Goal: Task Accomplishment & Management: Manage account settings

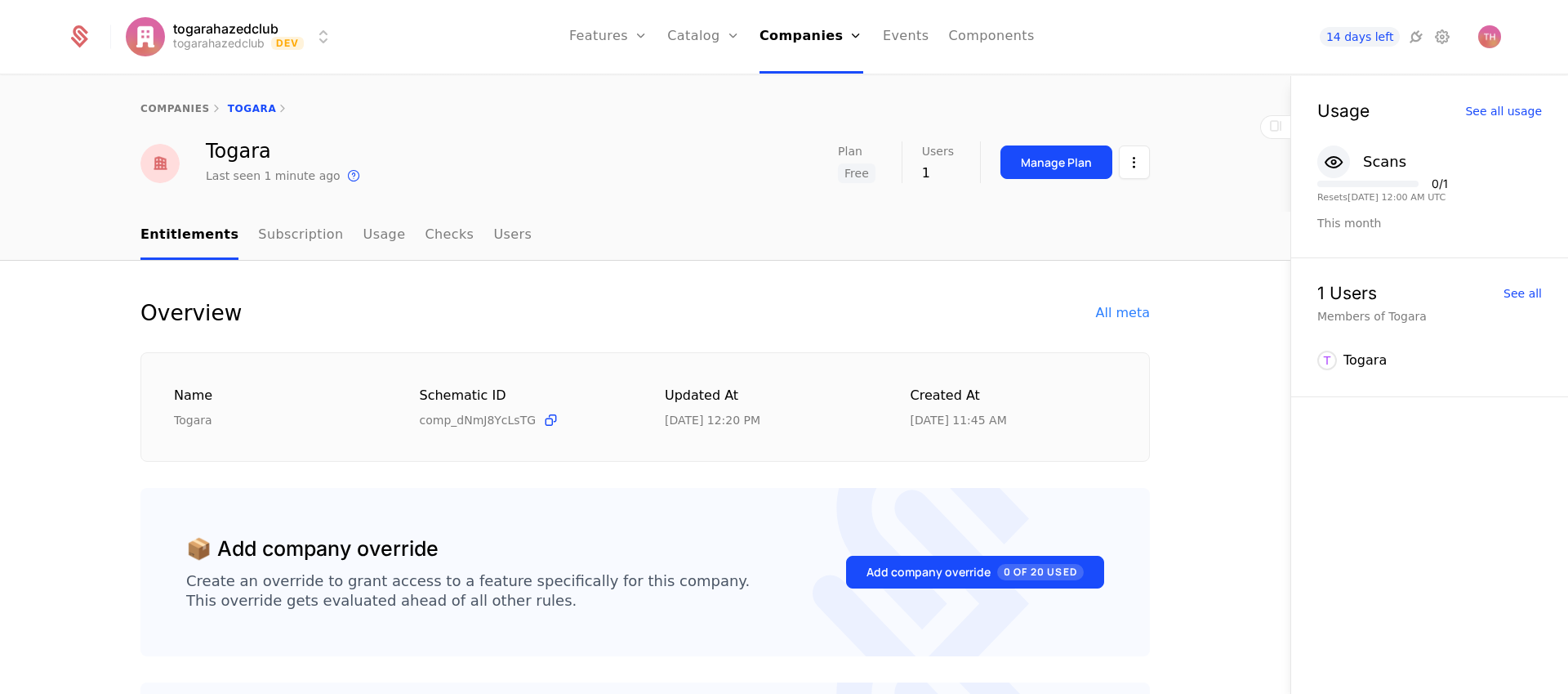
click at [717, 86] on link "Plans" at bounding box center [729, 80] width 85 height 13
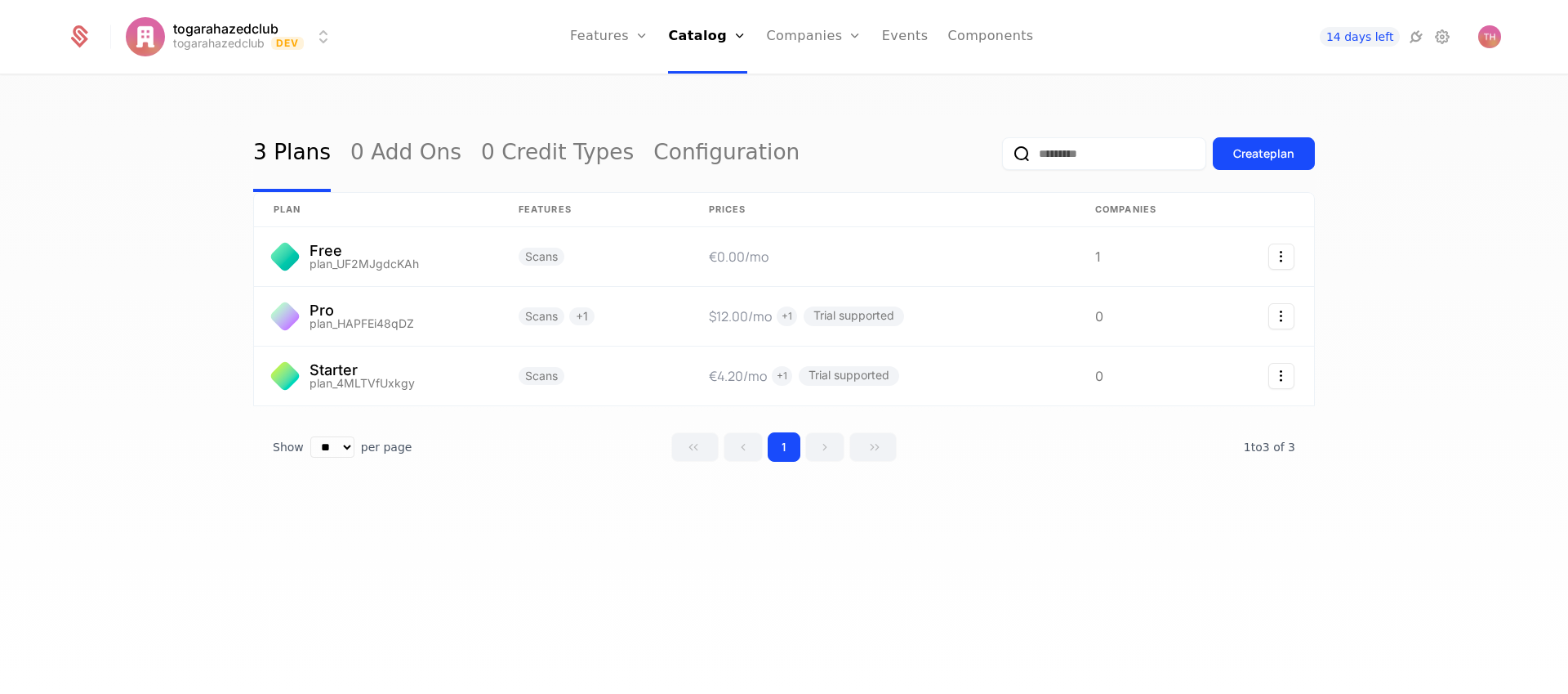
click at [818, 86] on link "Companies" at bounding box center [824, 80] width 75 height 13
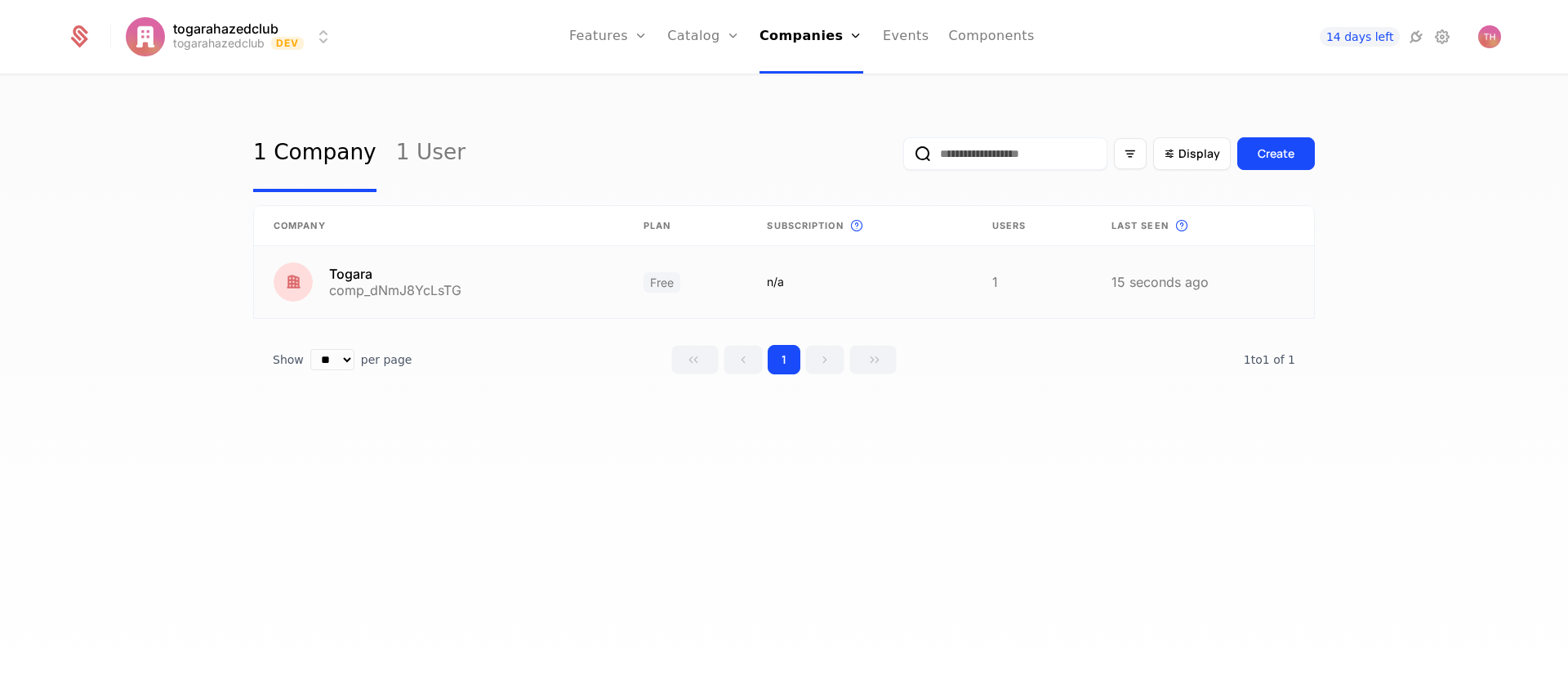
click at [502, 296] on link at bounding box center [438, 281] width 370 height 72
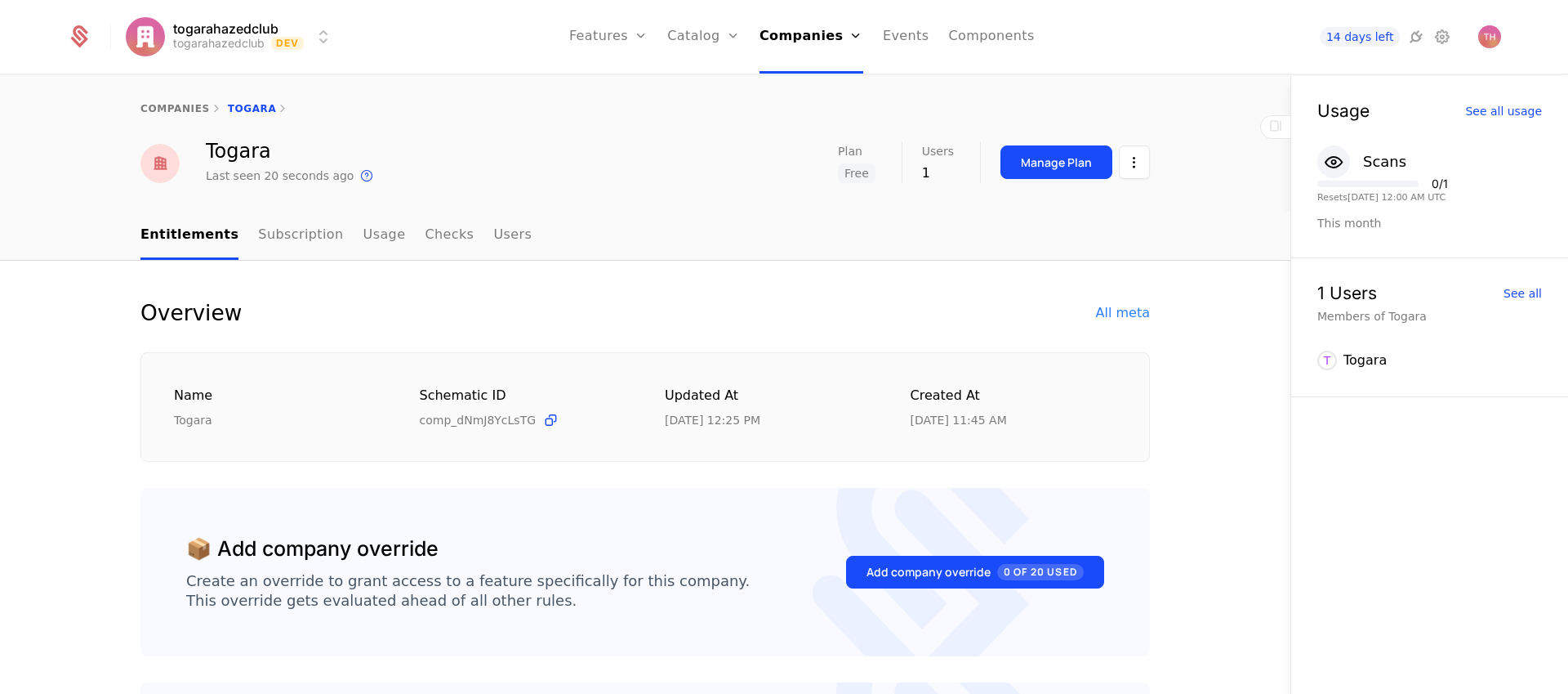
click at [298, 238] on link "Subscription" at bounding box center [300, 236] width 85 height 48
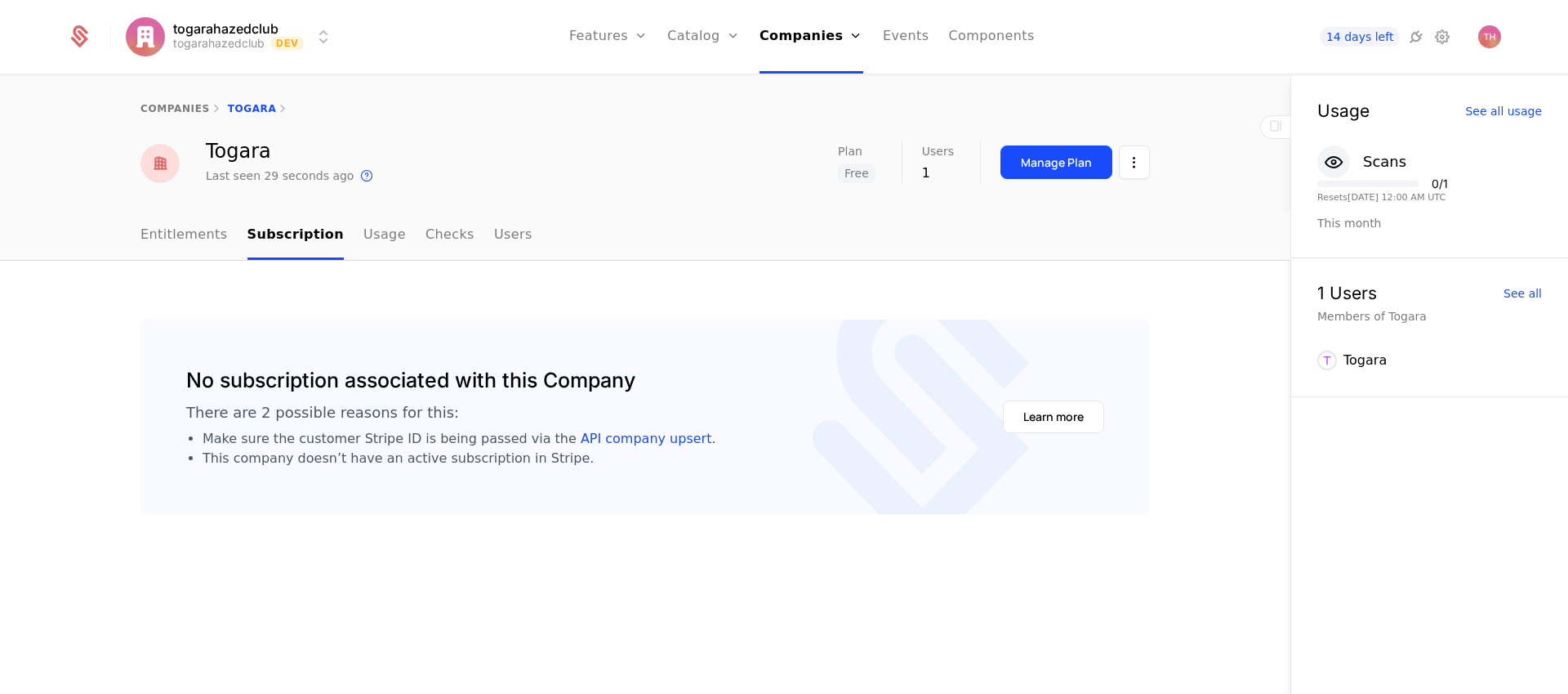
click at [364, 237] on link "Usage" at bounding box center [385, 236] width 43 height 48
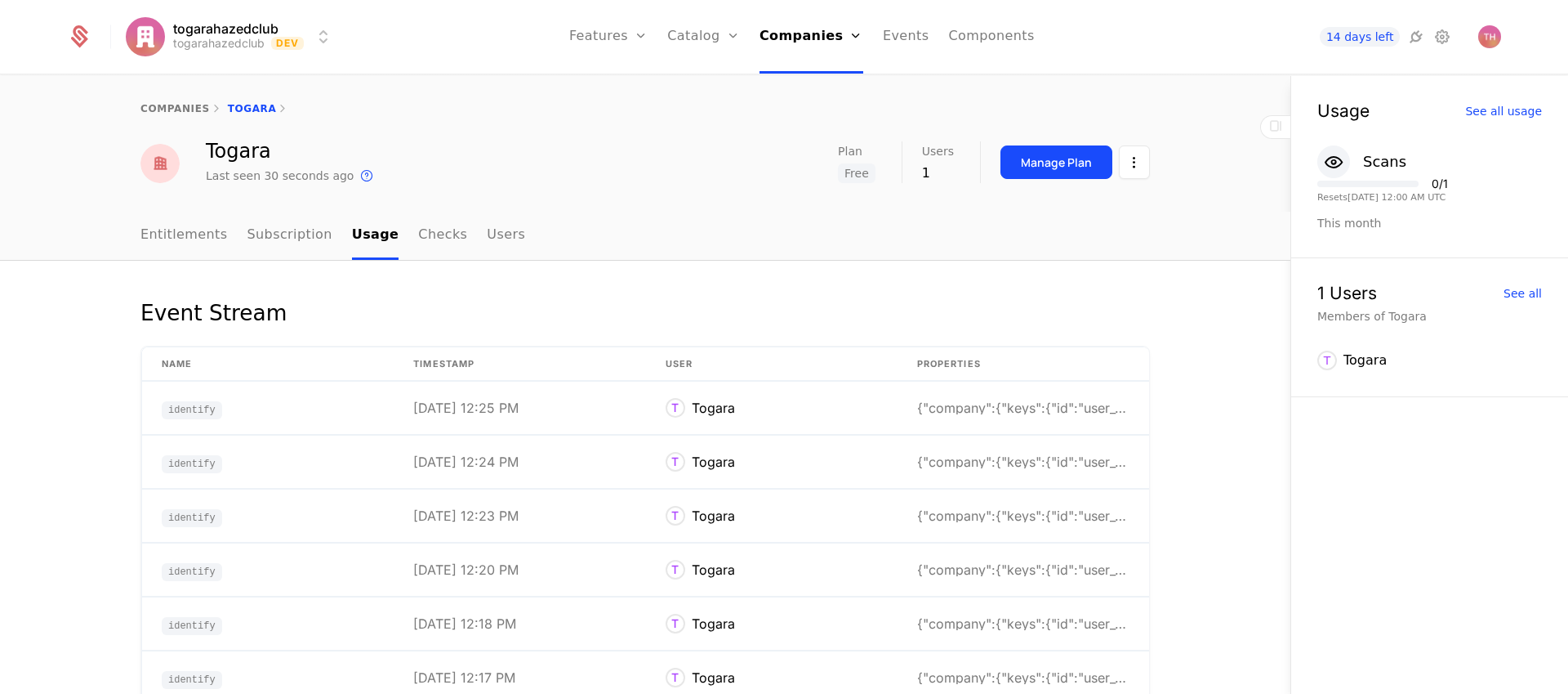
click at [430, 237] on link "Checks" at bounding box center [443, 236] width 49 height 48
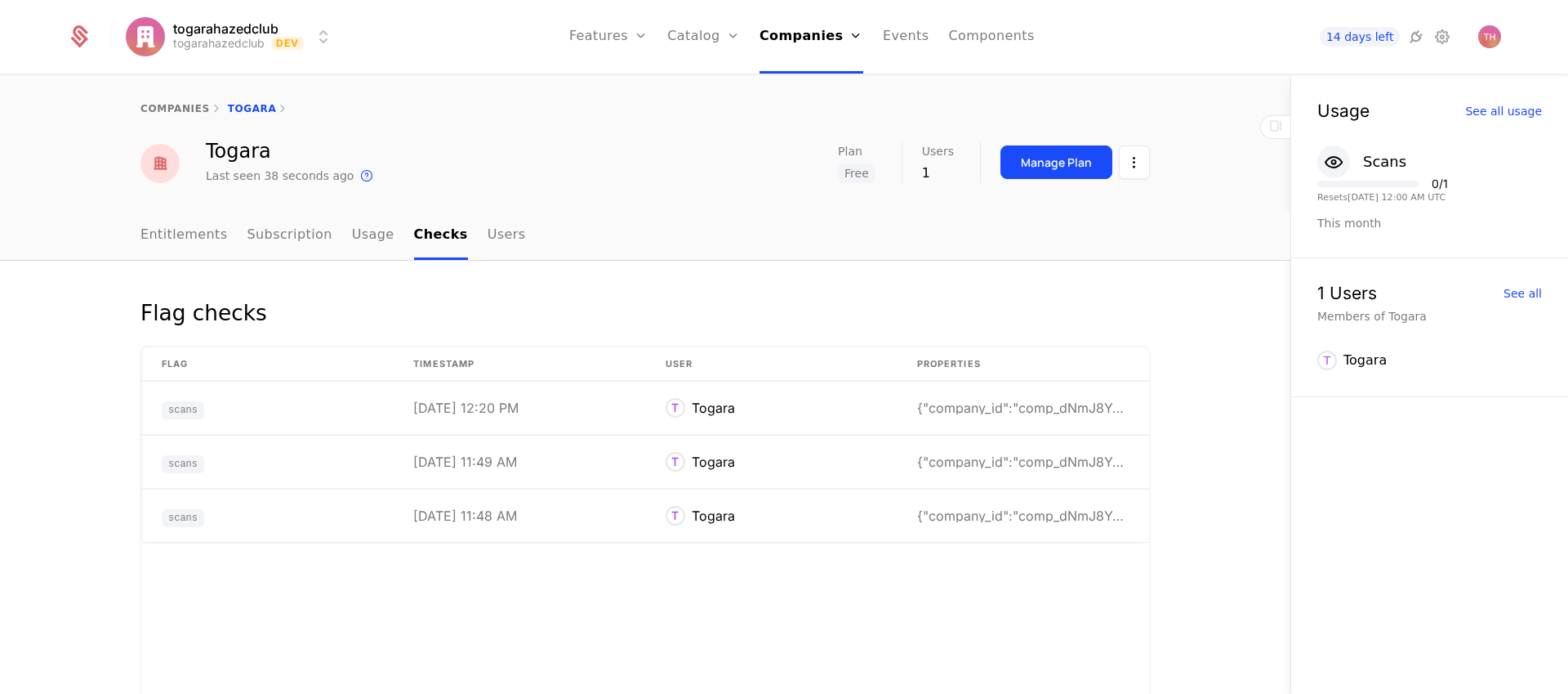
click at [487, 239] on link "Users" at bounding box center [506, 236] width 38 height 48
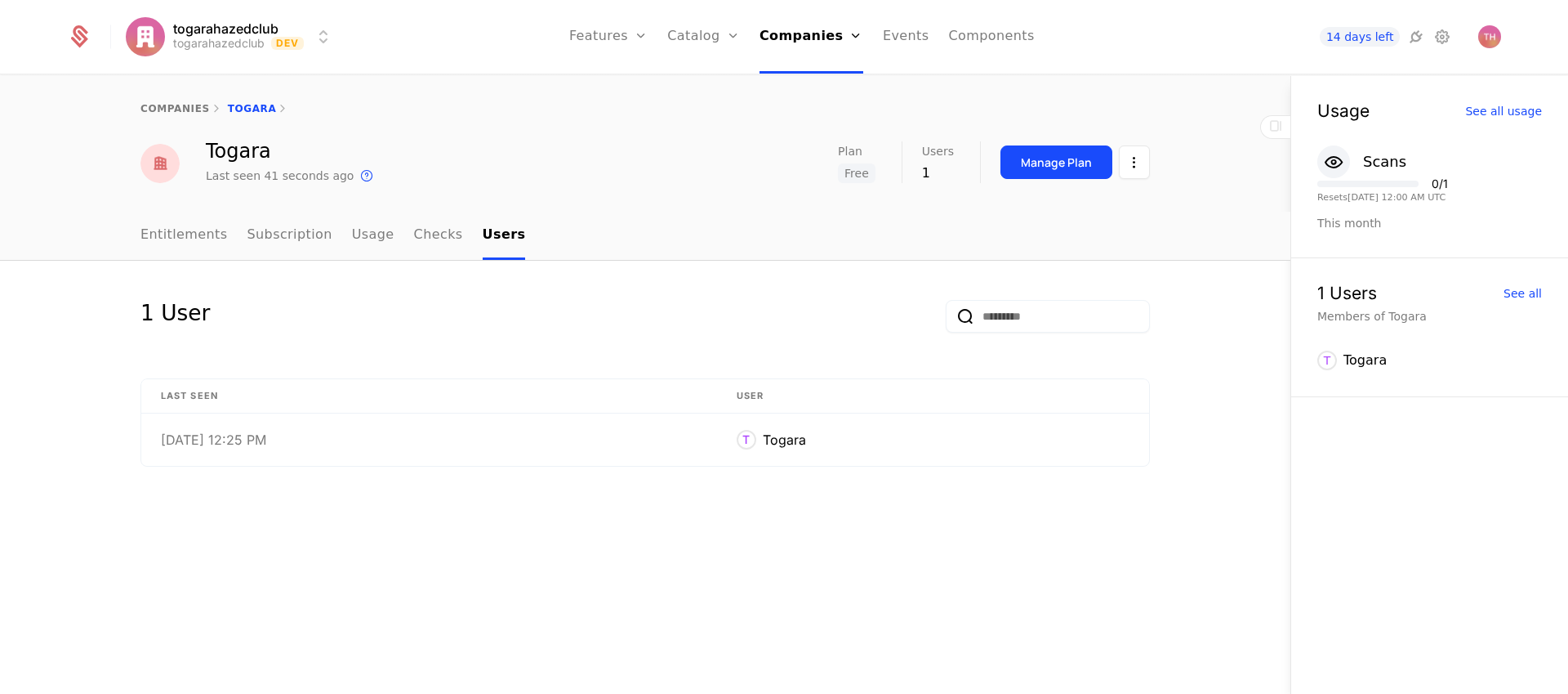
click at [1040, 168] on div "Manage Plan" at bounding box center [1056, 163] width 71 height 16
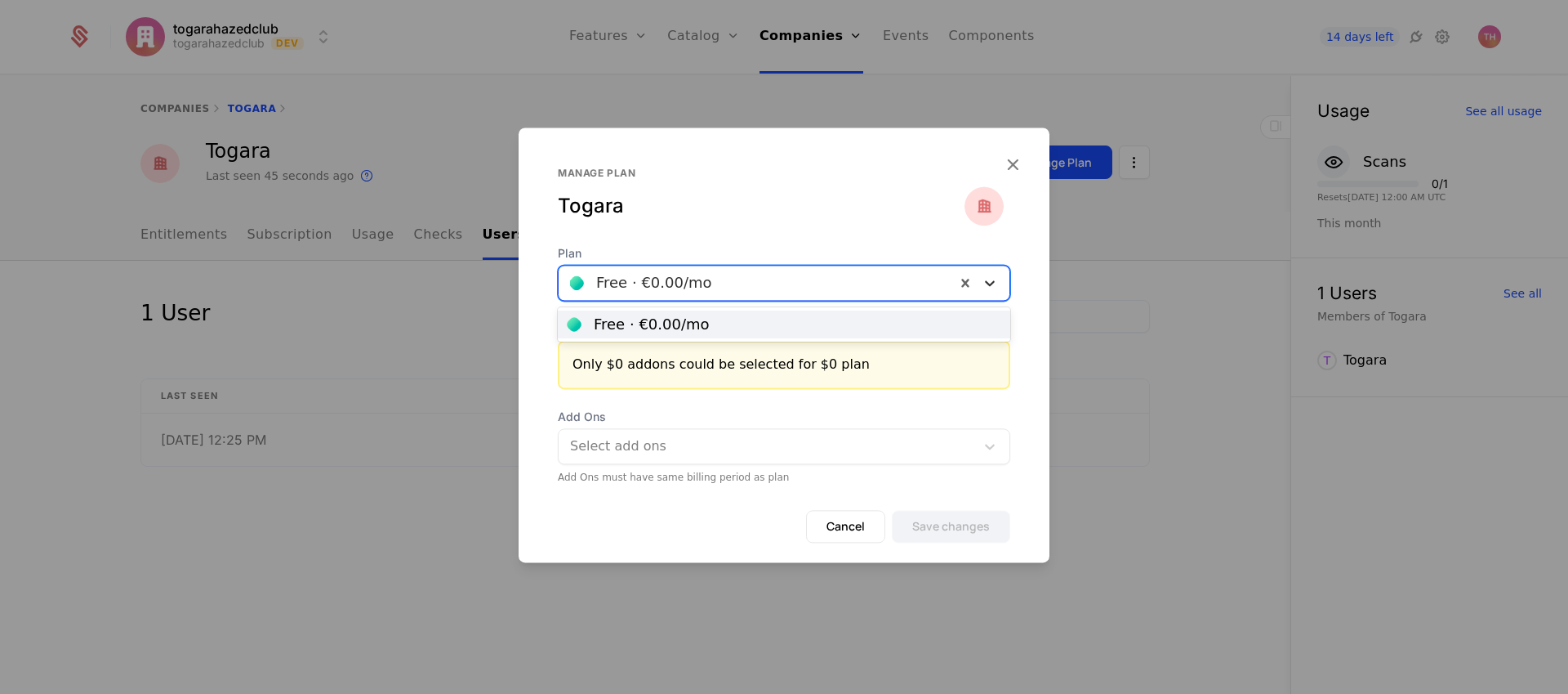
click at [994, 285] on icon at bounding box center [990, 283] width 16 height 16
click at [906, 320] on div "Free · €0.00 /mo" at bounding box center [784, 325] width 433 height 15
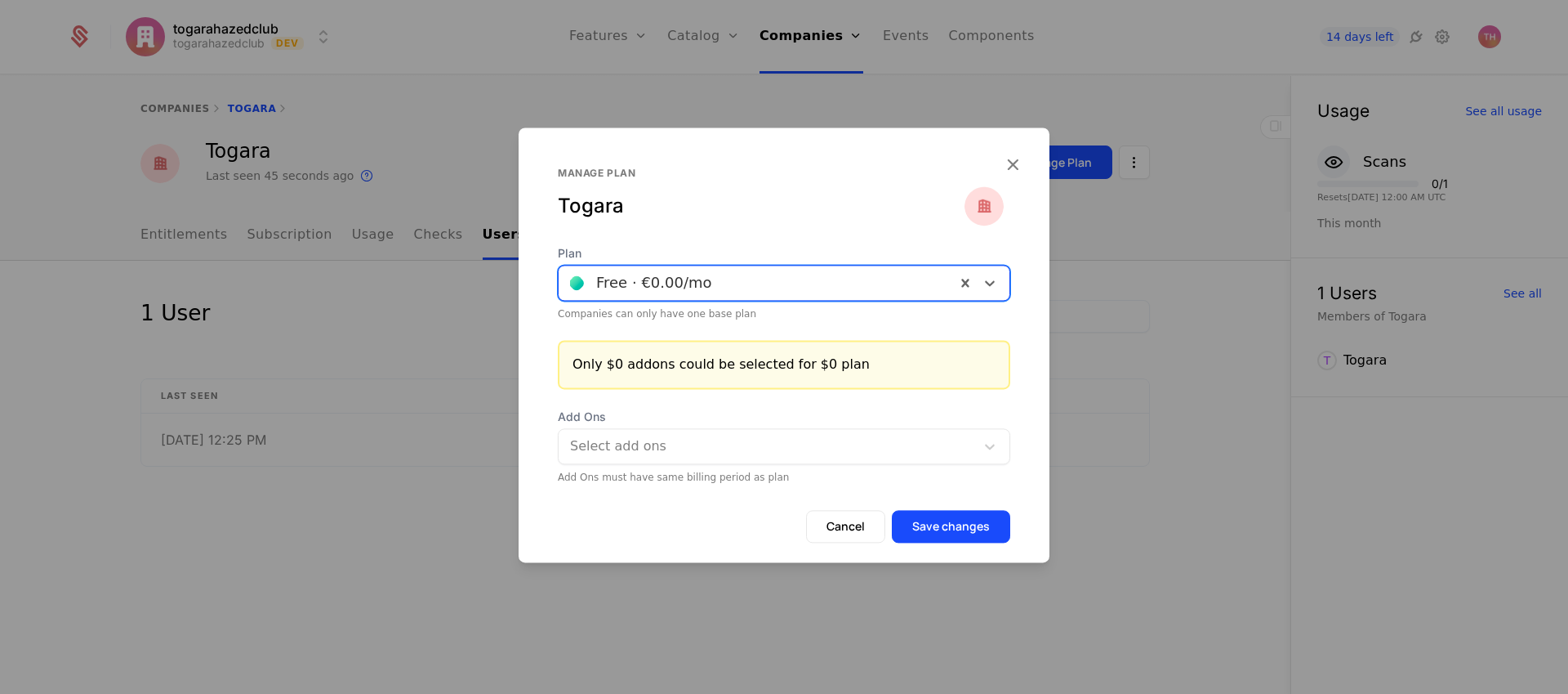
click at [894, 415] on span "Add Ons" at bounding box center [784, 417] width 453 height 16
click at [986, 277] on icon at bounding box center [990, 283] width 16 height 16
click at [819, 243] on div "Manage plan Togara" at bounding box center [784, 206] width 453 height 78
click at [994, 282] on icon at bounding box center [990, 283] width 16 height 16
click at [912, 281] on div at bounding box center [756, 282] width 374 height 23
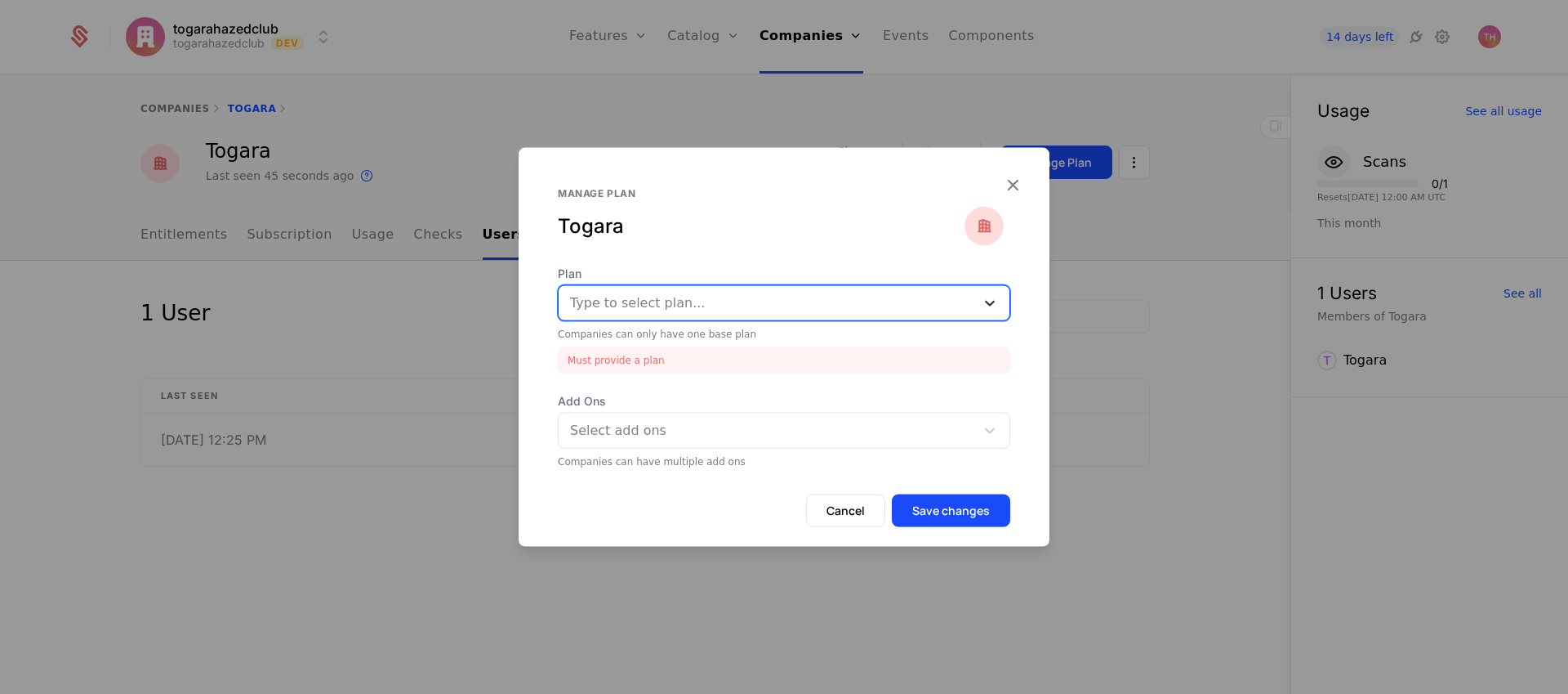
click at [986, 301] on icon at bounding box center [989, 303] width 10 height 5
click at [830, 345] on div "Free · €0.00 /mo" at bounding box center [784, 344] width 433 height 15
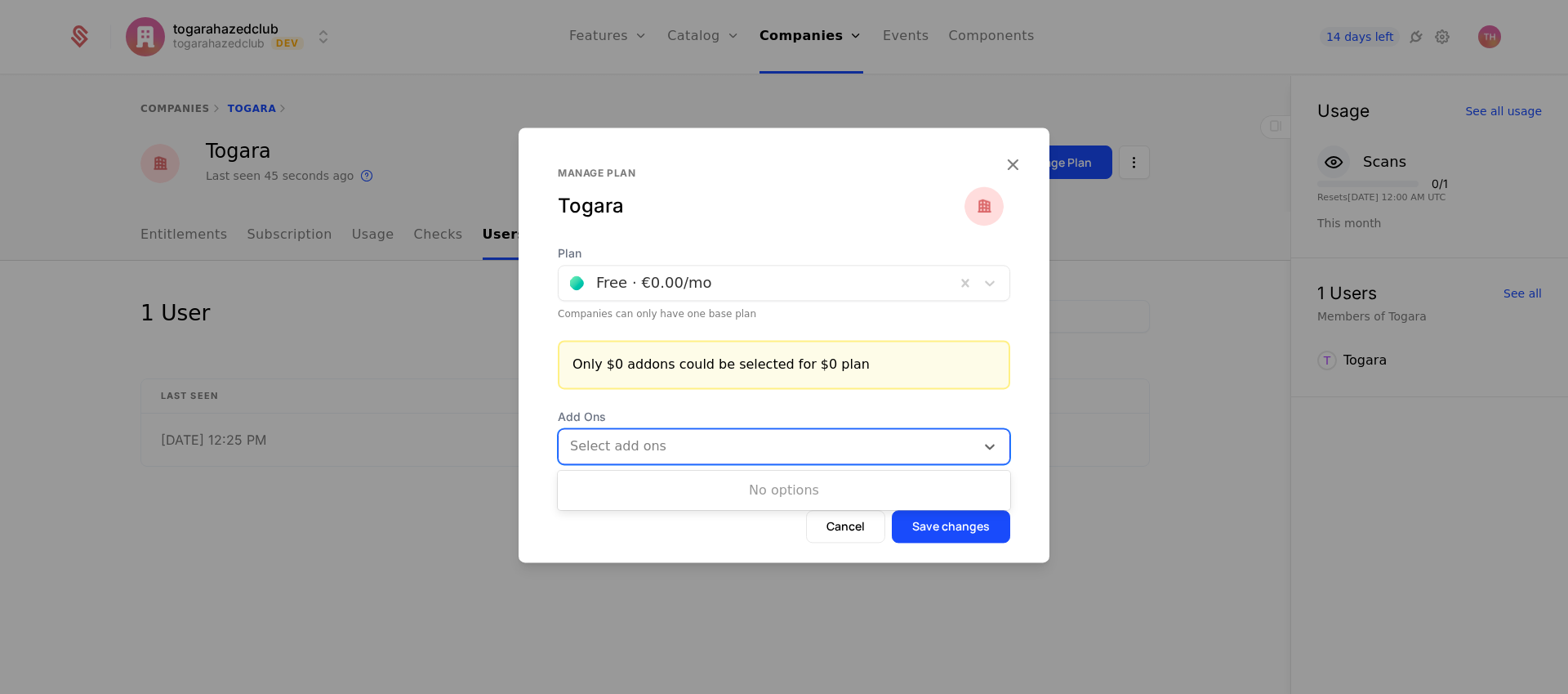
click at [789, 454] on div at bounding box center [766, 446] width 397 height 23
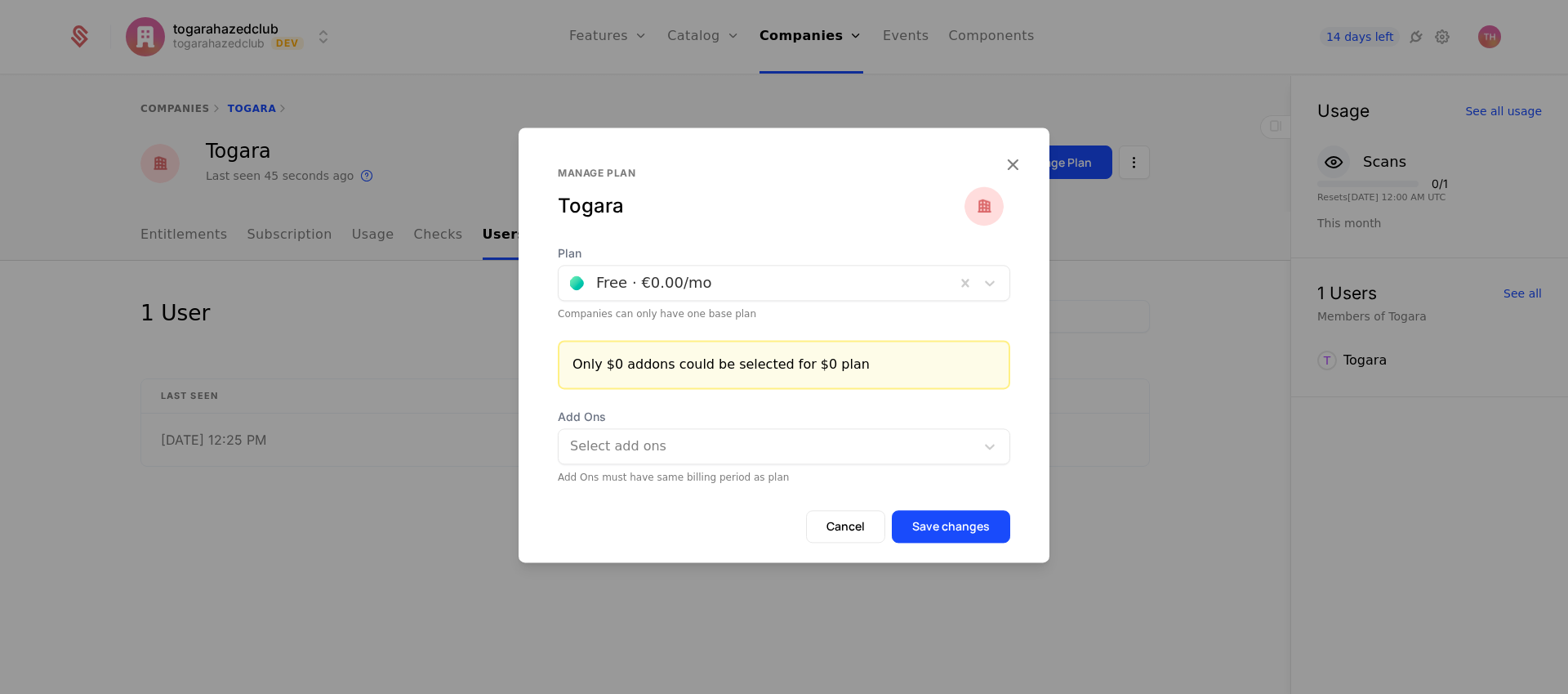
click at [944, 531] on button "Save changes" at bounding box center [951, 527] width 118 height 33
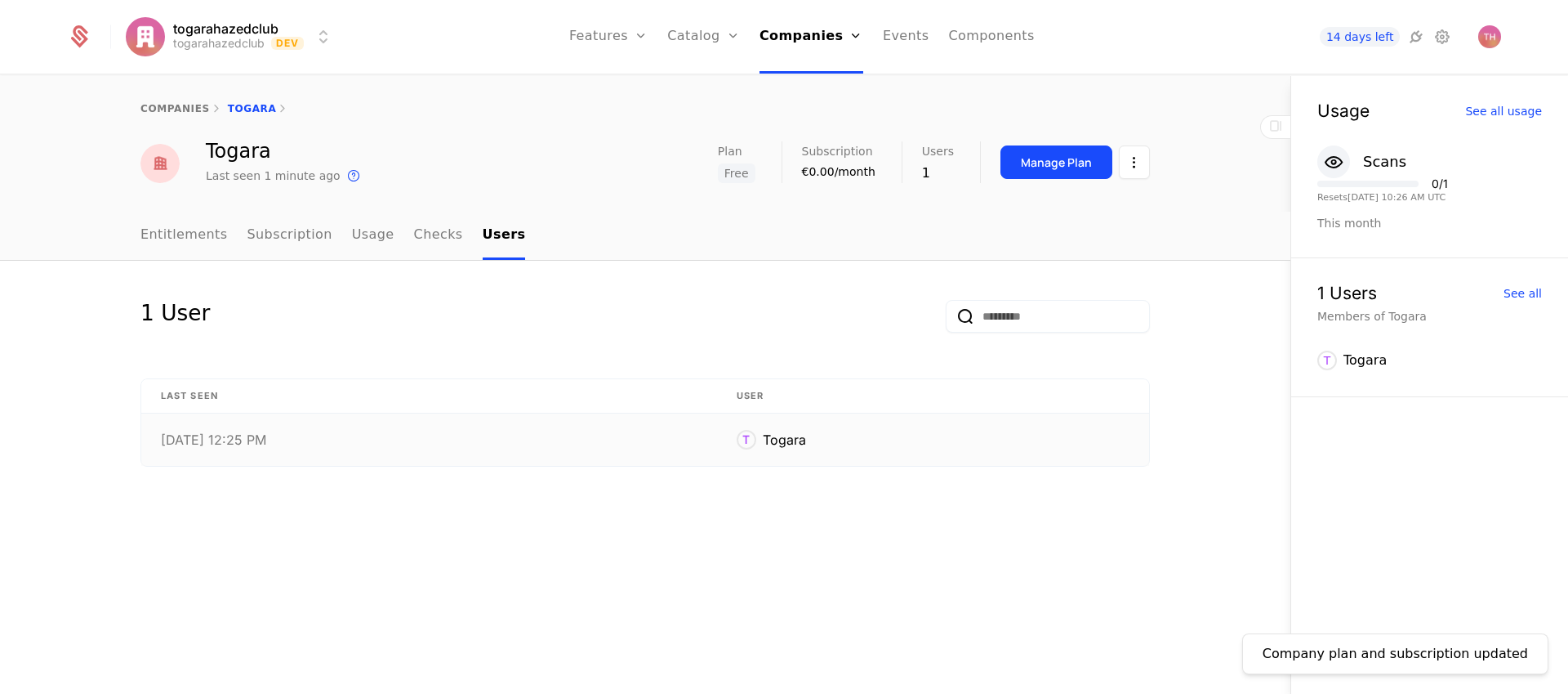
click at [541, 446] on td "9/28/25, 12:25 PM" at bounding box center [428, 439] width 575 height 52
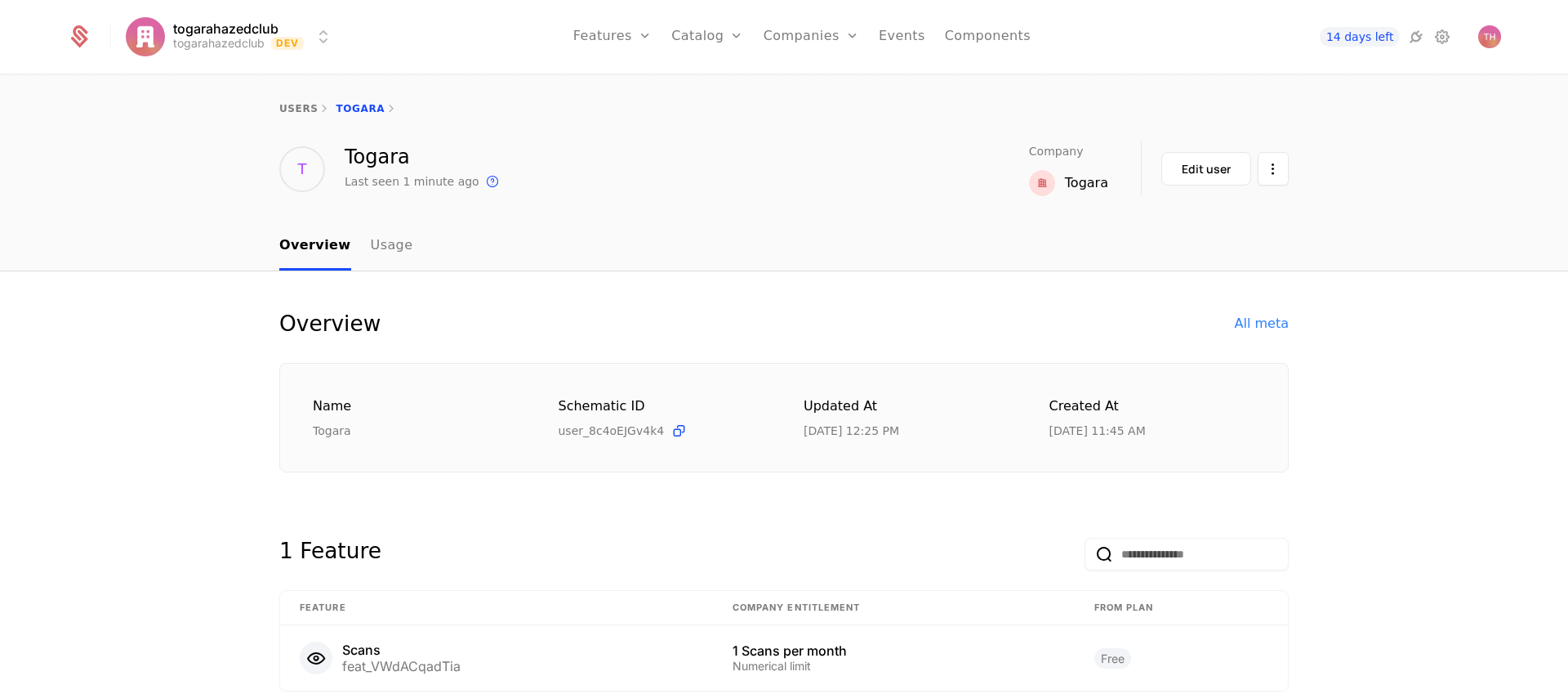
click at [1185, 166] on div "Edit user" at bounding box center [1206, 169] width 49 height 16
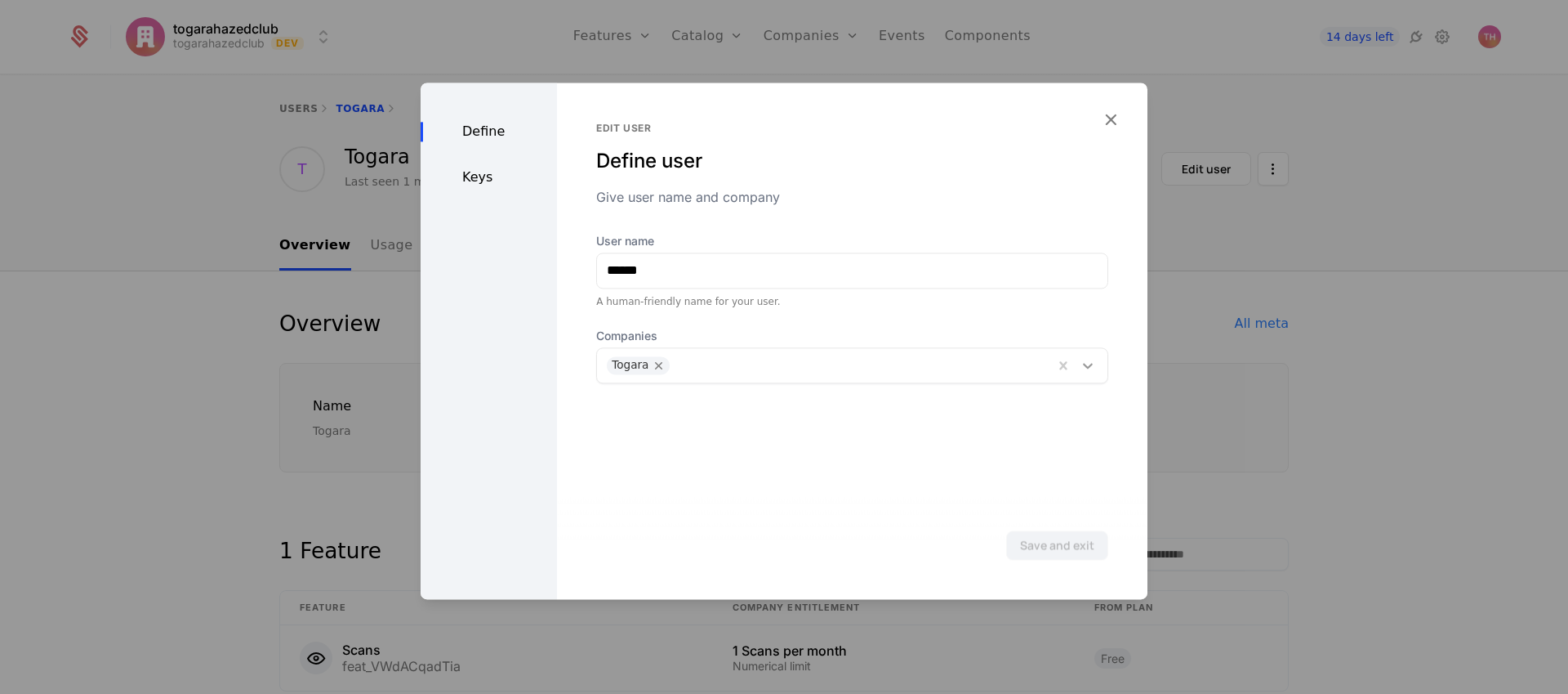
click at [1080, 367] on icon at bounding box center [1088, 366] width 16 height 16
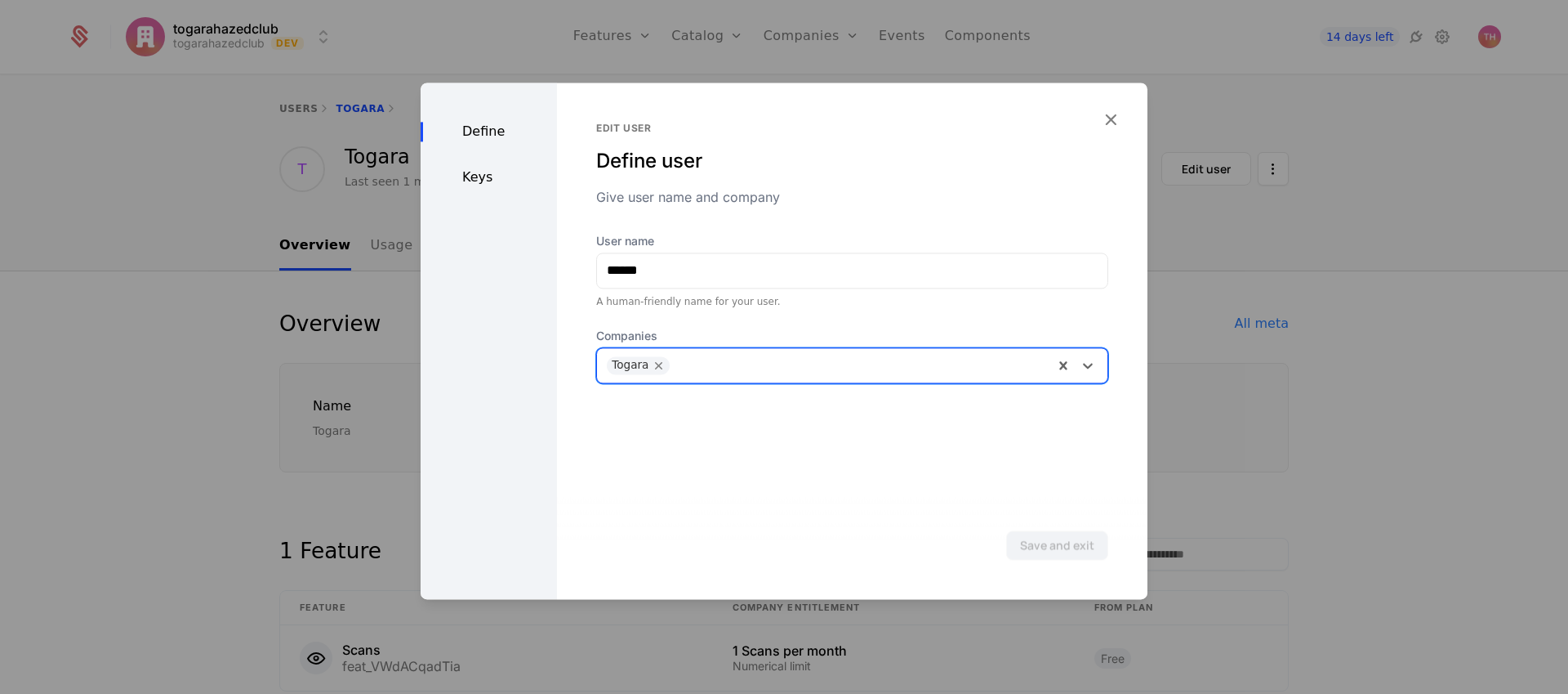
click at [848, 362] on div at bounding box center [859, 365] width 369 height 23
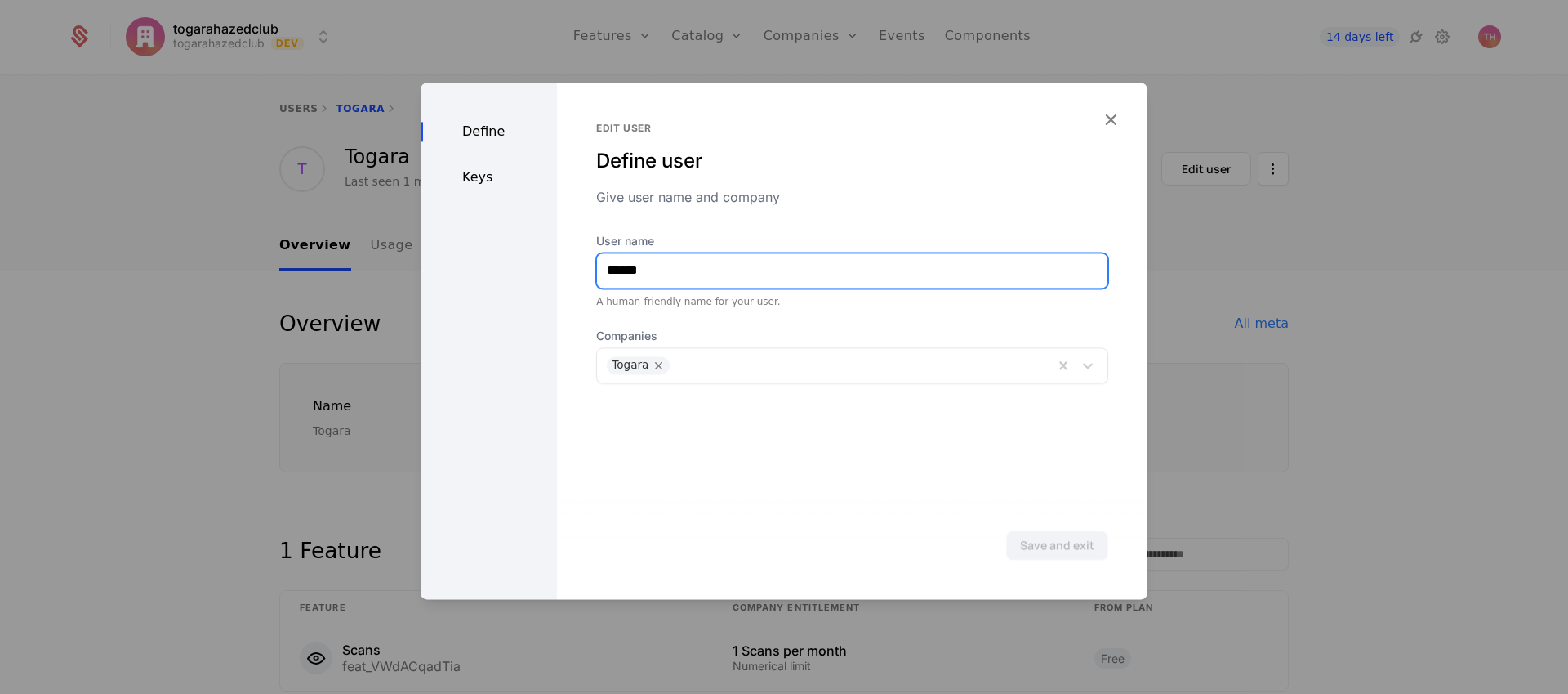
click at [718, 268] on input "******" at bounding box center [852, 270] width 510 height 35
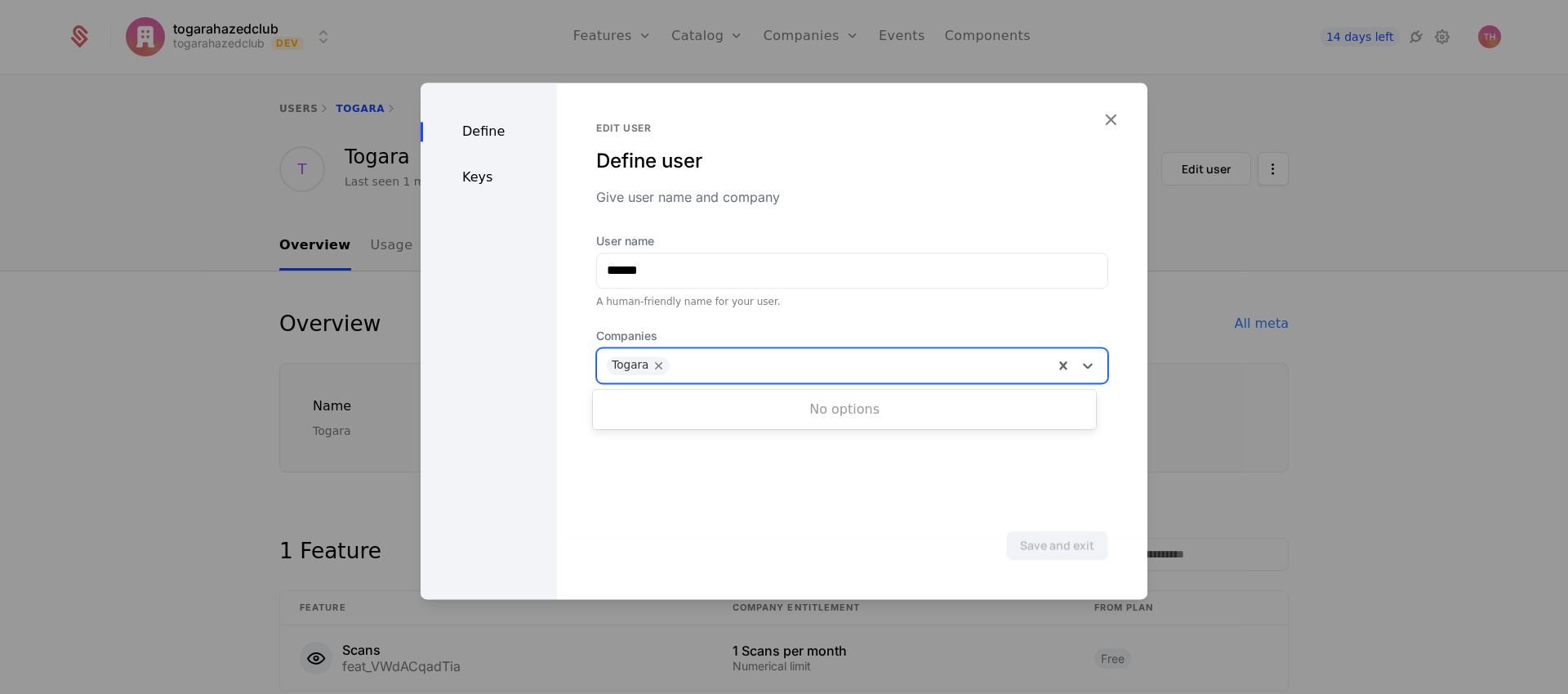
click at [696, 367] on div at bounding box center [859, 365] width 369 height 23
click at [655, 366] on icon "Remove Togara" at bounding box center [659, 365] width 15 height 15
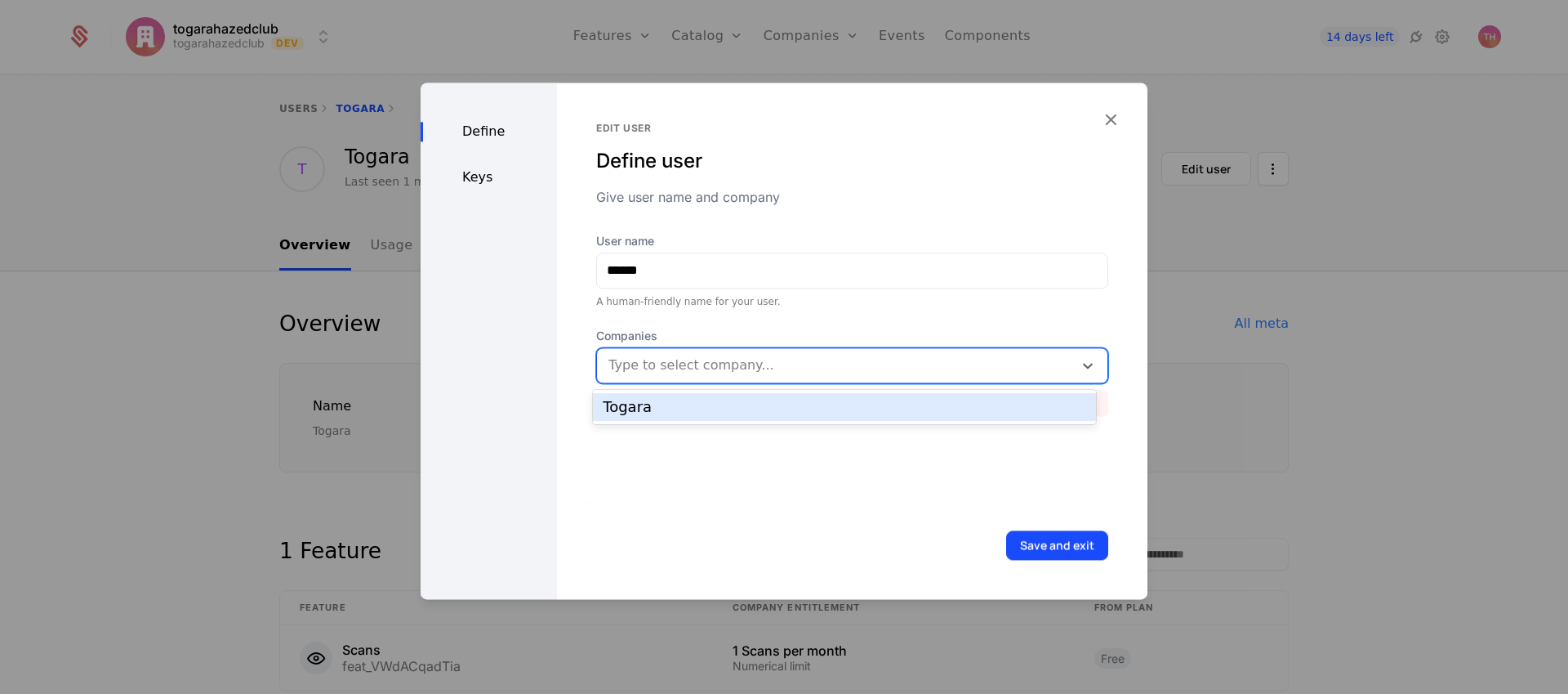
click at [695, 412] on div "Togara" at bounding box center [844, 407] width 484 height 15
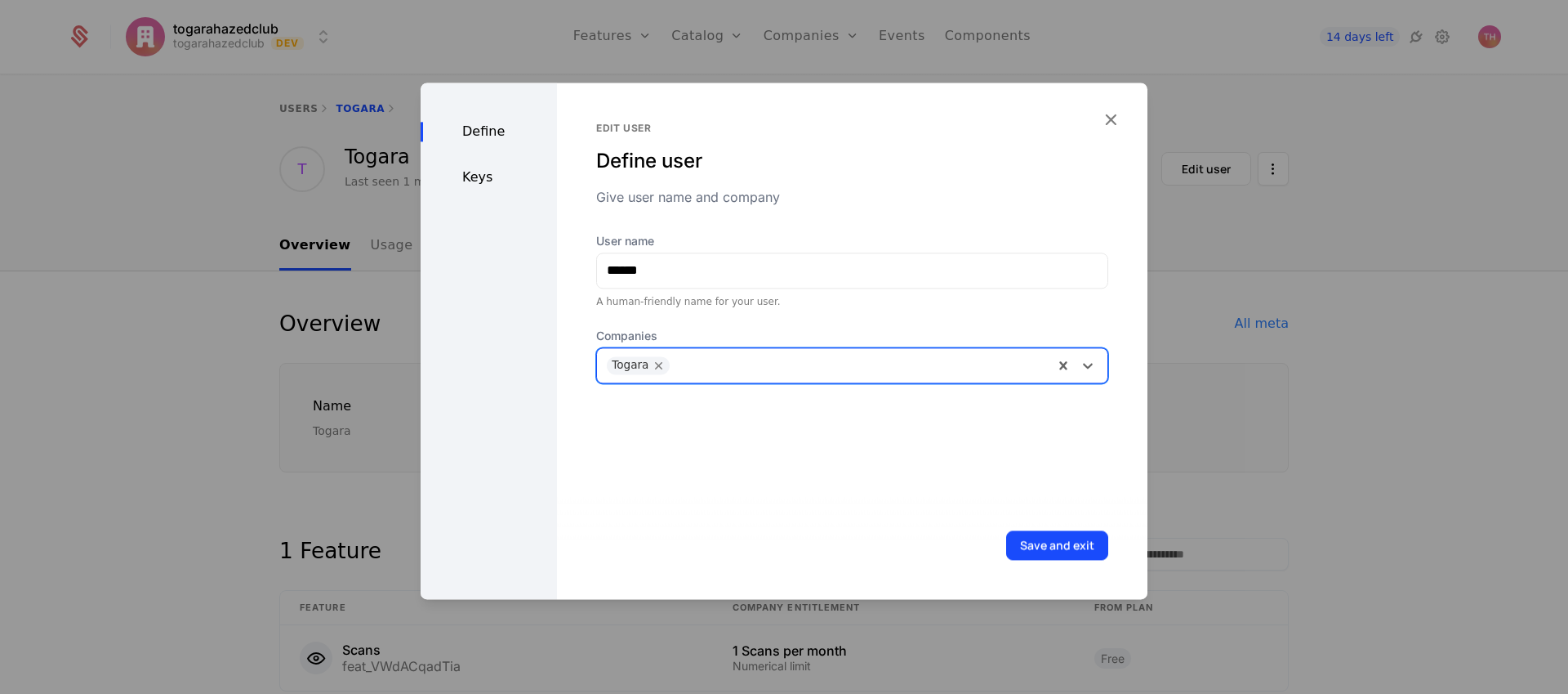
click at [1041, 543] on button "Save and exit" at bounding box center [1057, 545] width 102 height 29
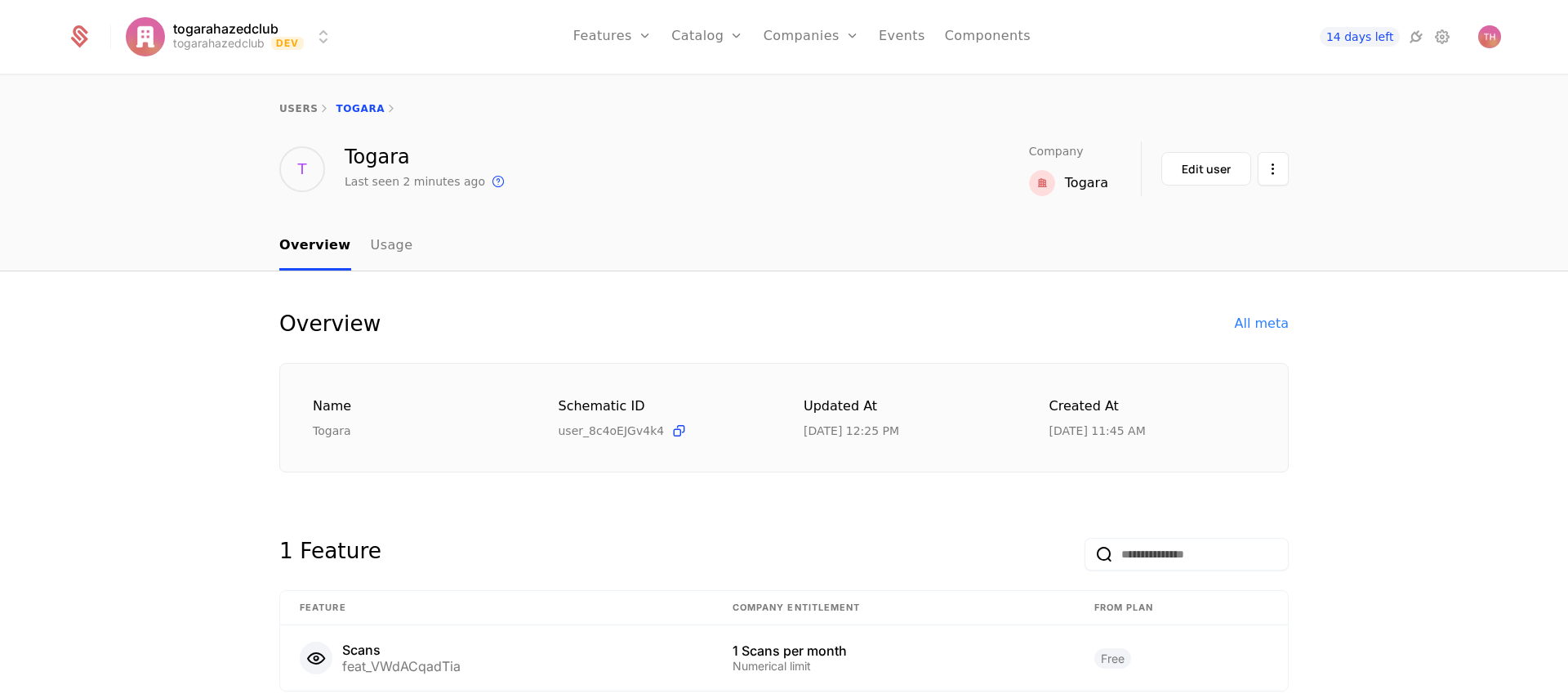
click at [371, 246] on link "Usage" at bounding box center [392, 246] width 43 height 48
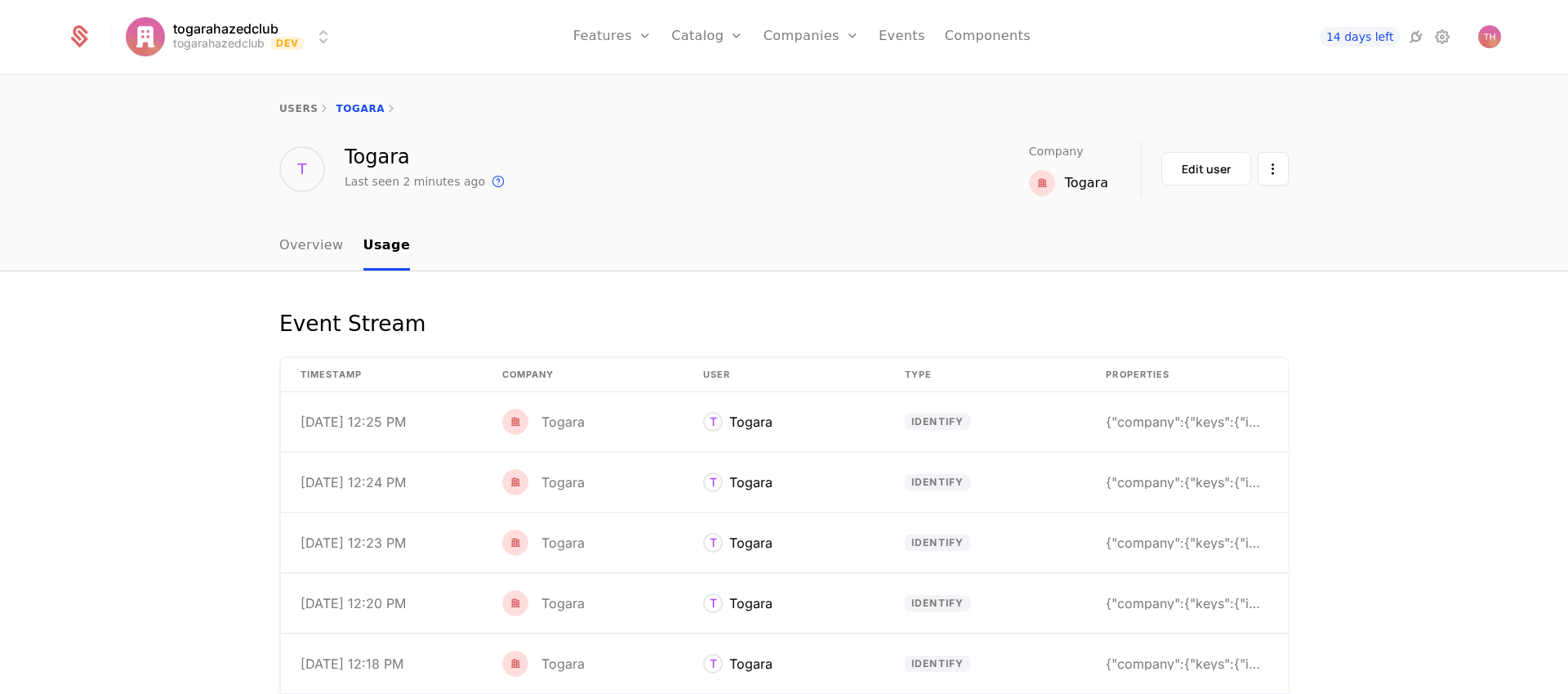
click at [324, 253] on link "Overview" at bounding box center [311, 246] width 65 height 48
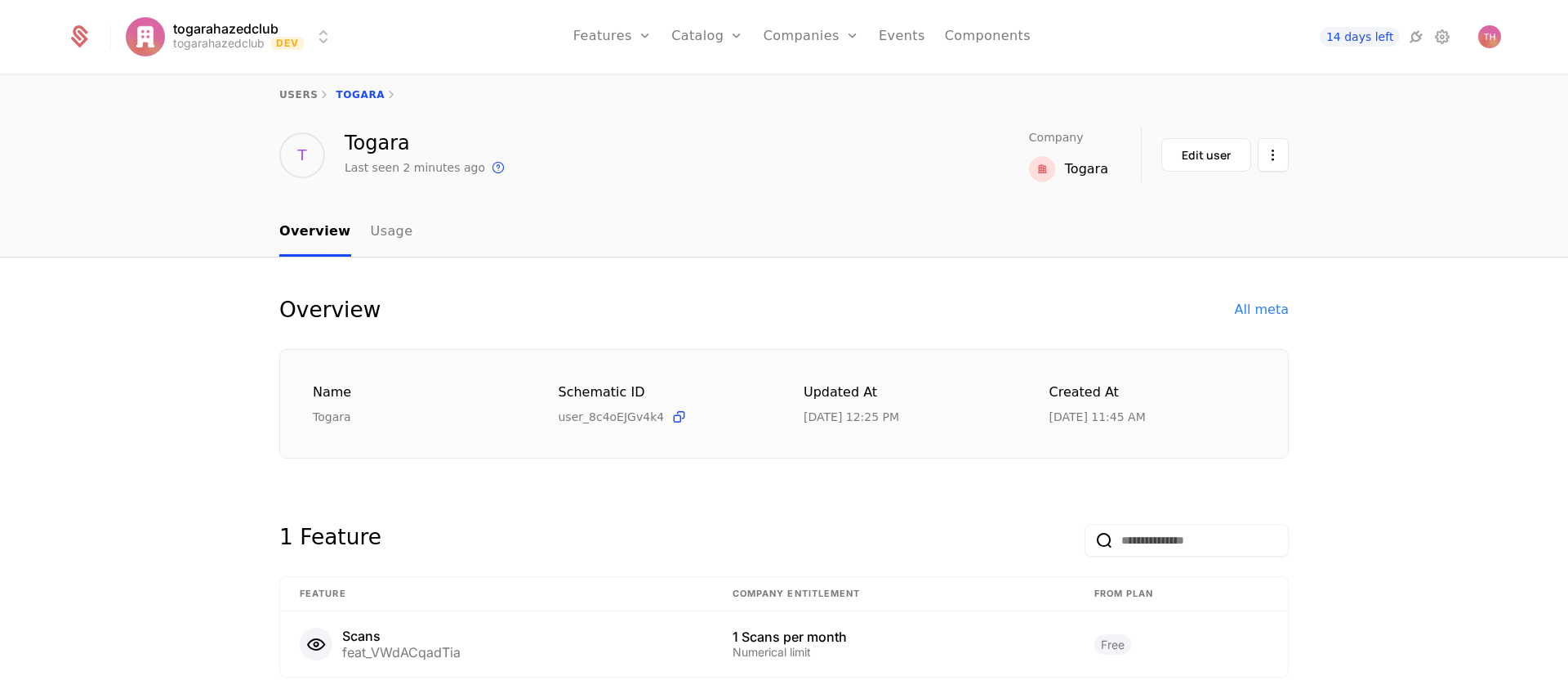
scroll to position [76, 0]
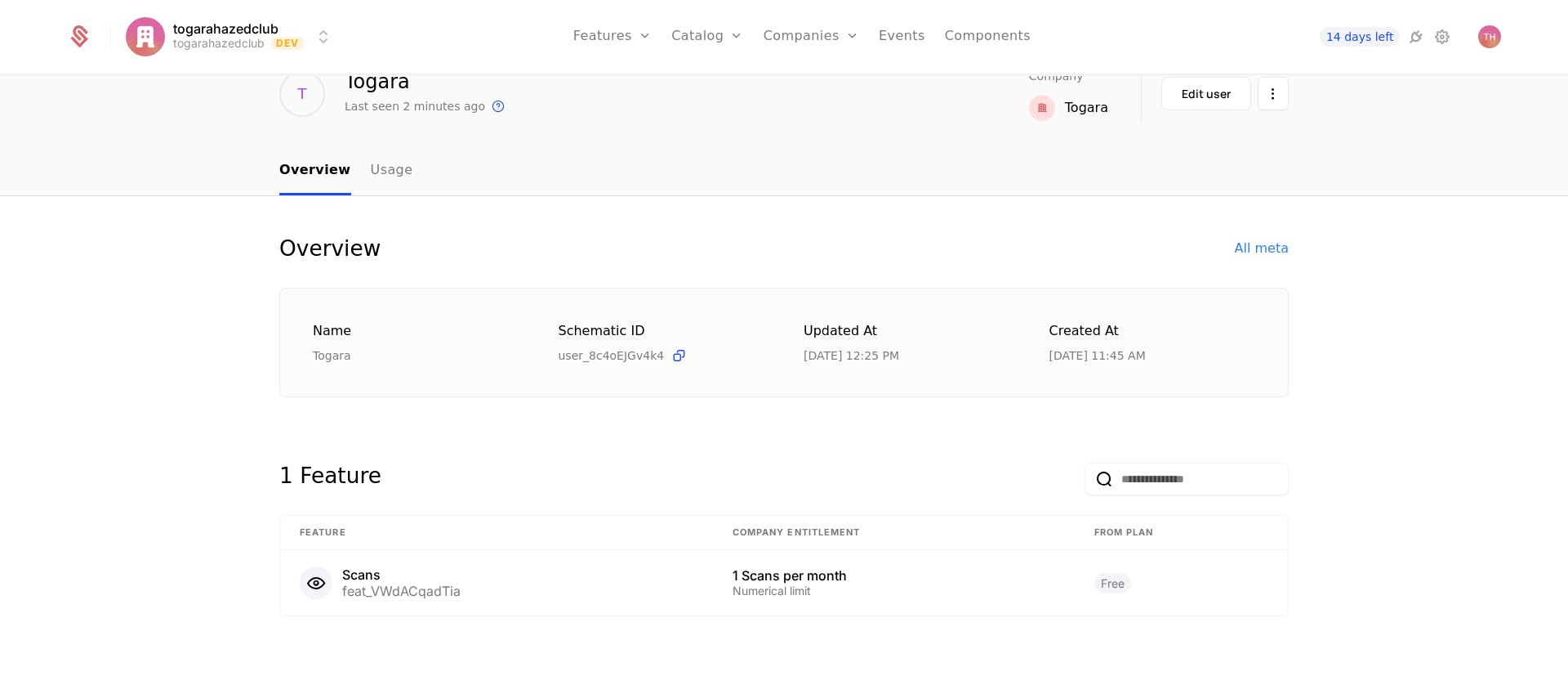
click at [1222, 98] on div "Edit user" at bounding box center [1206, 94] width 49 height 16
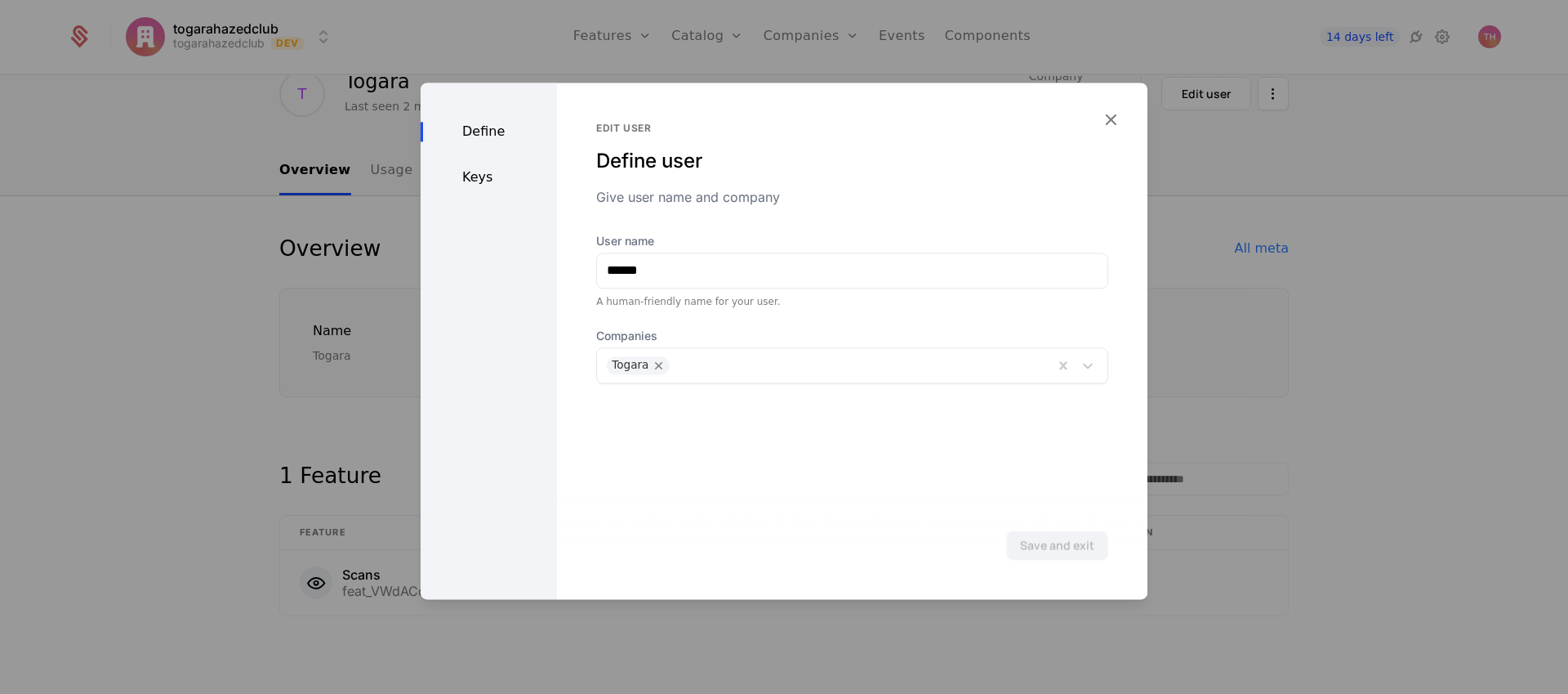
click at [484, 174] on div "Keys" at bounding box center [489, 177] width 136 height 20
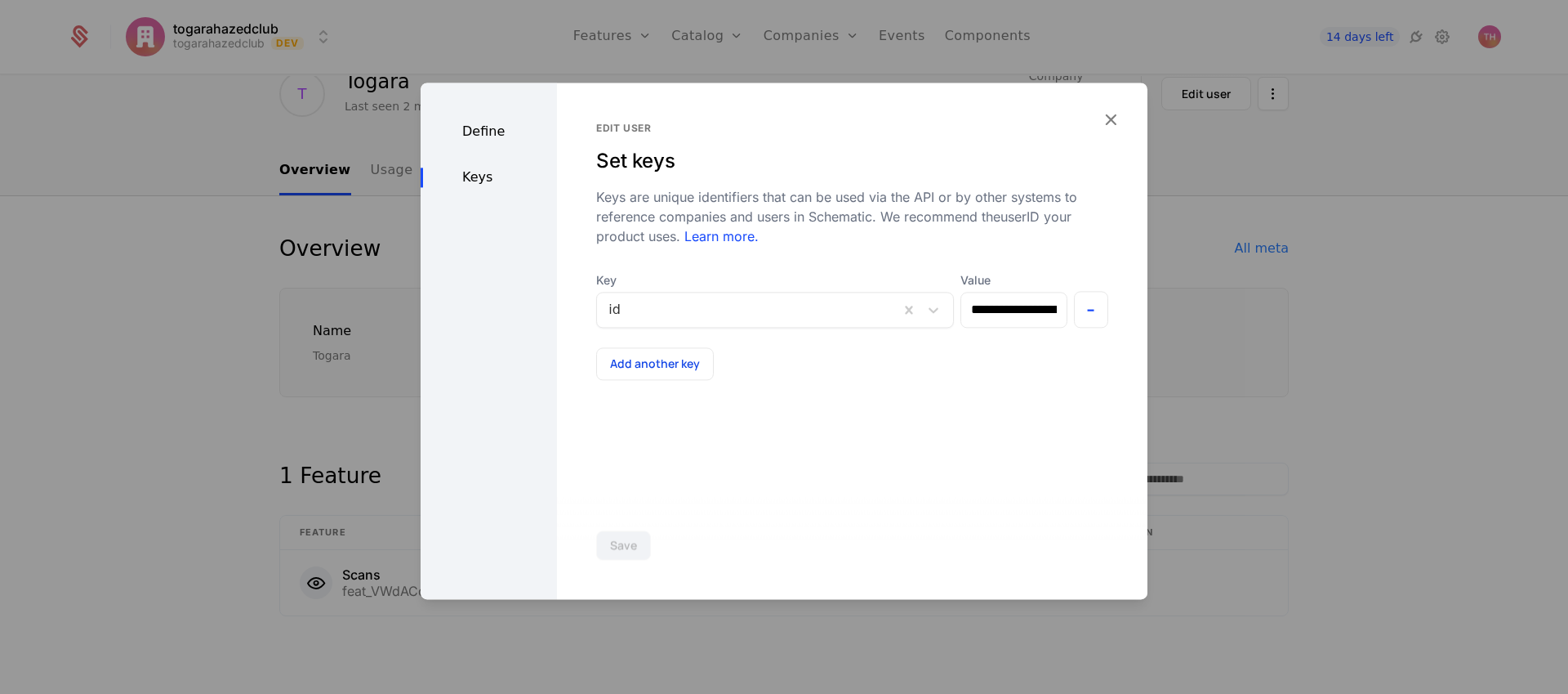
click at [1108, 121] on icon "button" at bounding box center [1110, 118] width 21 height 21
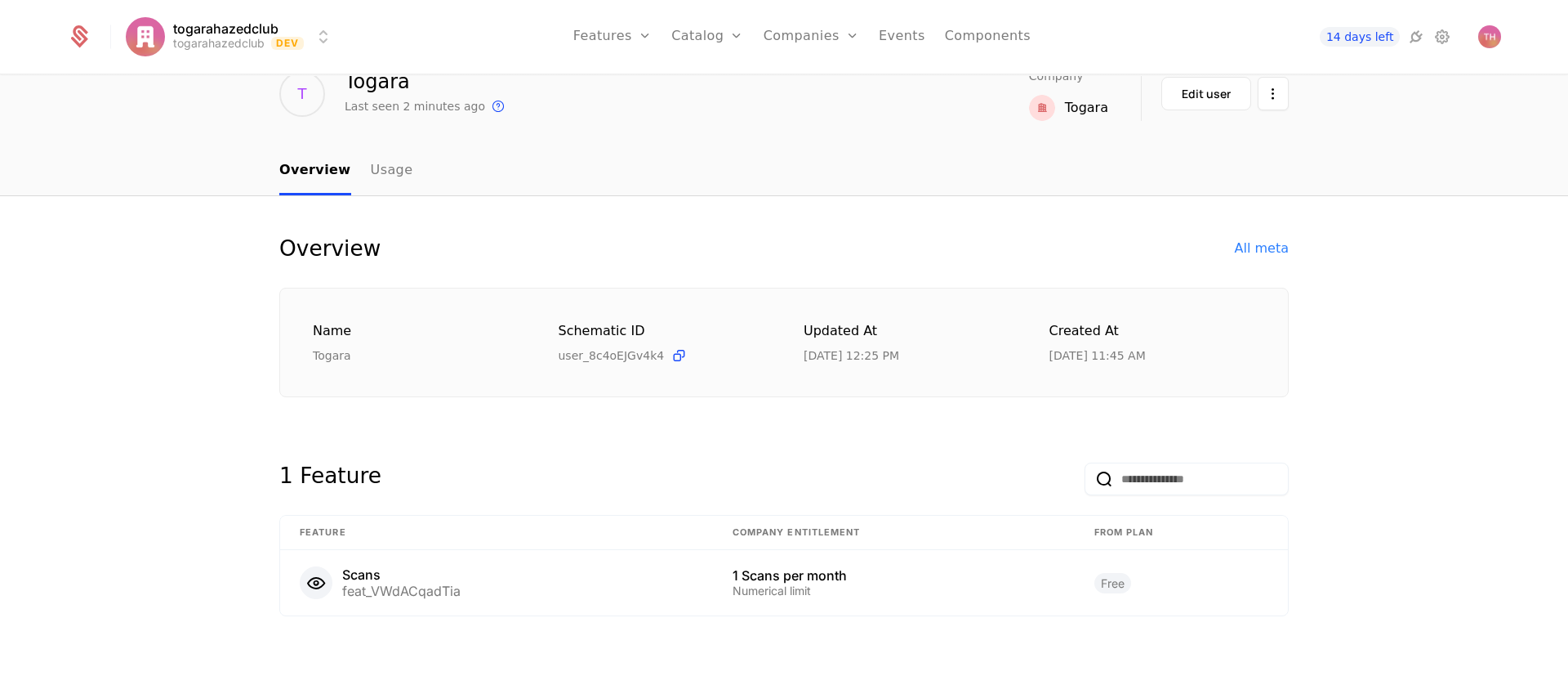
click at [1265, 91] on html "togarahazedclub togarahazedclub Dev Features Features Flags Catalog Plans Add O…" at bounding box center [784, 347] width 1568 height 694
click at [1362, 127] on html "togarahazedclub togarahazedclub Dev Features Features Flags Catalog Plans Add O…" at bounding box center [784, 347] width 1568 height 694
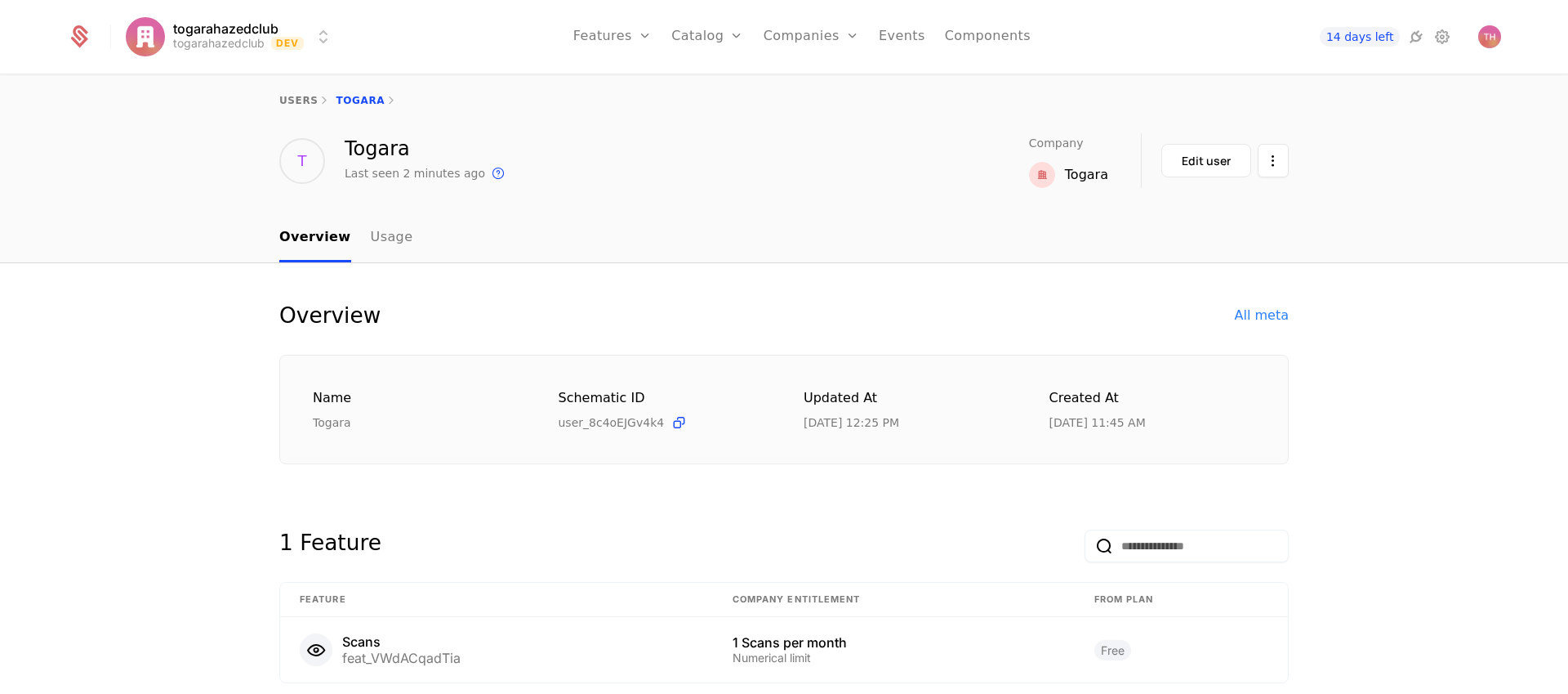
scroll to position [0, 0]
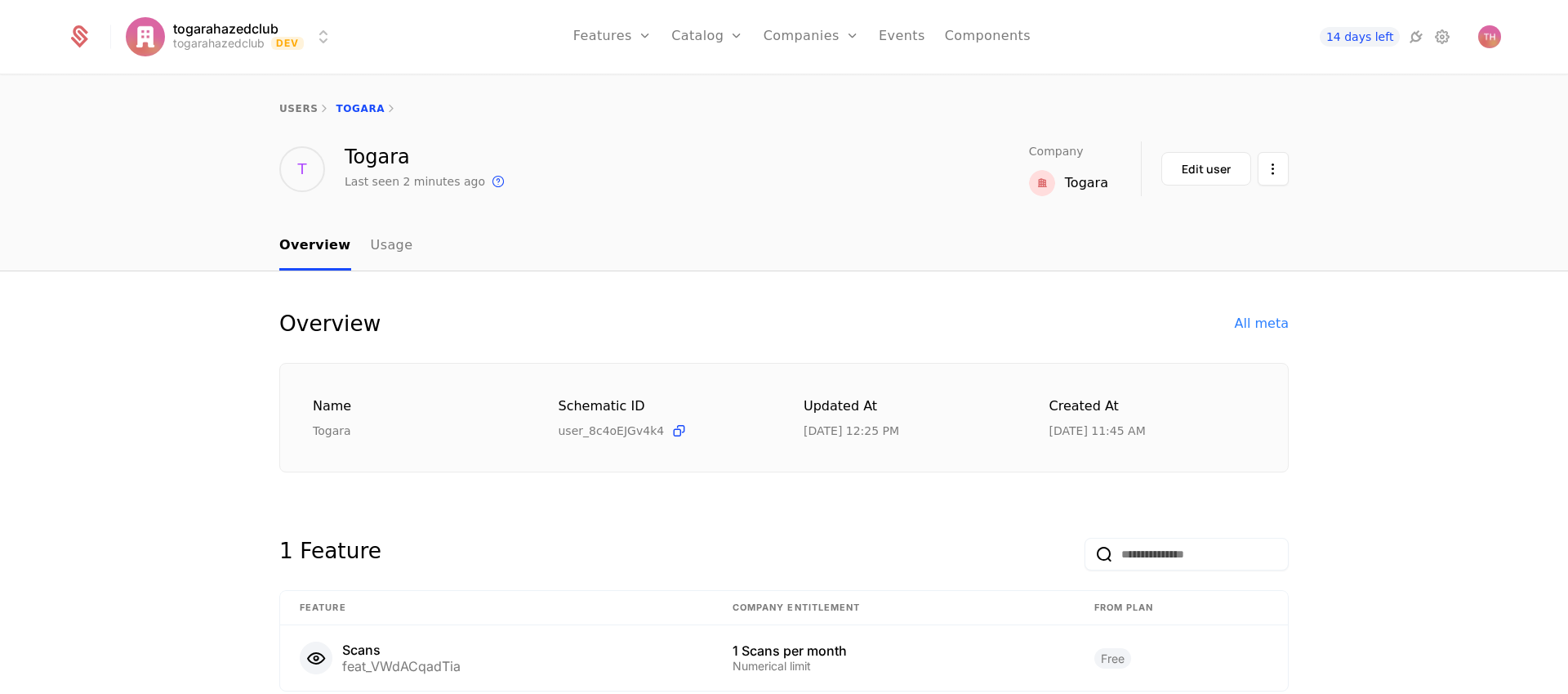
click at [804, 83] on link "Companies" at bounding box center [821, 80] width 75 height 13
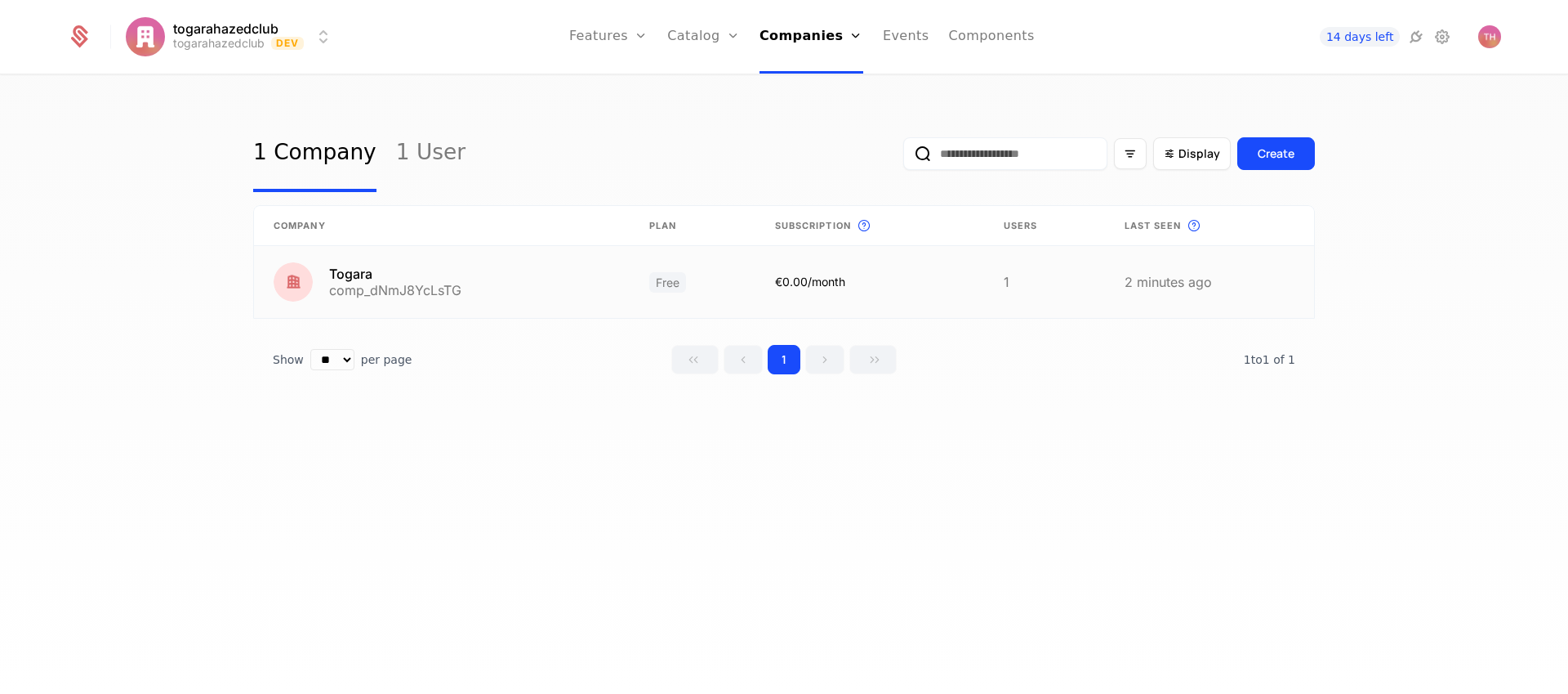
click at [431, 294] on link at bounding box center [441, 281] width 375 height 72
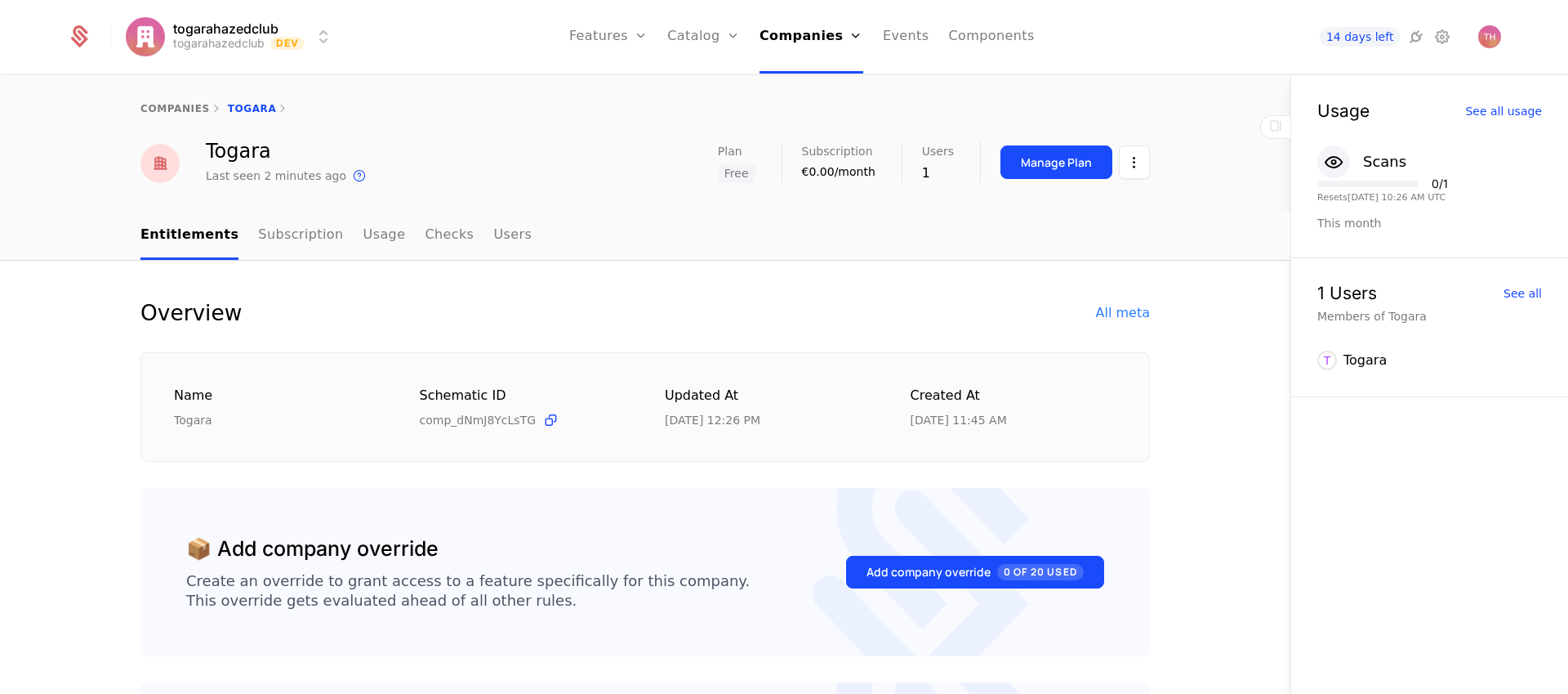
click at [1065, 173] on button "Manage Plan" at bounding box center [1055, 162] width 112 height 34
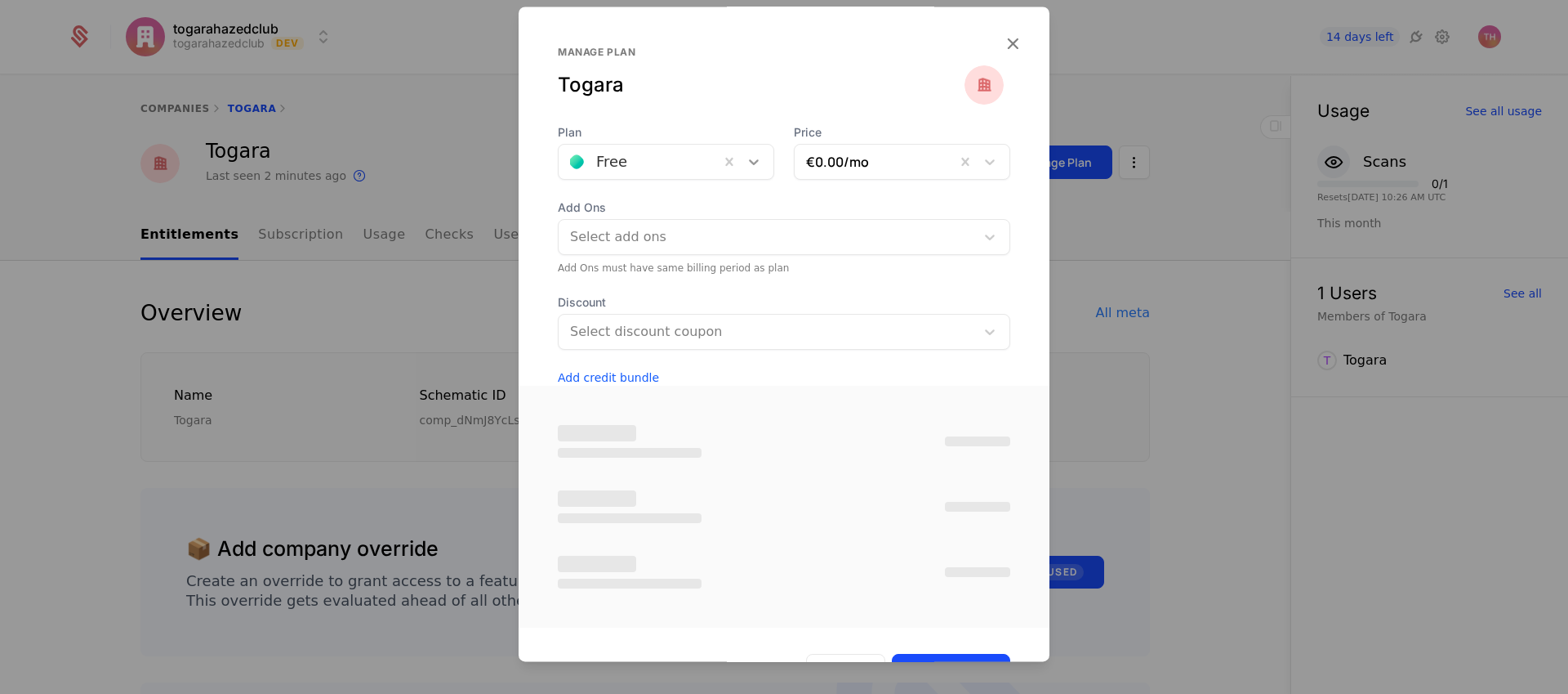
click at [745, 163] on icon at bounding box center [754, 162] width 16 height 16
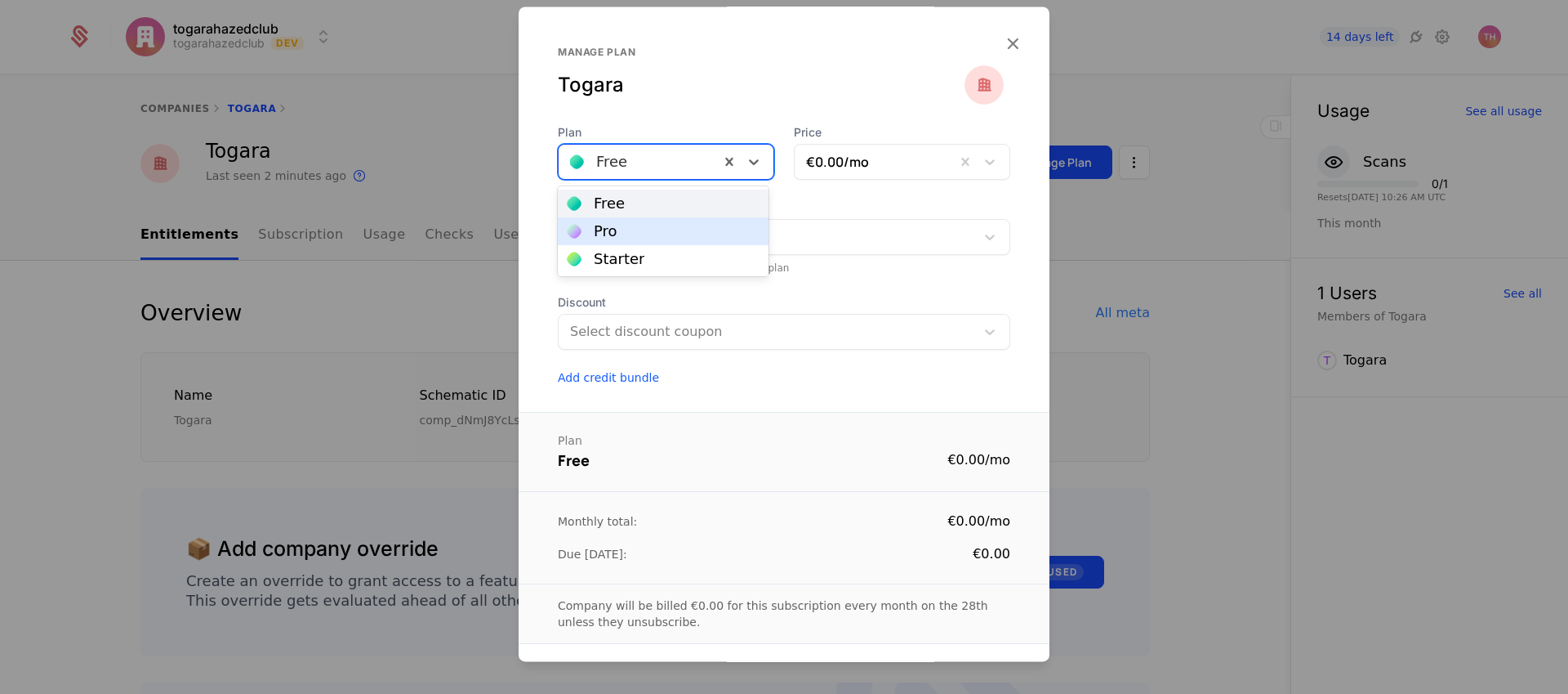
click at [724, 225] on div "Pro" at bounding box center [663, 231] width 191 height 15
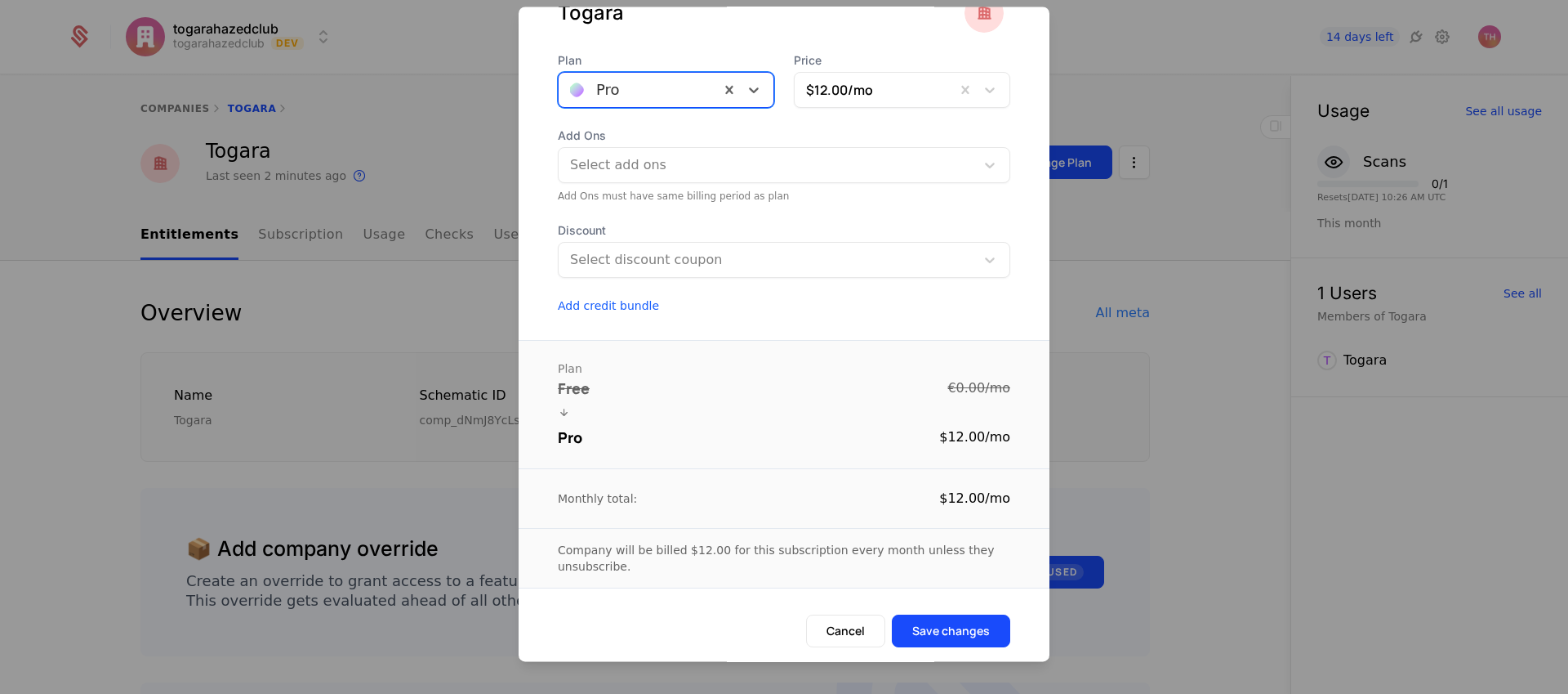
scroll to position [77, 0]
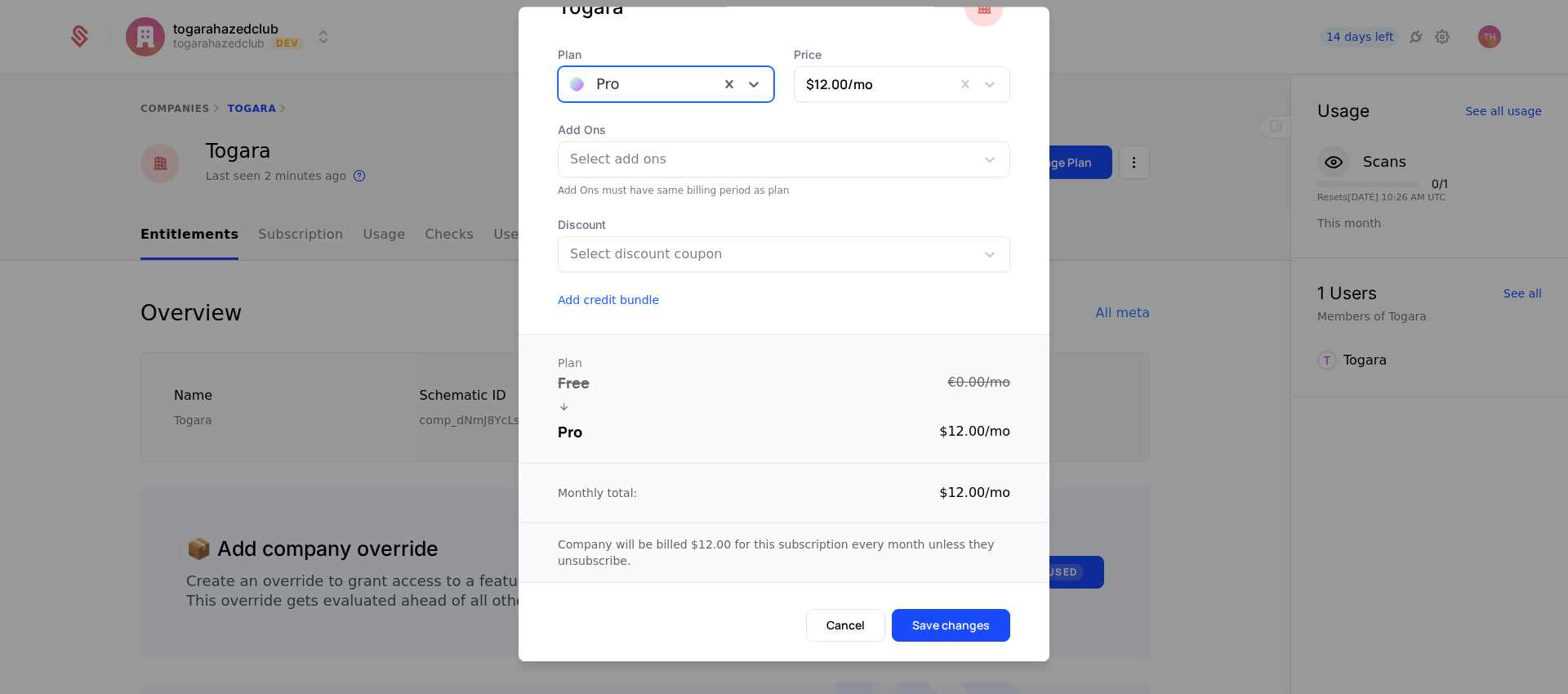
click at [928, 626] on button "Save changes" at bounding box center [951, 625] width 118 height 33
click at [964, 623] on button "Save changes" at bounding box center [951, 625] width 118 height 33
click at [1175, 346] on div at bounding box center [784, 347] width 1568 height 694
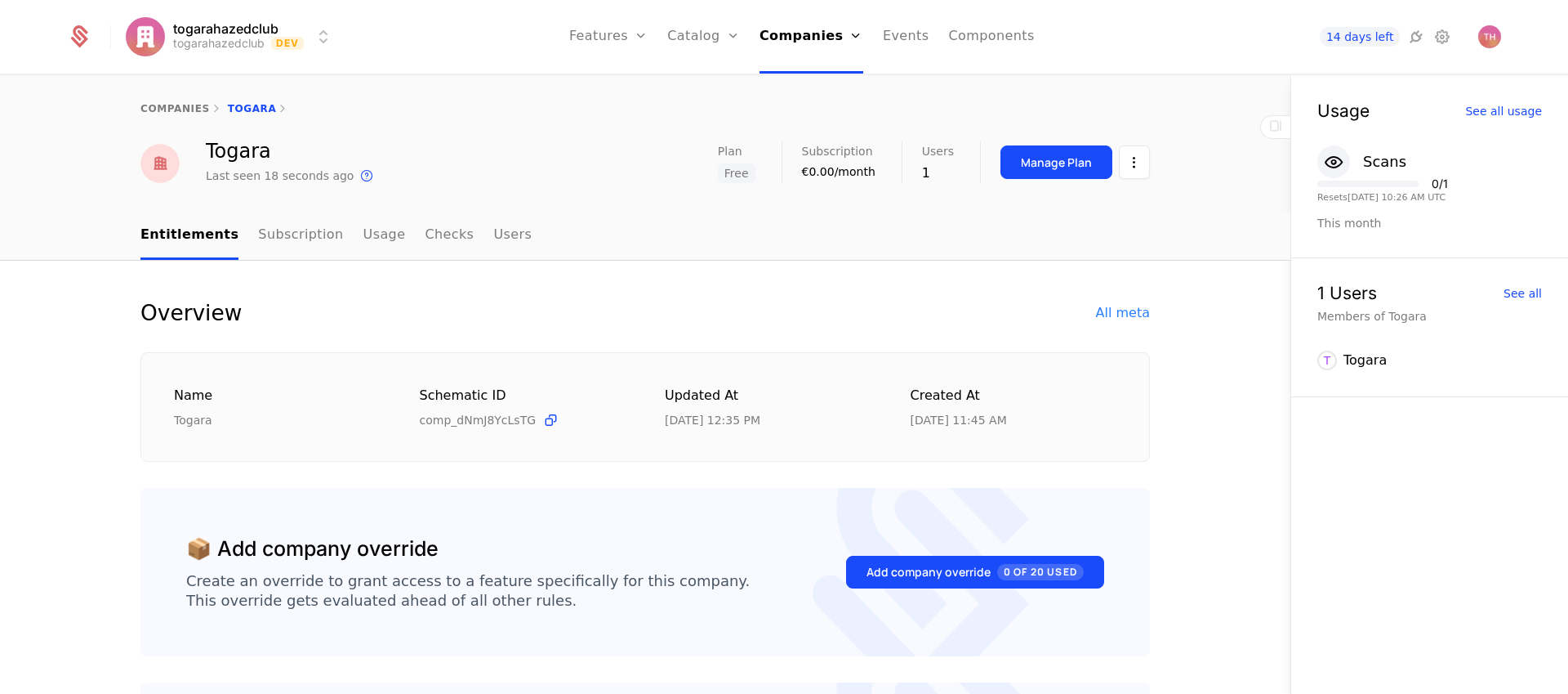
click at [364, 235] on link "Usage" at bounding box center [385, 236] width 43 height 48
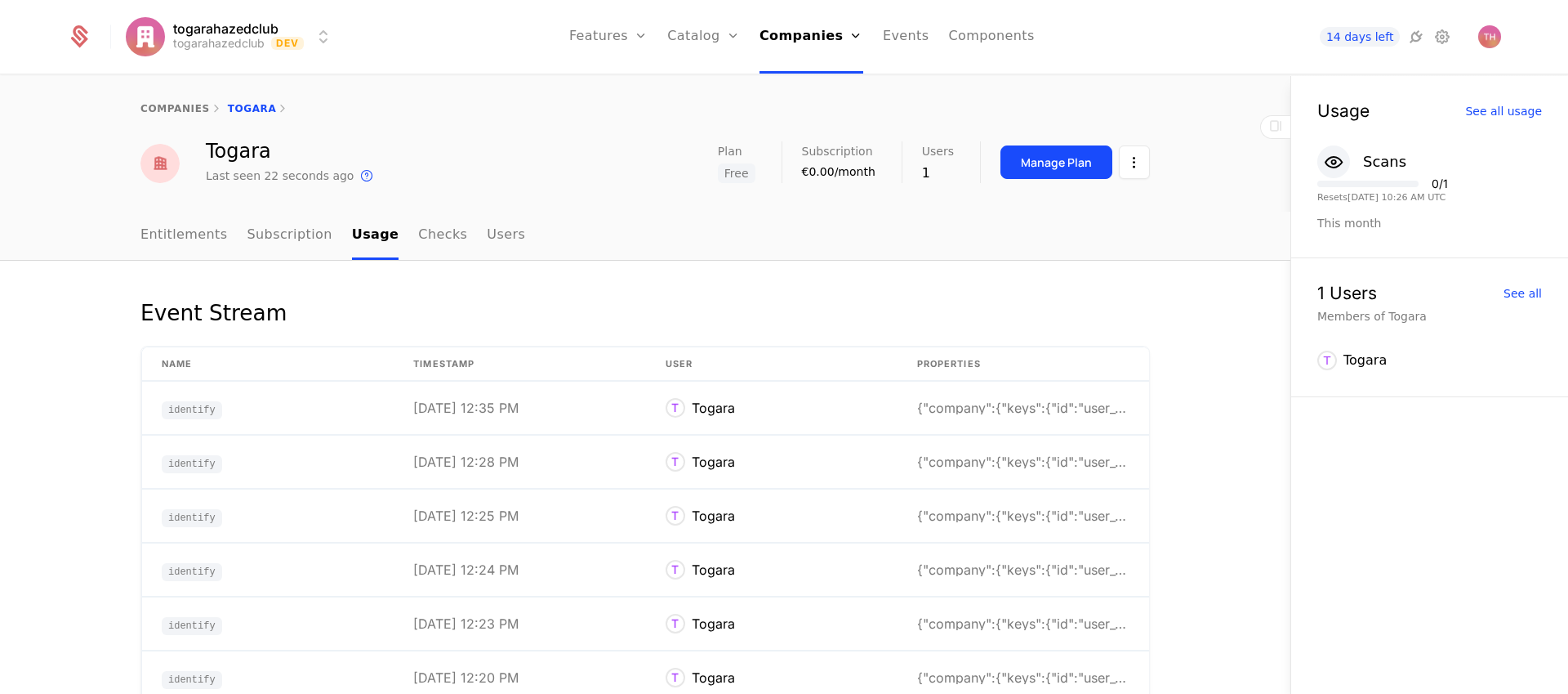
click at [418, 238] on link "Checks" at bounding box center [443, 236] width 49 height 48
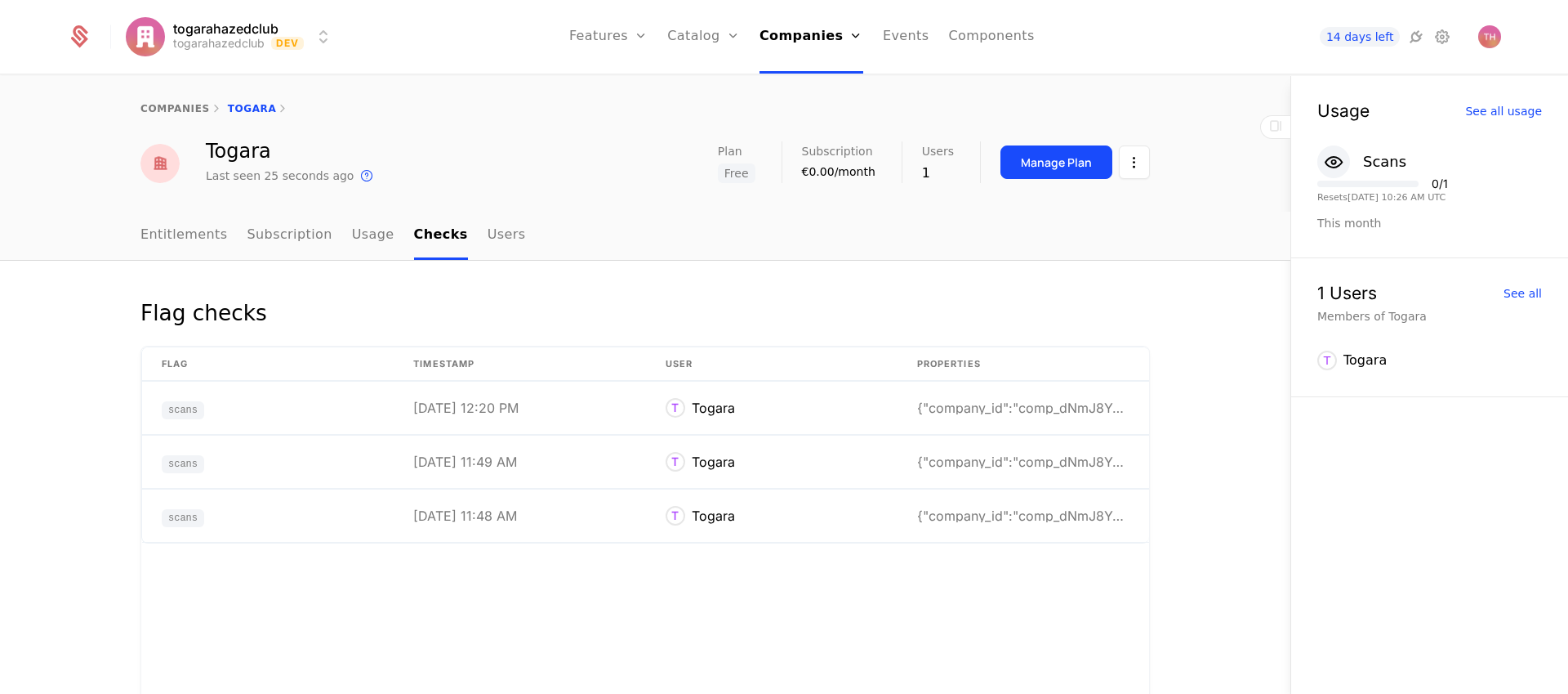
click at [487, 237] on link "Users" at bounding box center [506, 236] width 38 height 48
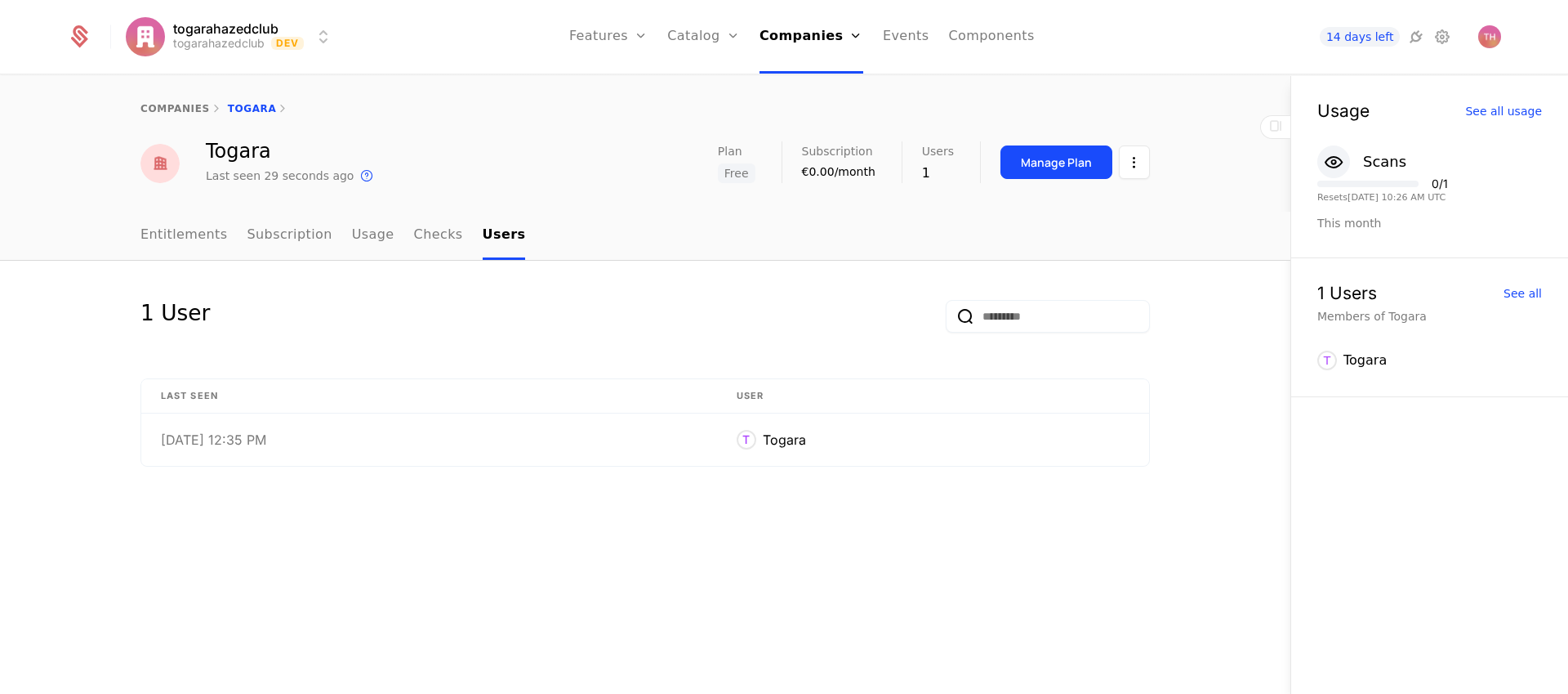
click at [1080, 171] on button "Manage Plan" at bounding box center [1055, 162] width 112 height 34
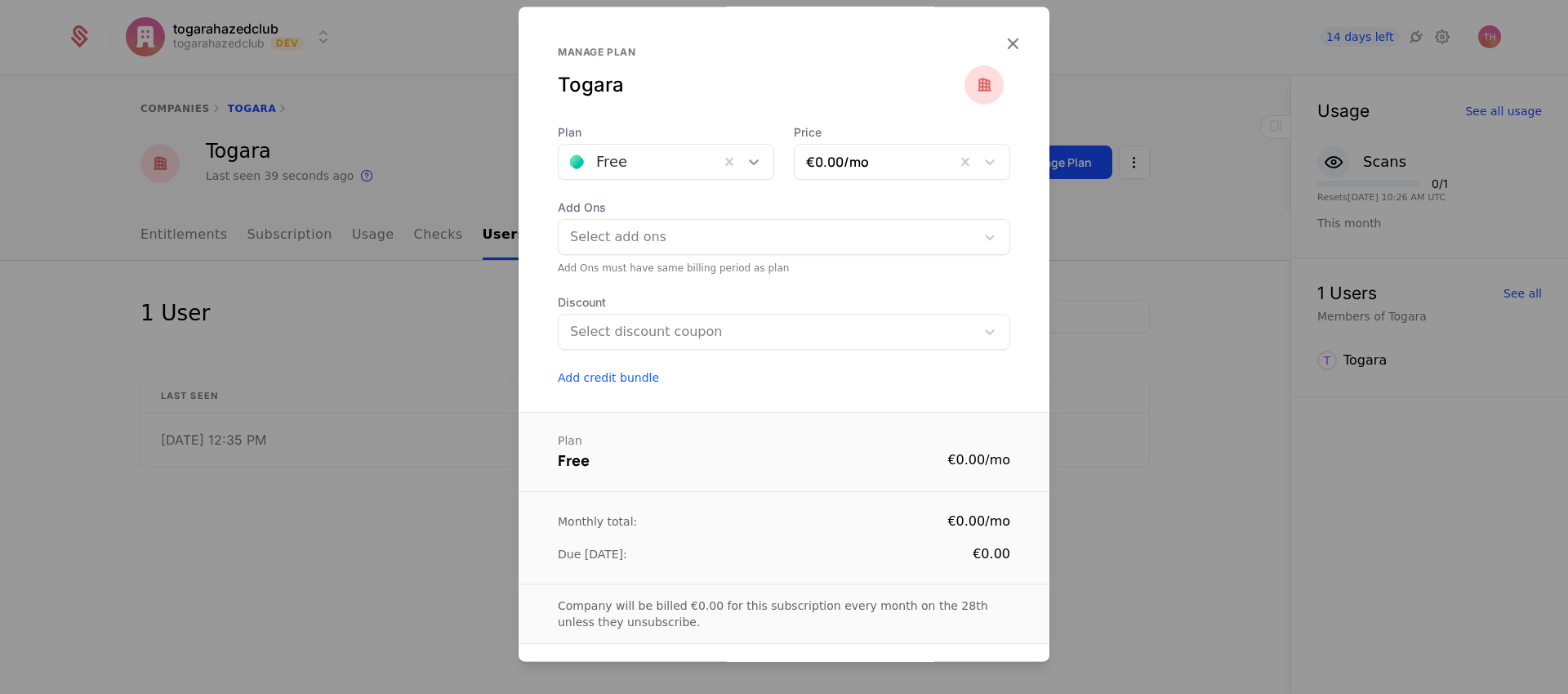
click at [754, 165] on icon at bounding box center [754, 162] width 16 height 16
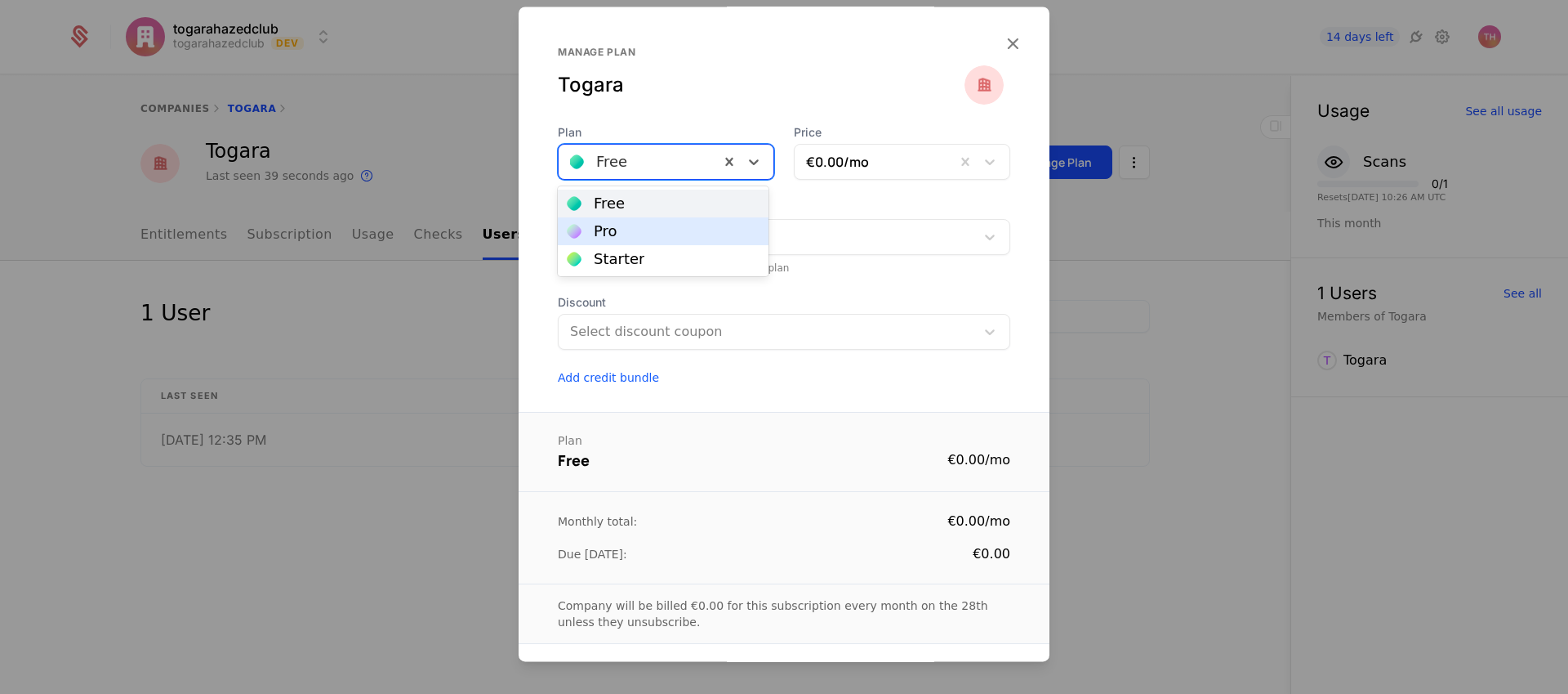
click at [704, 236] on div "Pro" at bounding box center [663, 231] width 191 height 15
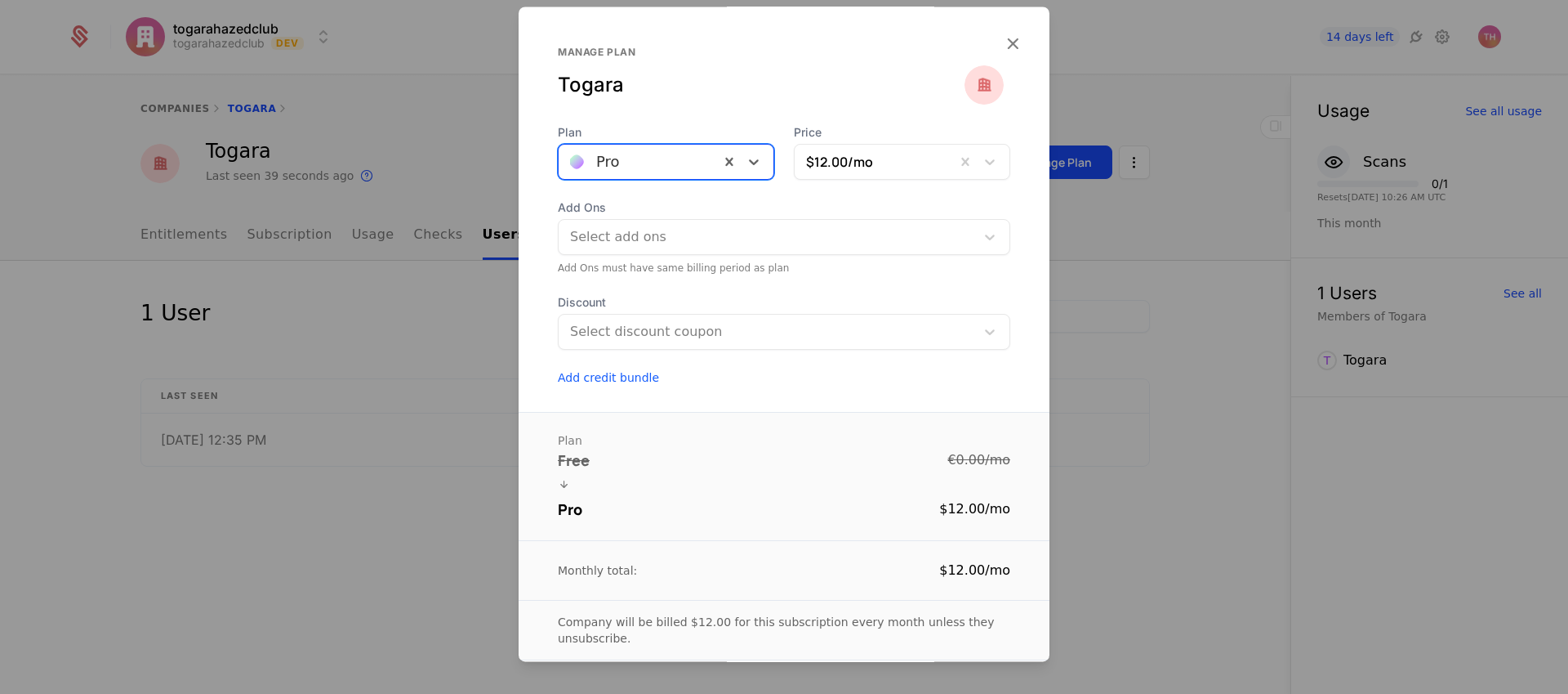
scroll to position [77, 0]
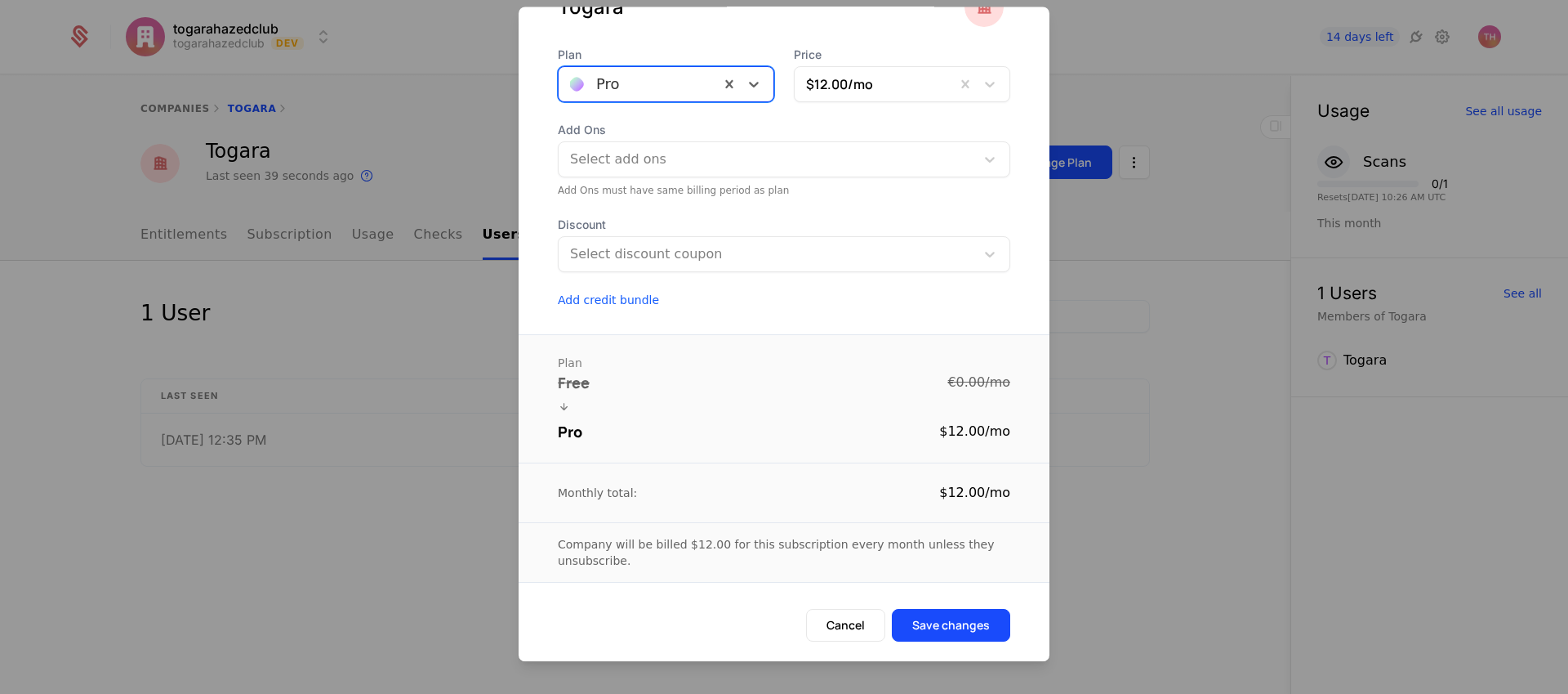
click at [916, 623] on button "Save changes" at bounding box center [951, 625] width 118 height 33
click at [1153, 38] on div at bounding box center [784, 347] width 1568 height 694
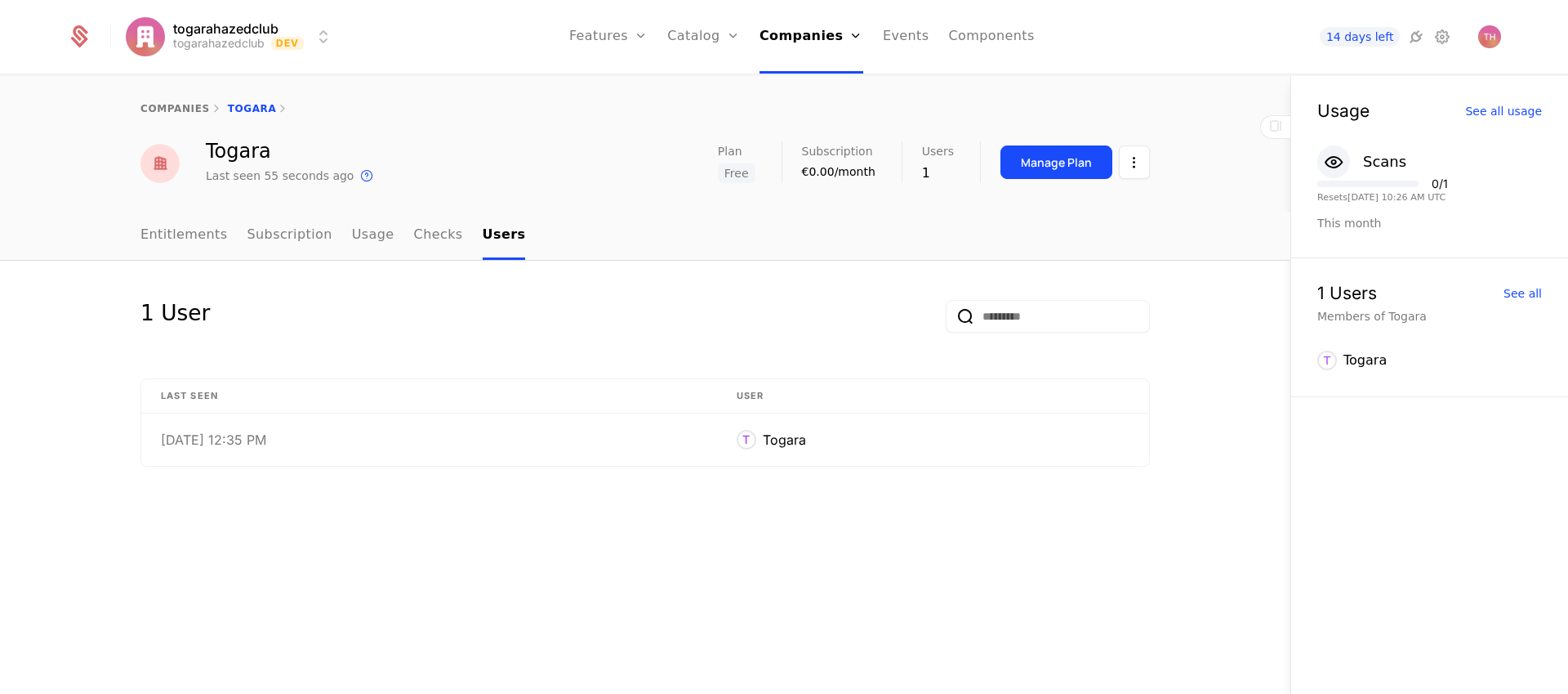
click at [1039, 163] on div "Manage Plan" at bounding box center [1056, 163] width 71 height 16
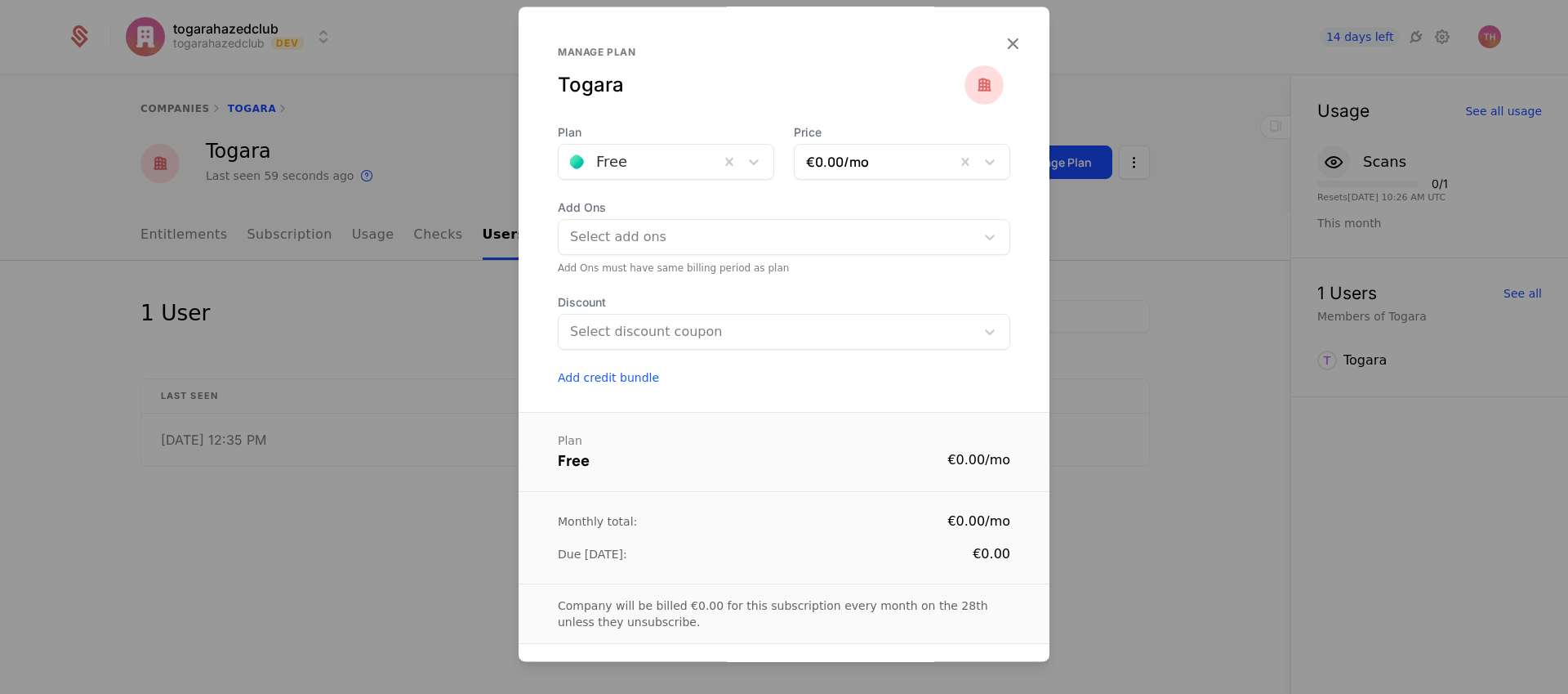
click at [764, 165] on div at bounding box center [745, 162] width 54 height 35
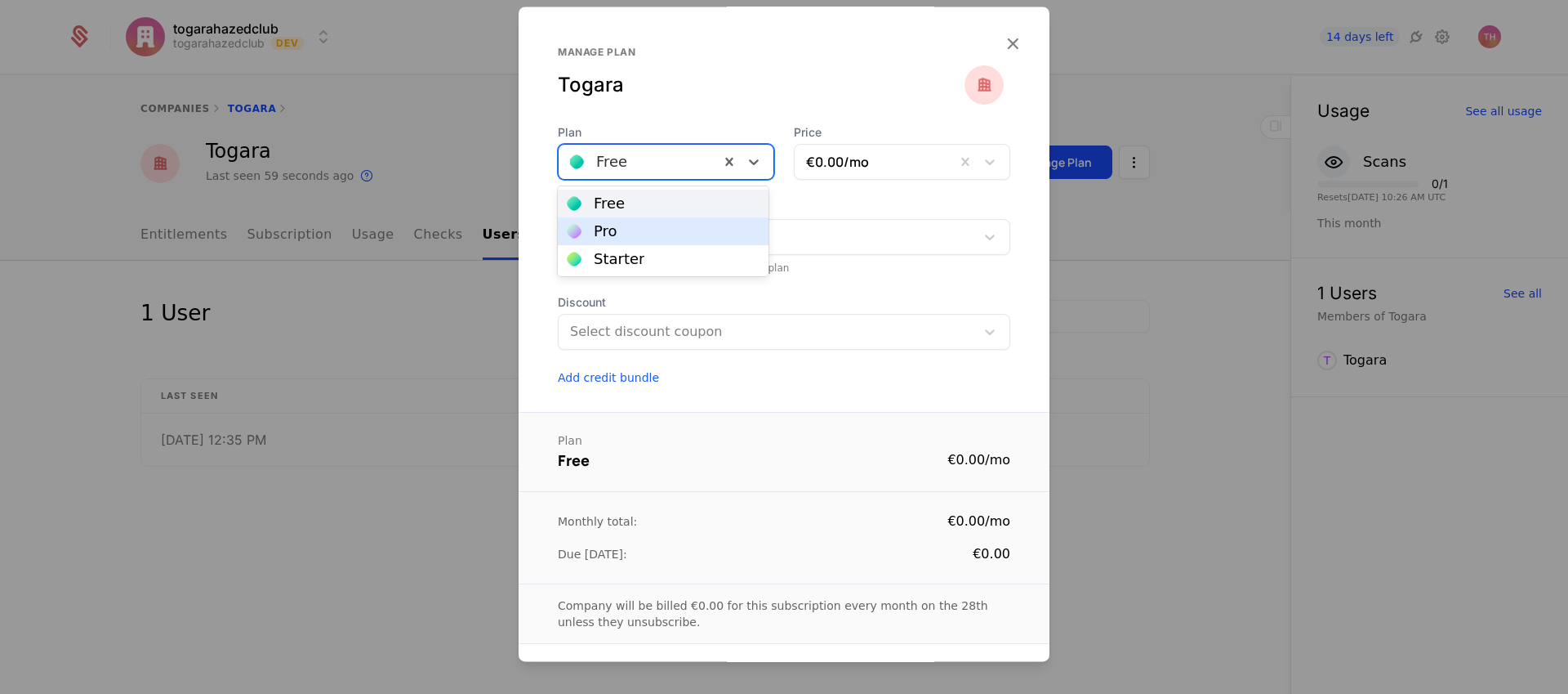
click at [715, 233] on div "Pro" at bounding box center [663, 231] width 191 height 15
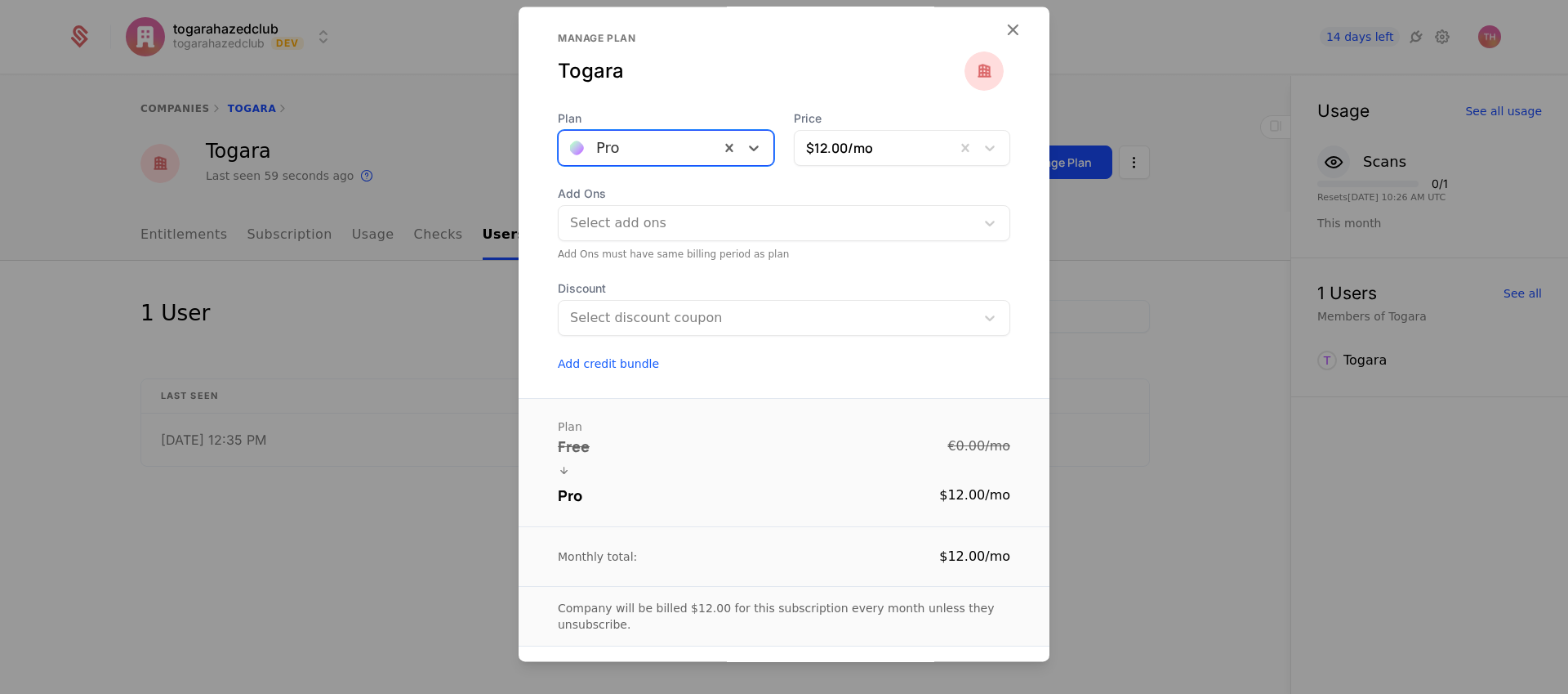
scroll to position [25, 0]
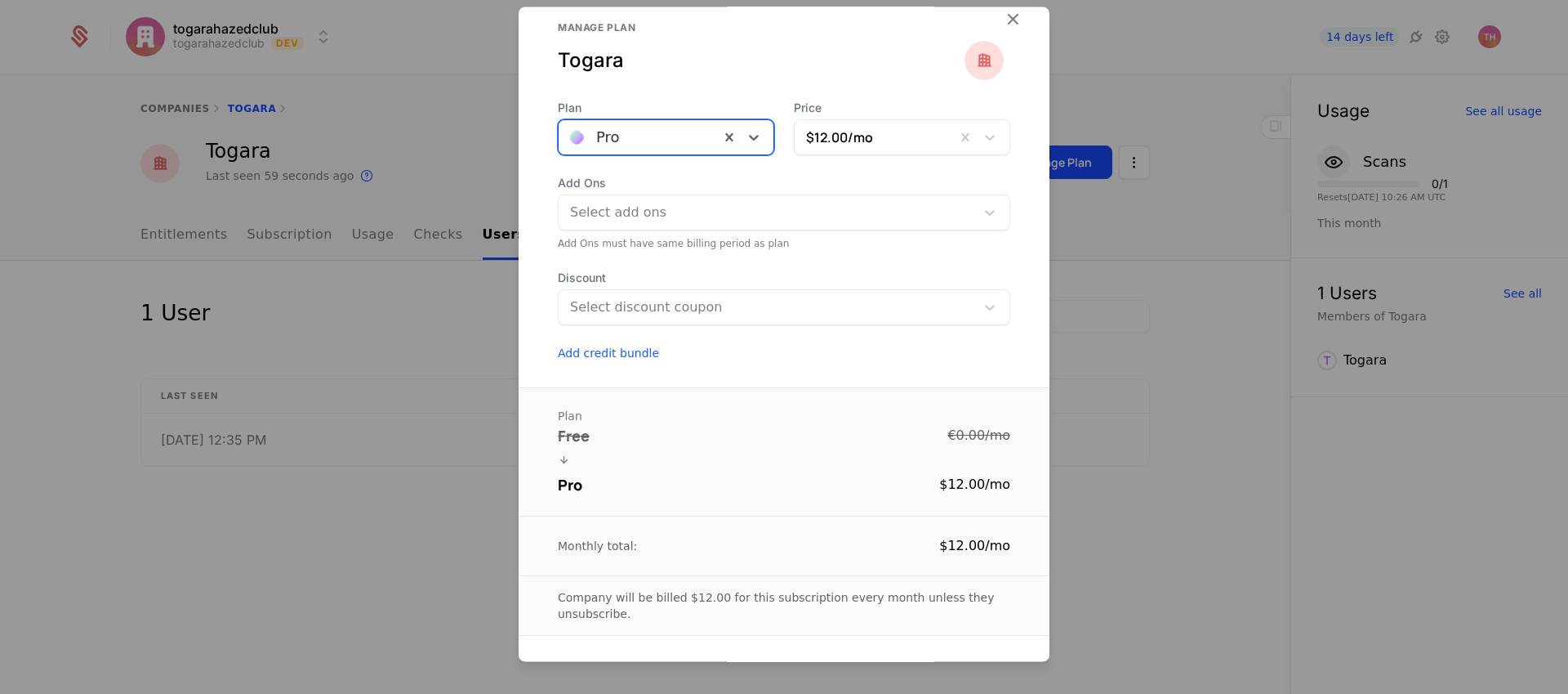
click at [842, 312] on div at bounding box center [766, 307] width 394 height 23
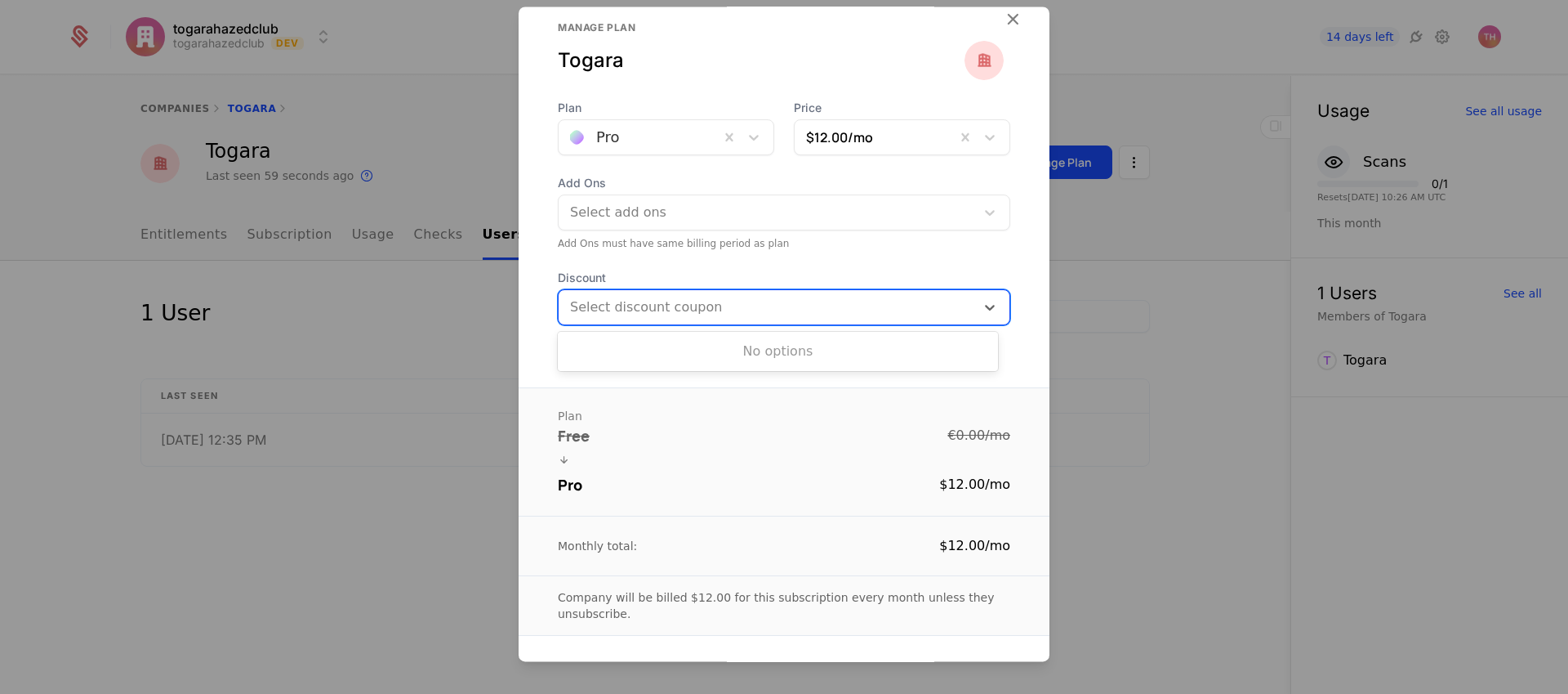
click at [843, 312] on div at bounding box center [766, 307] width 394 height 23
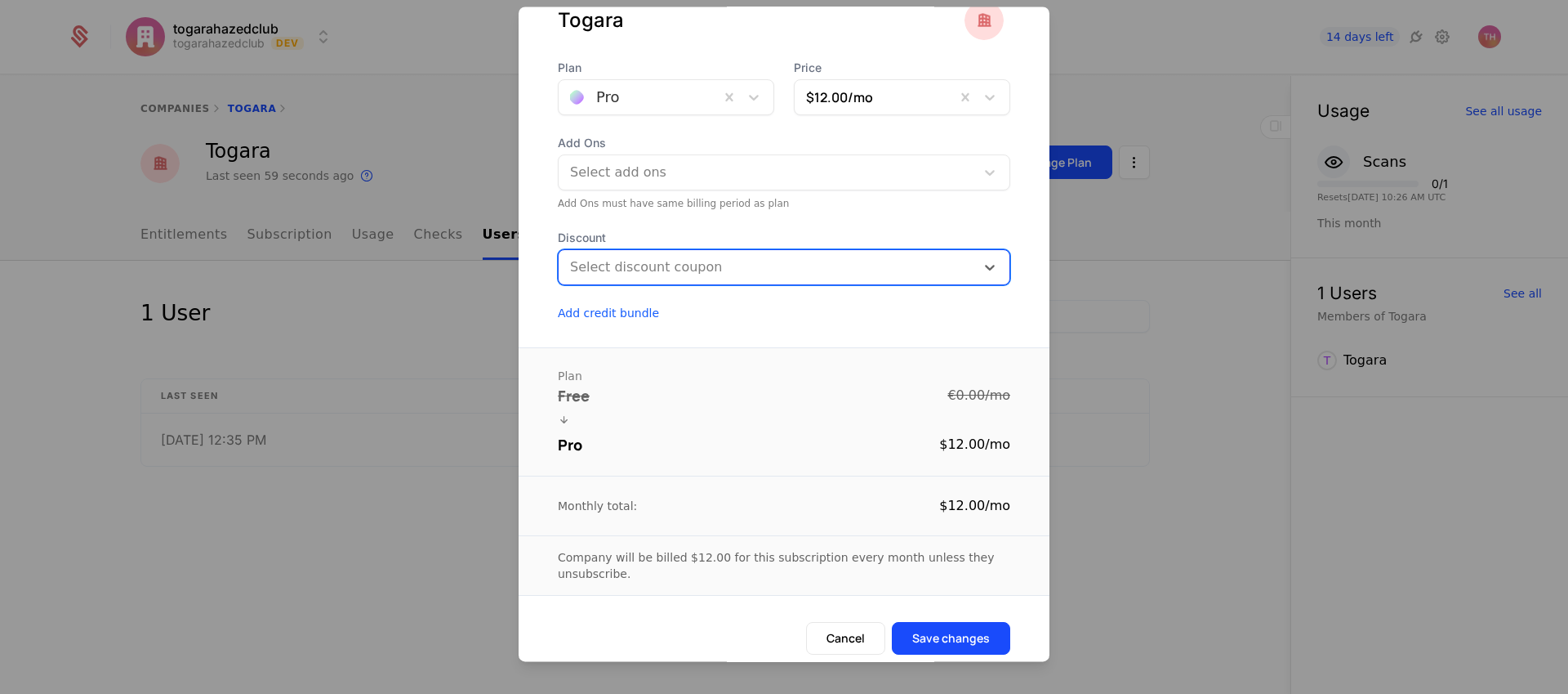
scroll to position [77, 0]
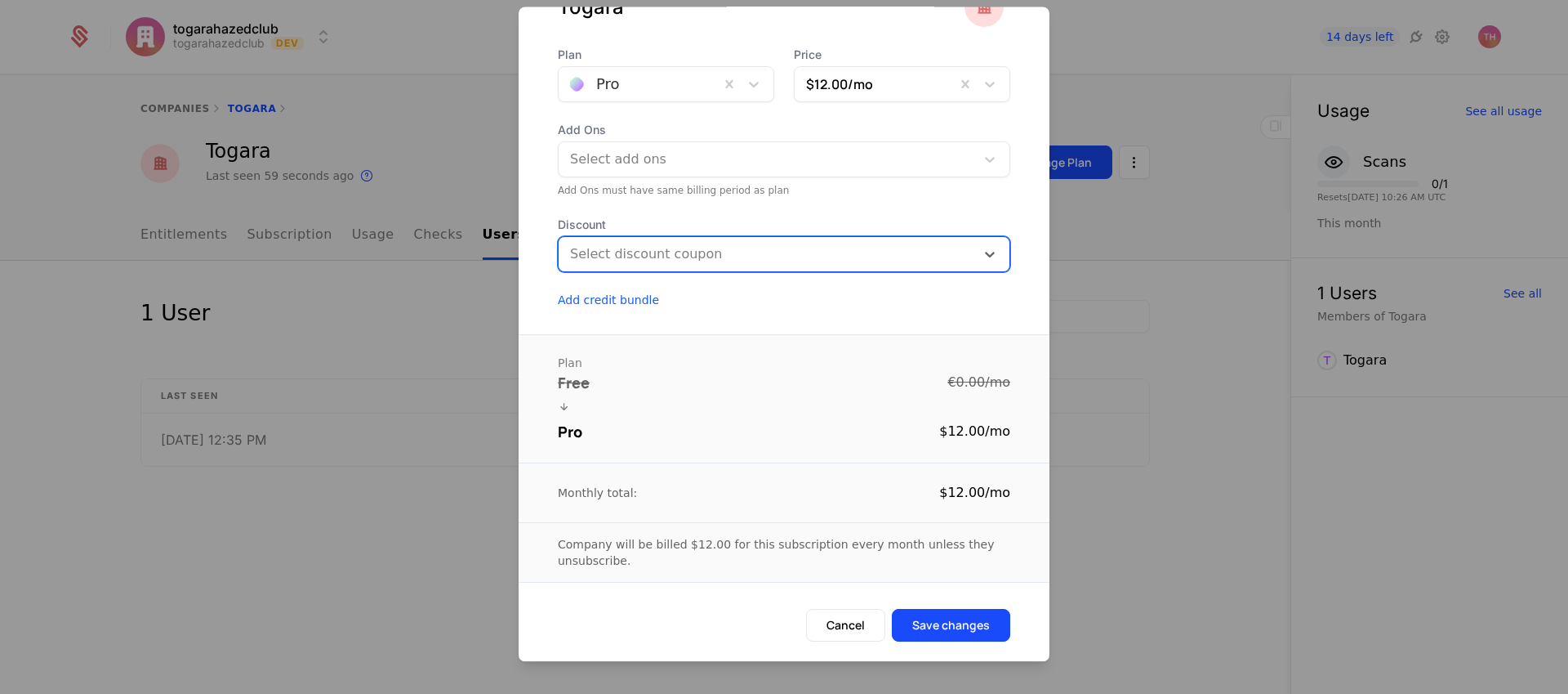
click at [914, 629] on button "Save changes" at bounding box center [951, 625] width 118 height 33
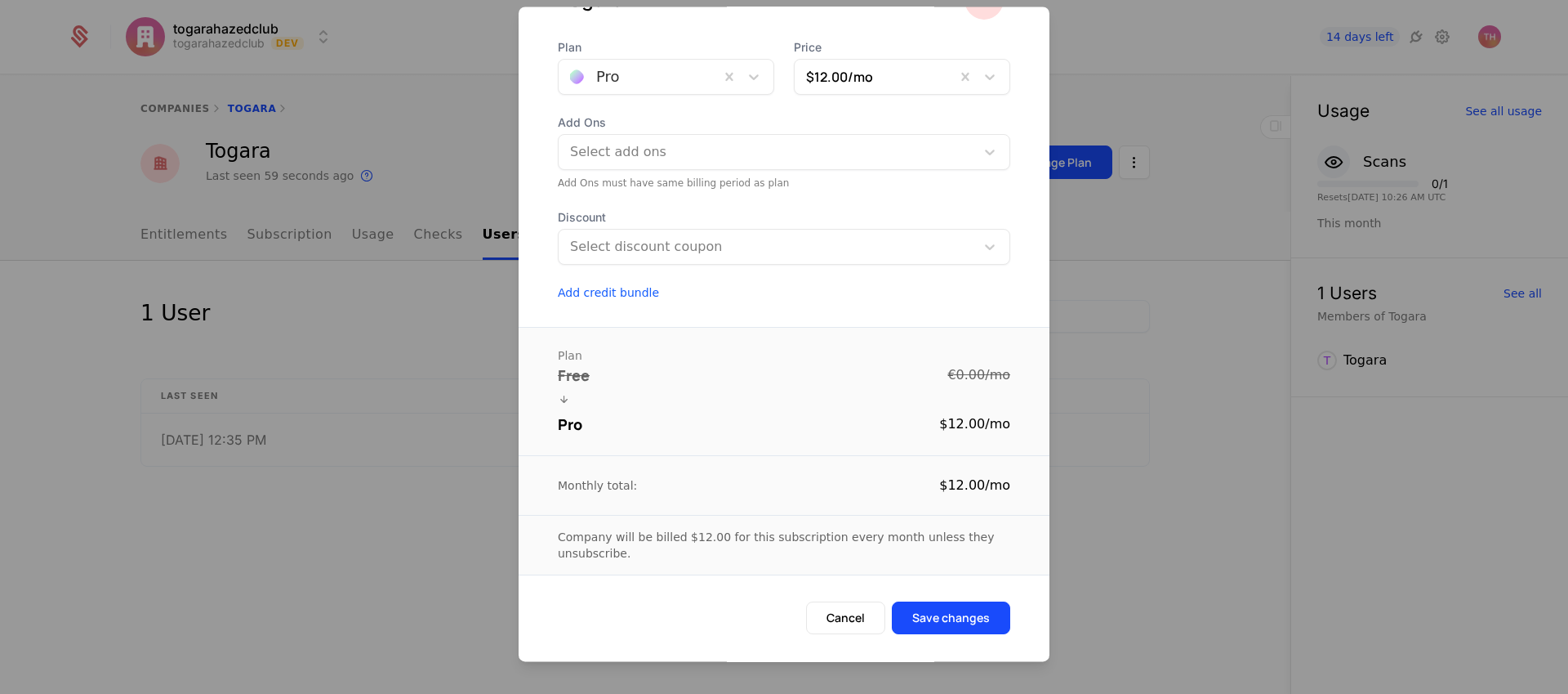
scroll to position [165, 0]
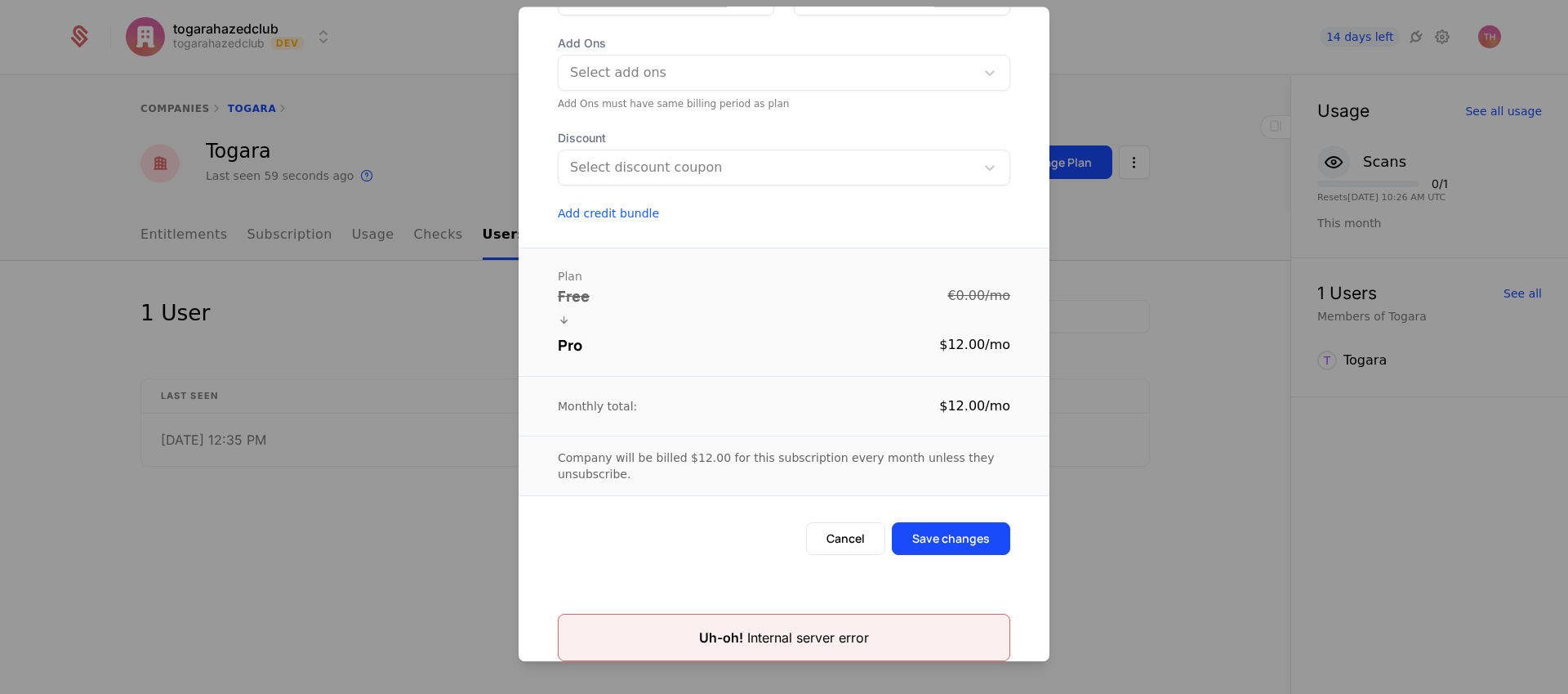
click at [1137, 459] on div at bounding box center [784, 347] width 1568 height 694
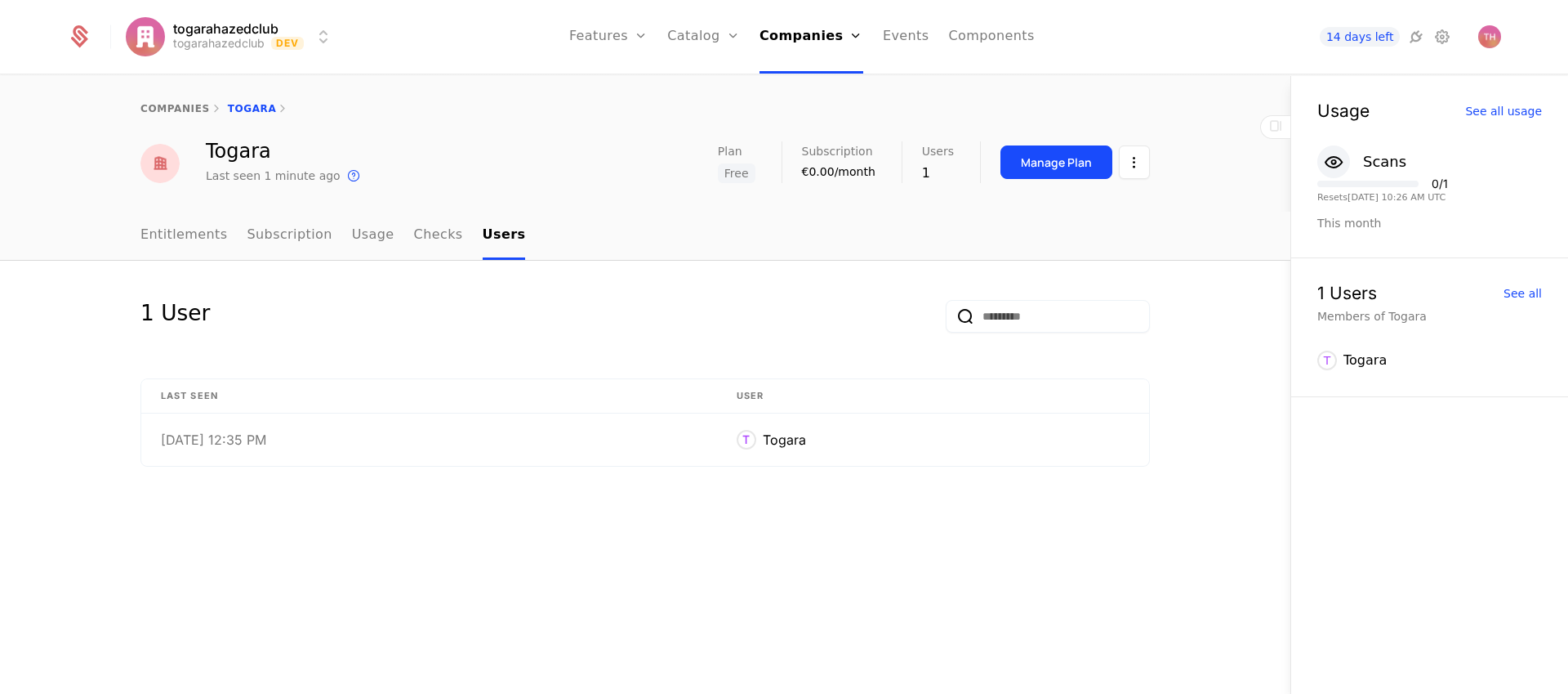
click at [993, 40] on link "Components" at bounding box center [991, 36] width 85 height 74
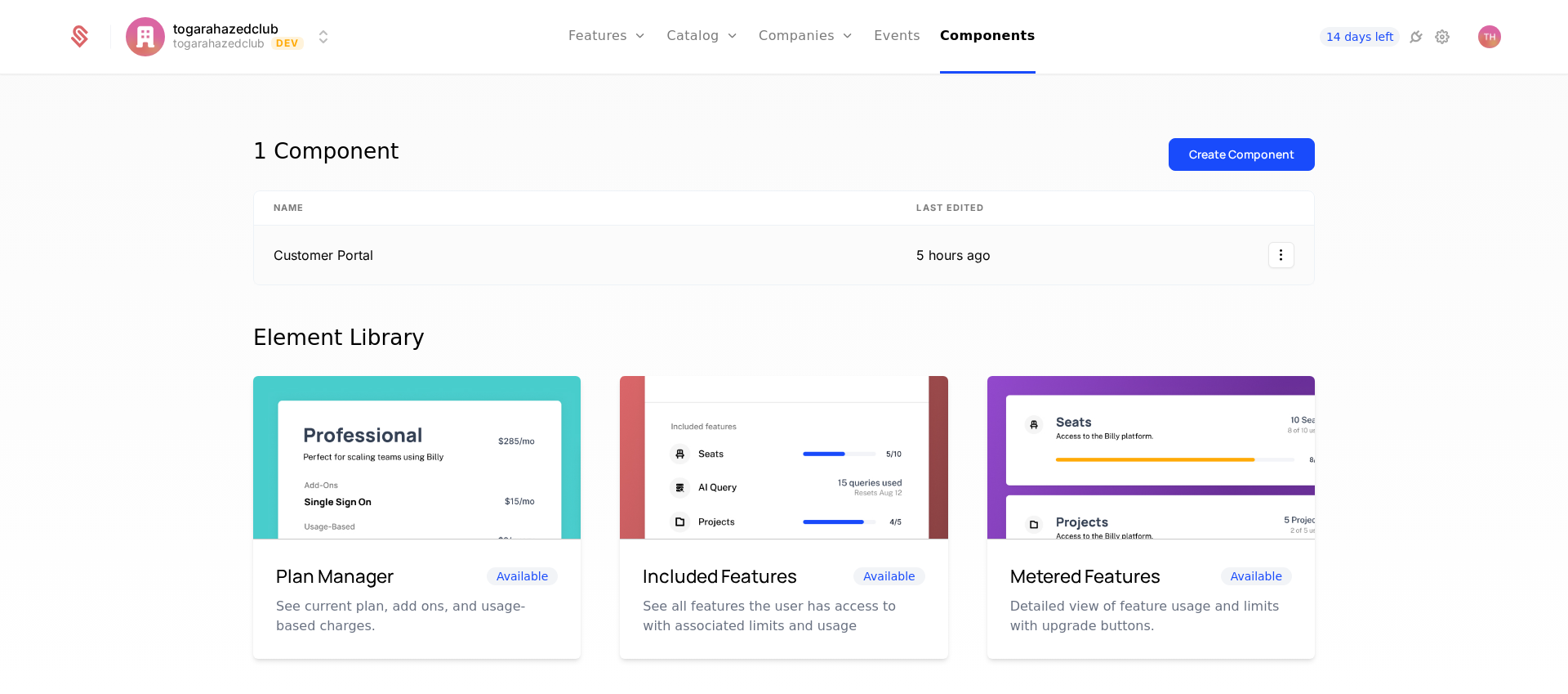
click at [345, 261] on td "Customer Portal" at bounding box center [574, 255] width 643 height 59
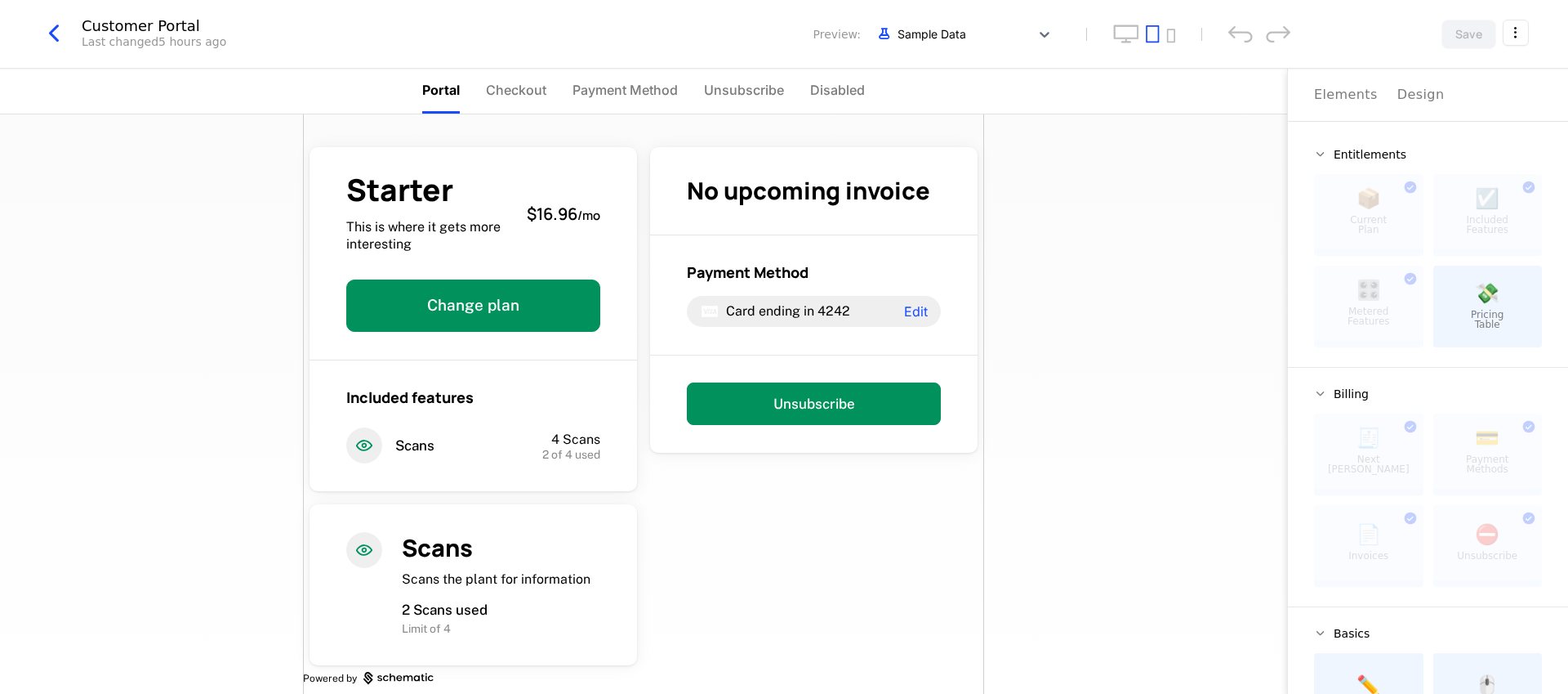
click at [514, 96] on span "Checkout" at bounding box center [516, 90] width 60 height 20
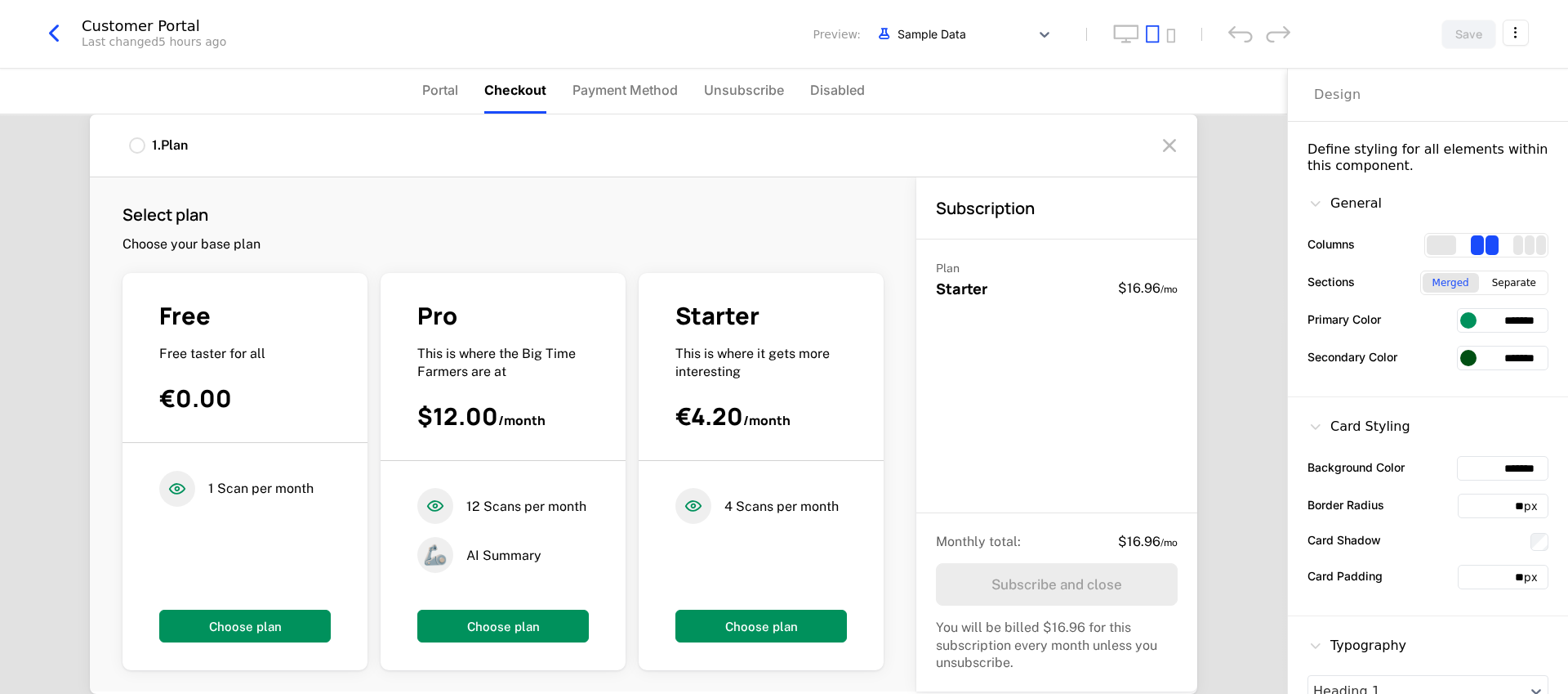
click at [1516, 35] on html "togarahazedclub togarahazedclub Dev Features Features Flags Catalog Plans Add O…" at bounding box center [784, 347] width 1568 height 694
click at [1490, 137] on icon "button" at bounding box center [1481, 138] width 17 height 17
click at [1399, 104] on div "How to install" at bounding box center [1409, 103] width 89 height 16
click at [59, 34] on icon "button" at bounding box center [54, 34] width 29 height 29
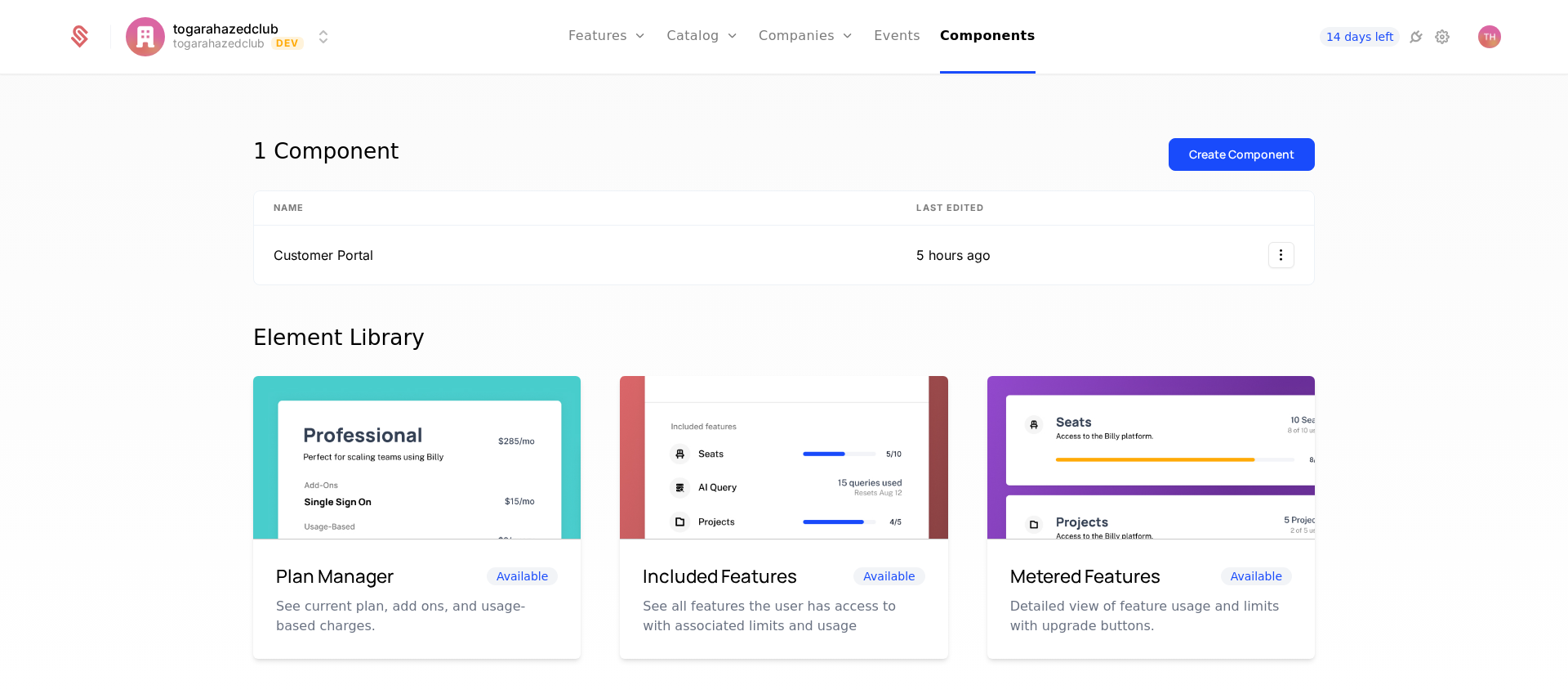
click at [637, 86] on link "Features" at bounding box center [625, 80] width 75 height 13
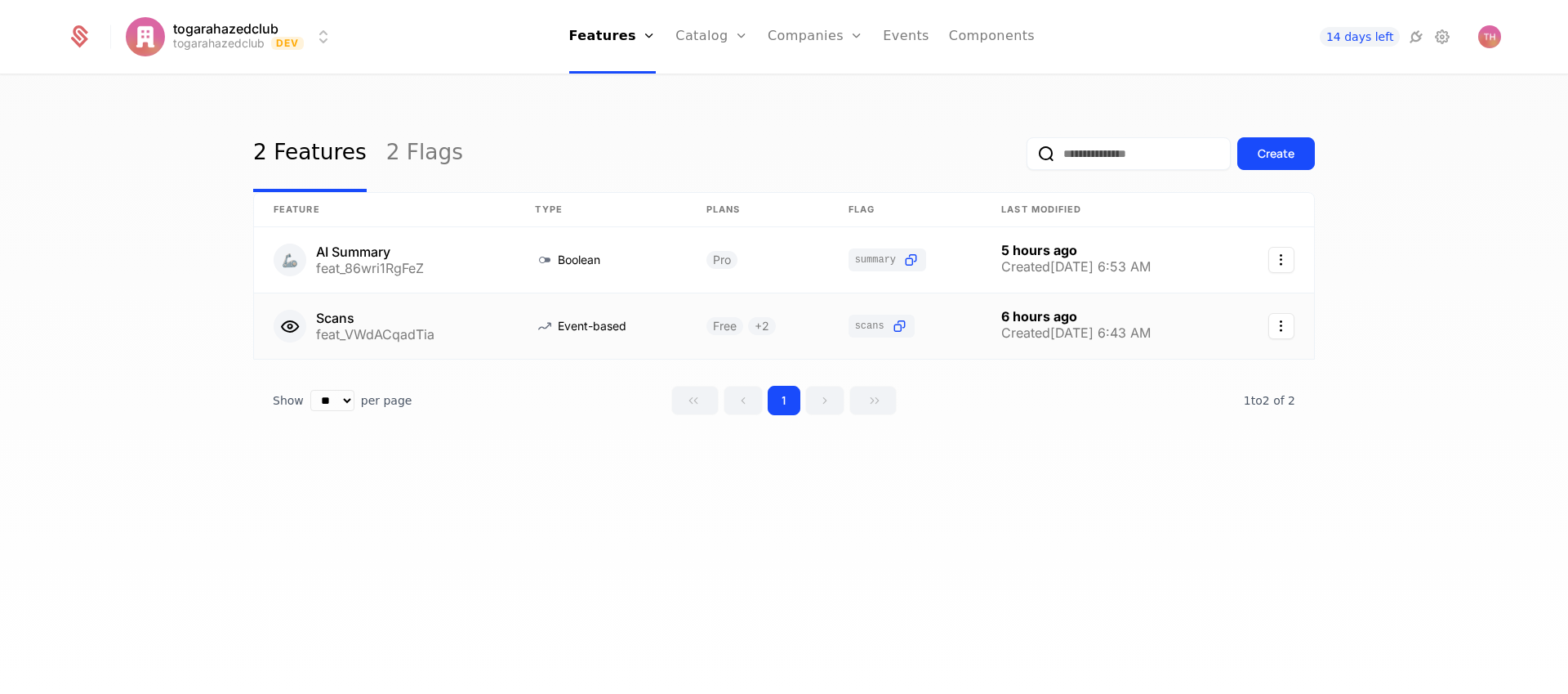
click at [498, 337] on link at bounding box center [384, 327] width 261 height 65
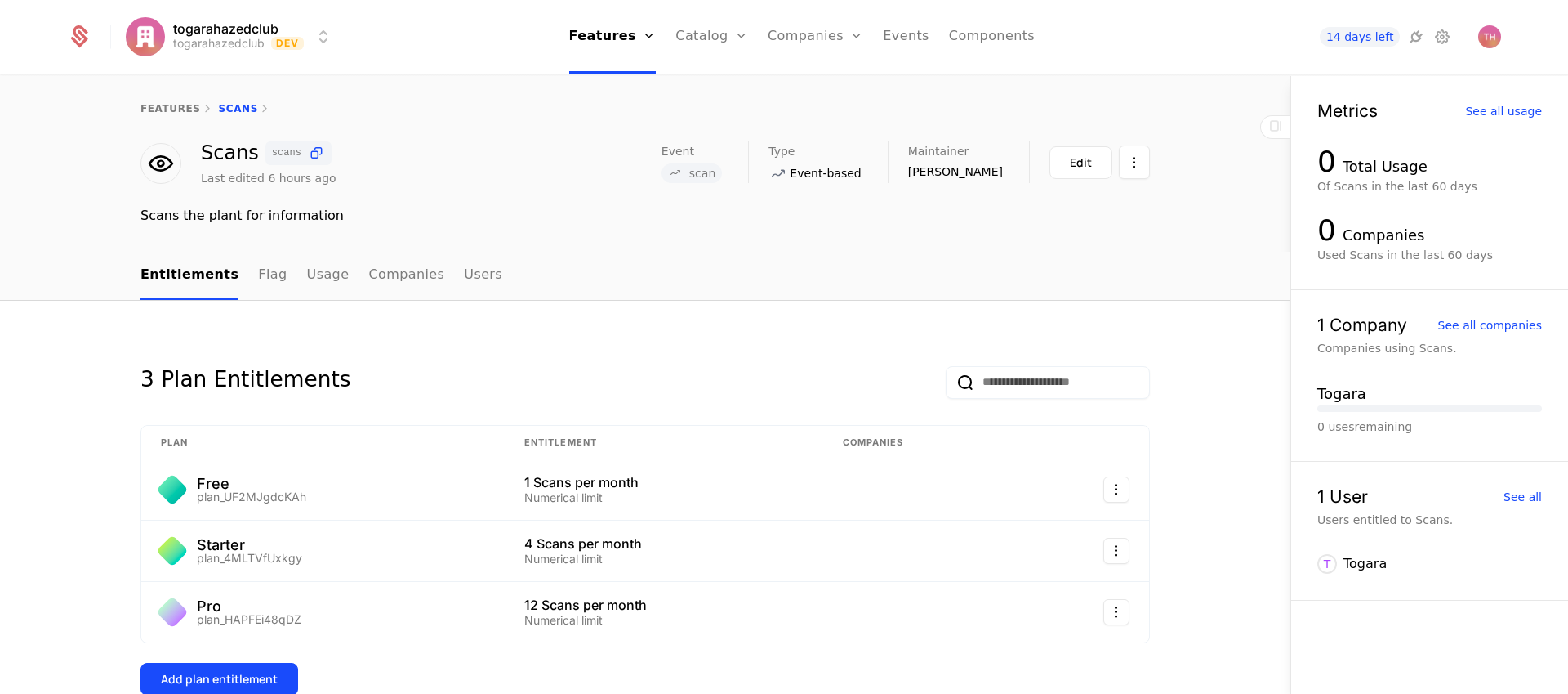
click at [307, 283] on link "Usage" at bounding box center [328, 276] width 43 height 48
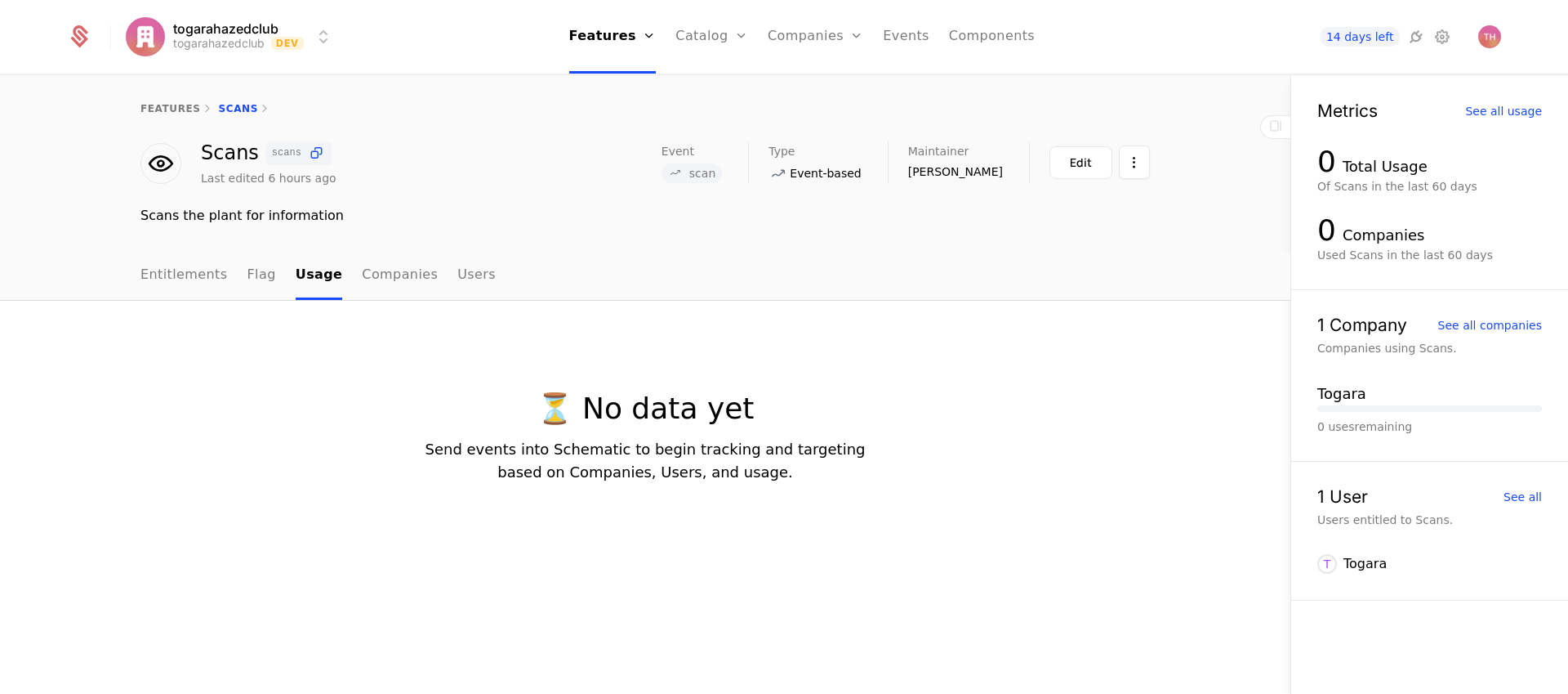
click at [407, 283] on link "Companies" at bounding box center [400, 276] width 76 height 48
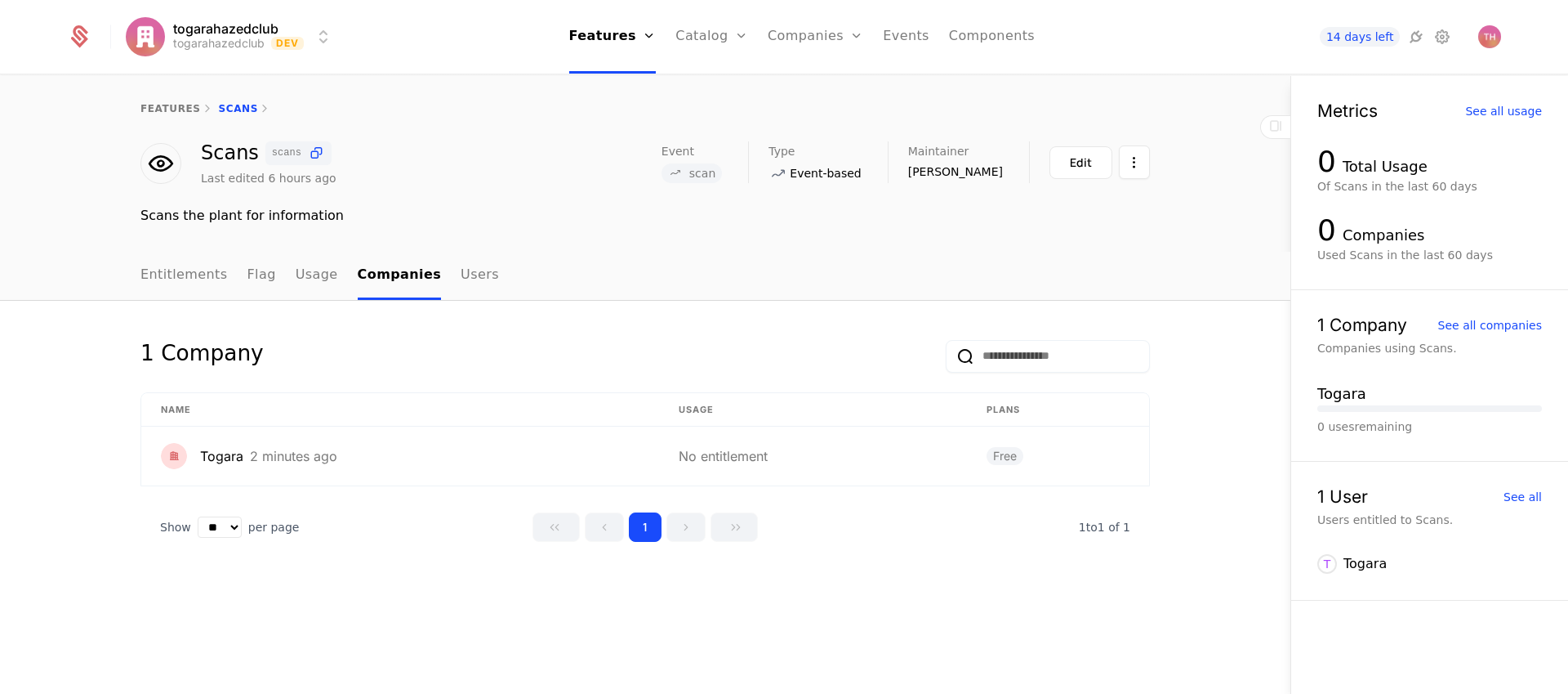
click at [470, 284] on link "Users" at bounding box center [480, 276] width 38 height 48
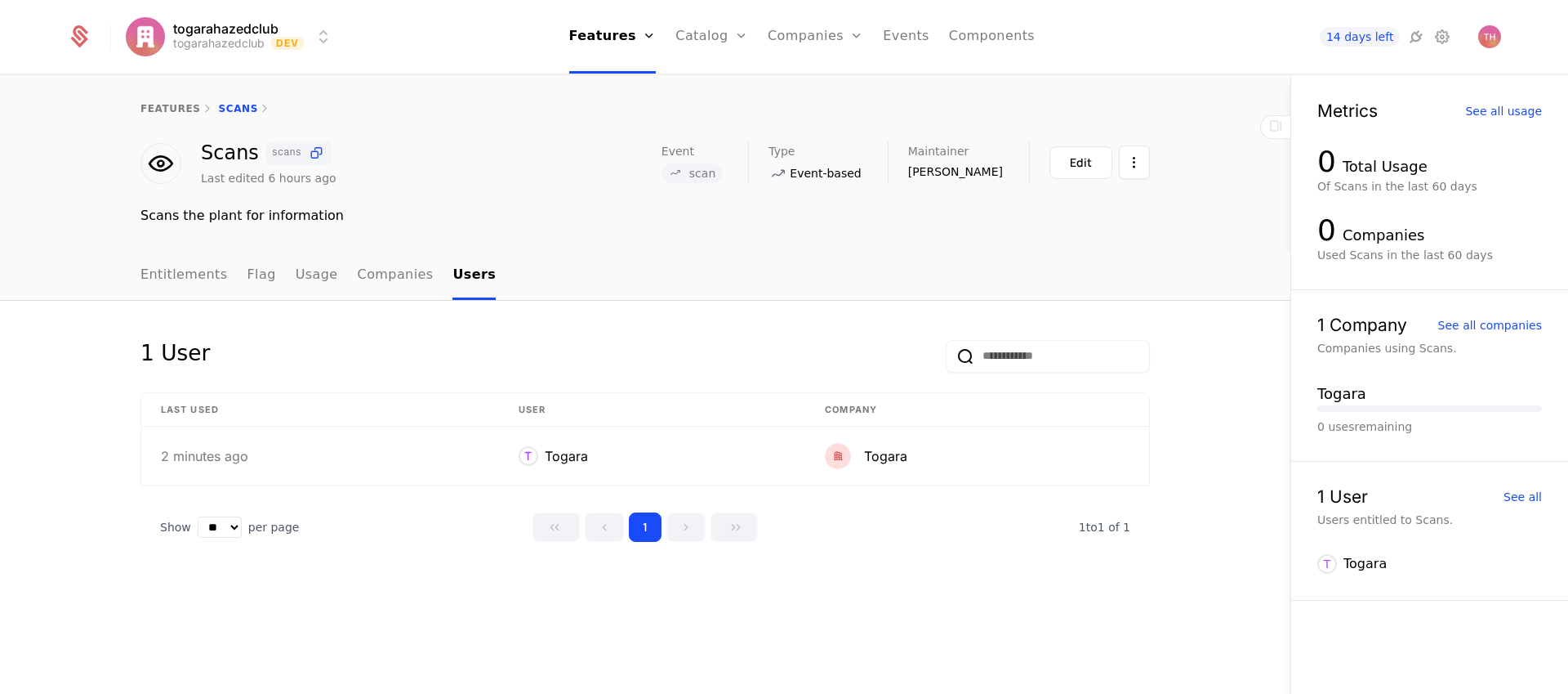
click at [377, 286] on link "Companies" at bounding box center [395, 276] width 76 height 48
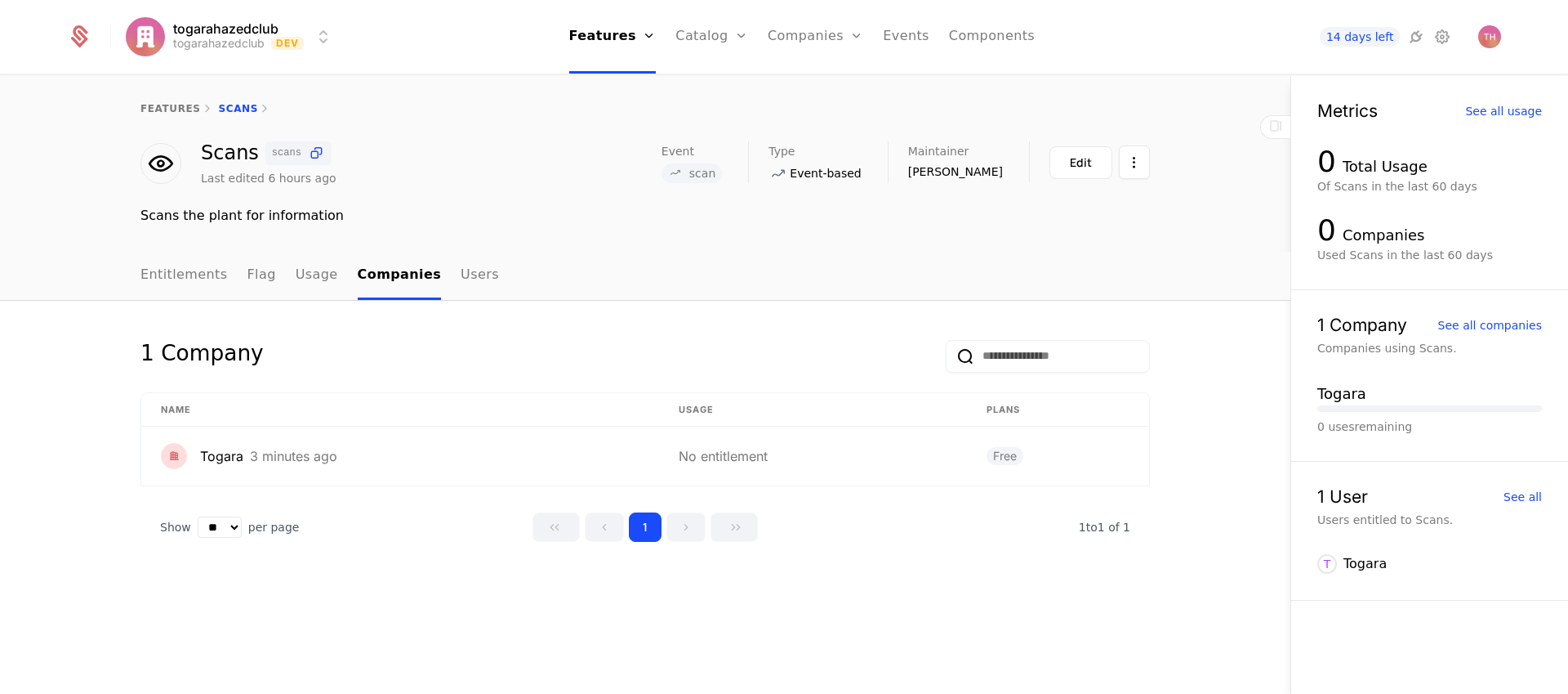
click at [737, 163] on link "Configuration" at bounding box center [736, 158] width 85 height 13
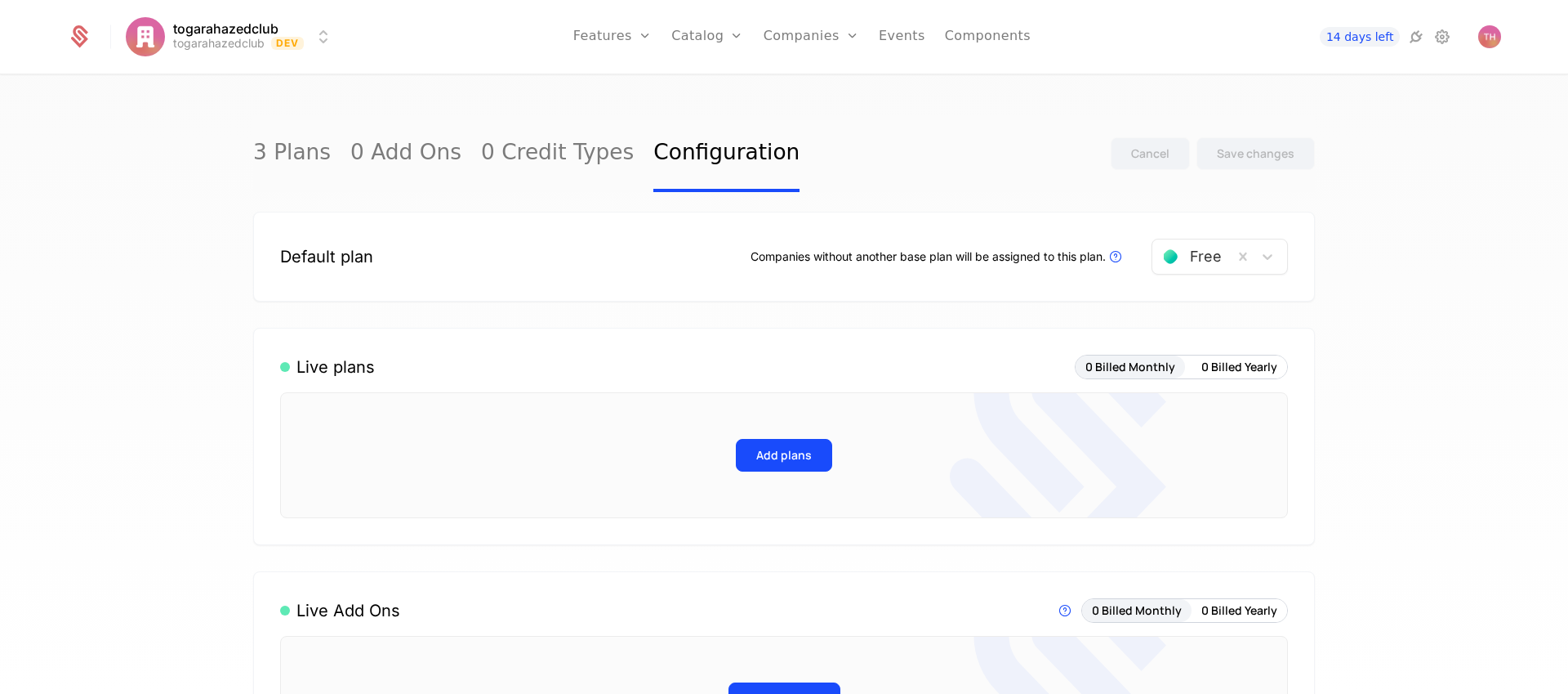
click at [807, 113] on link "Users" at bounding box center [821, 106] width 75 height 13
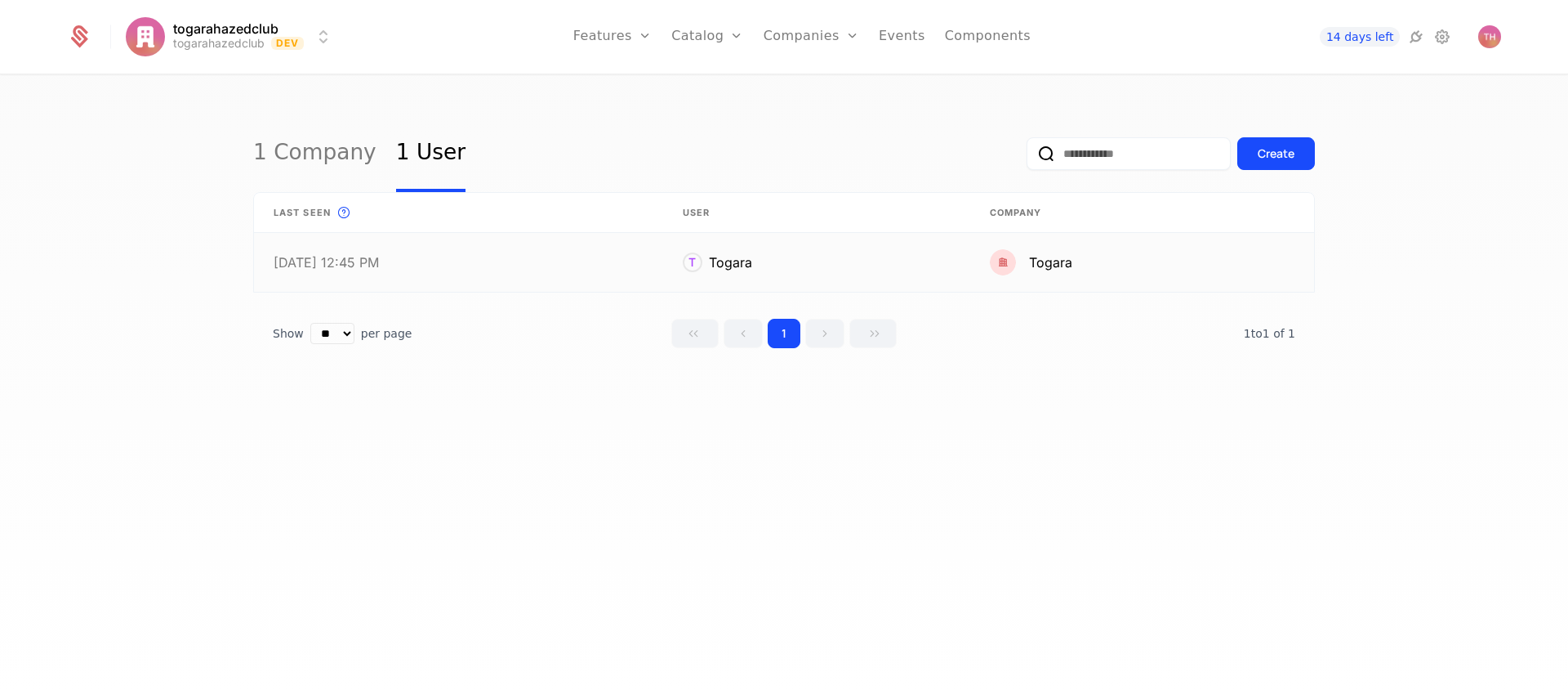
click at [605, 267] on link at bounding box center [458, 262] width 409 height 59
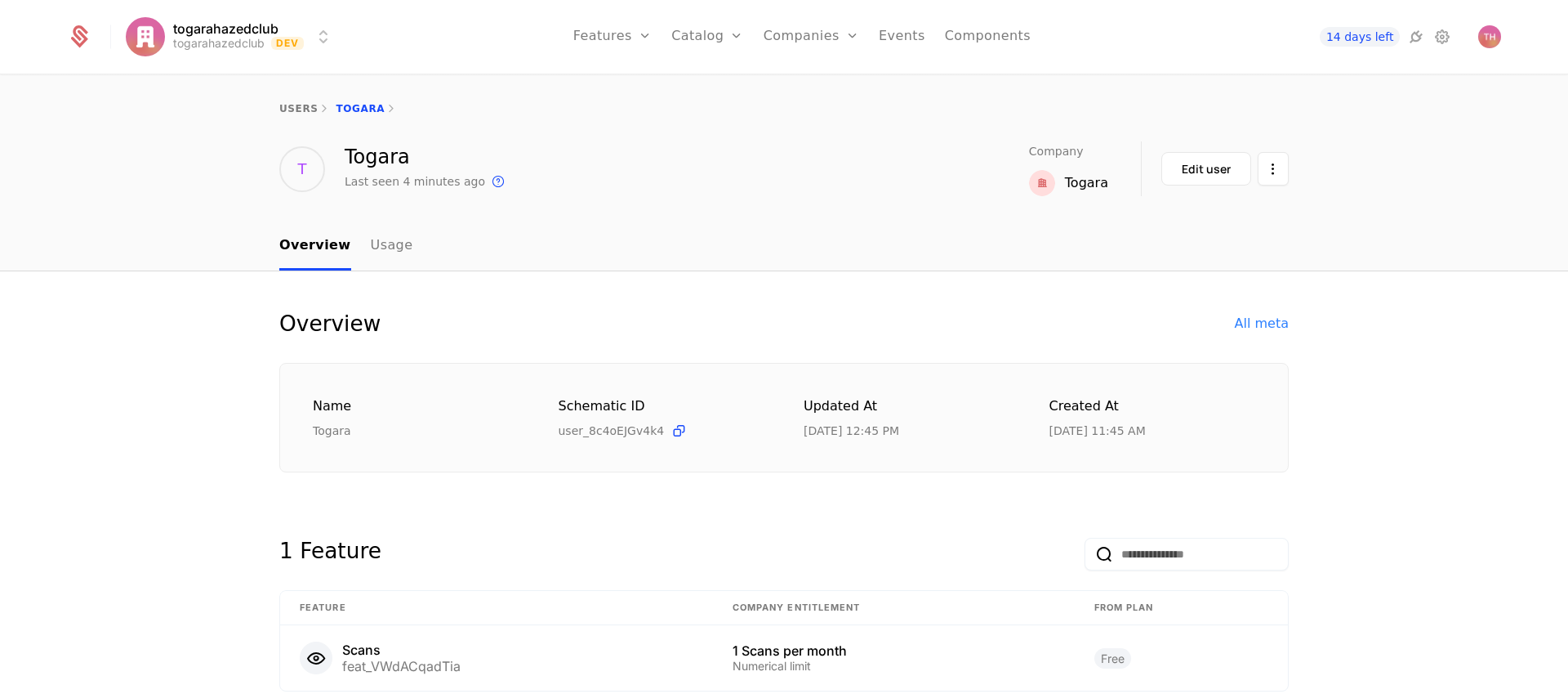
click at [375, 248] on link "Usage" at bounding box center [392, 246] width 43 height 48
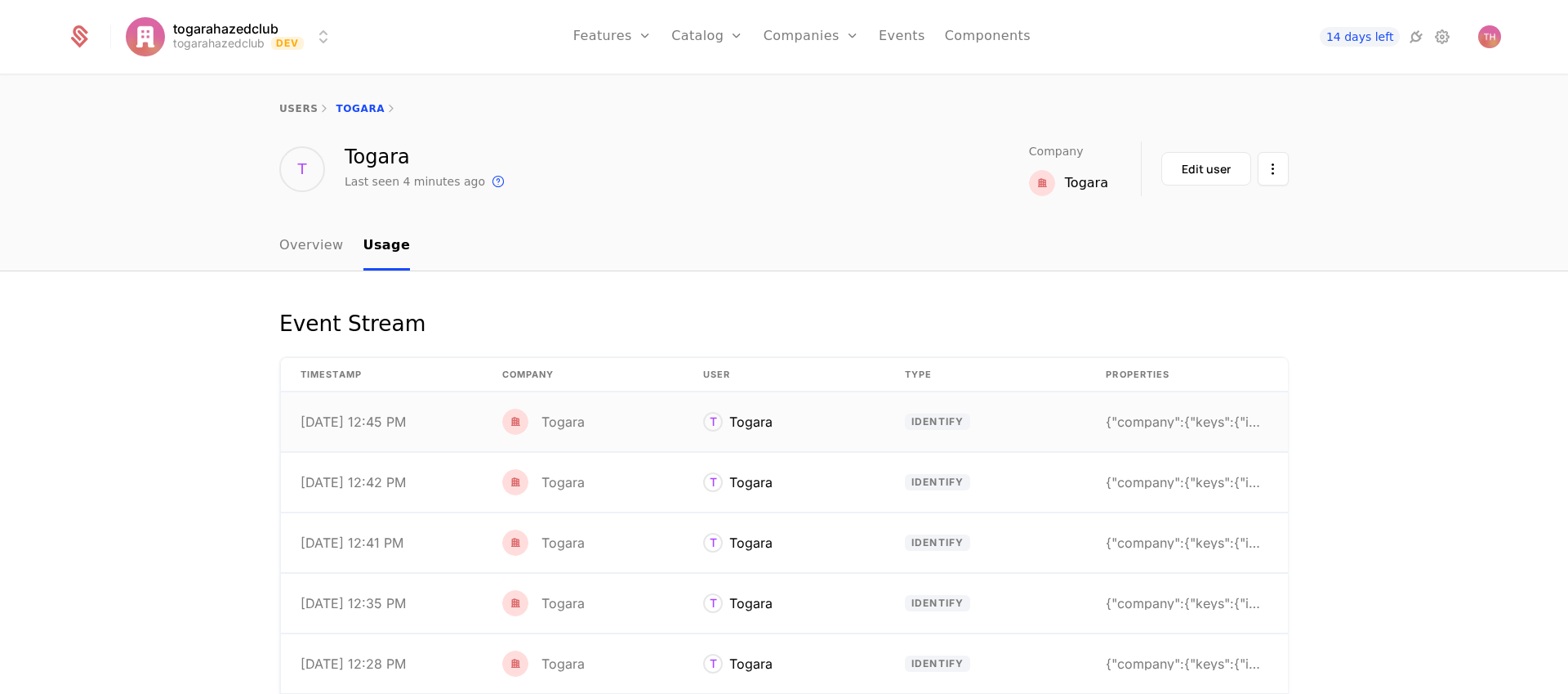
click at [1184, 426] on div "{"company":{"keys":{"id":"user_338ly1fGnHec0jcr2QZ" at bounding box center [1186, 421] width 163 height 13
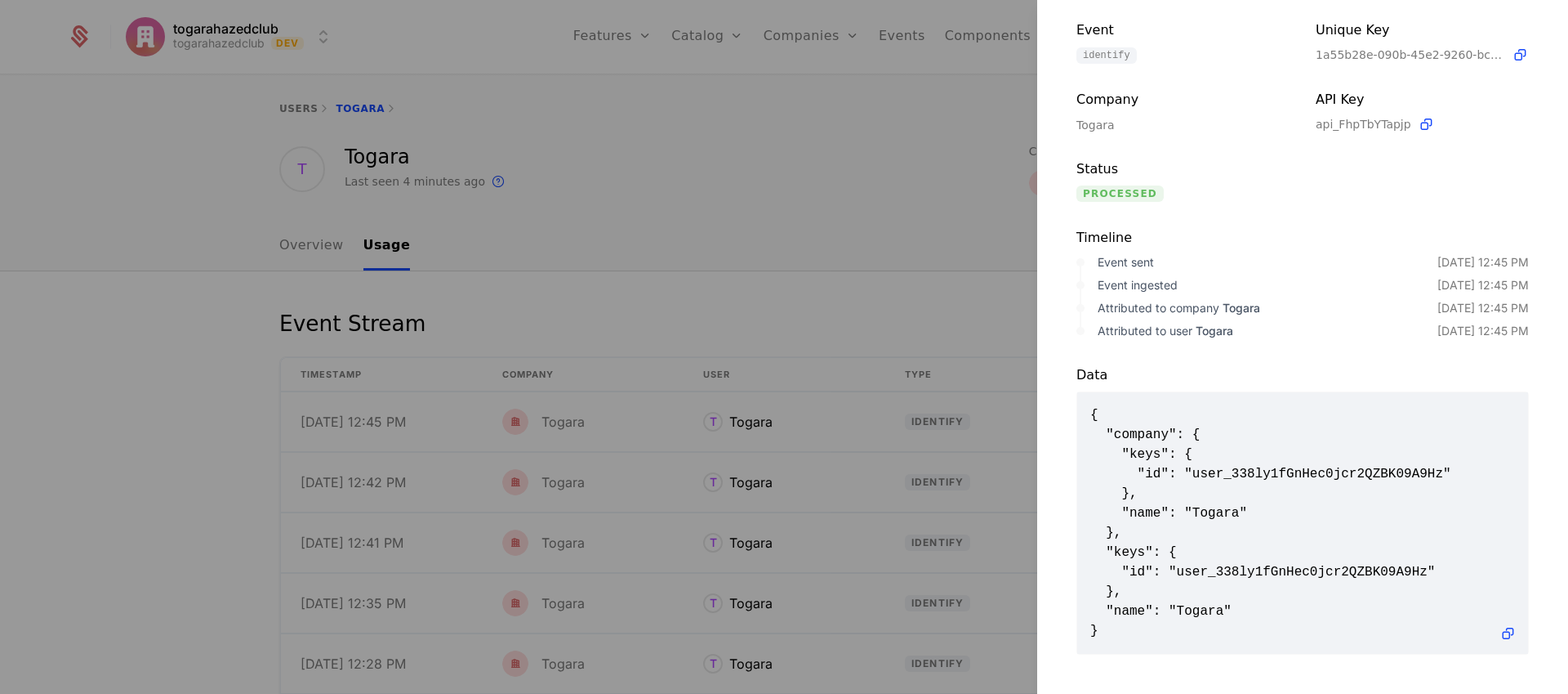
click at [1218, 366] on div "Data" at bounding box center [1303, 376] width 453 height 20
click at [1005, 114] on div at bounding box center [784, 347] width 1568 height 694
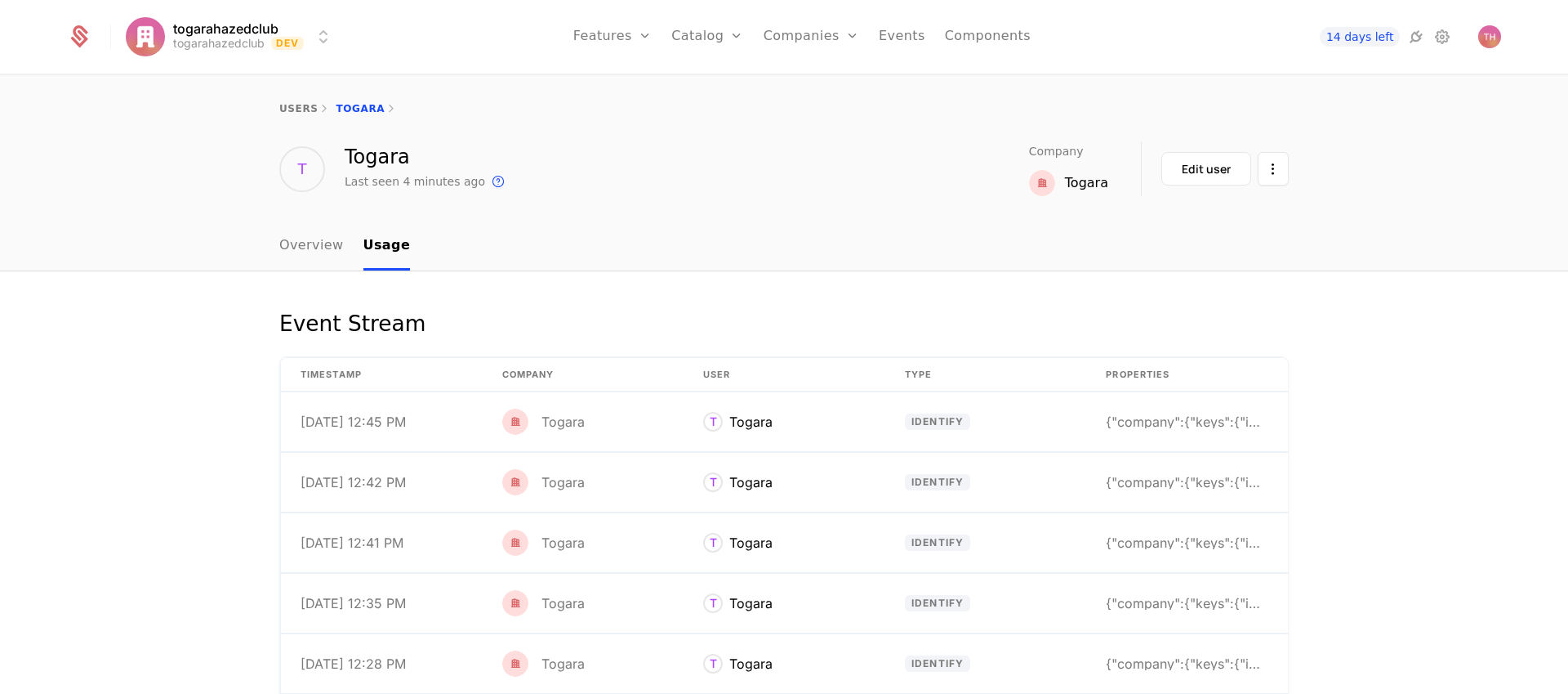
click at [293, 108] on link "users" at bounding box center [298, 108] width 38 height 12
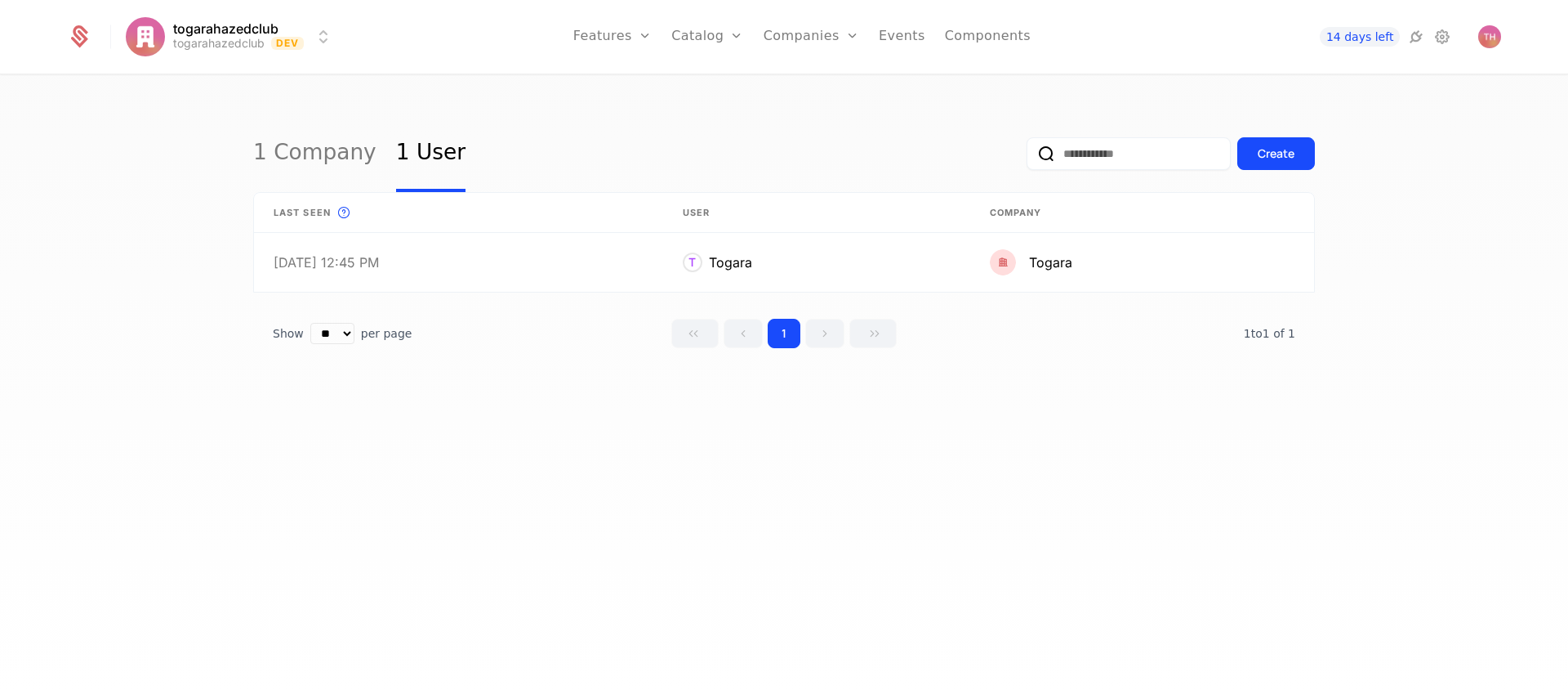
click at [973, 34] on link "Components" at bounding box center [987, 36] width 85 height 74
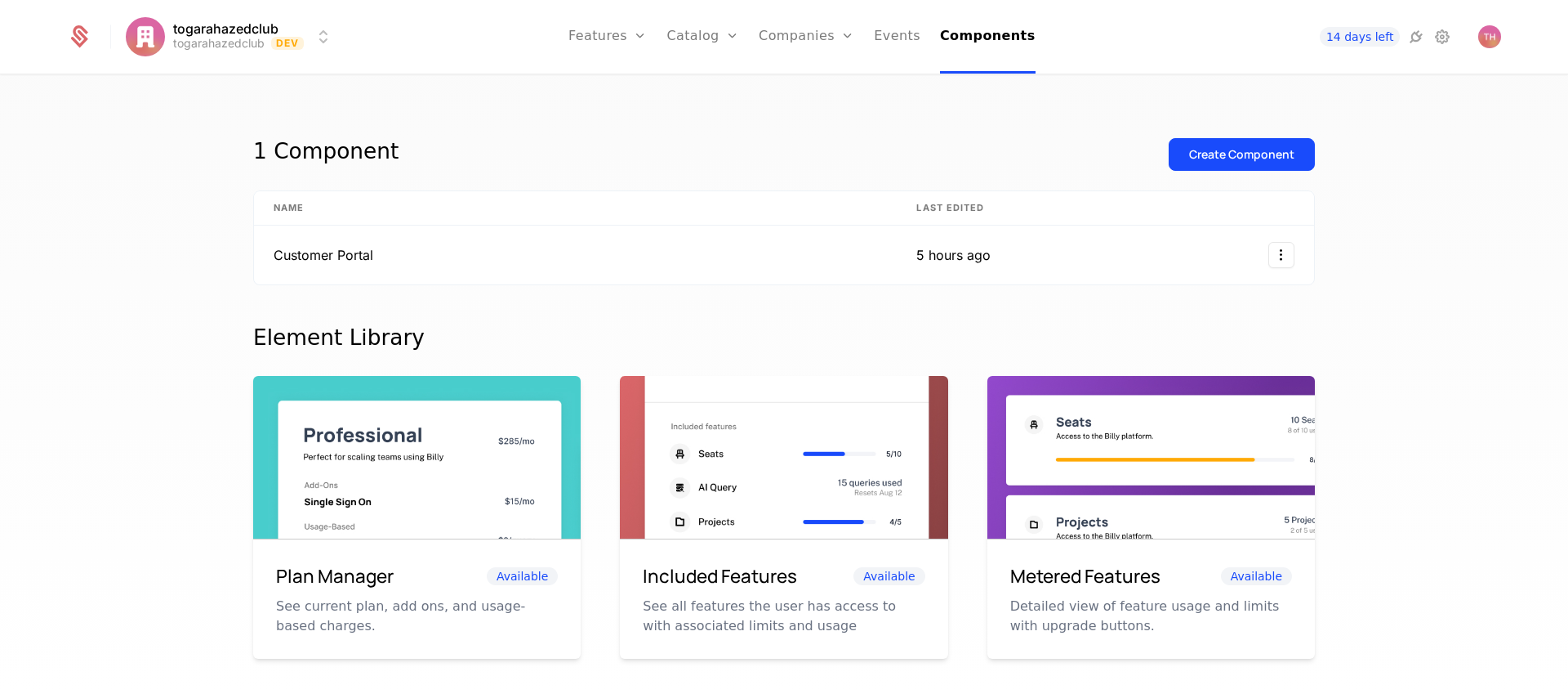
click at [719, 165] on link "Configuration" at bounding box center [728, 158] width 85 height 13
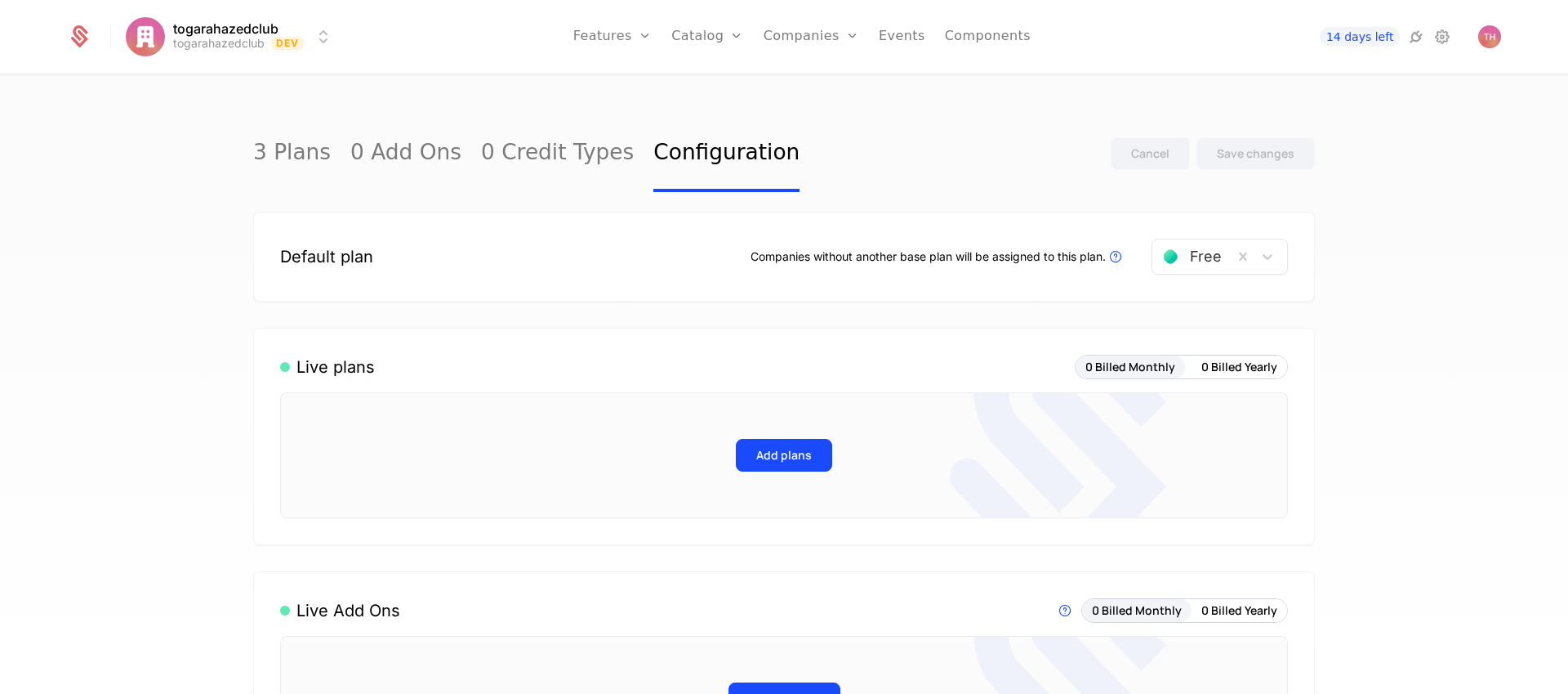
click at [1445, 38] on icon at bounding box center [1443, 37] width 20 height 20
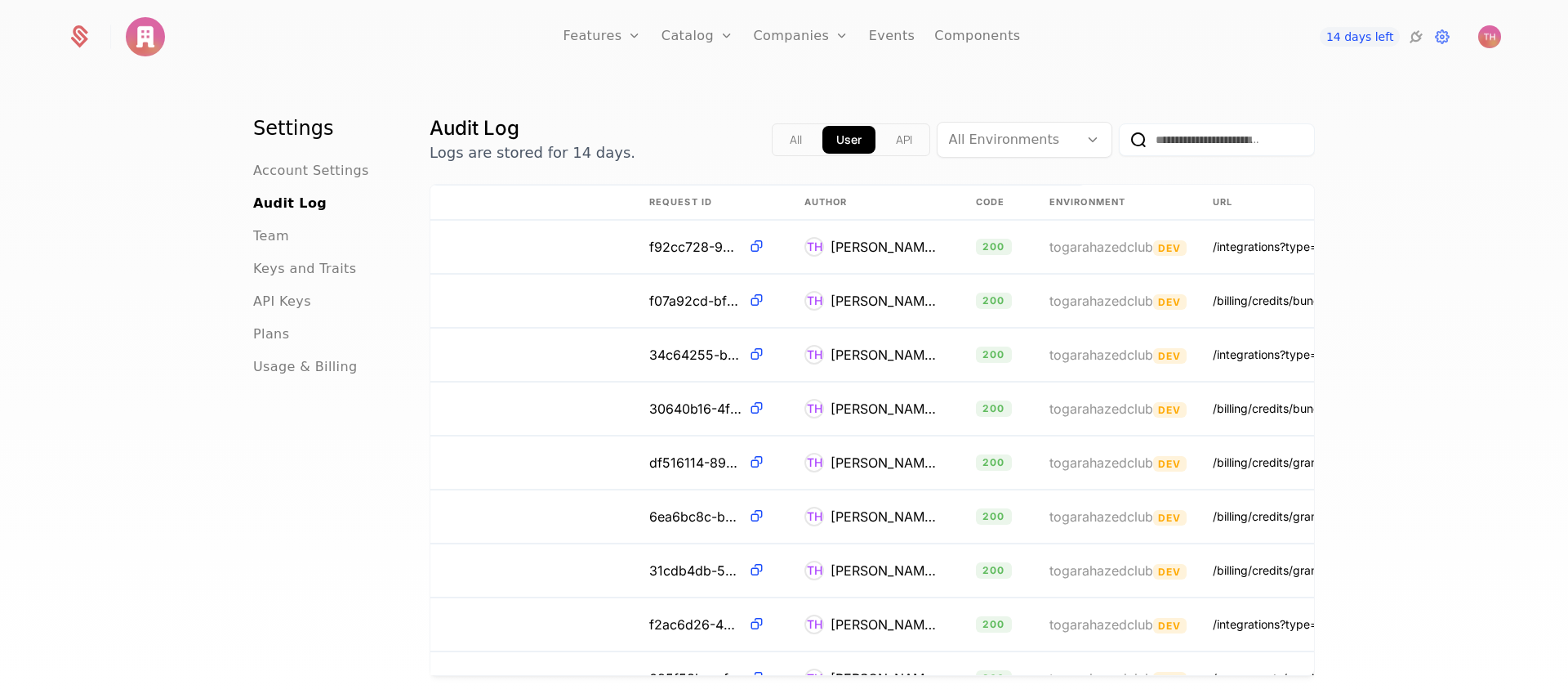
scroll to position [0, 365]
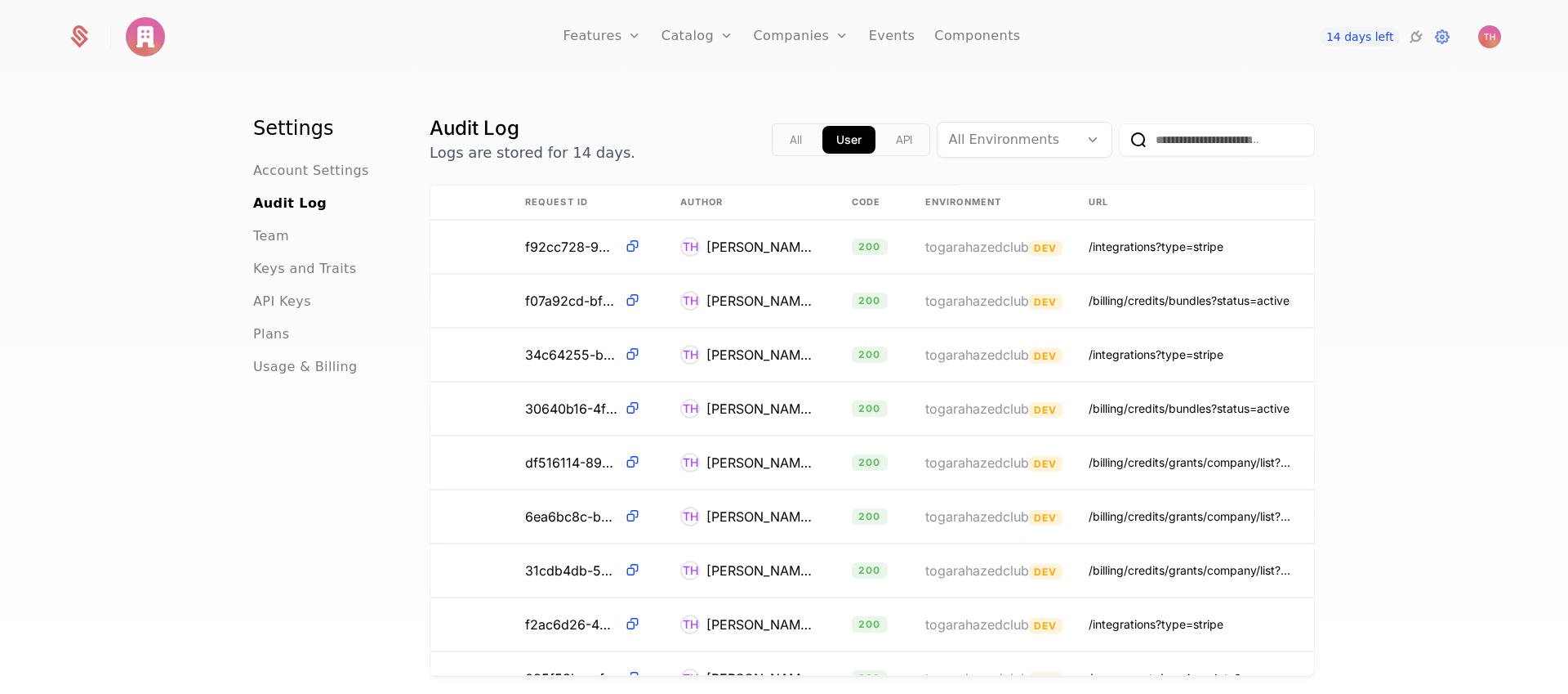
click at [1445, 40] on icon at bounding box center [1443, 37] width 20 height 20
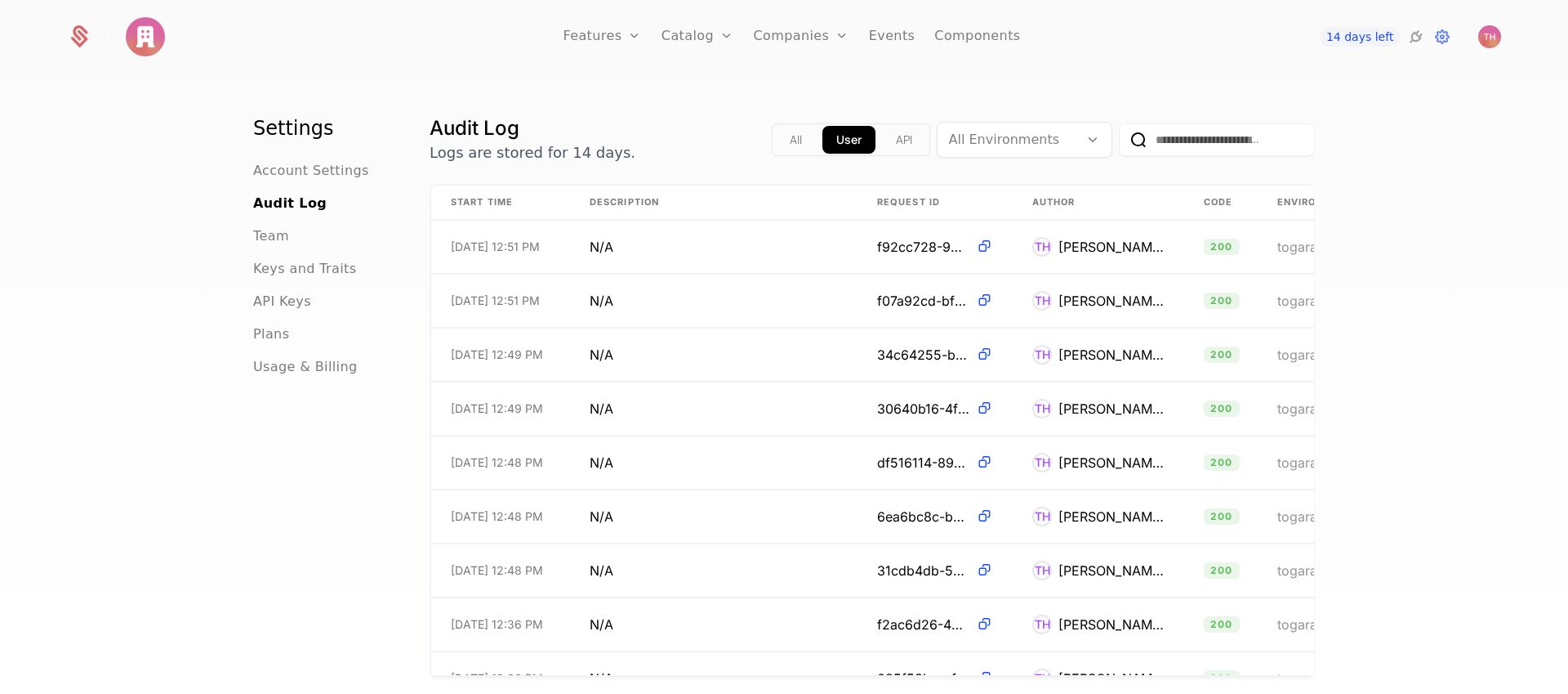
click at [276, 305] on span "API Keys" at bounding box center [282, 302] width 58 height 20
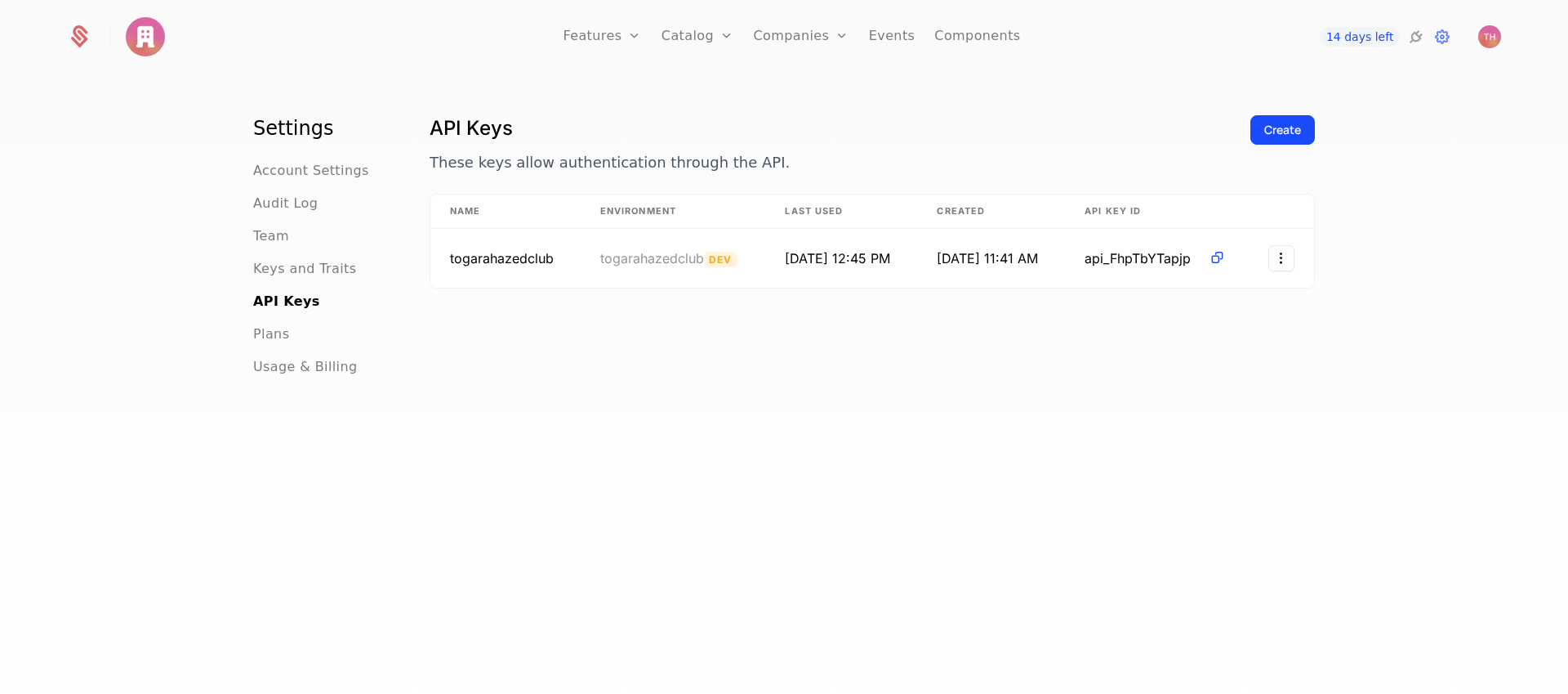
click at [280, 269] on span "Keys and Traits" at bounding box center [304, 269] width 103 height 20
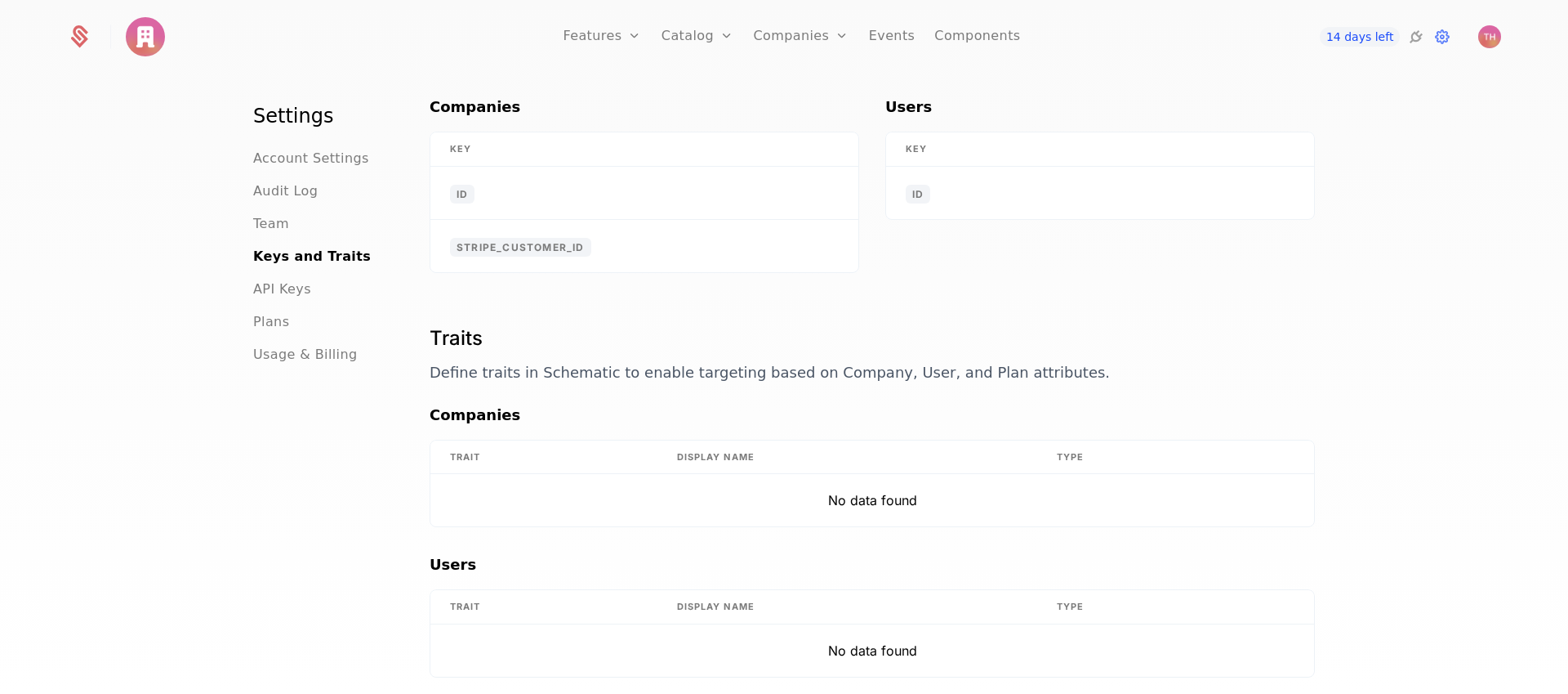
scroll to position [125, 0]
click at [289, 146] on span "Account Settings" at bounding box center [311, 156] width 116 height 20
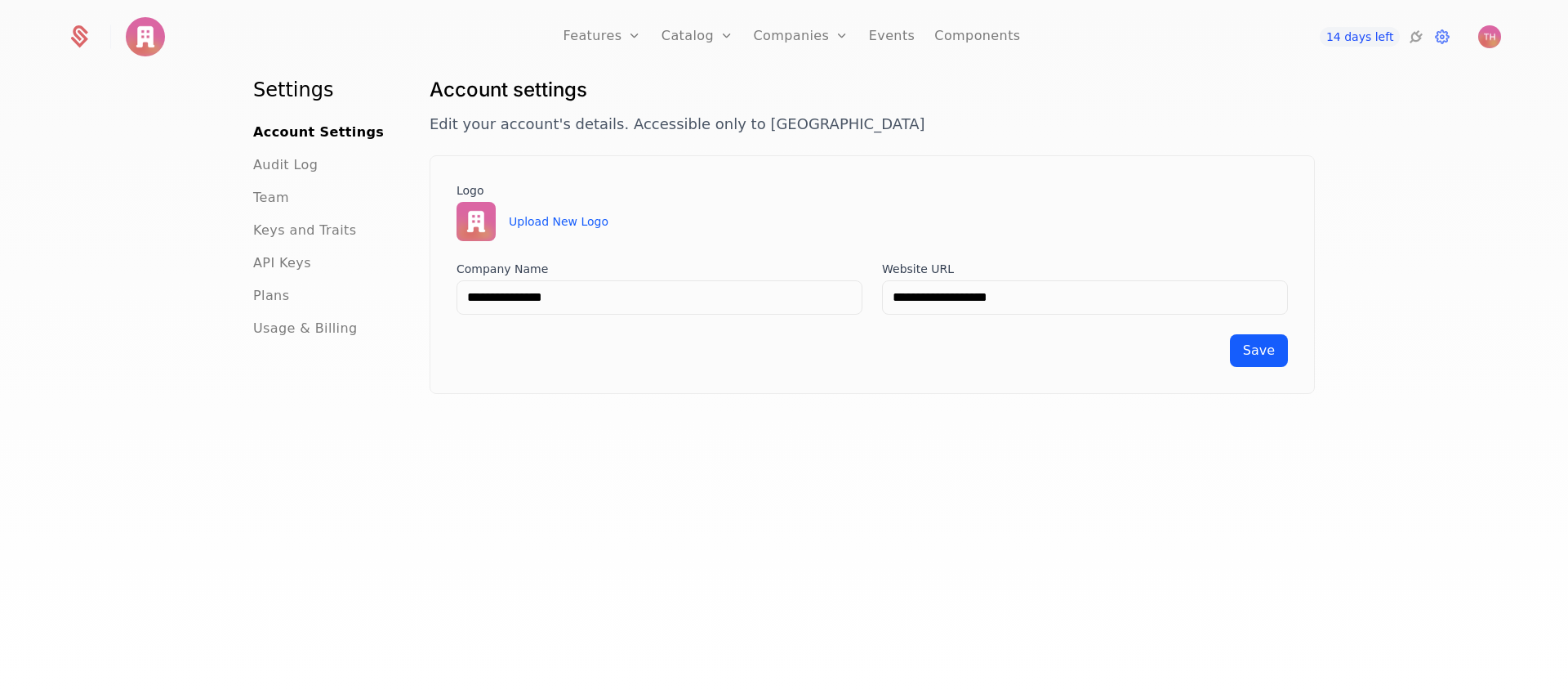
click at [271, 261] on span "API Keys" at bounding box center [282, 263] width 58 height 20
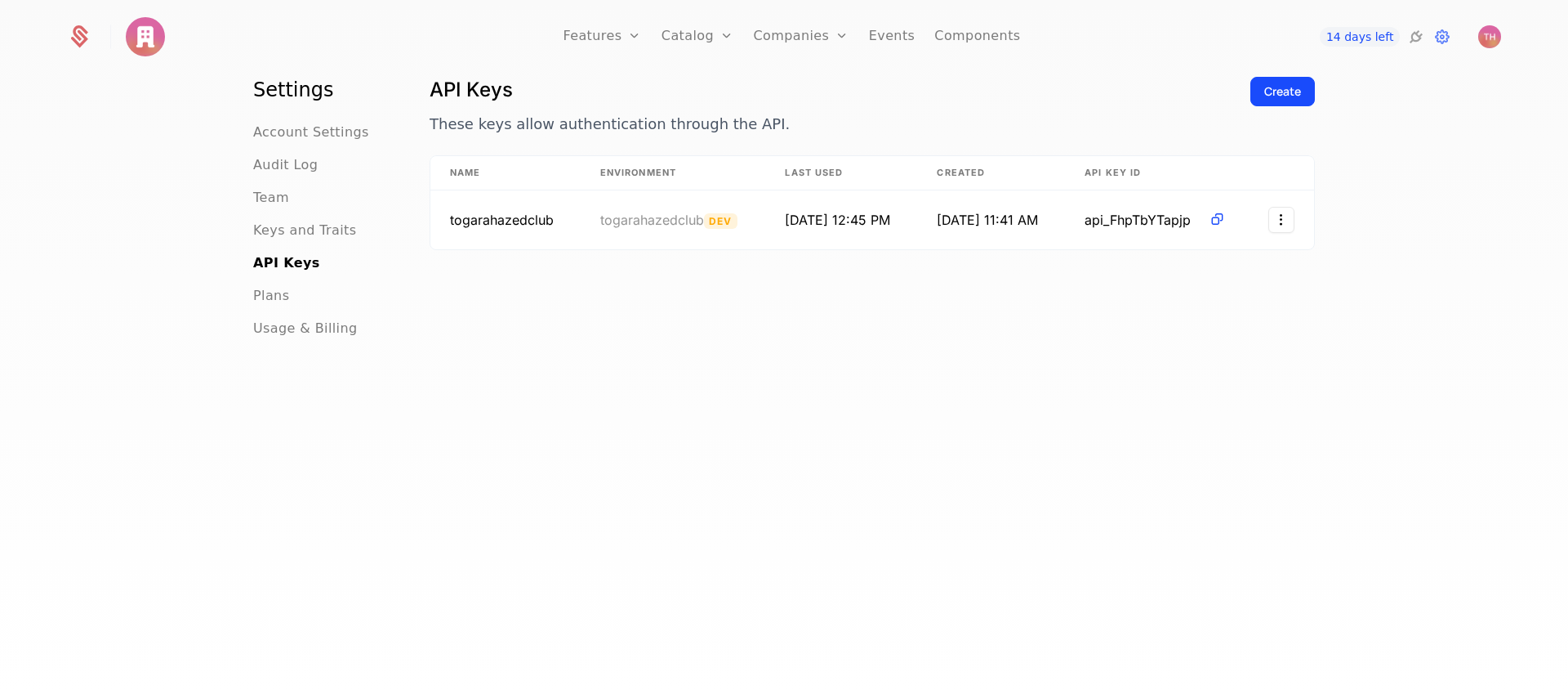
click at [75, 45] on icon at bounding box center [79, 36] width 23 height 23
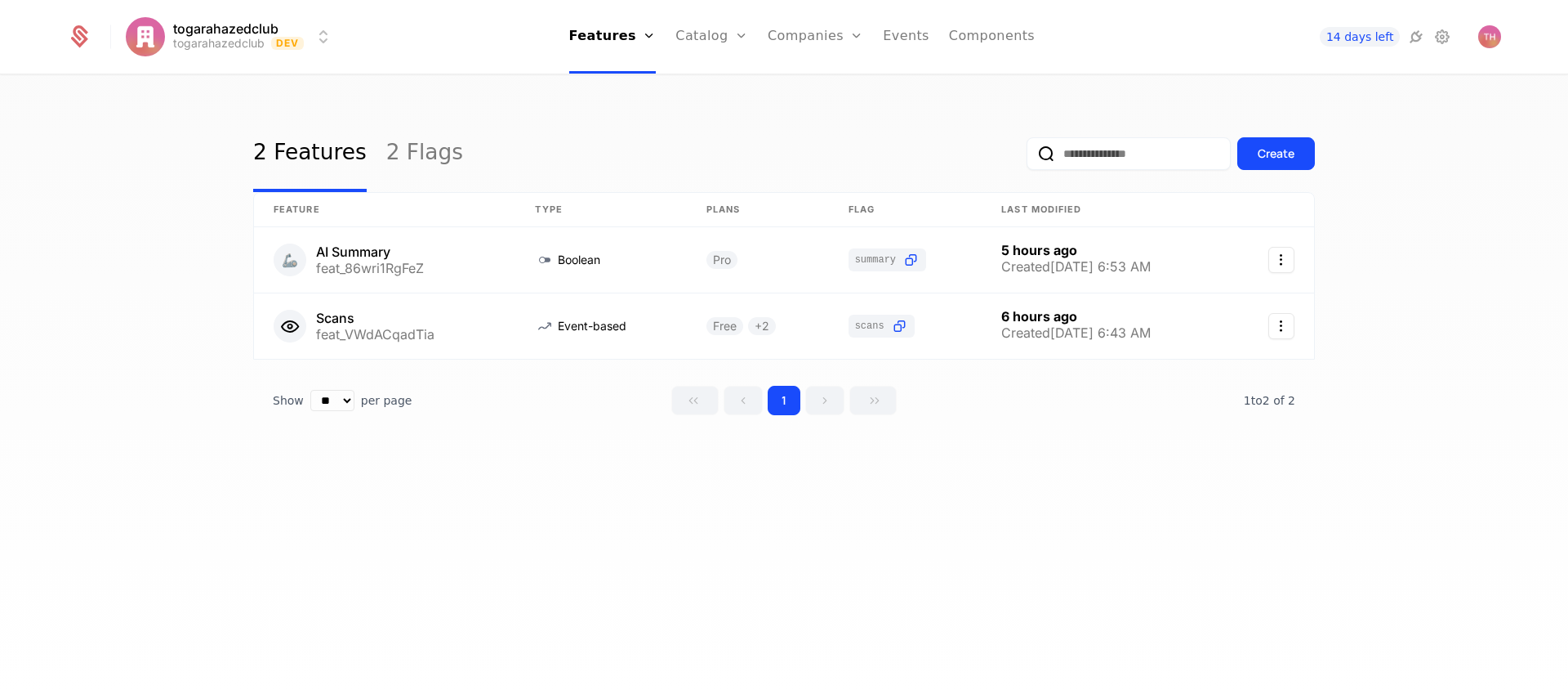
click at [75, 33] on icon at bounding box center [79, 36] width 23 height 23
click at [320, 42] on html "togarahazedclub togarahazedclub Dev Features Features Flags Catalog Plans Add O…" at bounding box center [784, 347] width 1568 height 694
click at [333, 121] on button "Manage" at bounding box center [336, 123] width 128 height 29
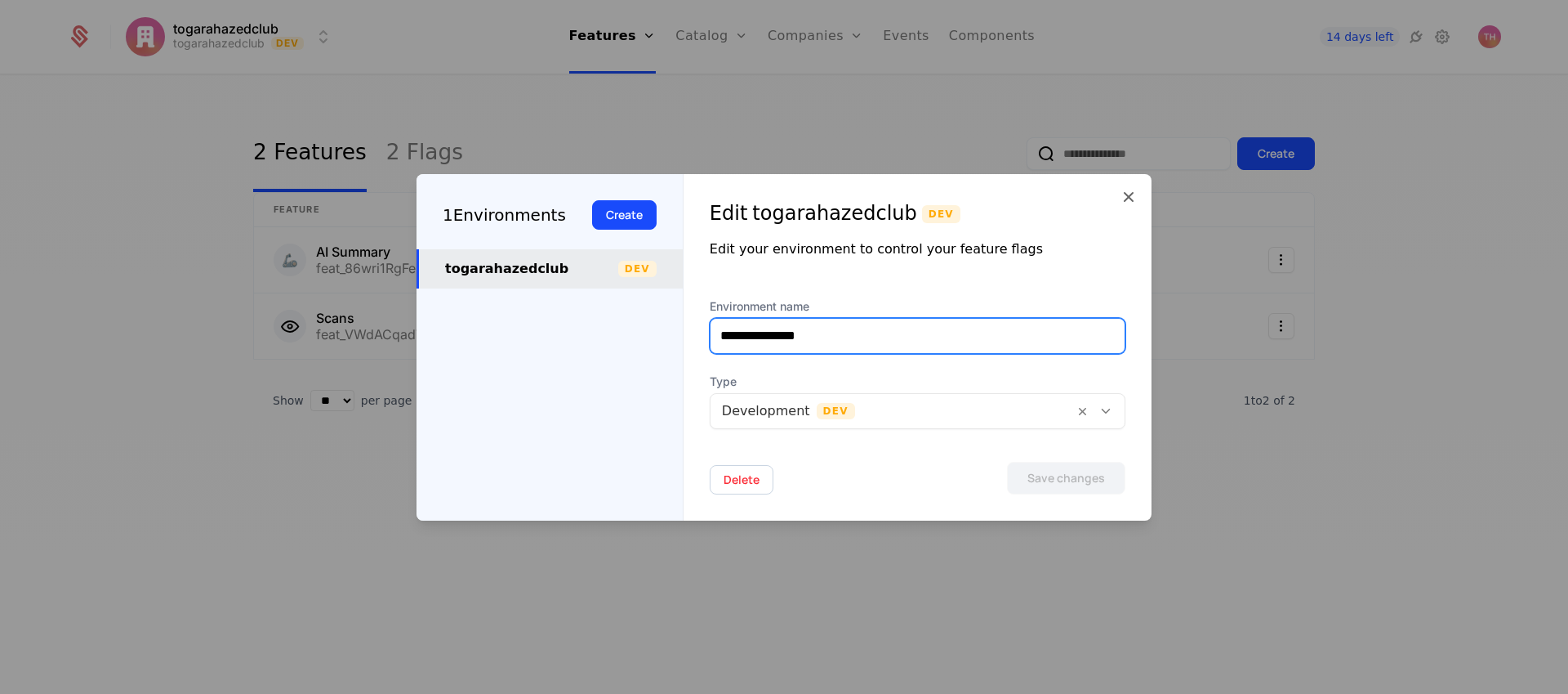
click at [829, 337] on input "**********" at bounding box center [917, 336] width 414 height 35
type input "*"
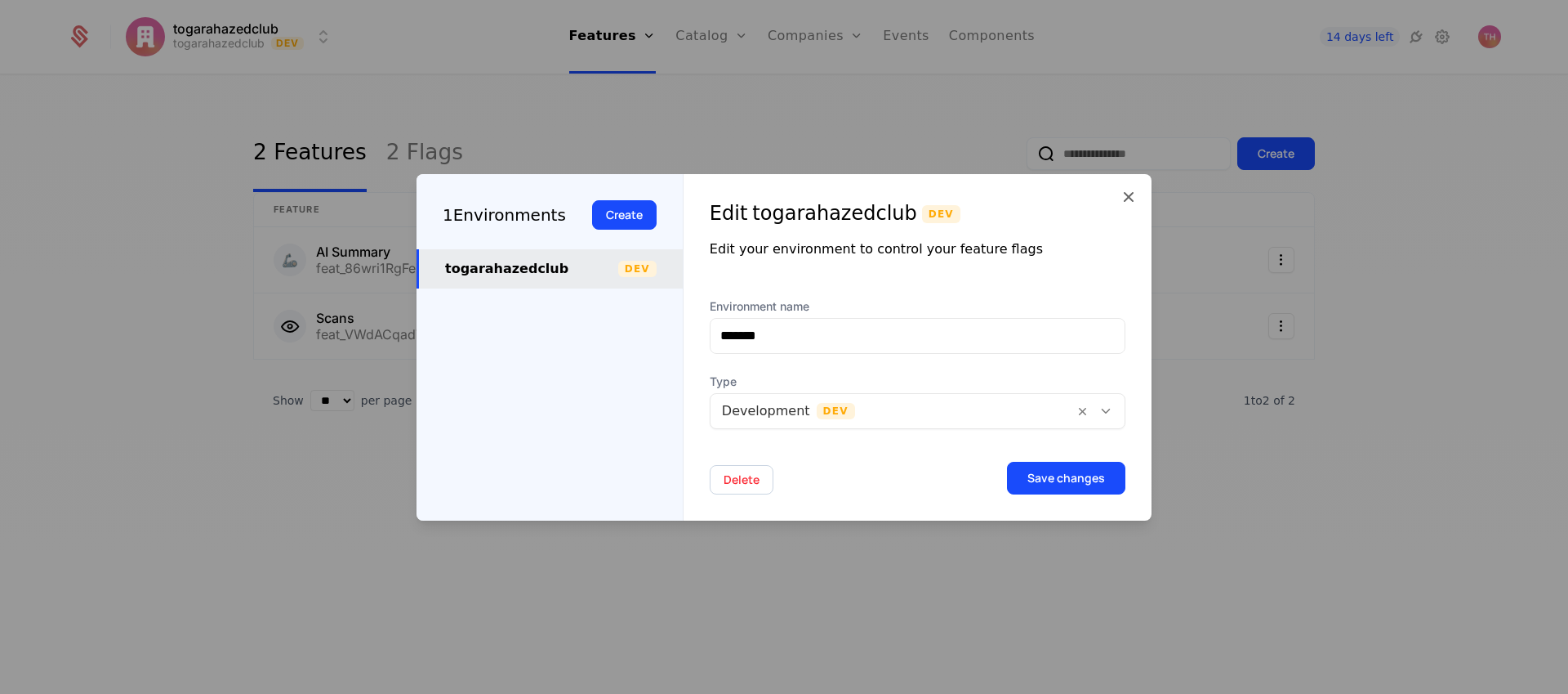
click at [1041, 480] on button "Save changes" at bounding box center [1066, 478] width 118 height 33
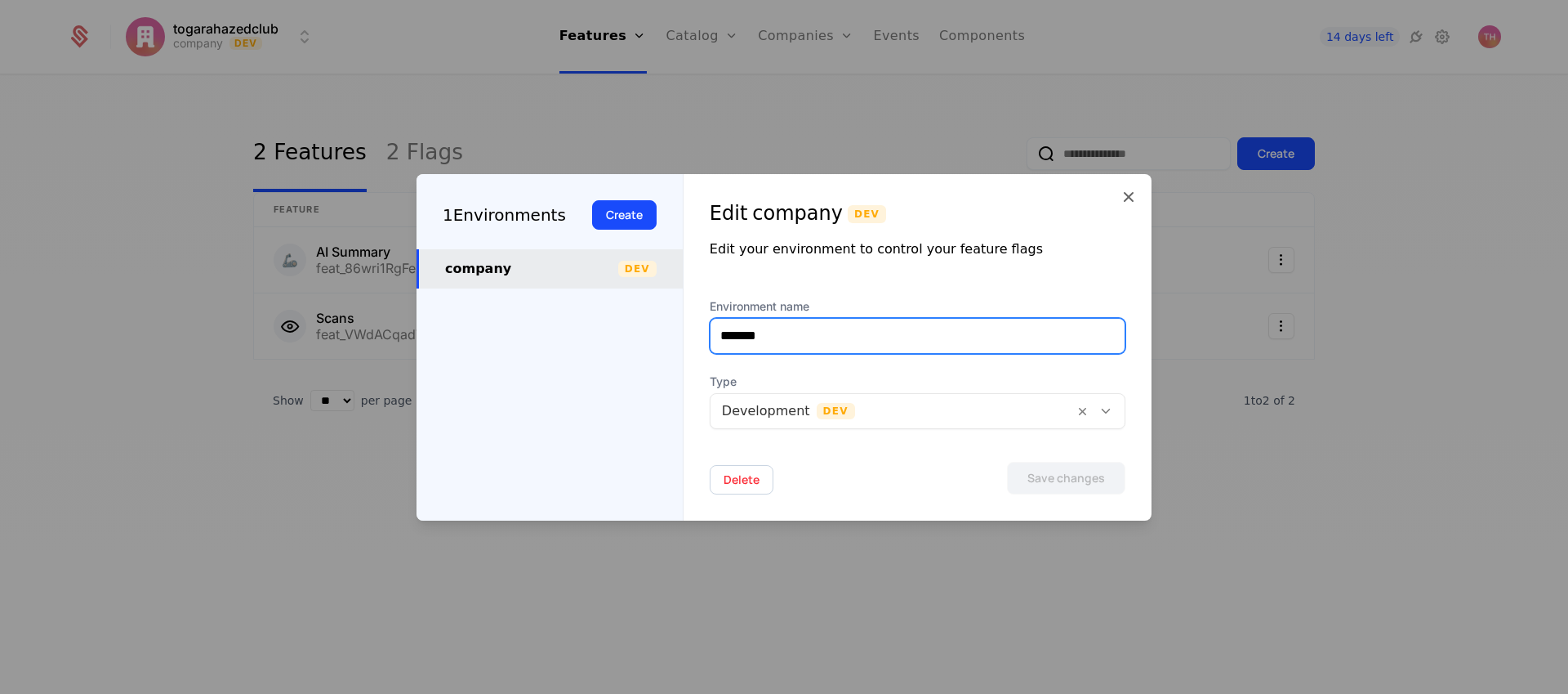
drag, startPoint x: 777, startPoint y: 336, endPoint x: 664, endPoint y: 337, distance: 113.0
click at [664, 337] on div "1 Environments Create company Dev Edit company Dev Edit your environment to con…" at bounding box center [784, 347] width 735 height 347
type input "**********"
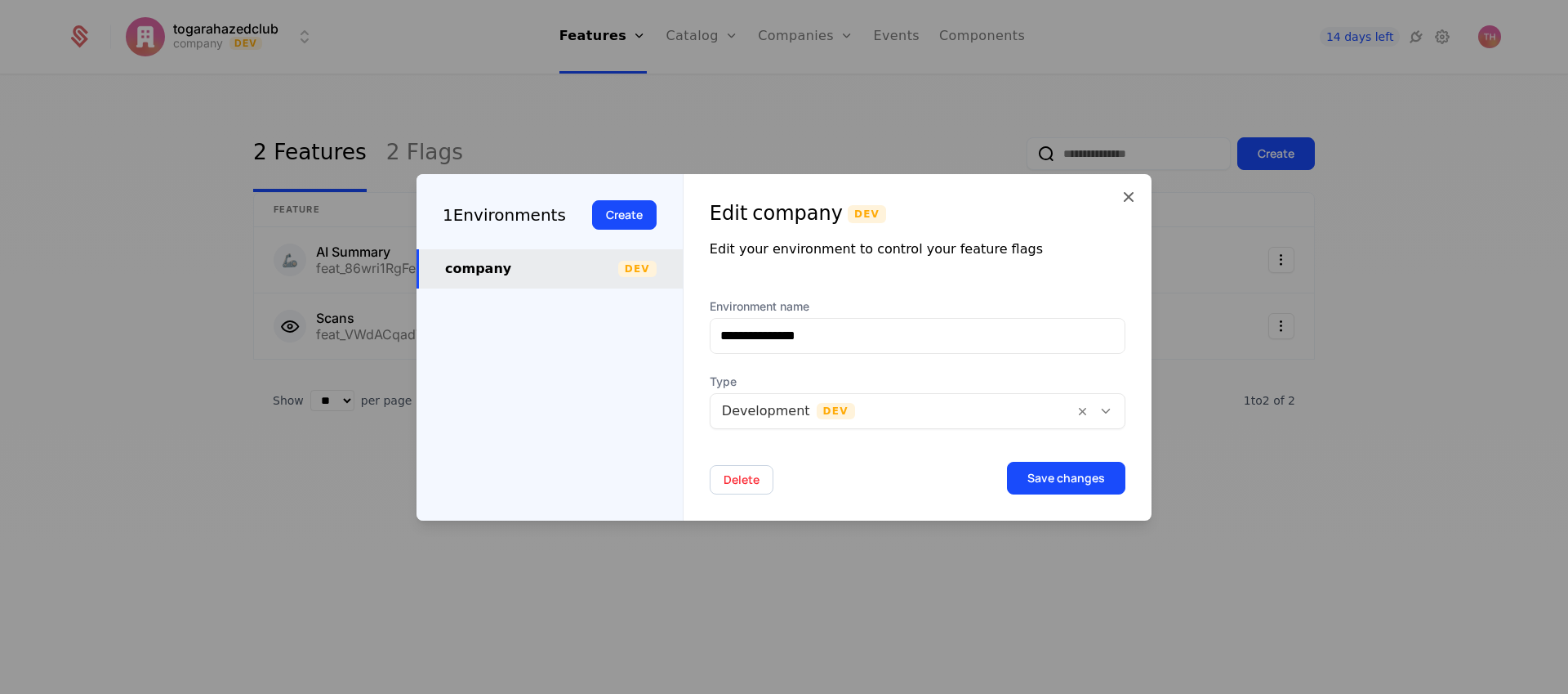
click at [1044, 480] on button "Save changes" at bounding box center [1066, 478] width 118 height 33
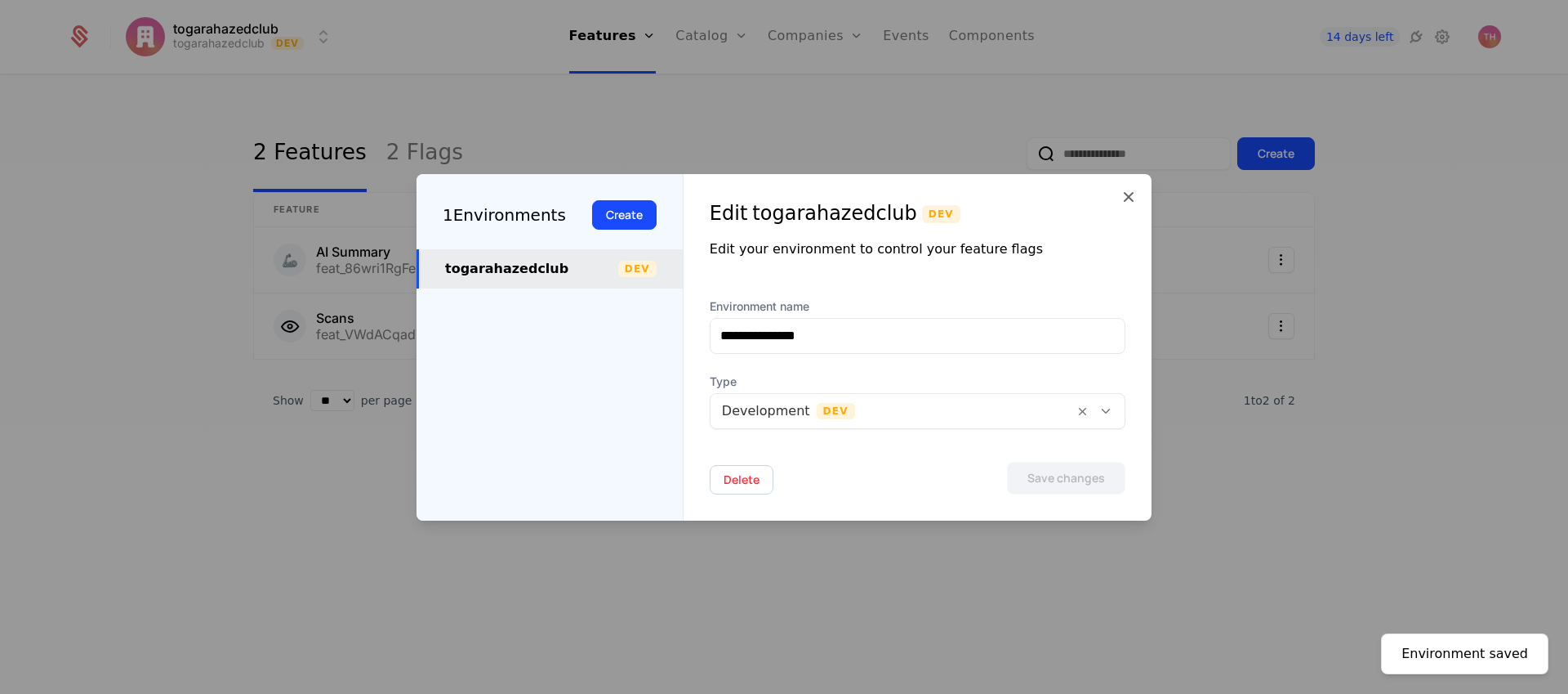
click at [1127, 197] on icon at bounding box center [1129, 197] width 20 height 20
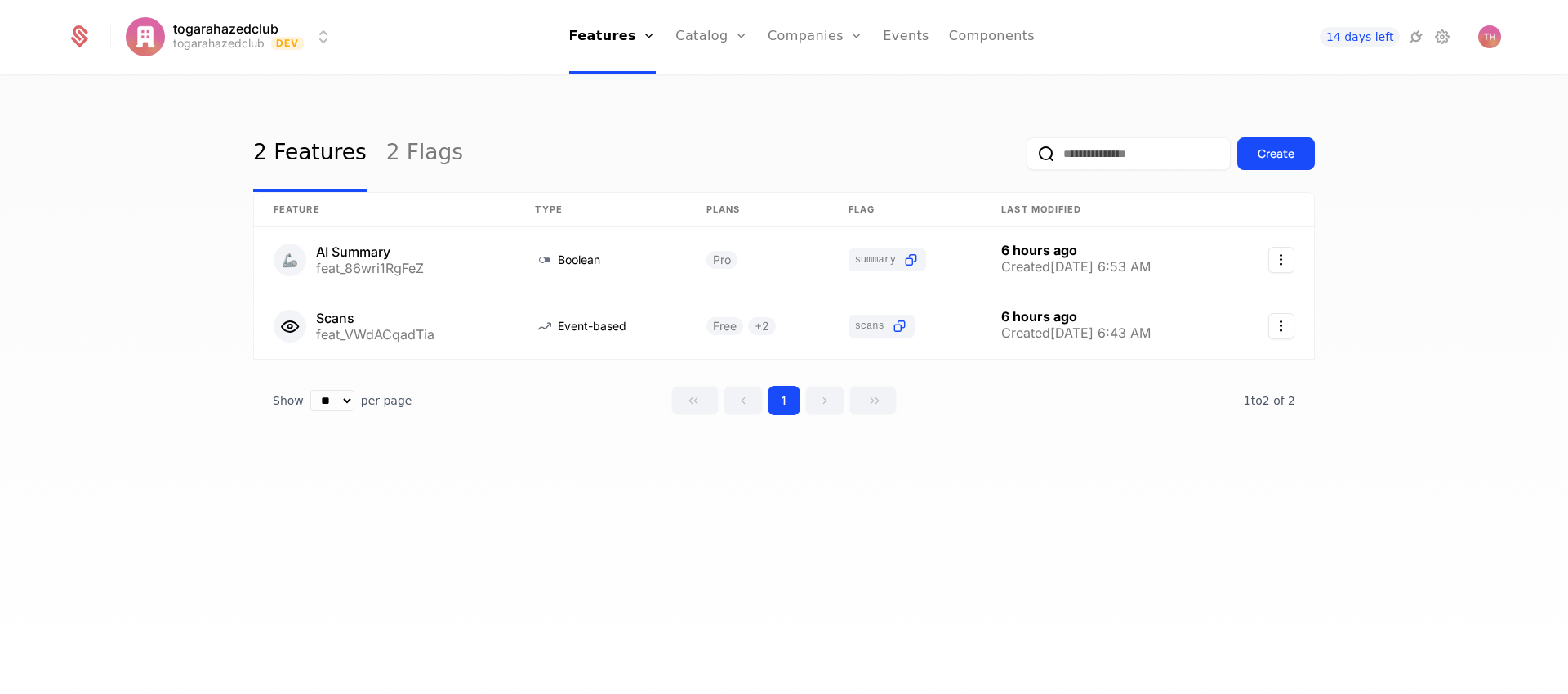
click at [432, 150] on link "2 Flags" at bounding box center [424, 154] width 76 height 76
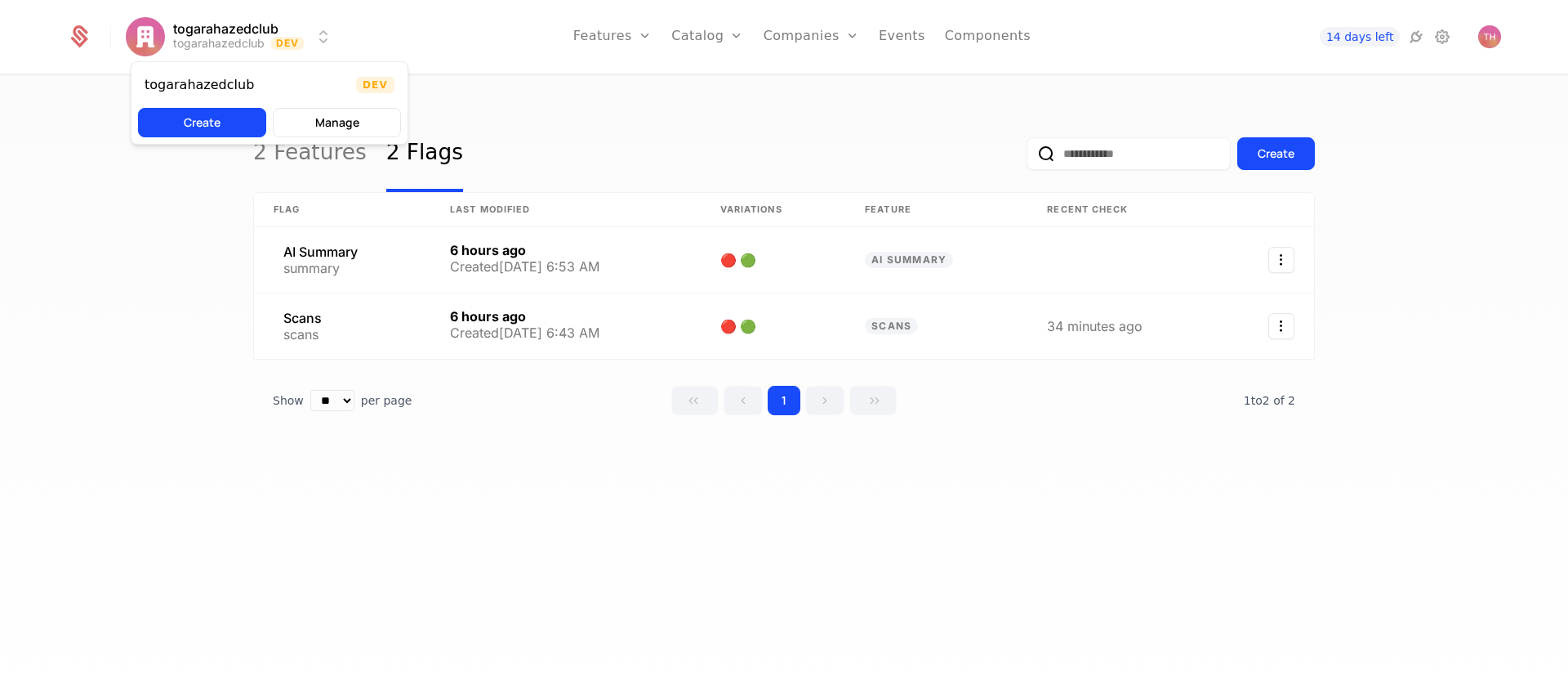
click at [285, 41] on html "togarahazedclub togarahazedclub Dev Features Features Flags Catalog Plans Add O…" at bounding box center [784, 347] width 1568 height 694
click at [231, 41] on html "togarahazedclub togarahazedclub Dev Features Features Flags Catalog Plans Add O…" at bounding box center [784, 347] width 1568 height 694
click at [1446, 37] on icon at bounding box center [1443, 37] width 20 height 20
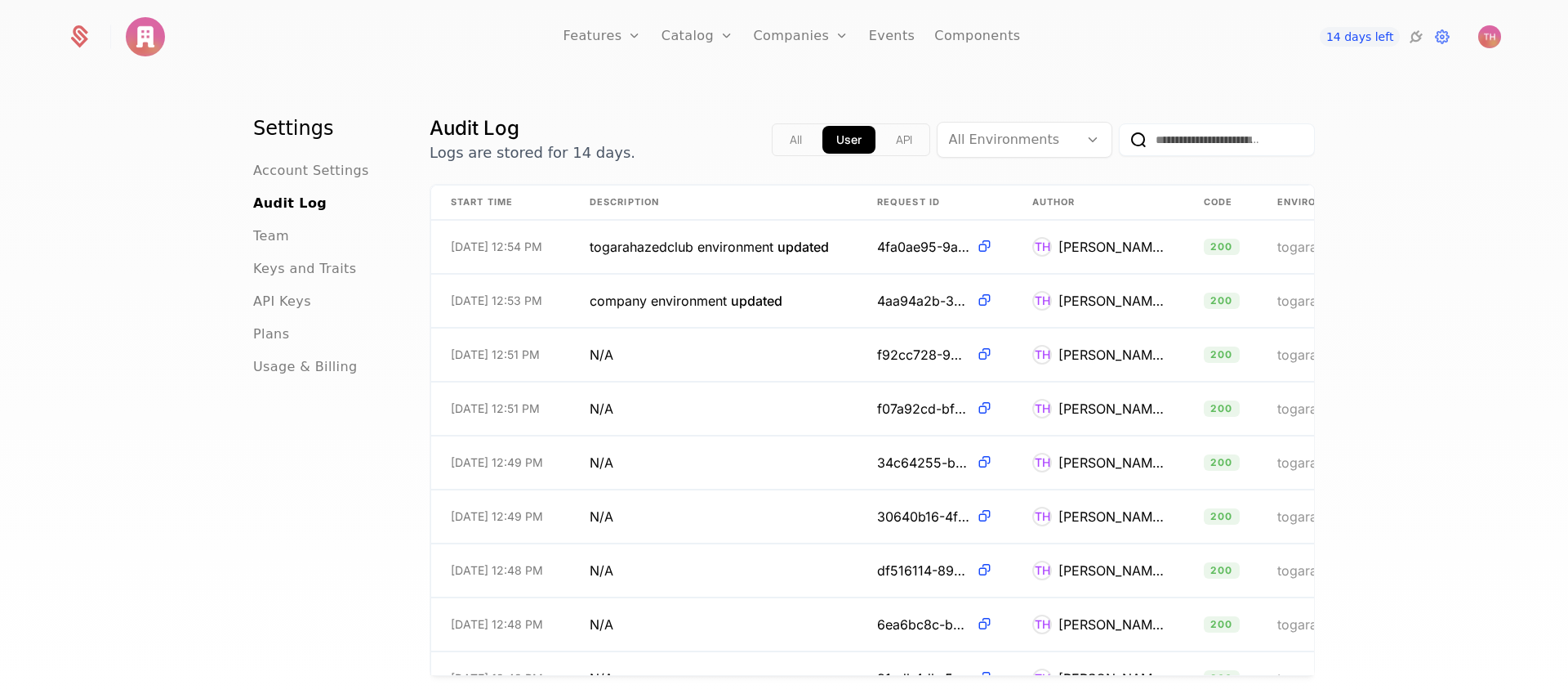
click at [1441, 39] on icon at bounding box center [1443, 37] width 20 height 20
click at [295, 170] on span "Account Settings" at bounding box center [311, 171] width 116 height 20
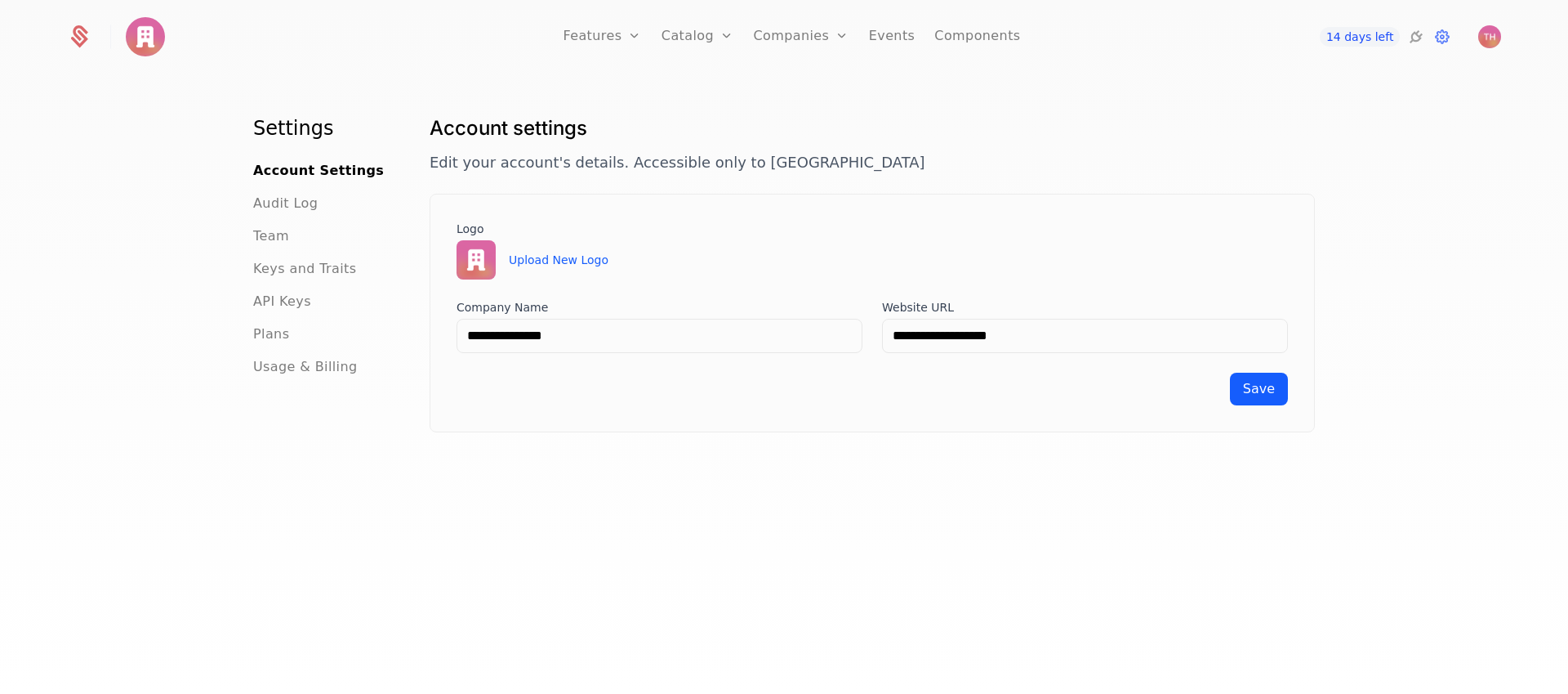
click at [285, 201] on span "Audit Log" at bounding box center [285, 204] width 65 height 20
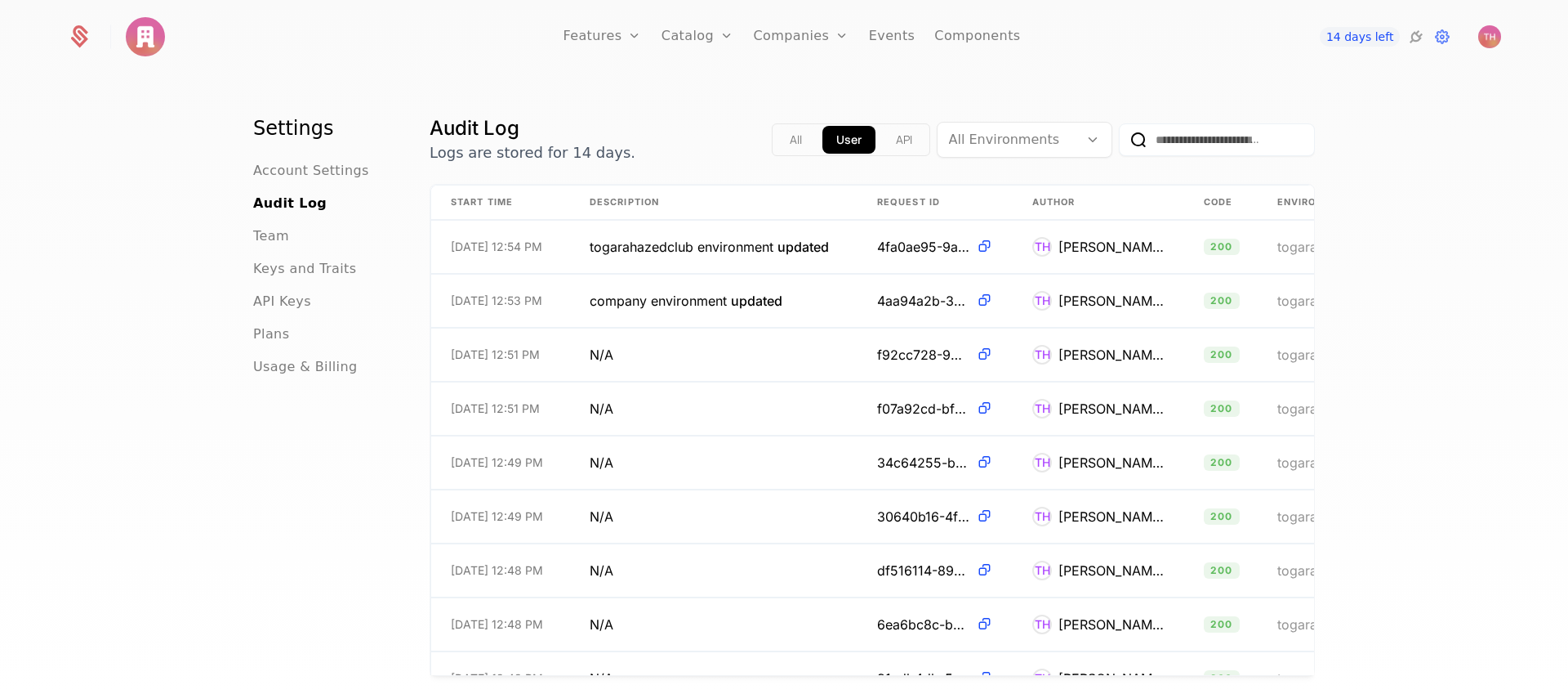
click at [268, 239] on span "Team" at bounding box center [271, 236] width 36 height 20
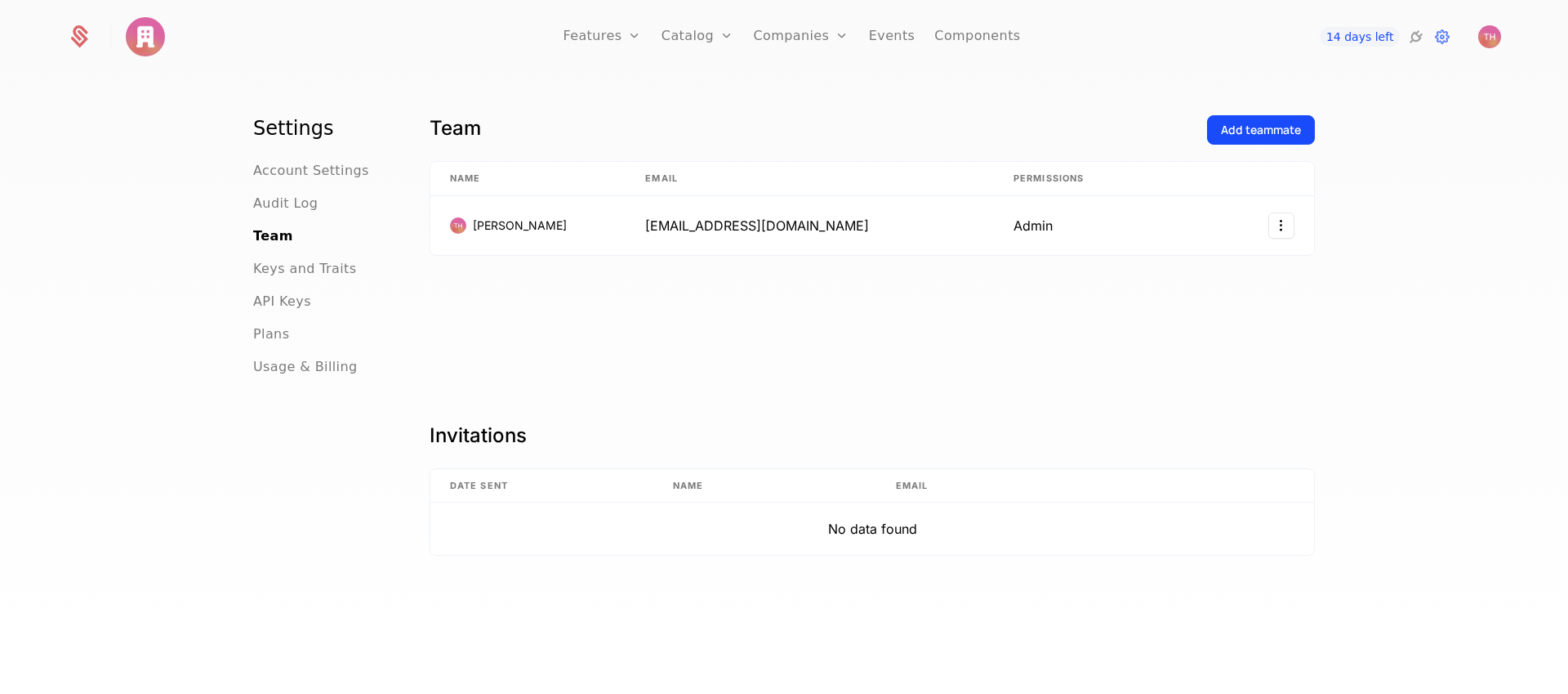
click at [270, 270] on span "Keys and Traits" at bounding box center [304, 269] width 103 height 20
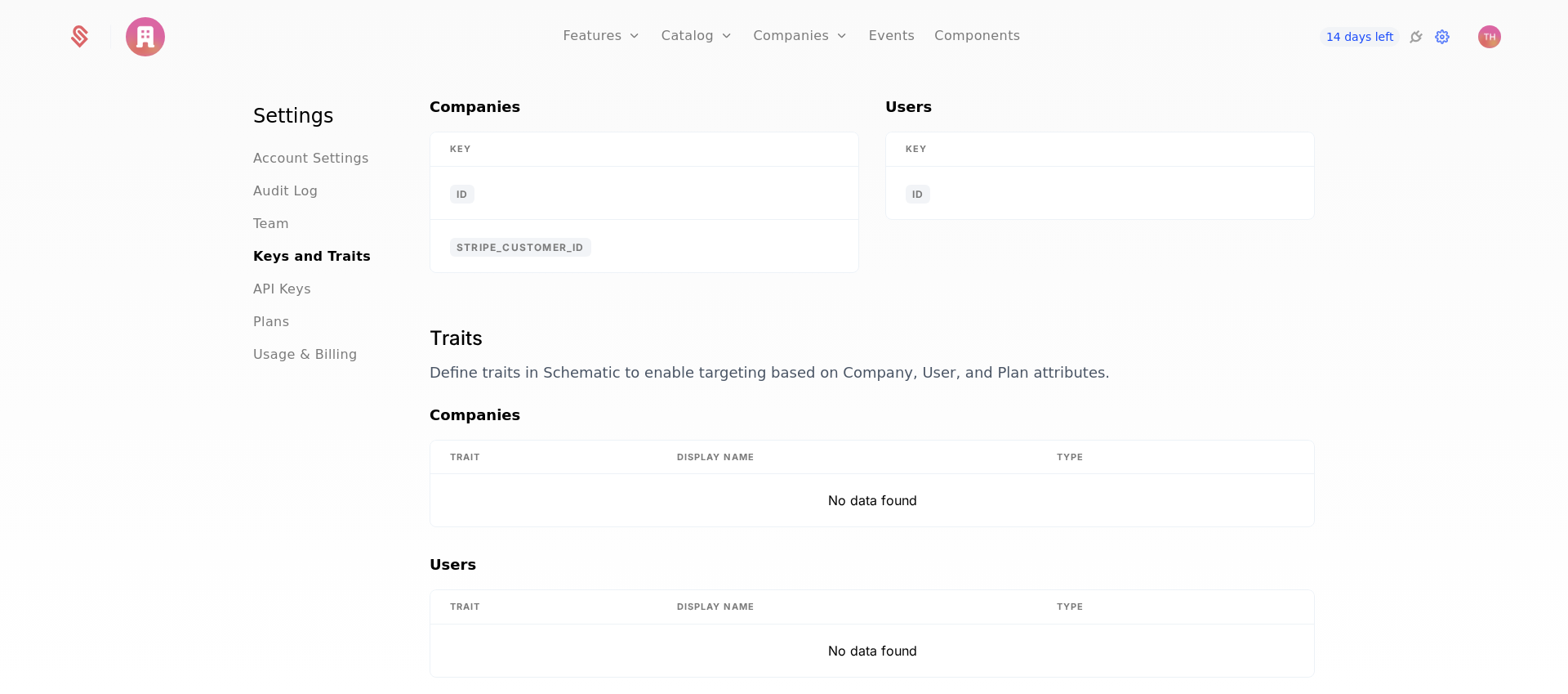
scroll to position [125, 0]
click at [285, 277] on span "API Keys" at bounding box center [282, 287] width 58 height 20
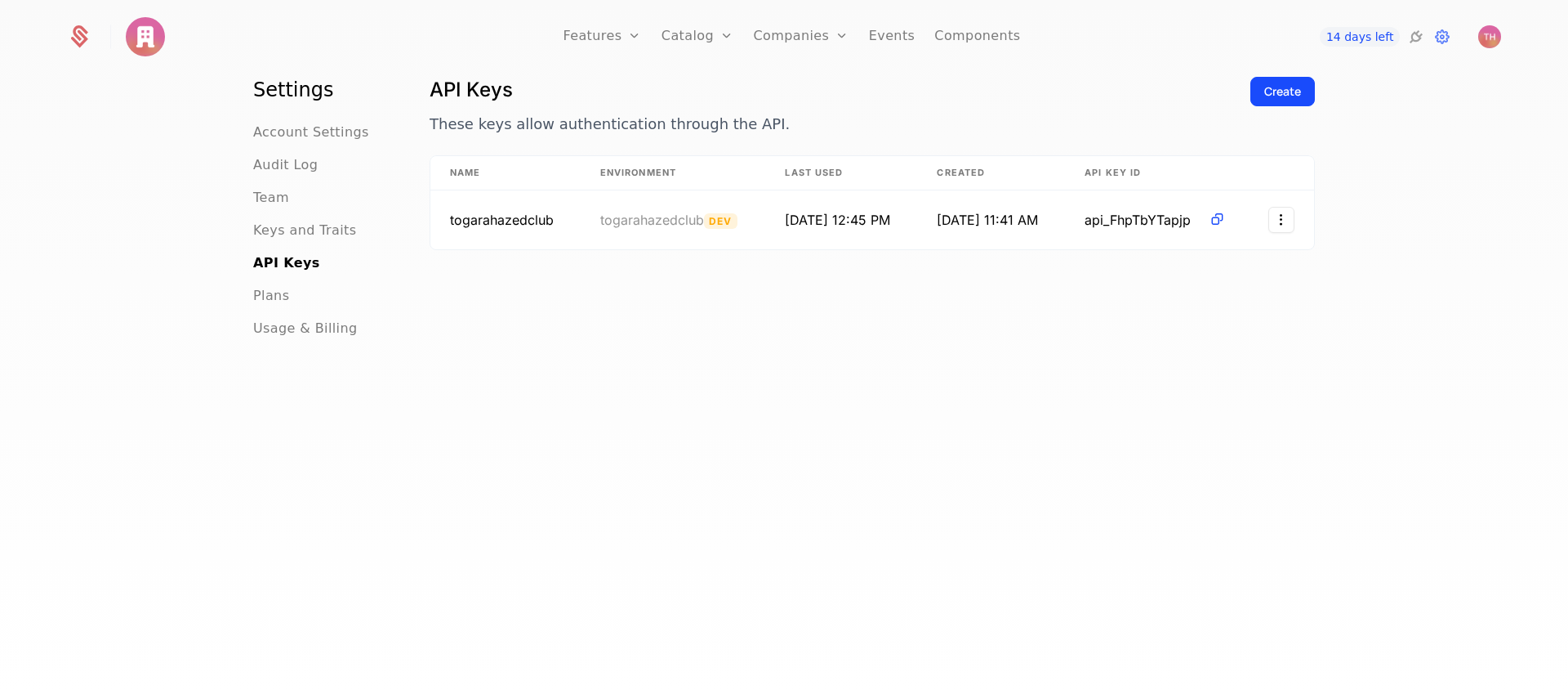
scroll to position [38, 0]
click at [1272, 226] on html "Features Features Flags Catalog Plans Add Ons Credits Configuration Companies C…" at bounding box center [784, 347] width 1568 height 694
click at [1200, 264] on div "Edit" at bounding box center [1206, 264] width 125 height 23
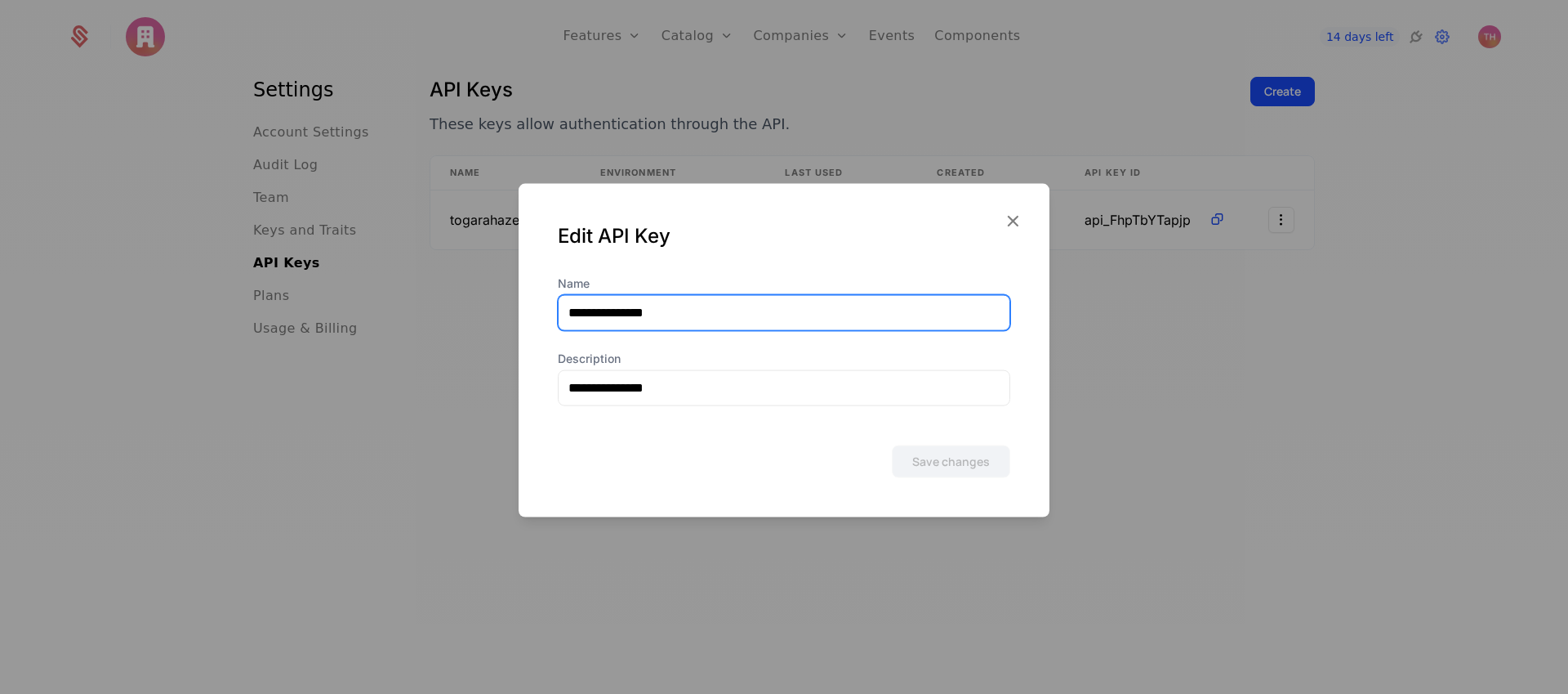
click at [728, 321] on input "**********" at bounding box center [784, 312] width 451 height 35
click at [711, 305] on input "**********" at bounding box center [784, 312] width 451 height 35
click at [711, 304] on input "**********" at bounding box center [784, 312] width 451 height 35
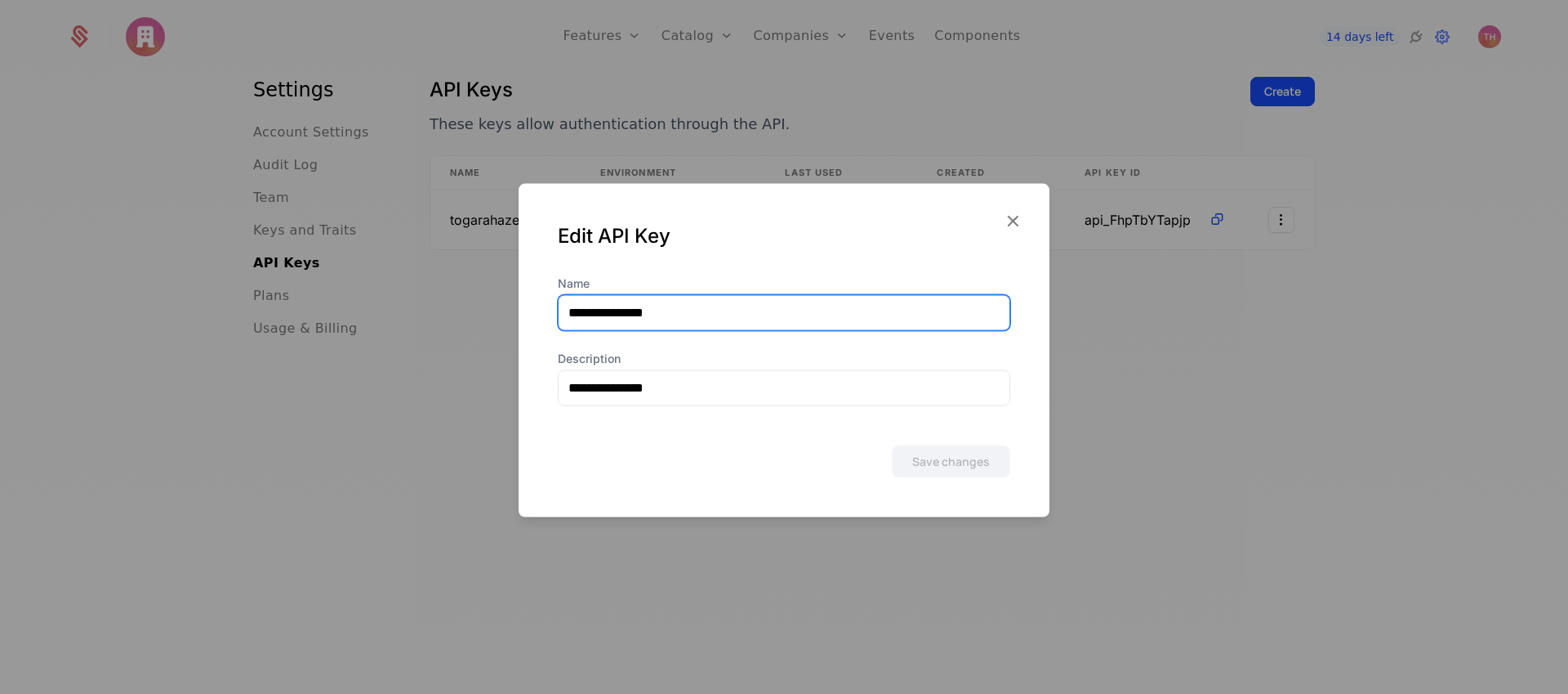
click at [711, 305] on input "**********" at bounding box center [784, 312] width 451 height 35
paste input "**"
type input "**********"
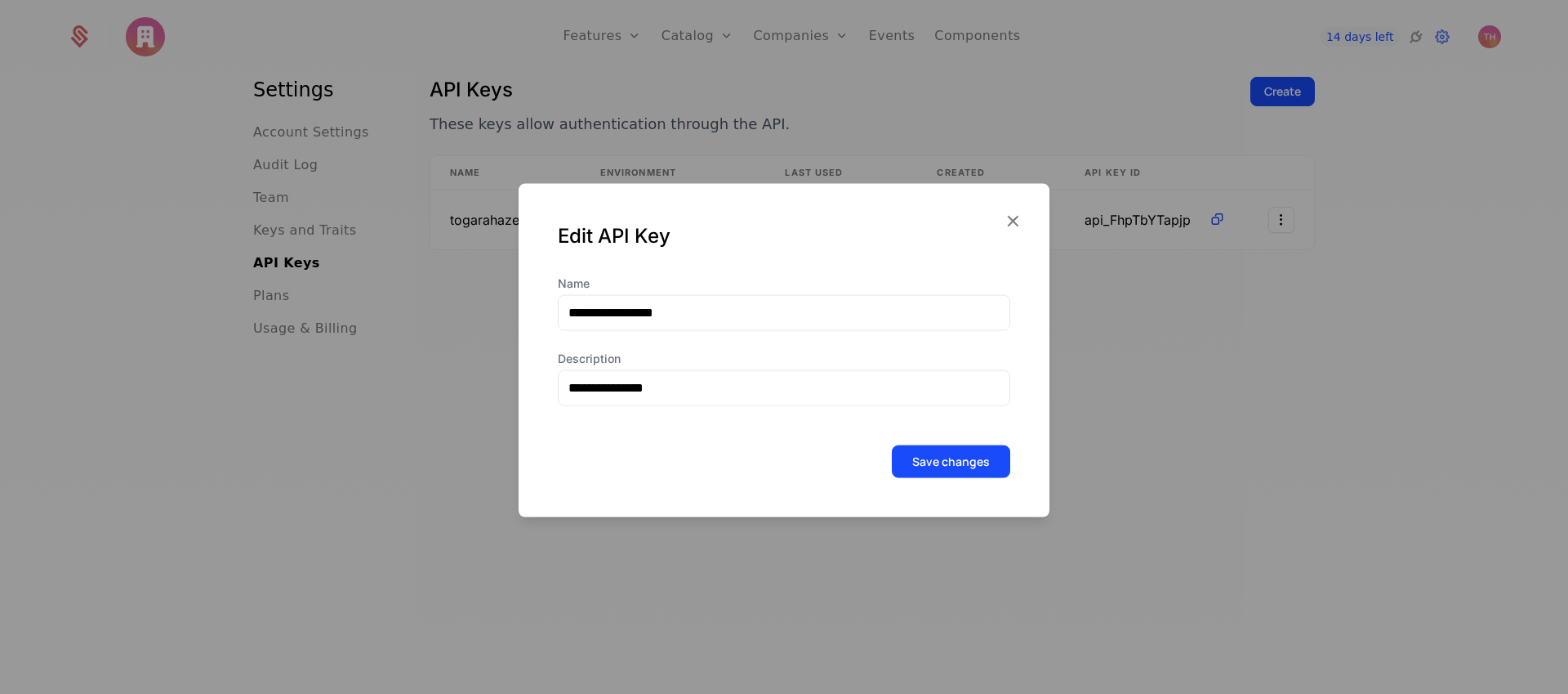
click at [913, 468] on button "Save changes" at bounding box center [951, 461] width 118 height 33
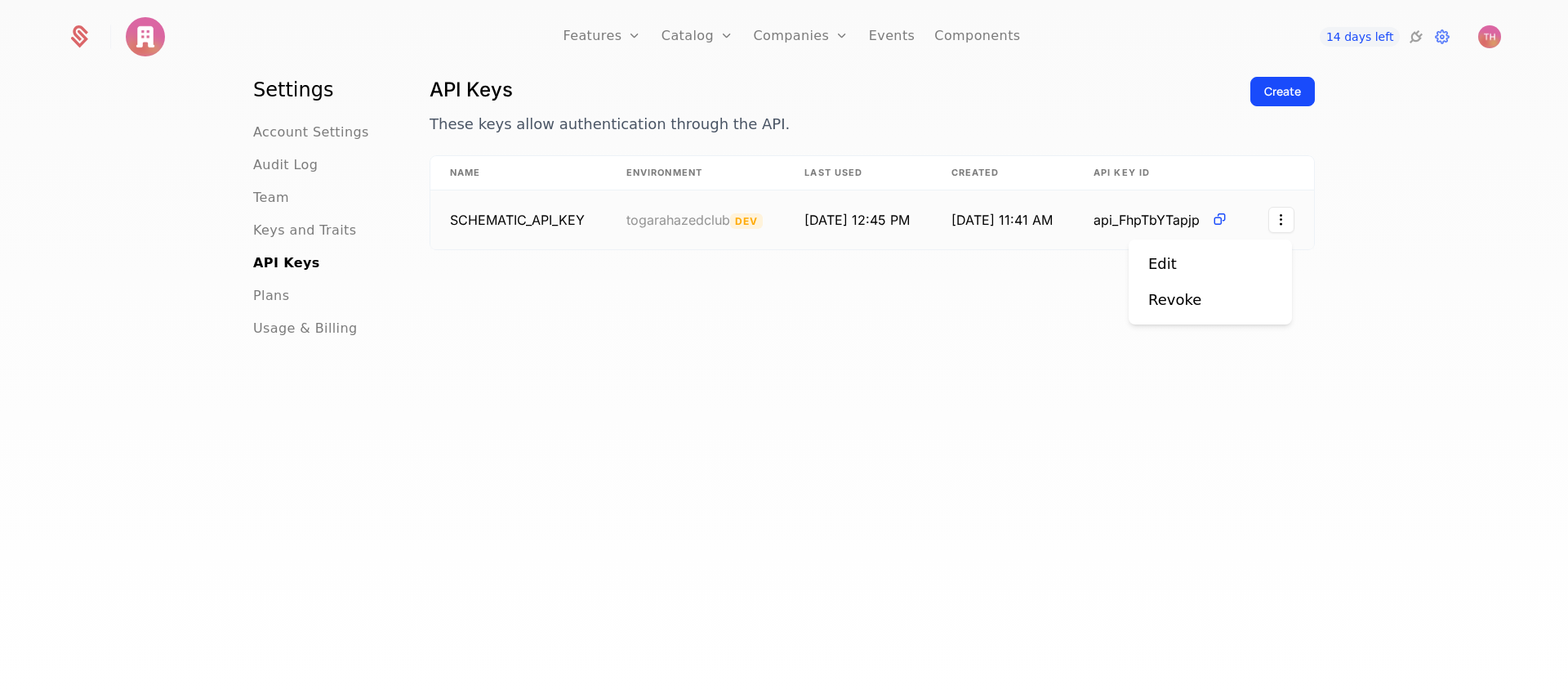
click at [1277, 221] on html "Features Features Flags Catalog Plans Add Ons Credits Configuration Companies C…" at bounding box center [784, 347] width 1568 height 694
click at [1219, 266] on div "Edit" at bounding box center [1210, 264] width 125 height 23
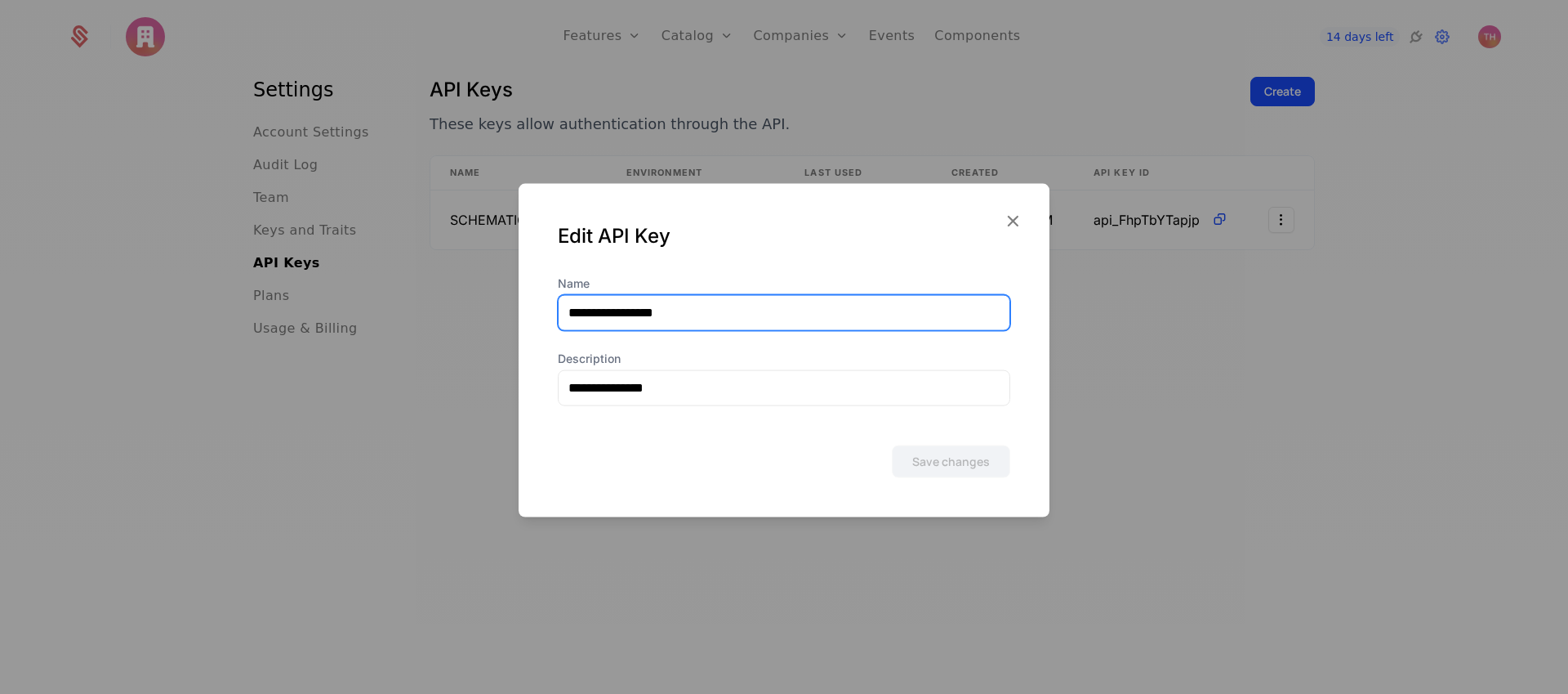
click at [726, 309] on input "**********" at bounding box center [784, 312] width 451 height 35
type input "**********"
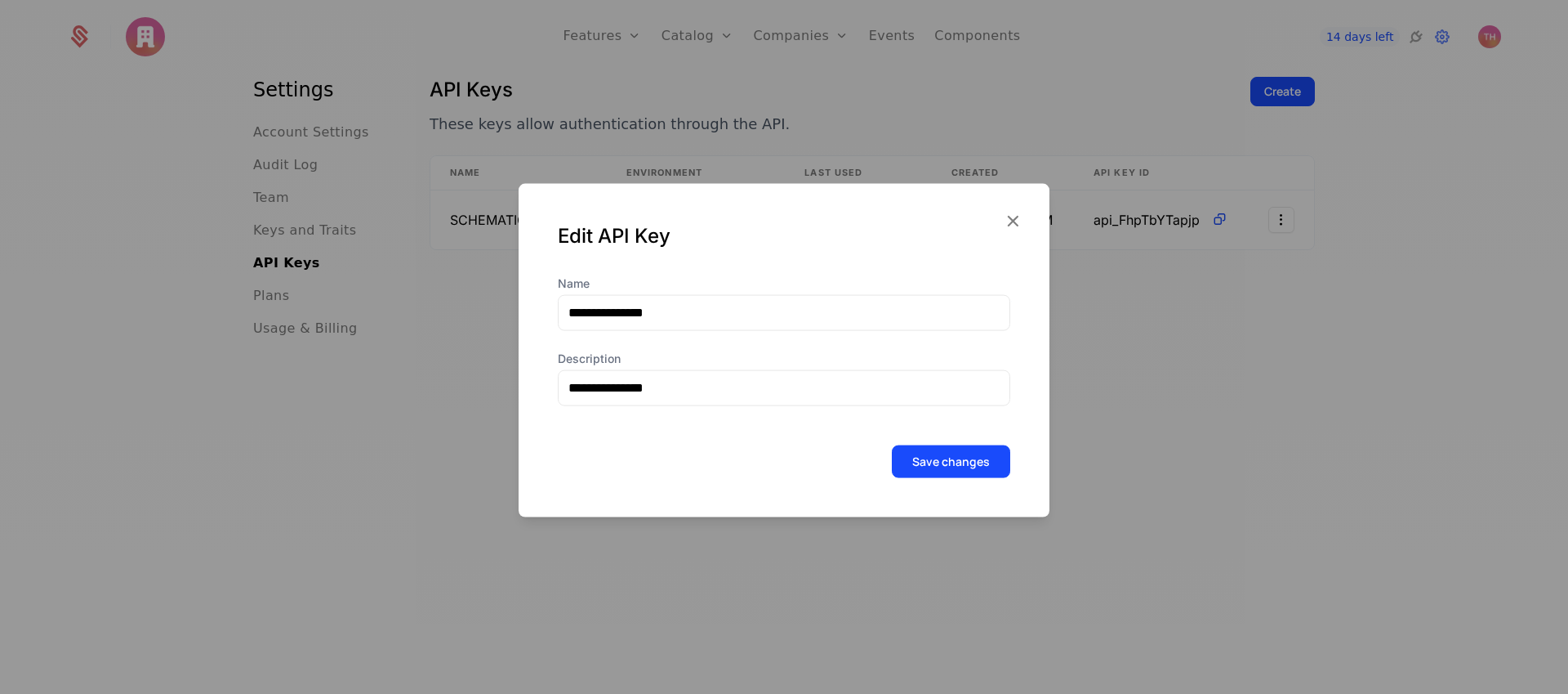
click at [948, 458] on button "Save changes" at bounding box center [951, 461] width 118 height 33
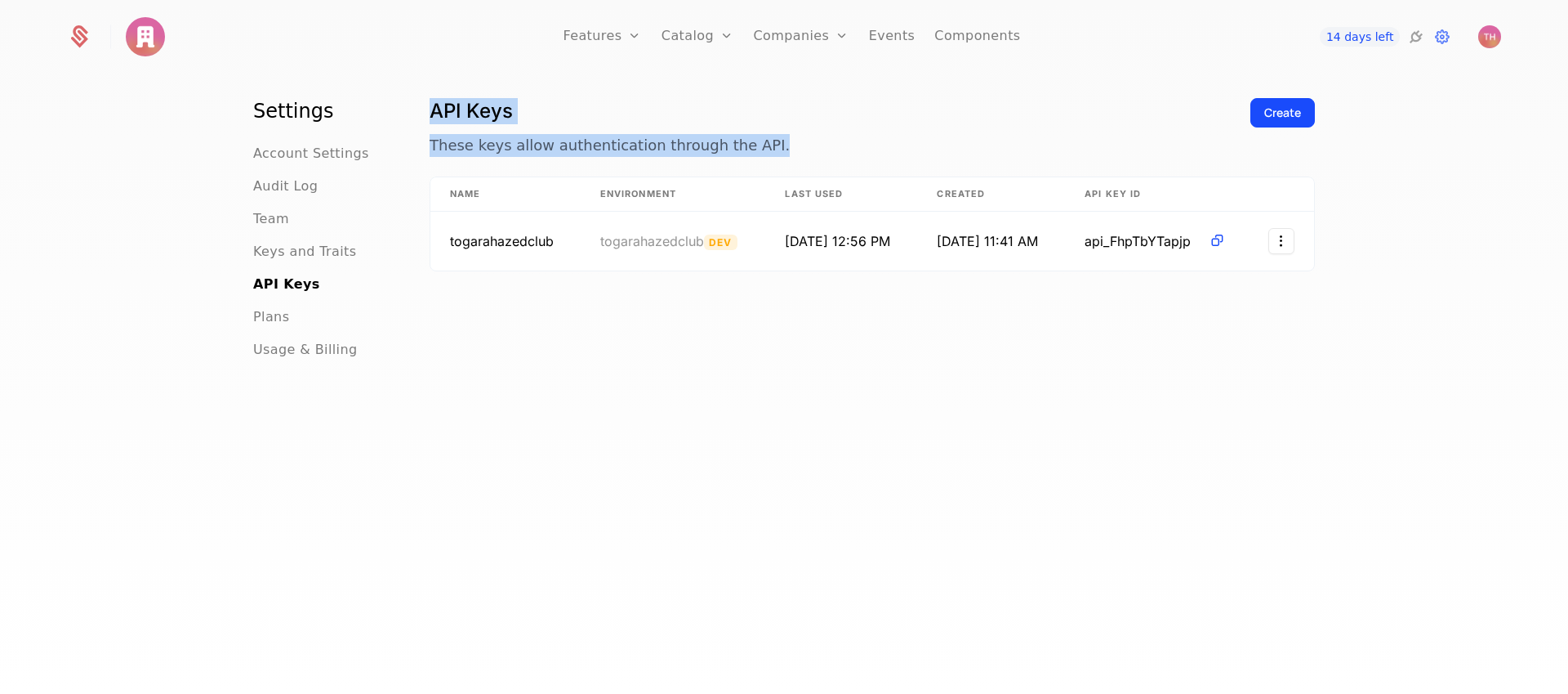
scroll to position [0, 0]
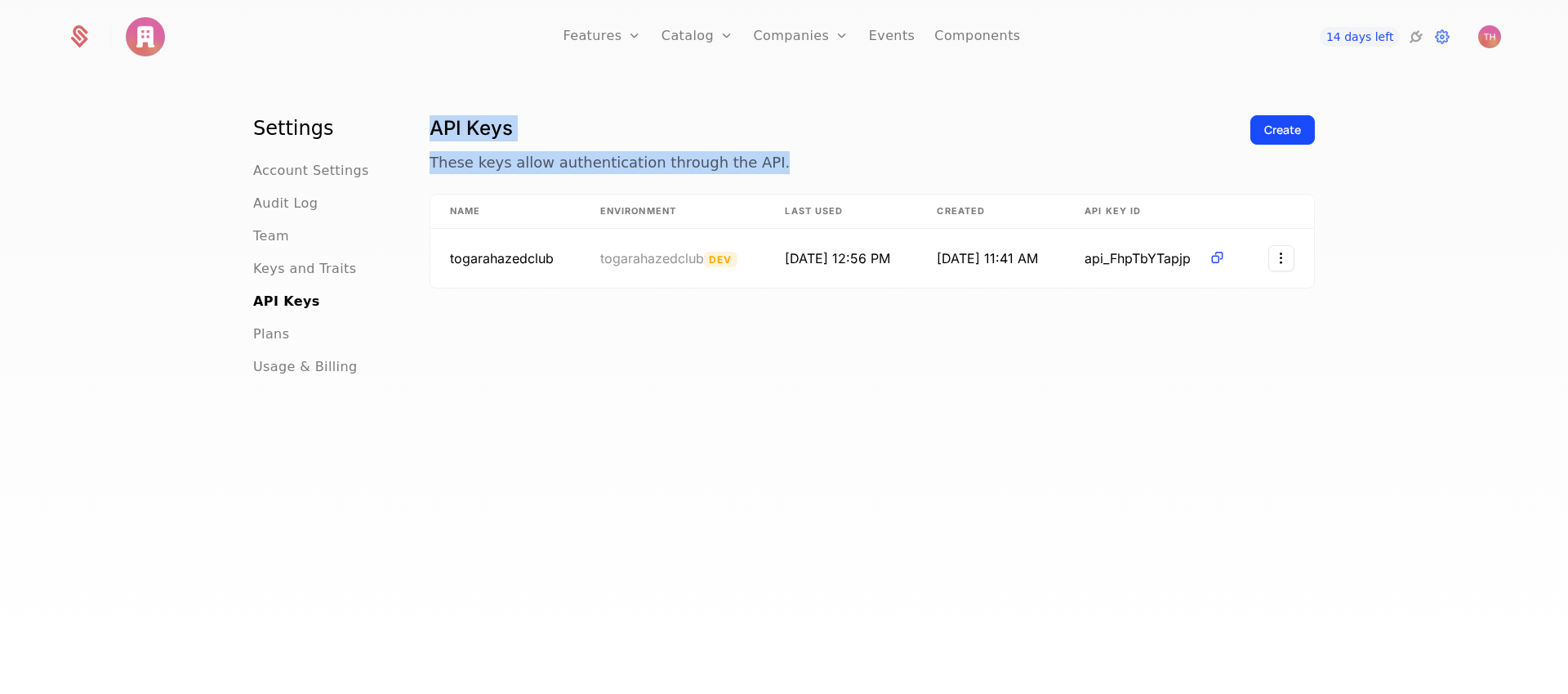
drag, startPoint x: 782, startPoint y: 121, endPoint x: 407, endPoint y: 110, distance: 375.2
click at [407, 110] on div "Settings Account Settings Audit Log Team Keys and Traits API Keys Plans Usage &…" at bounding box center [784, 390] width 1568 height 628
copy div "API Keys These keys allow authentication through the API."
click at [312, 267] on span "Keys and Traits" at bounding box center [304, 269] width 103 height 20
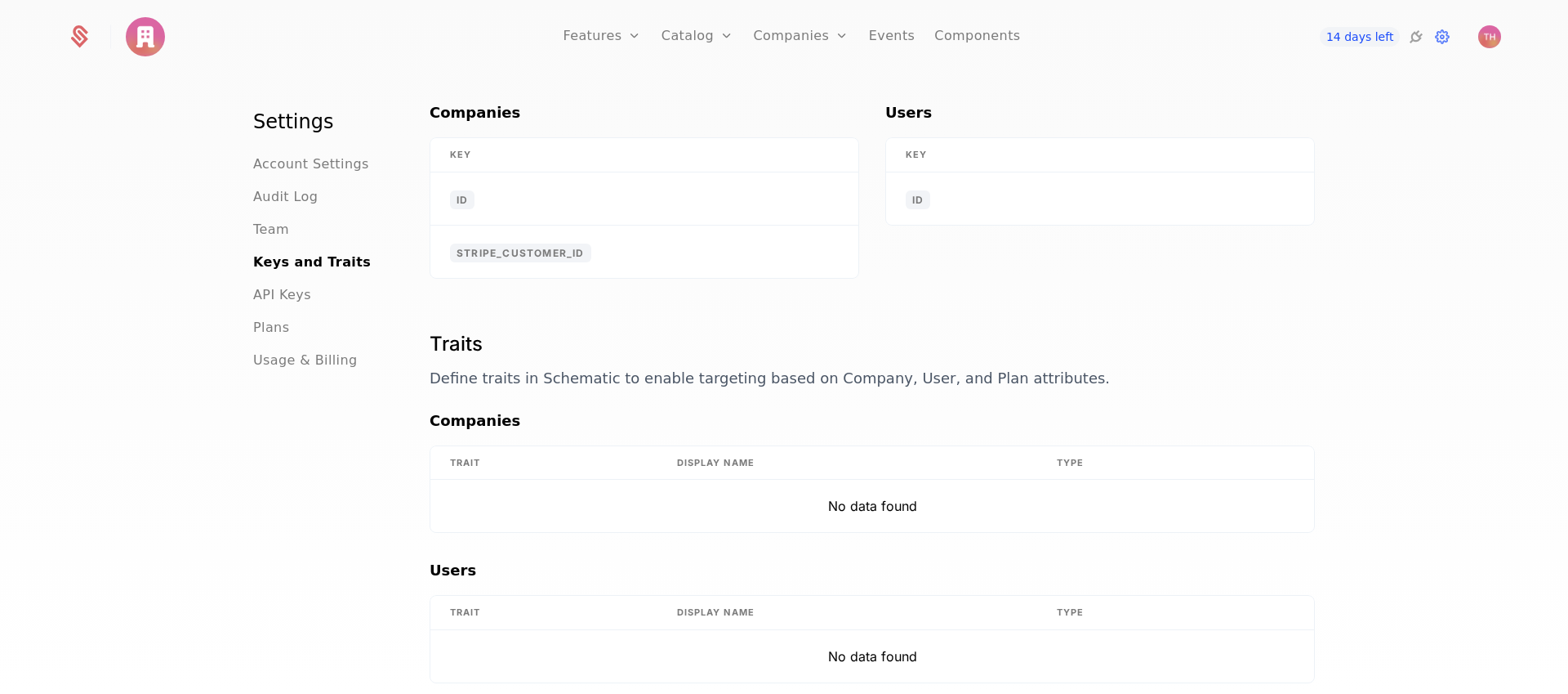
scroll to position [125, 0]
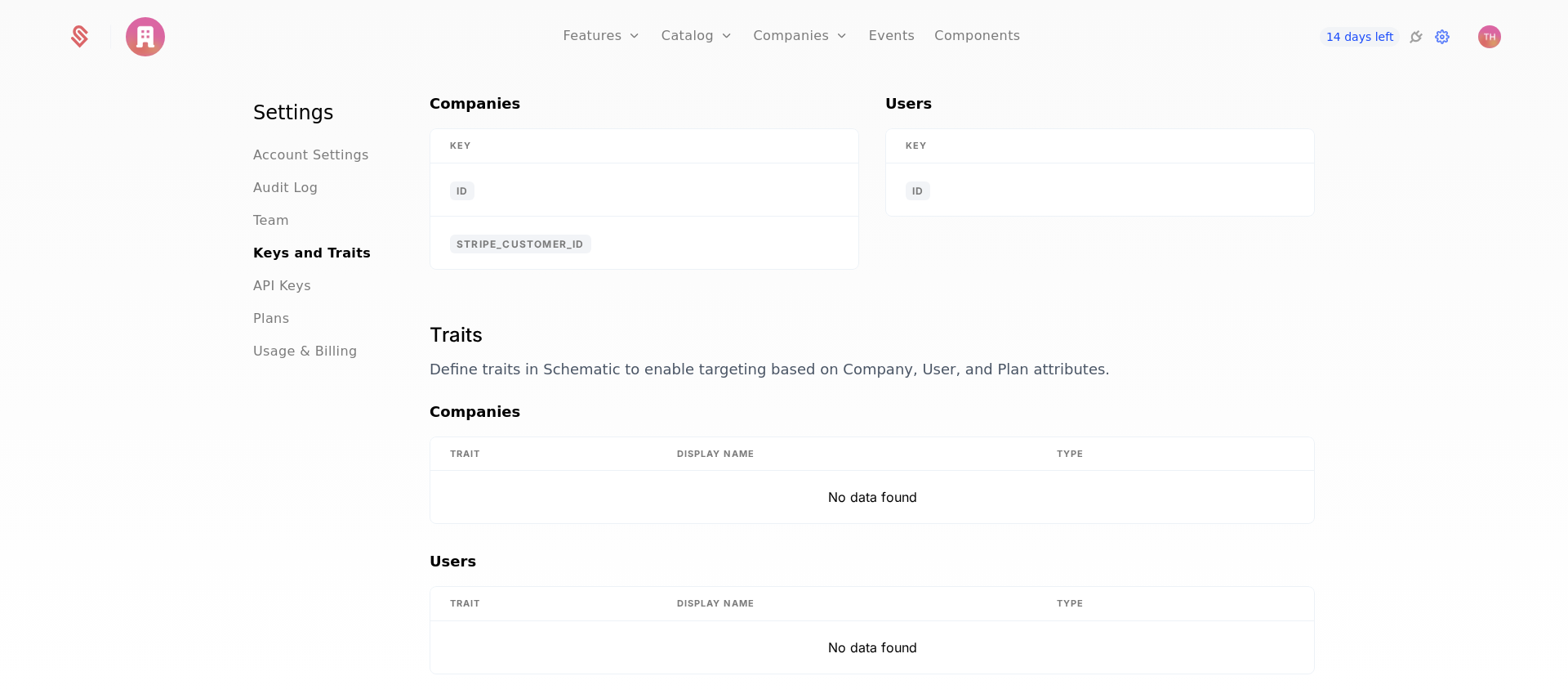
click at [271, 277] on span "API Keys" at bounding box center [282, 287] width 58 height 20
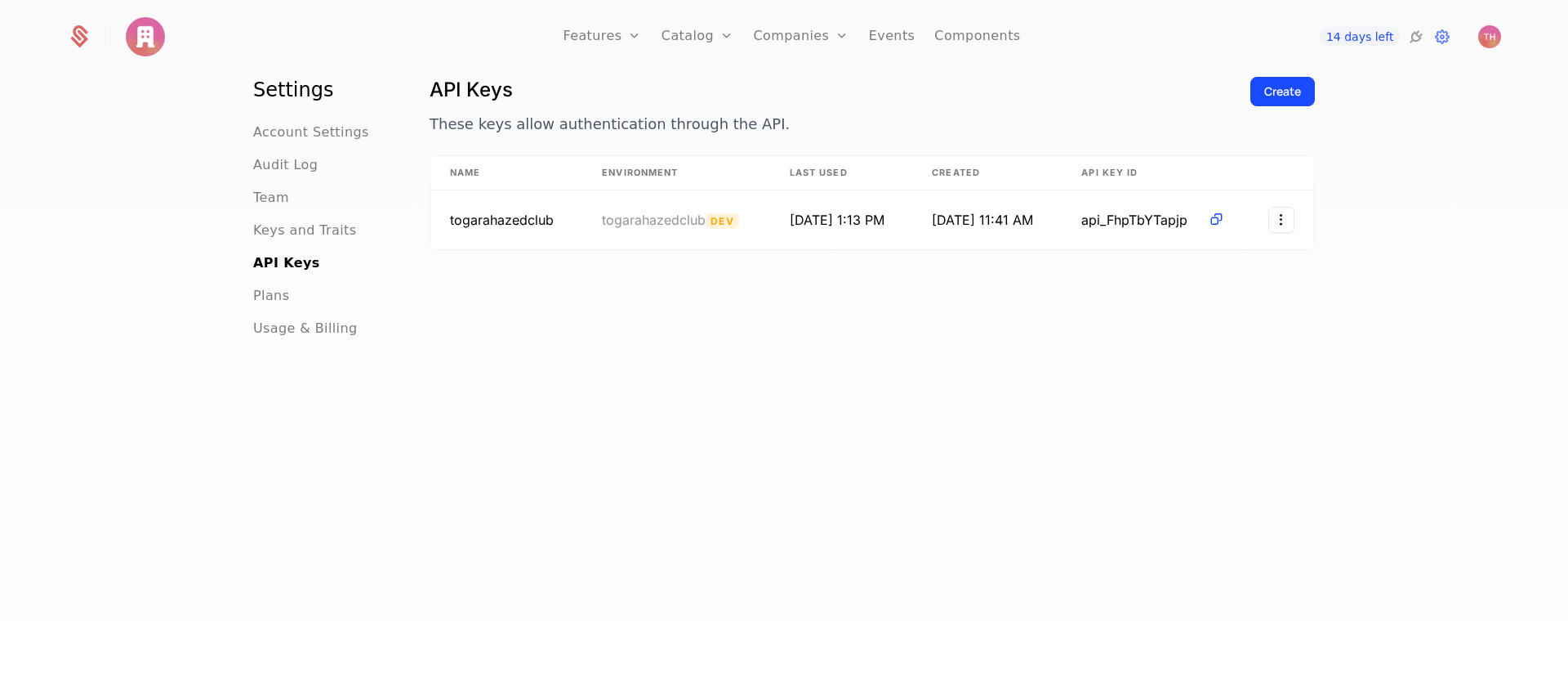
click at [277, 260] on span "API Keys" at bounding box center [286, 263] width 67 height 20
click at [1264, 98] on div "Create" at bounding box center [1283, 92] width 36 height 16
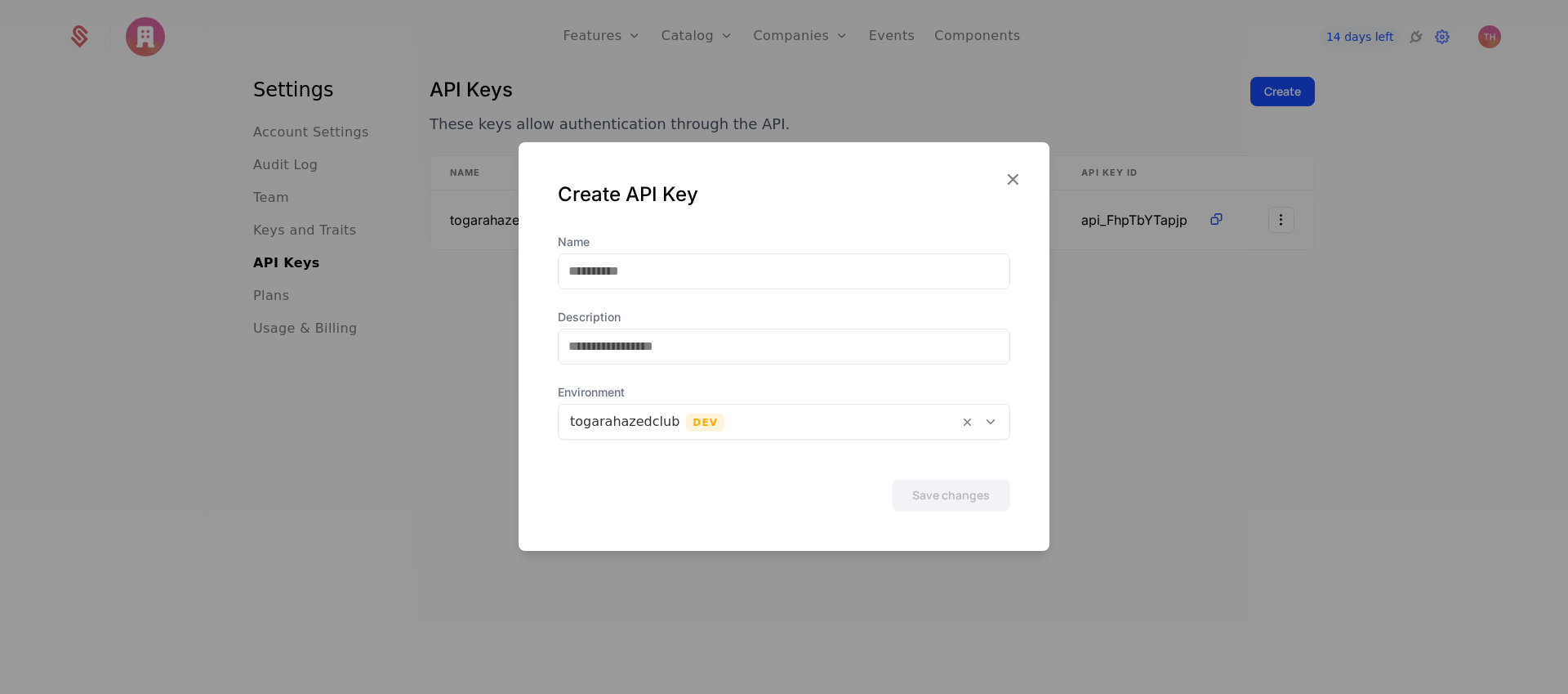
click at [1012, 175] on icon "button" at bounding box center [1012, 178] width 21 height 21
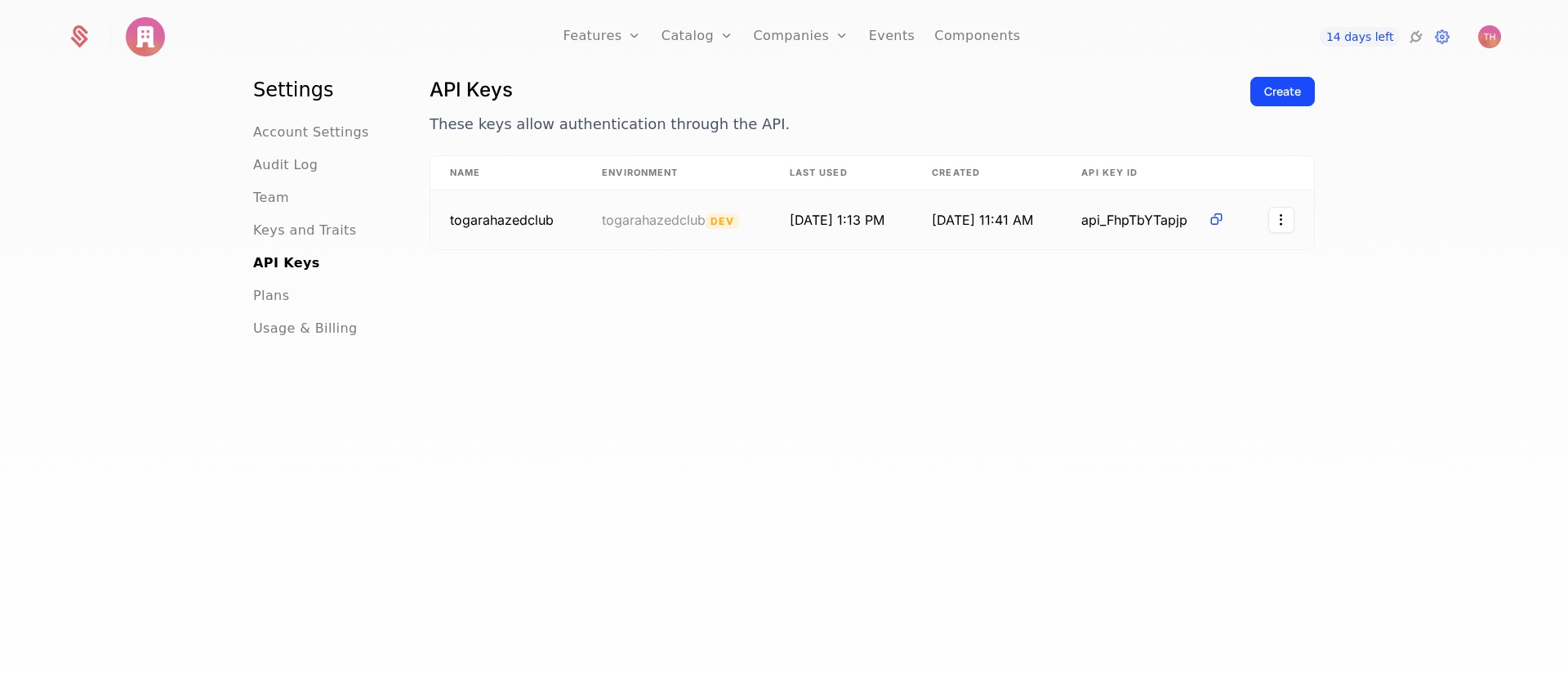
click at [1214, 216] on icon at bounding box center [1216, 219] width 17 height 17
click at [300, 328] on span "Usage & Billing" at bounding box center [305, 328] width 105 height 20
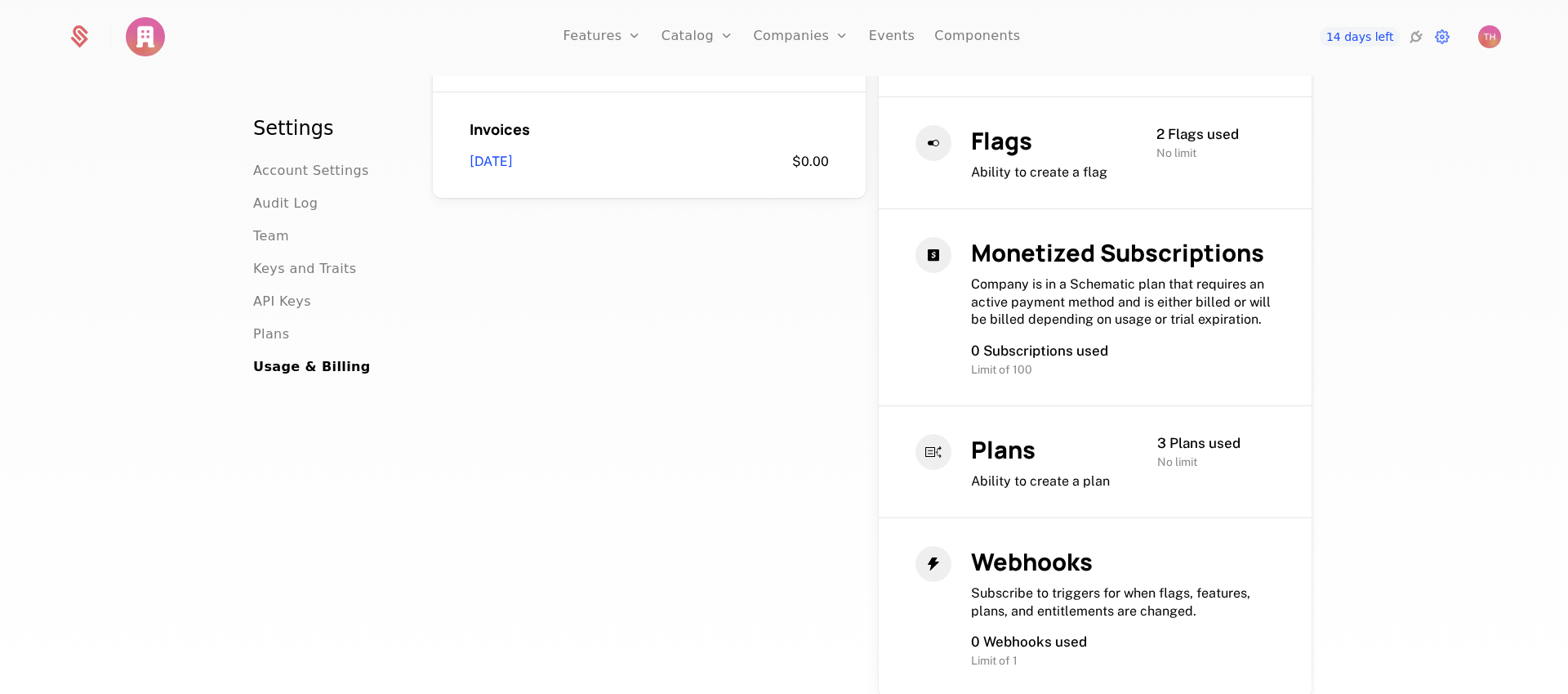
scroll to position [904, 0]
click at [277, 302] on span "API Keys" at bounding box center [282, 302] width 58 height 20
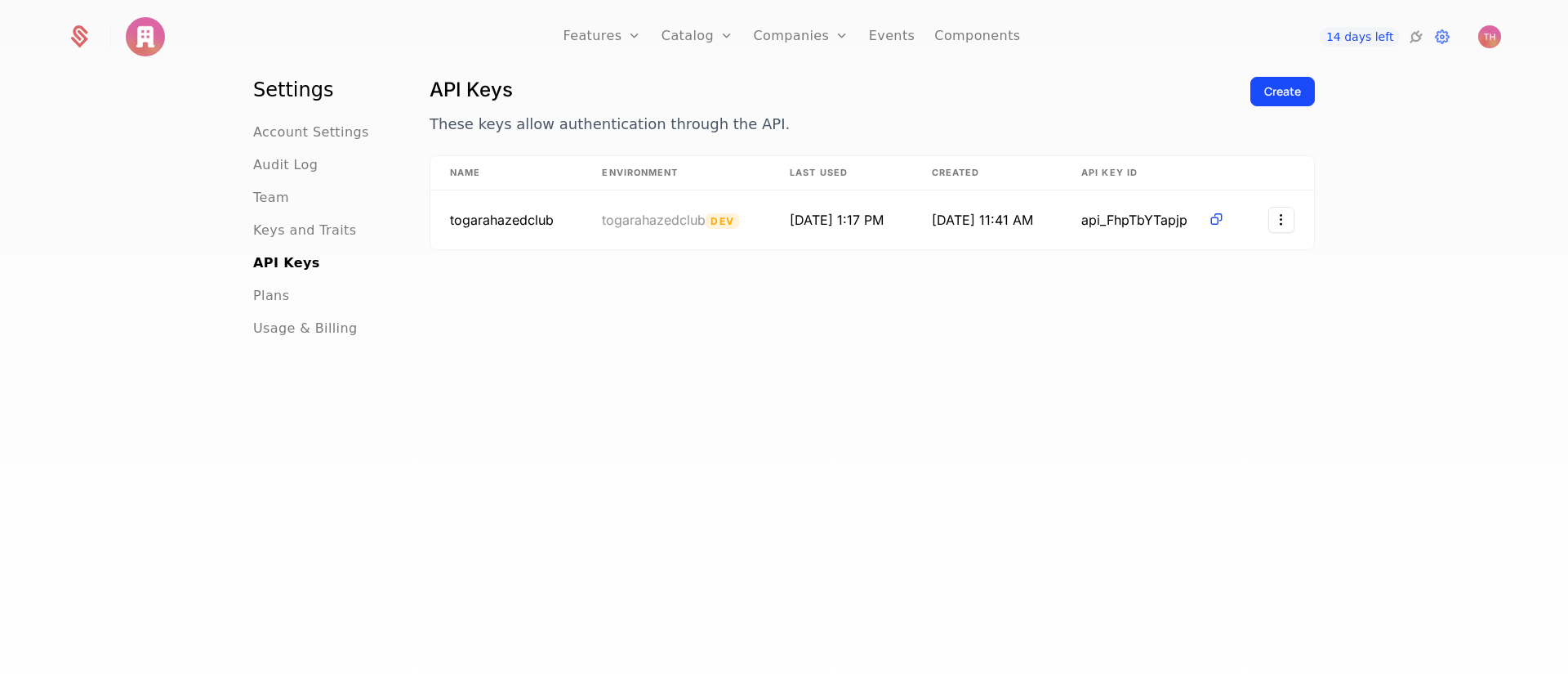
scroll to position [38, 0]
click at [1269, 222] on html "Features Features Flags Catalog Plans Add Ons Credits Configuration Companies C…" at bounding box center [784, 347] width 1568 height 694
click at [835, 357] on html "Features Features Flags Catalog Plans Add Ons Credits Configuration Companies C…" at bounding box center [784, 347] width 1568 height 694
click at [297, 135] on span "Account Settings" at bounding box center [311, 133] width 116 height 20
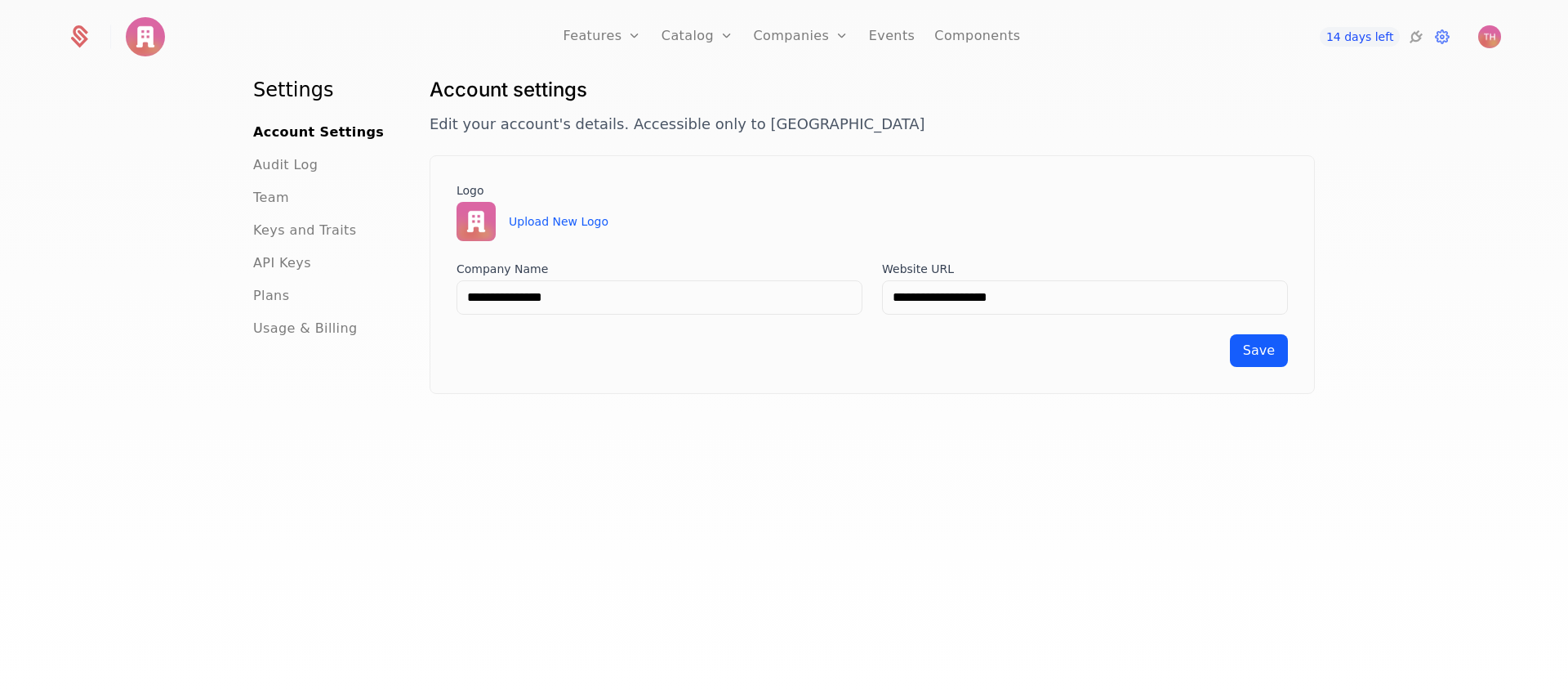
click at [286, 159] on span "Audit Log" at bounding box center [285, 166] width 65 height 20
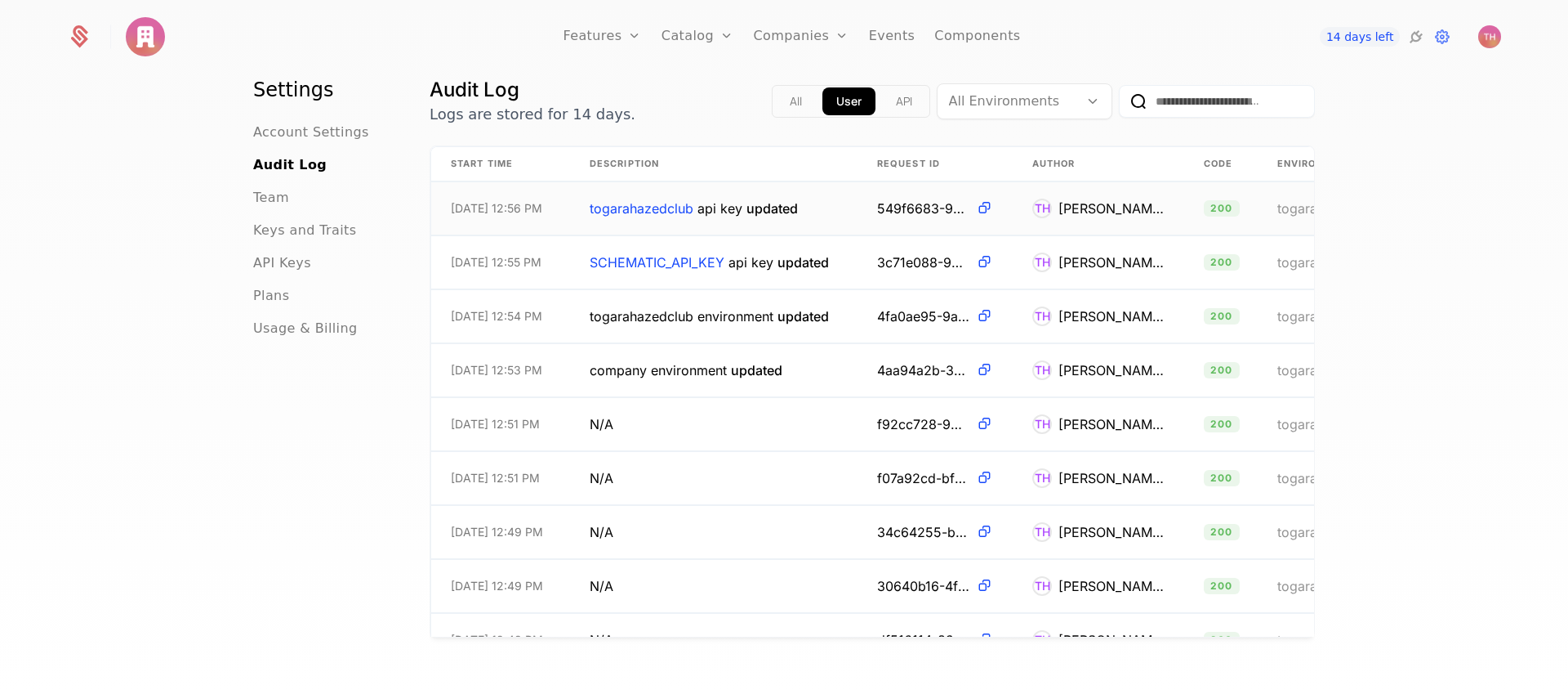
click at [977, 209] on icon at bounding box center [984, 207] width 17 height 17
click at [903, 107] on button "API" at bounding box center [904, 101] width 45 height 28
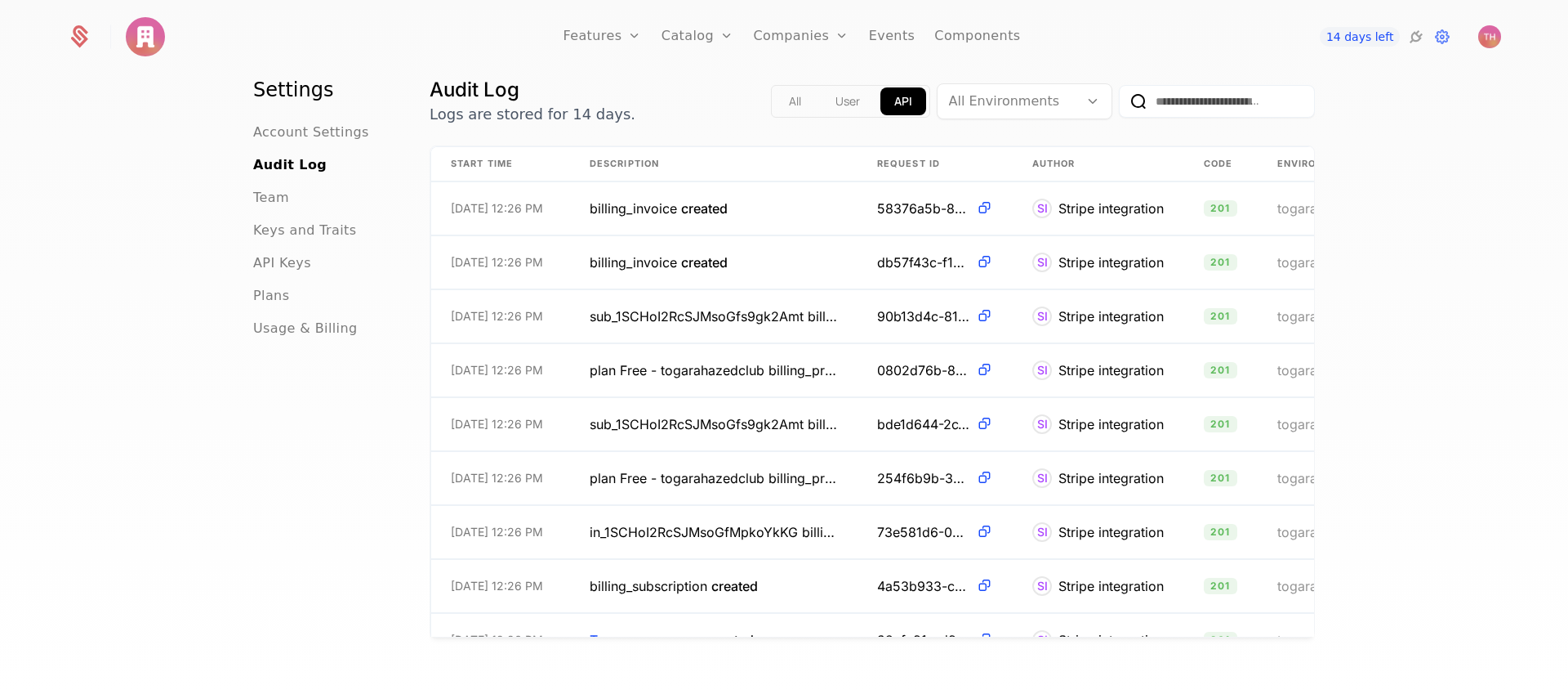
click at [846, 100] on button "User" at bounding box center [847, 101] width 52 height 28
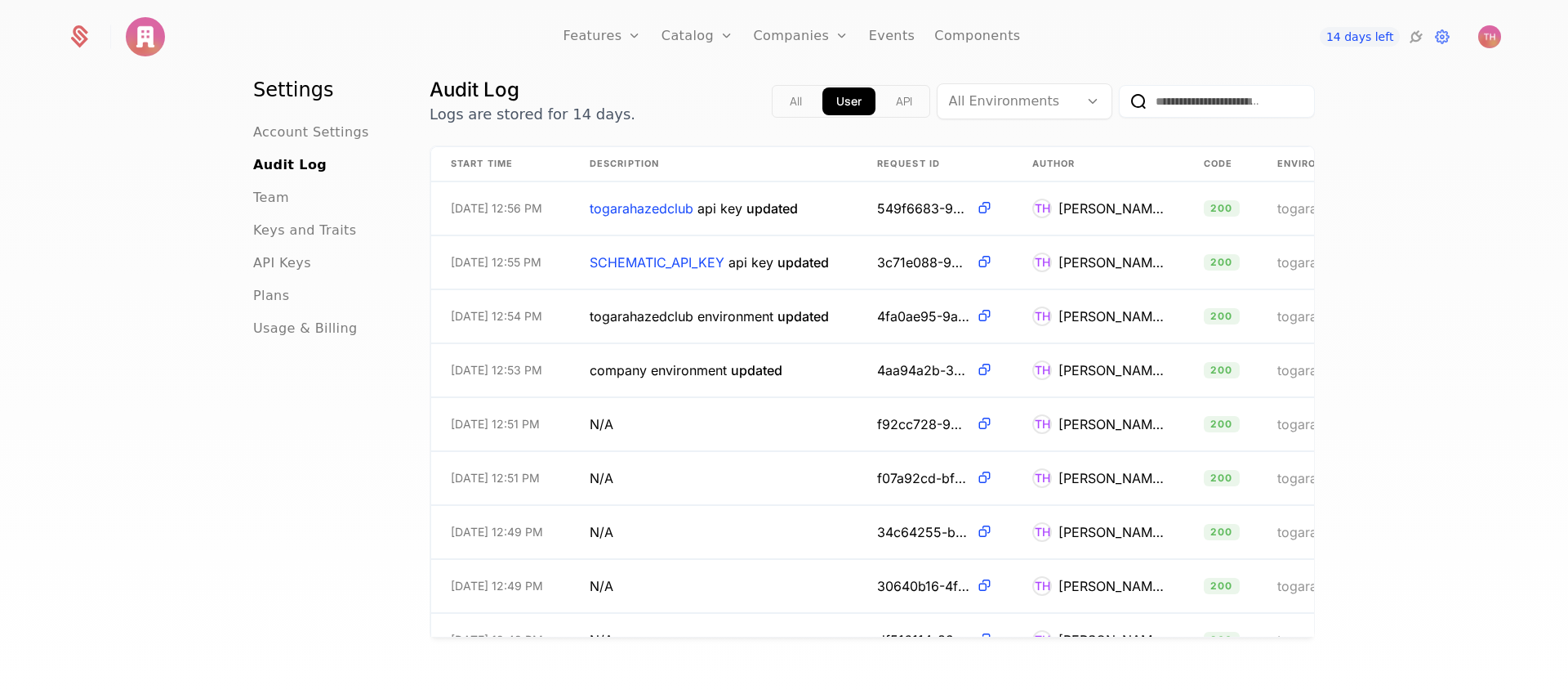
click at [784, 106] on button "All" at bounding box center [795, 101] width 40 height 28
click at [272, 267] on span "API Keys" at bounding box center [282, 263] width 58 height 20
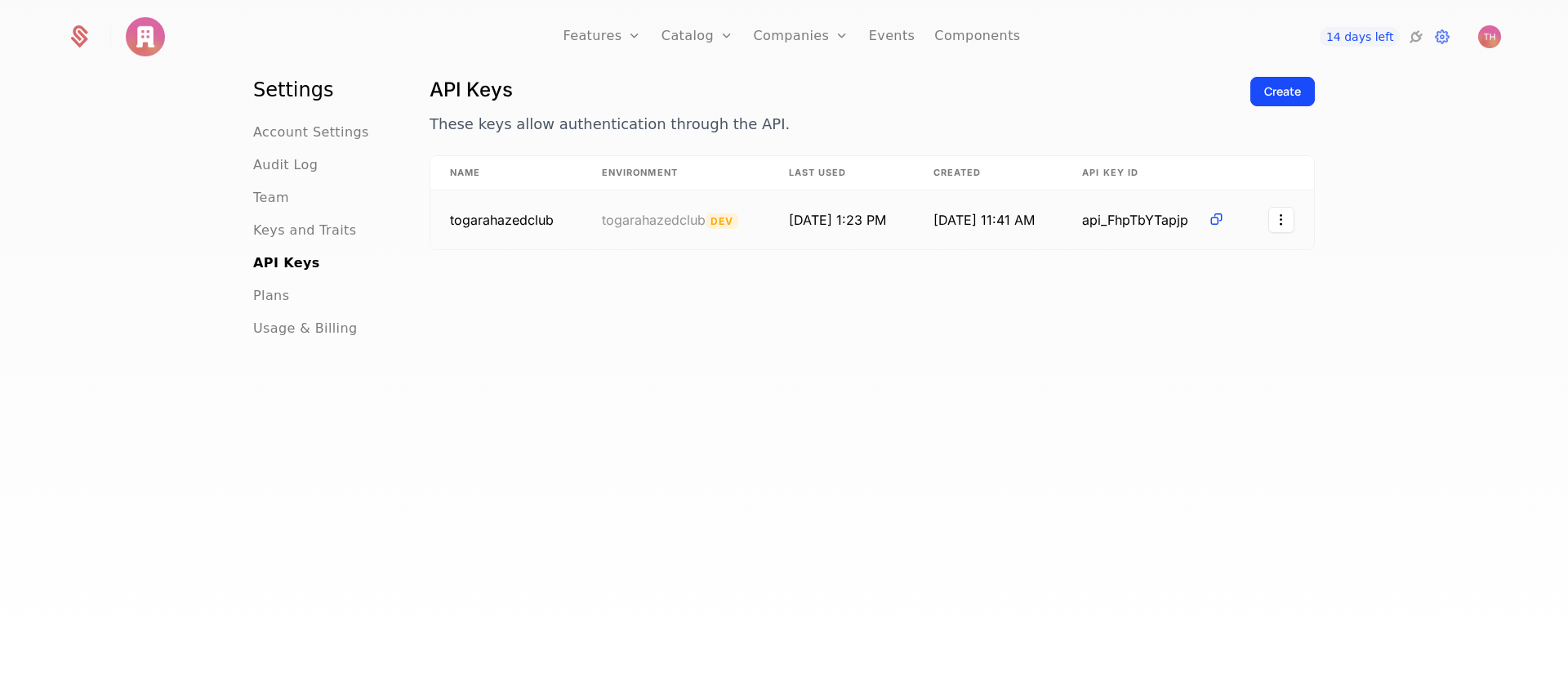
click at [508, 221] on span "togarahazedclub" at bounding box center [502, 220] width 104 height 16
click at [154, 42] on img at bounding box center [145, 36] width 39 height 39
drag, startPoint x: 1438, startPoint y: 42, endPoint x: 1450, endPoint y: 45, distance: 12.4
click at [1438, 41] on icon at bounding box center [1443, 37] width 20 height 20
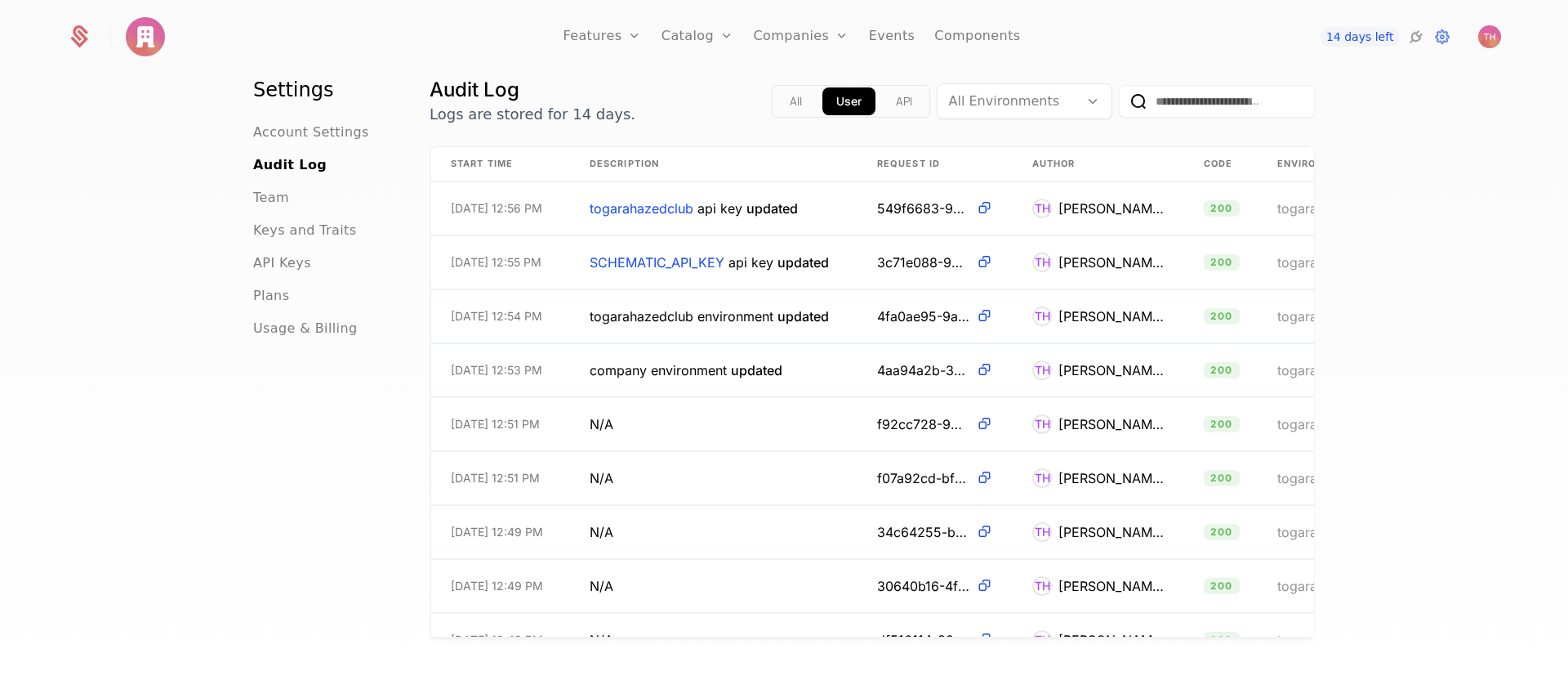
click at [1442, 43] on icon at bounding box center [1443, 37] width 20 height 20
click at [1492, 37] on img "Open user button" at bounding box center [1489, 36] width 23 height 23
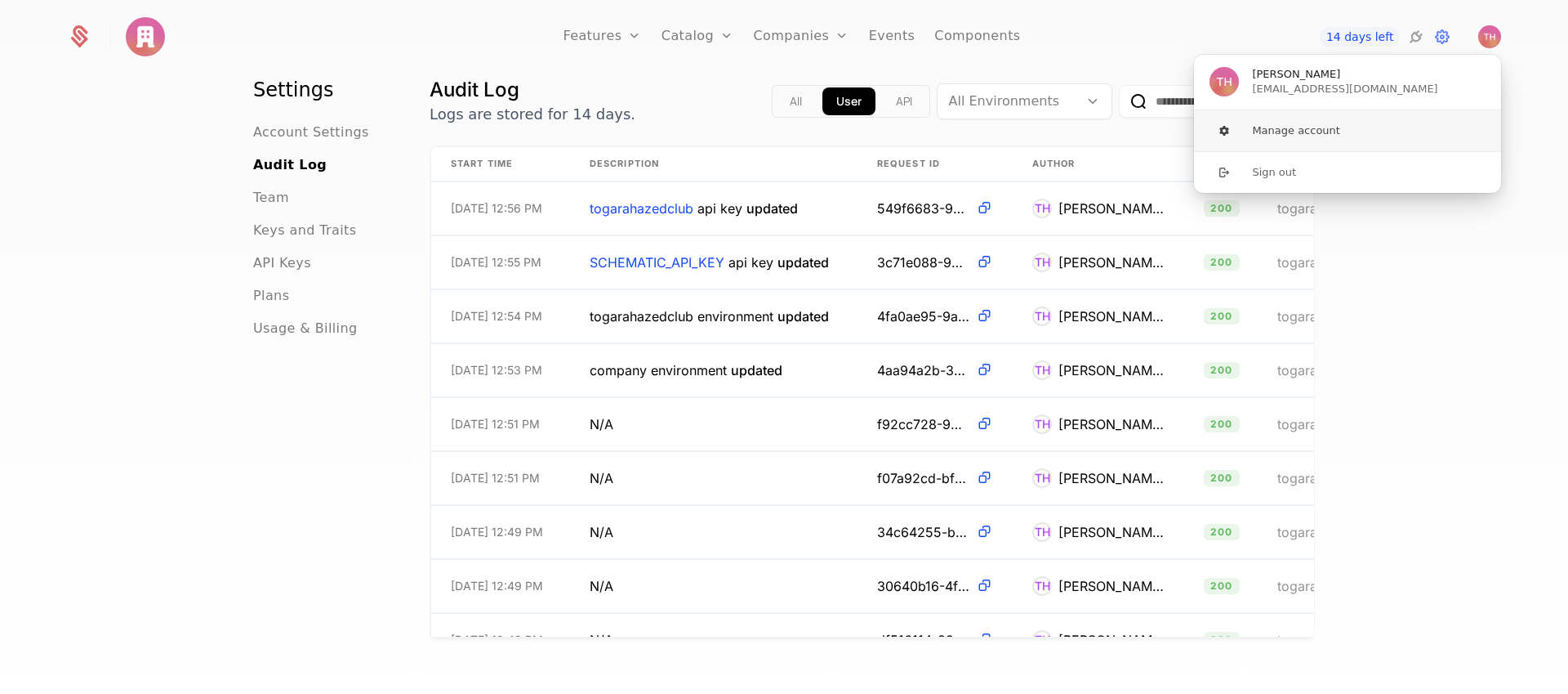
click at [1391, 128] on button "Manage account" at bounding box center [1347, 130] width 309 height 41
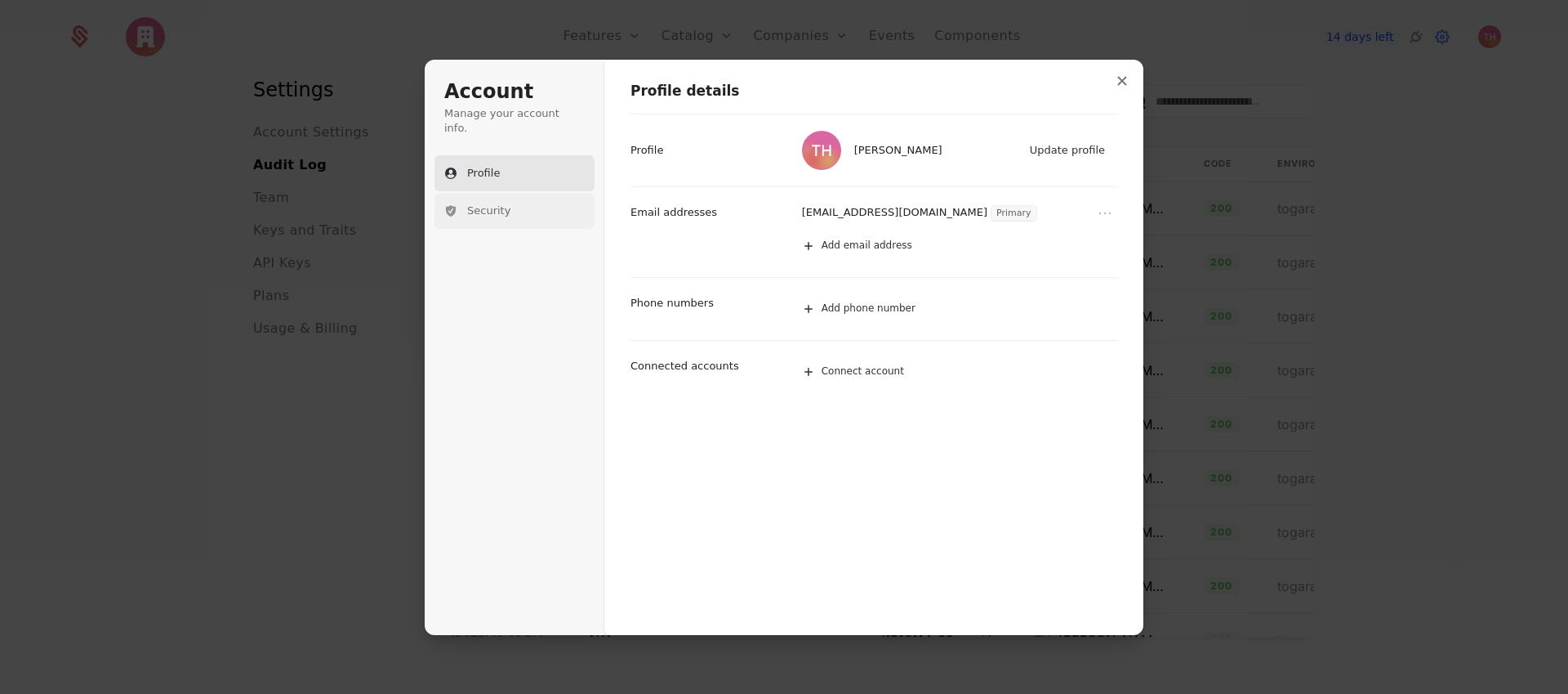
click at [523, 196] on button "Security" at bounding box center [514, 211] width 160 height 36
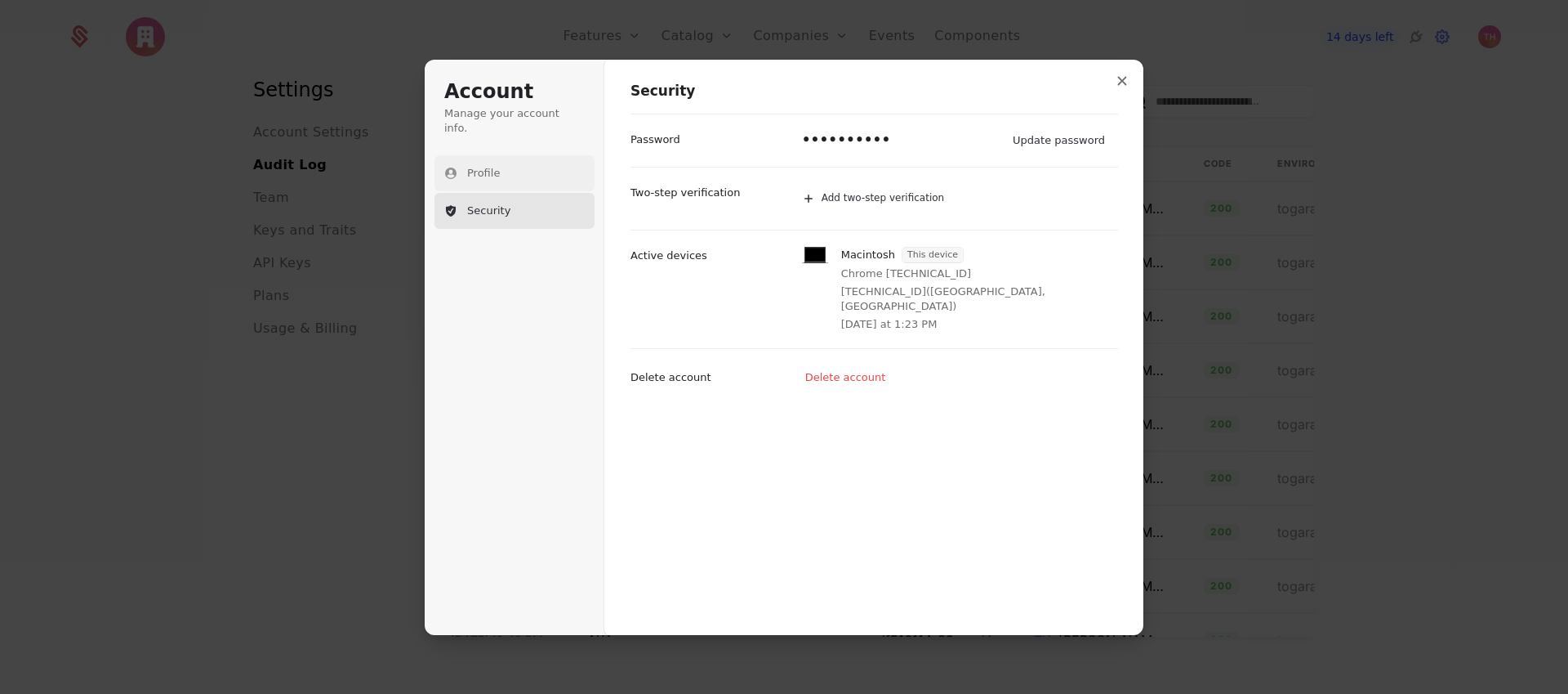
click at [516, 164] on button "Profile" at bounding box center [514, 174] width 160 height 36
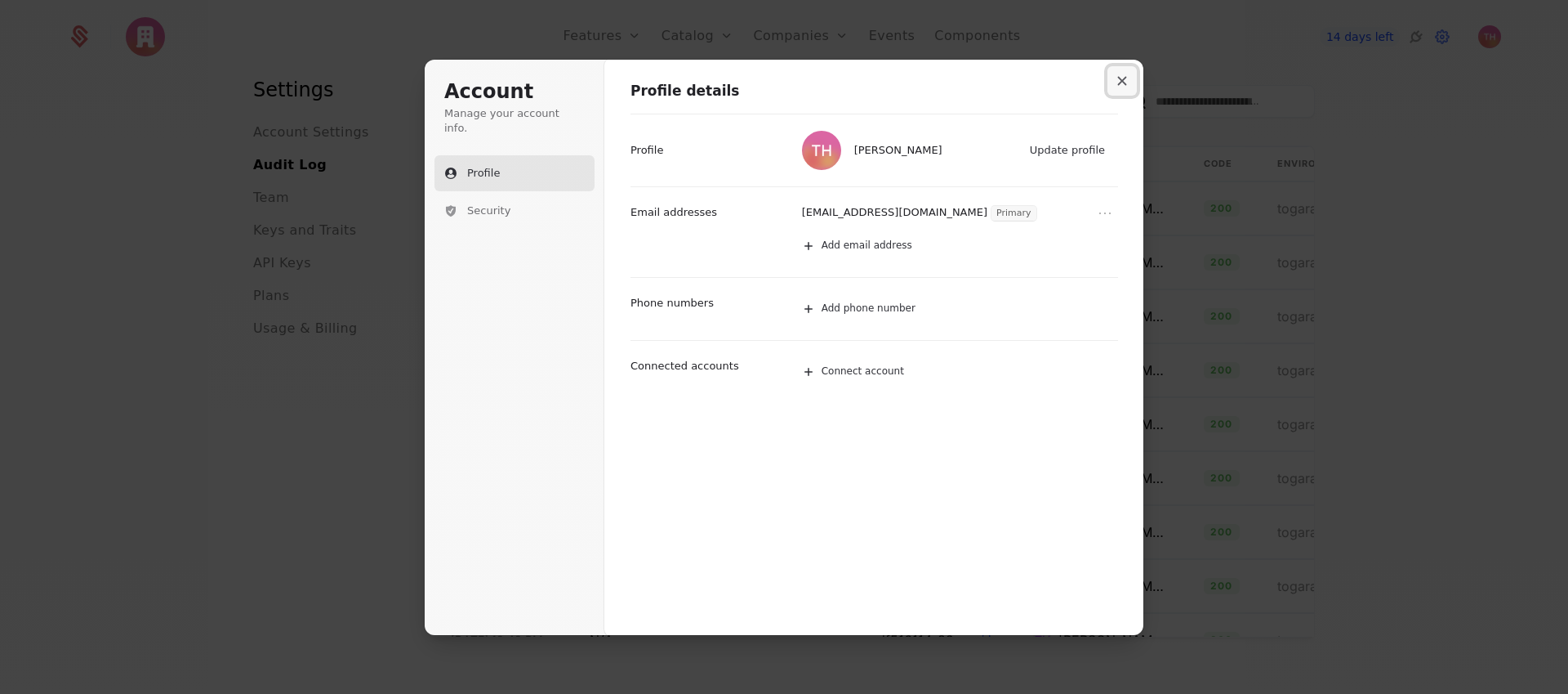
click at [1119, 85] on icon "Close modal" at bounding box center [1122, 81] width 10 height 10
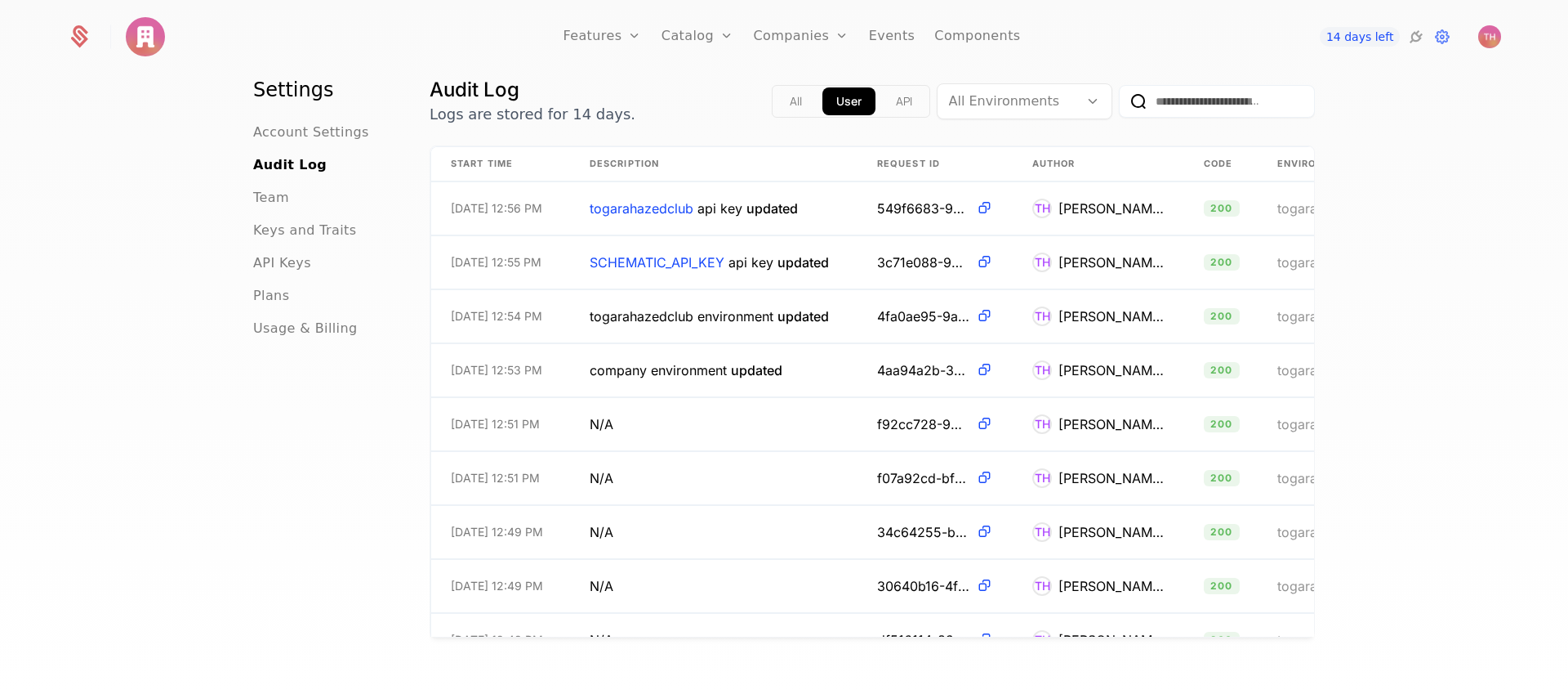
click at [951, 35] on link "Components" at bounding box center [977, 36] width 85 height 74
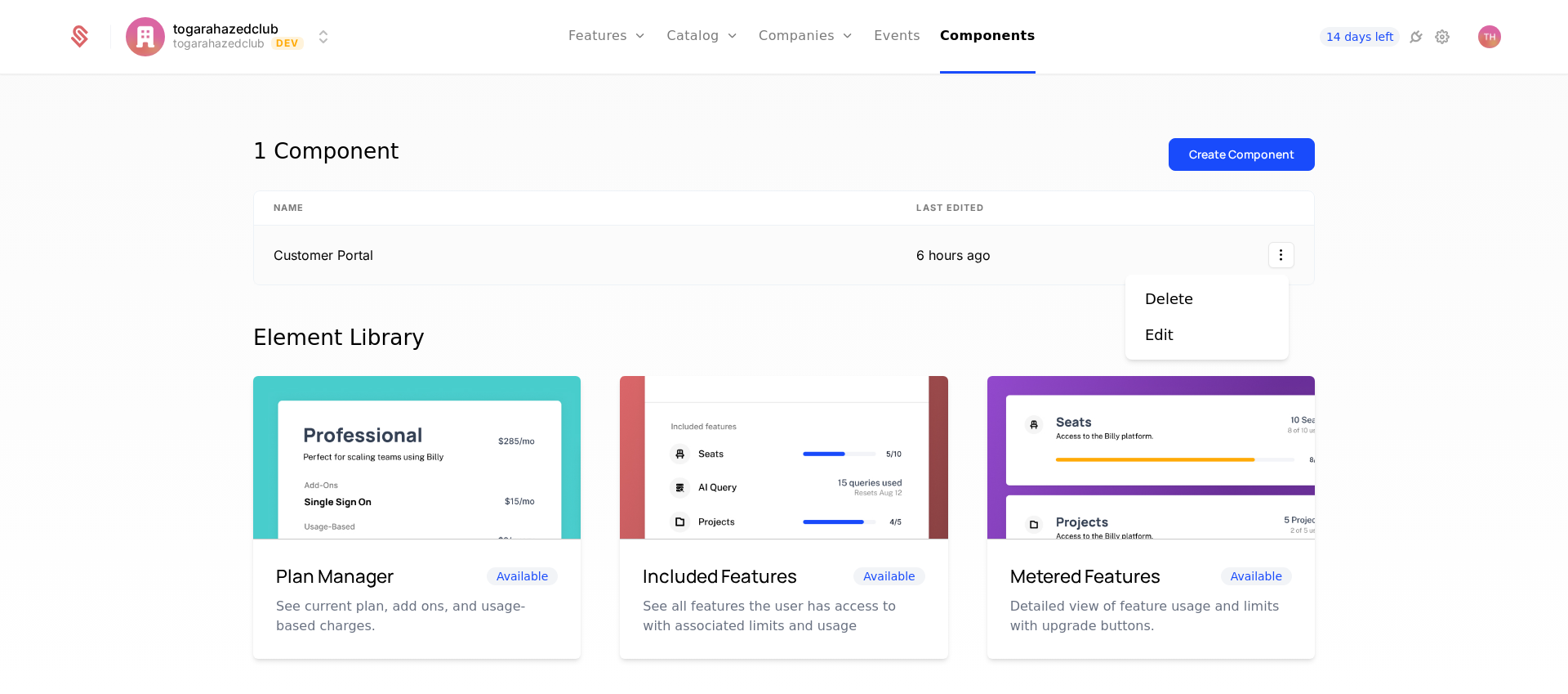
click at [1271, 256] on html "togarahazedclub togarahazedclub Dev Features Features Flags Catalog Plans Add O…" at bounding box center [784, 347] width 1568 height 694
click at [975, 333] on html "togarahazedclub togarahazedclub Dev Features Features Flags Catalog Plans Add O…" at bounding box center [784, 347] width 1568 height 694
click at [355, 260] on td "Customer Portal" at bounding box center [574, 255] width 643 height 59
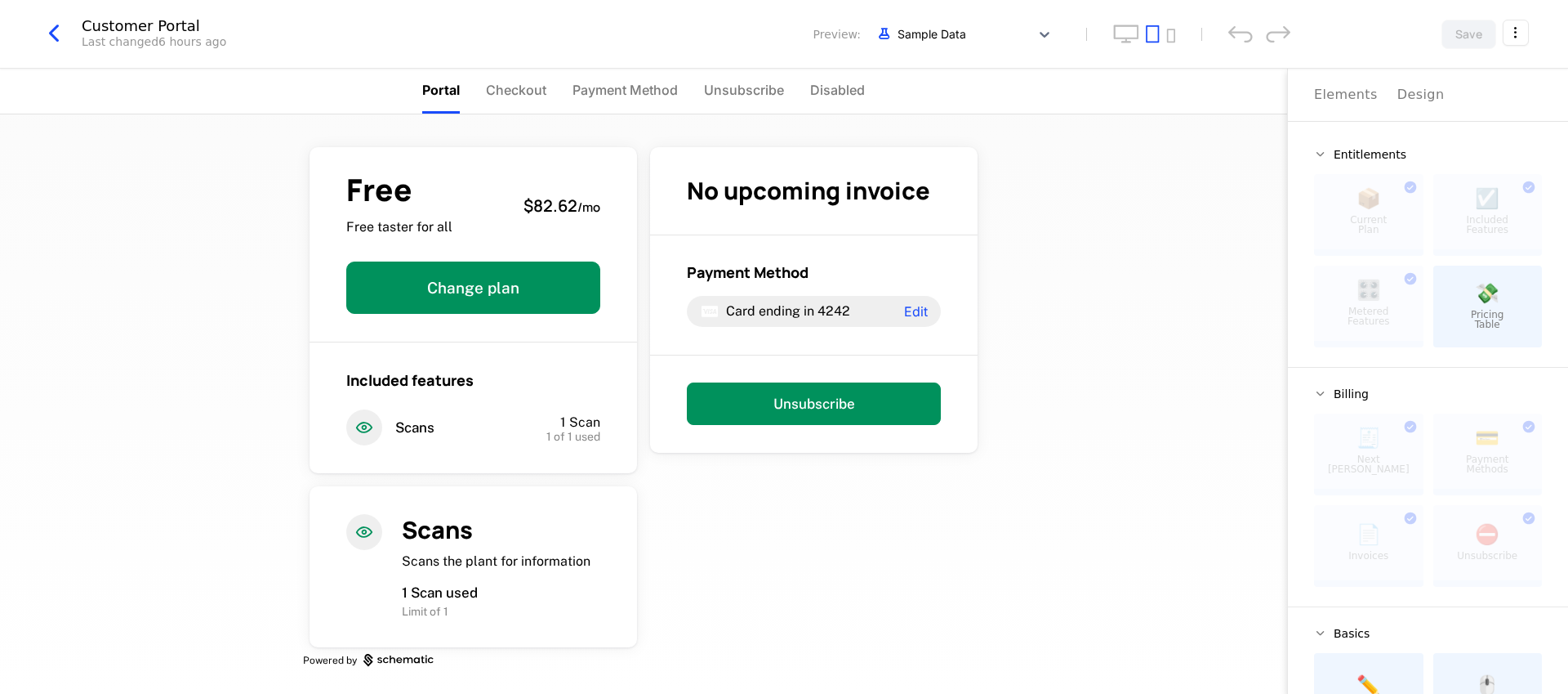
click at [1513, 41] on html "togarahazedclub togarahazedclub Dev Features Features Flags Catalog Plans Add O…" at bounding box center [784, 347] width 1568 height 694
click at [1490, 138] on icon "button" at bounding box center [1481, 138] width 17 height 17
click at [1401, 99] on div "How to install" at bounding box center [1409, 103] width 89 height 16
click at [58, 35] on icon "button" at bounding box center [54, 34] width 29 height 29
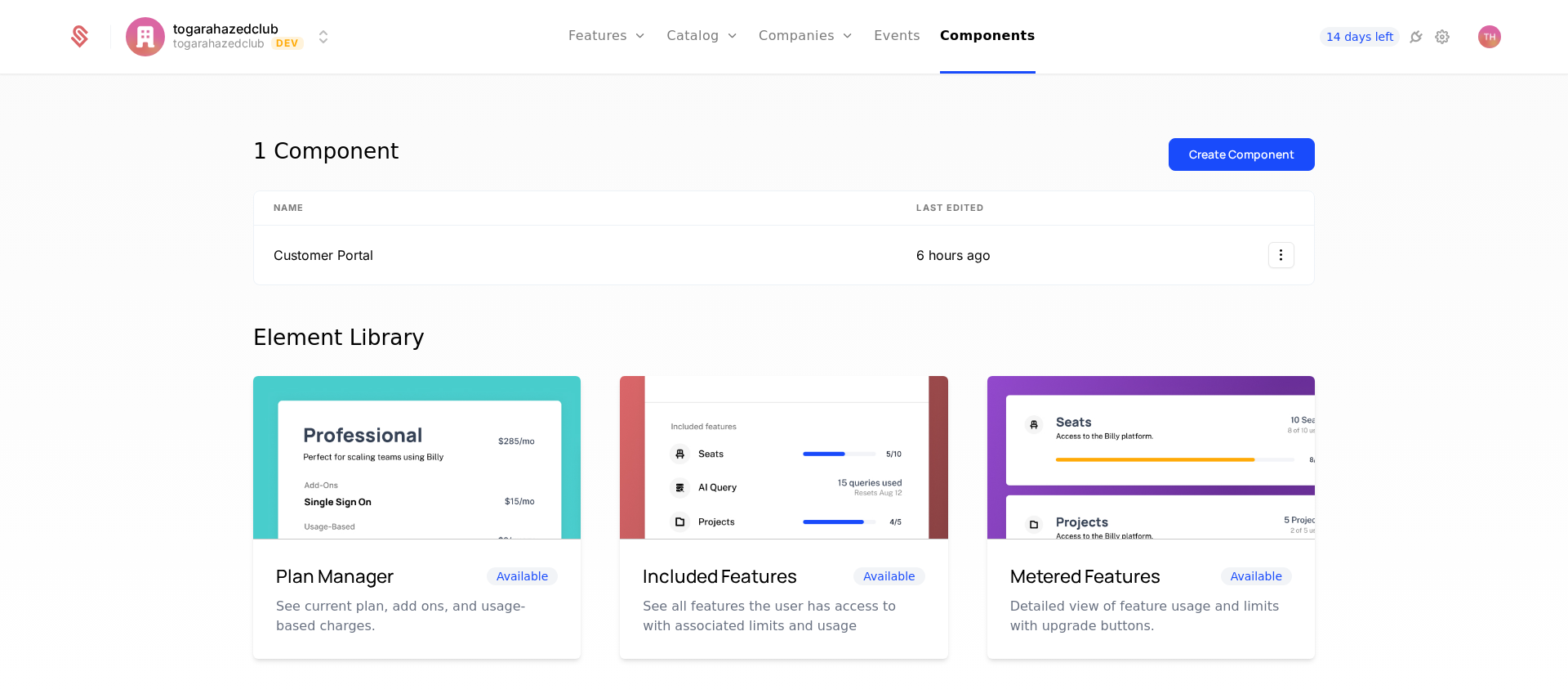
click at [809, 113] on link "Users" at bounding box center [815, 106] width 75 height 13
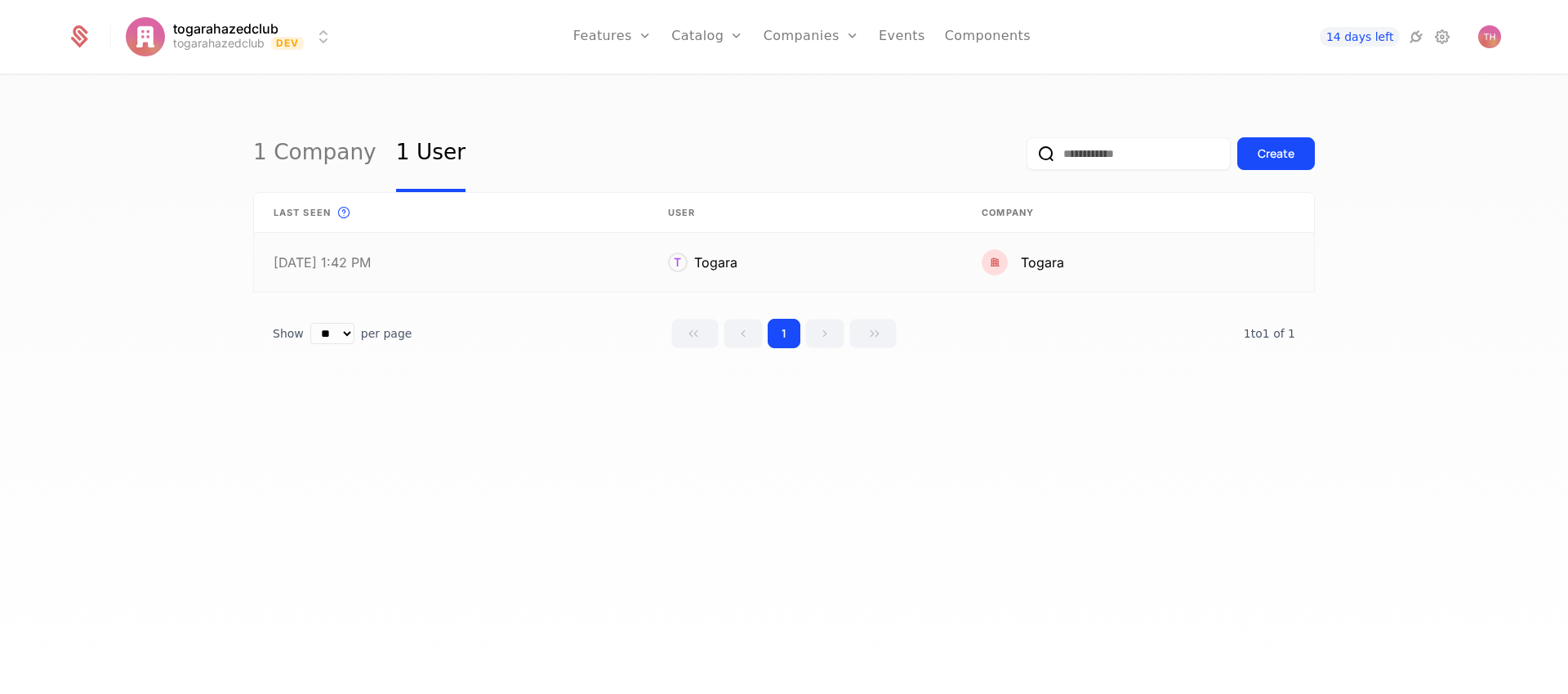
click at [745, 265] on link at bounding box center [804, 262] width 314 height 59
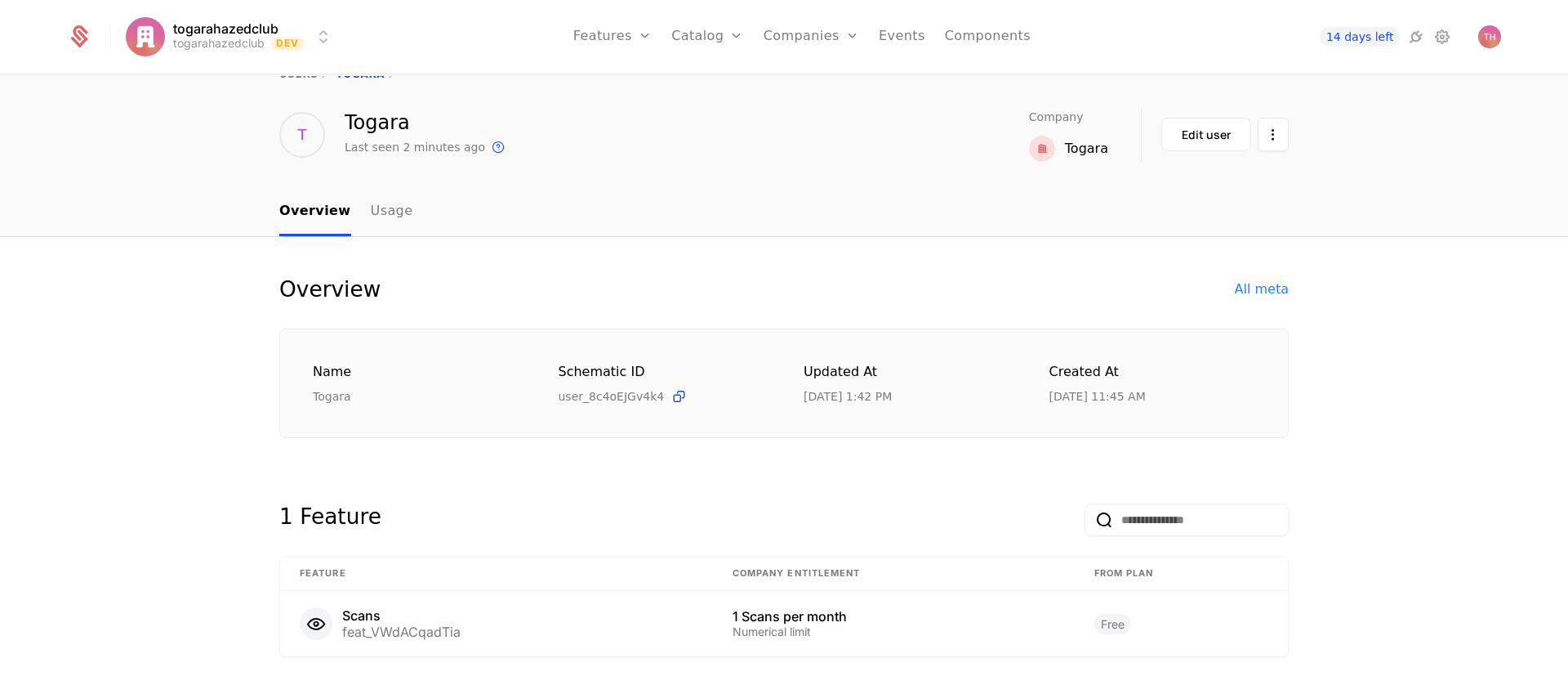
scroll to position [76, 0]
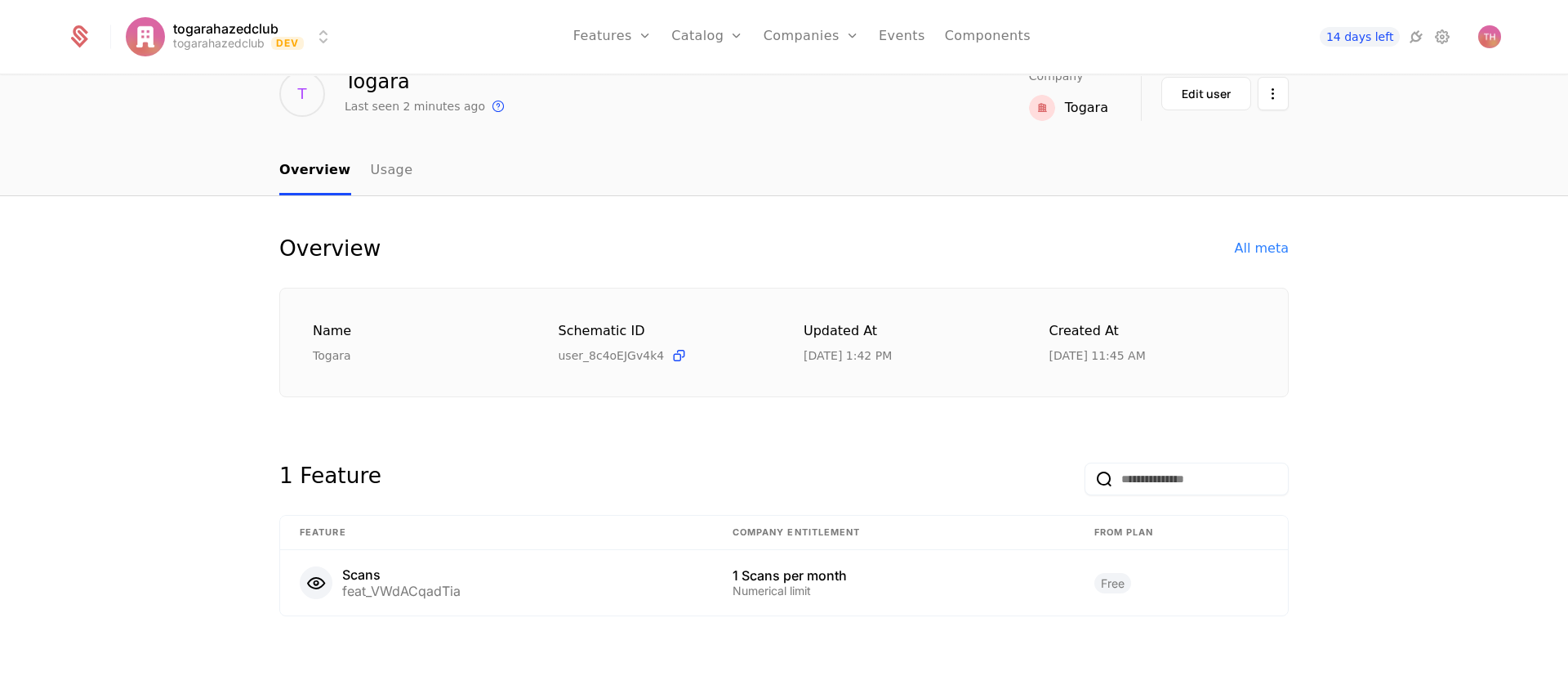
click at [526, 350] on div "Name Togara Schematic ID user_8c4oEJGv4k4 Updated at 9/28/25, 1:42 PM Created a…" at bounding box center [784, 343] width 943 height 44
click at [635, 596] on div "Scans feat_VWdACqadTia" at bounding box center [496, 583] width 394 height 33
click at [377, 172] on link "Usage" at bounding box center [392, 171] width 43 height 48
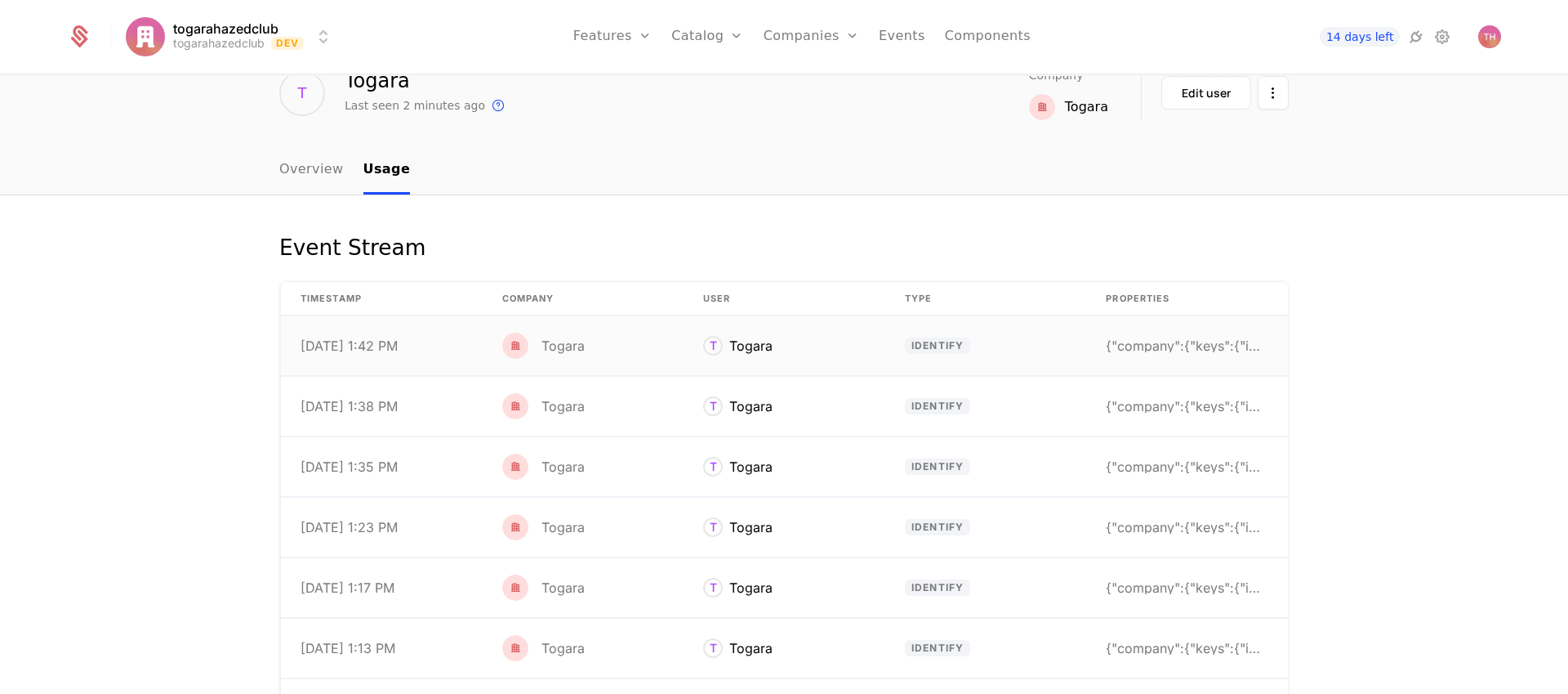
click at [556, 355] on div "Togara" at bounding box center [543, 346] width 83 height 26
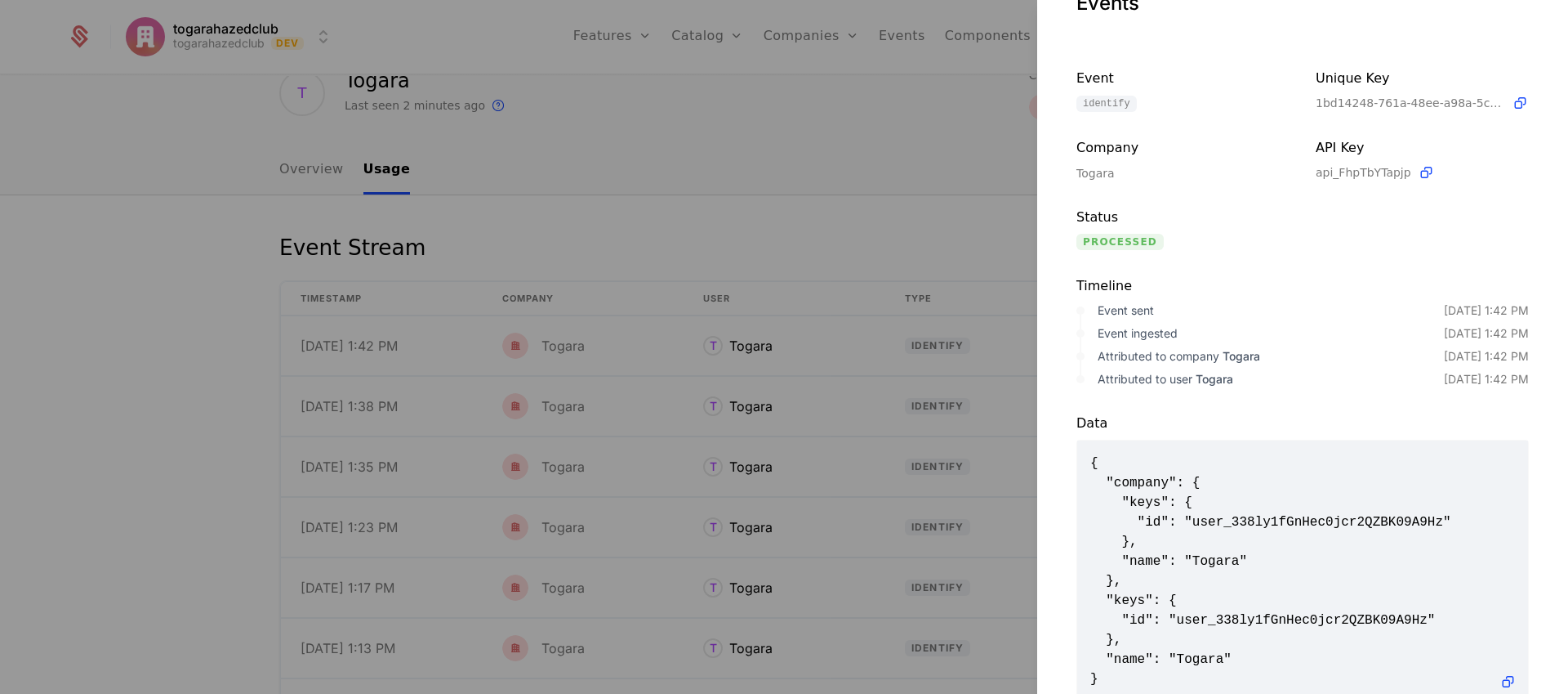
scroll to position [109, 0]
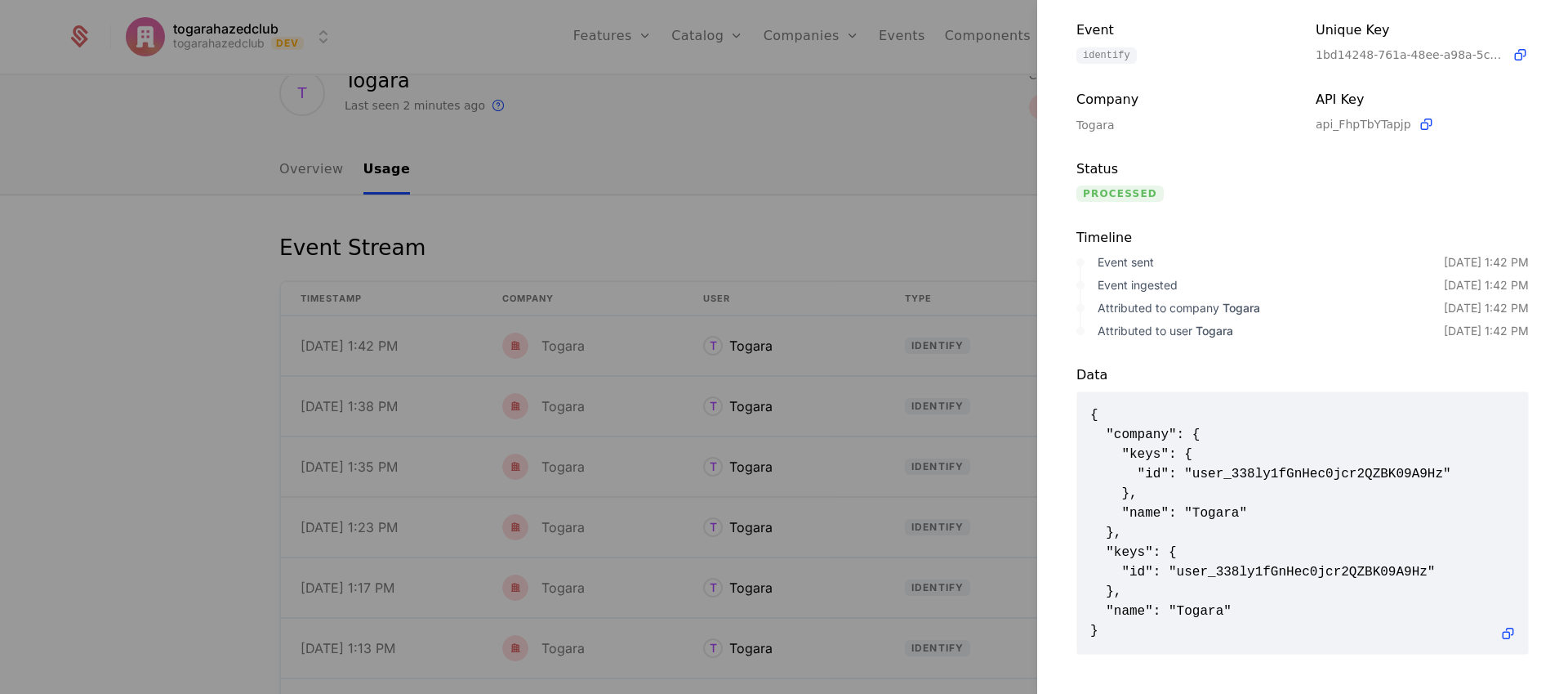
click at [927, 145] on div at bounding box center [784, 347] width 1568 height 694
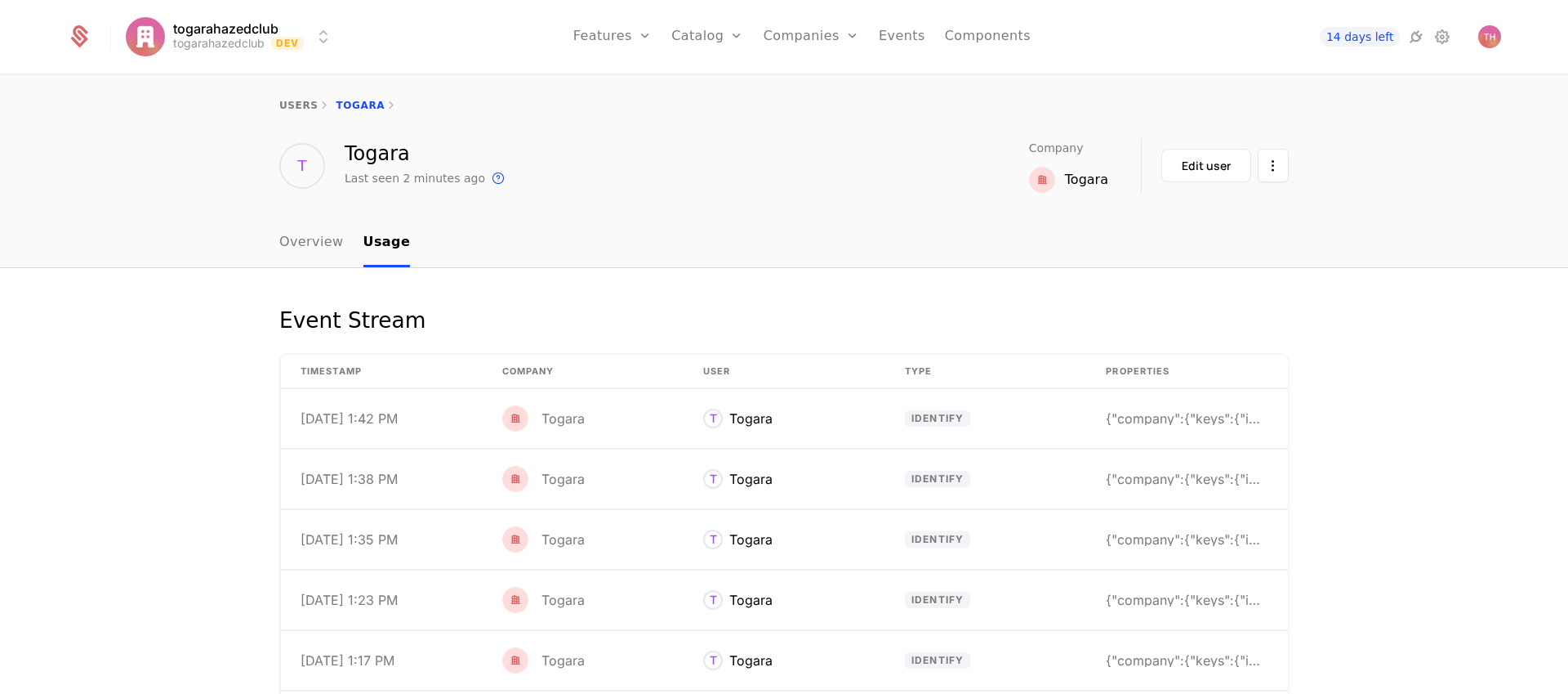
scroll to position [0, 0]
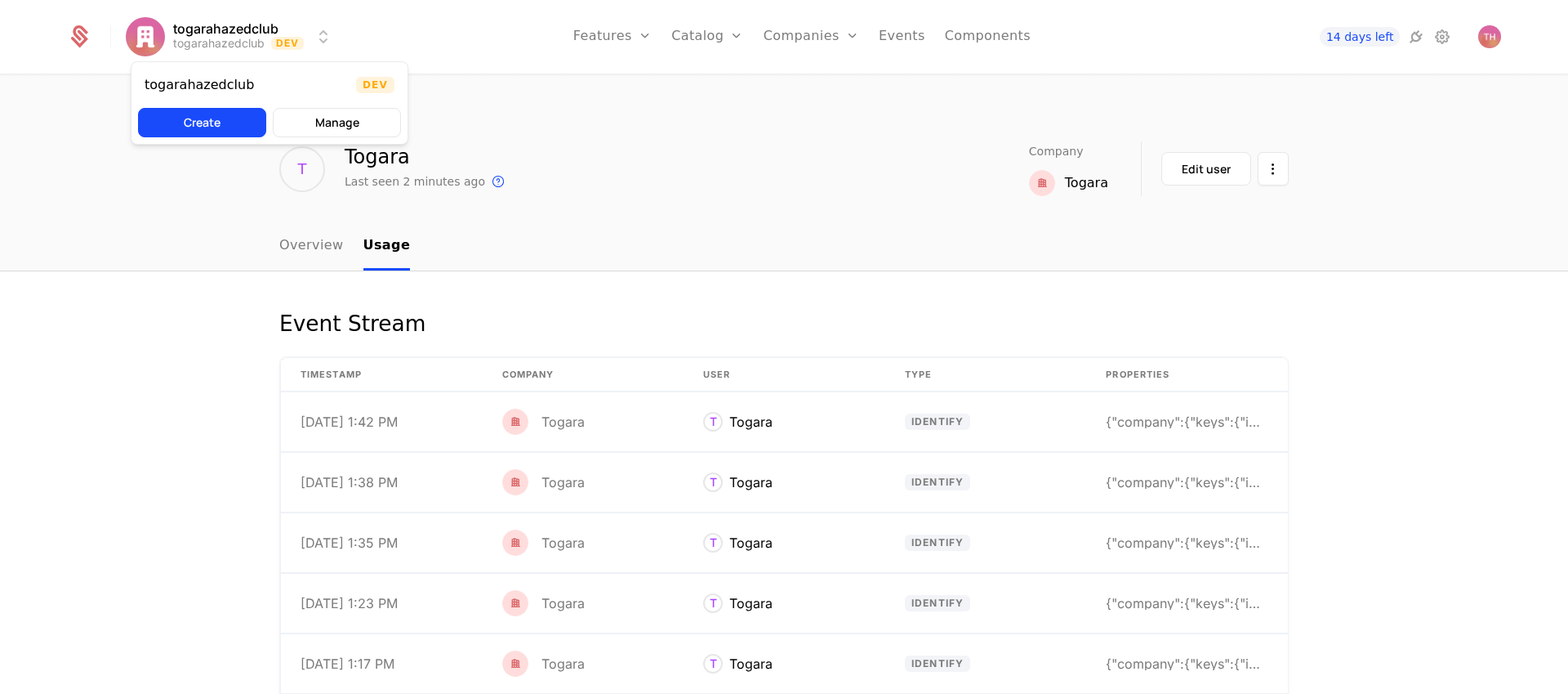
click at [186, 37] on html "togarahazedclub togarahazedclub Dev Features Features Flags Catalog Plans Add O…" at bounding box center [784, 347] width 1568 height 694
click at [1441, 41] on icon at bounding box center [1443, 37] width 20 height 20
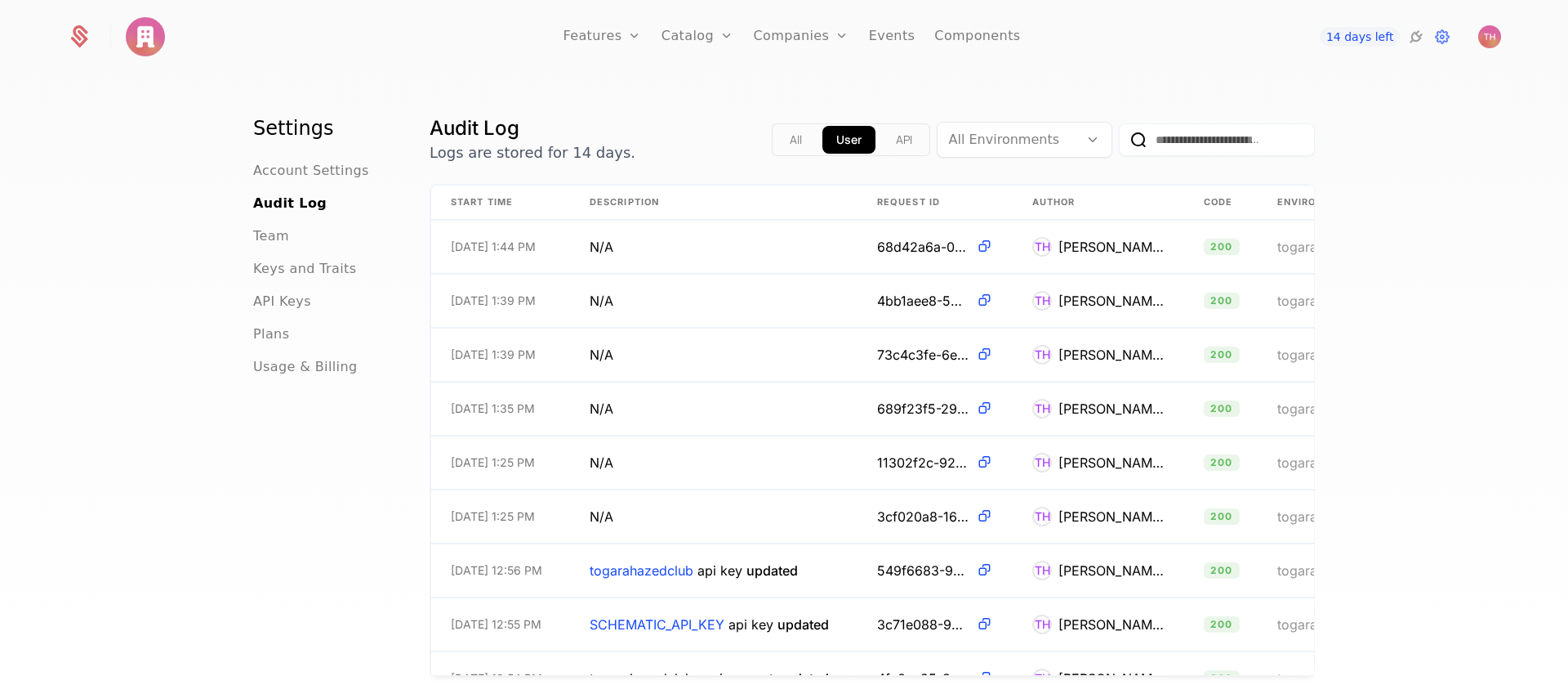
click at [280, 304] on span "API Keys" at bounding box center [282, 302] width 58 height 20
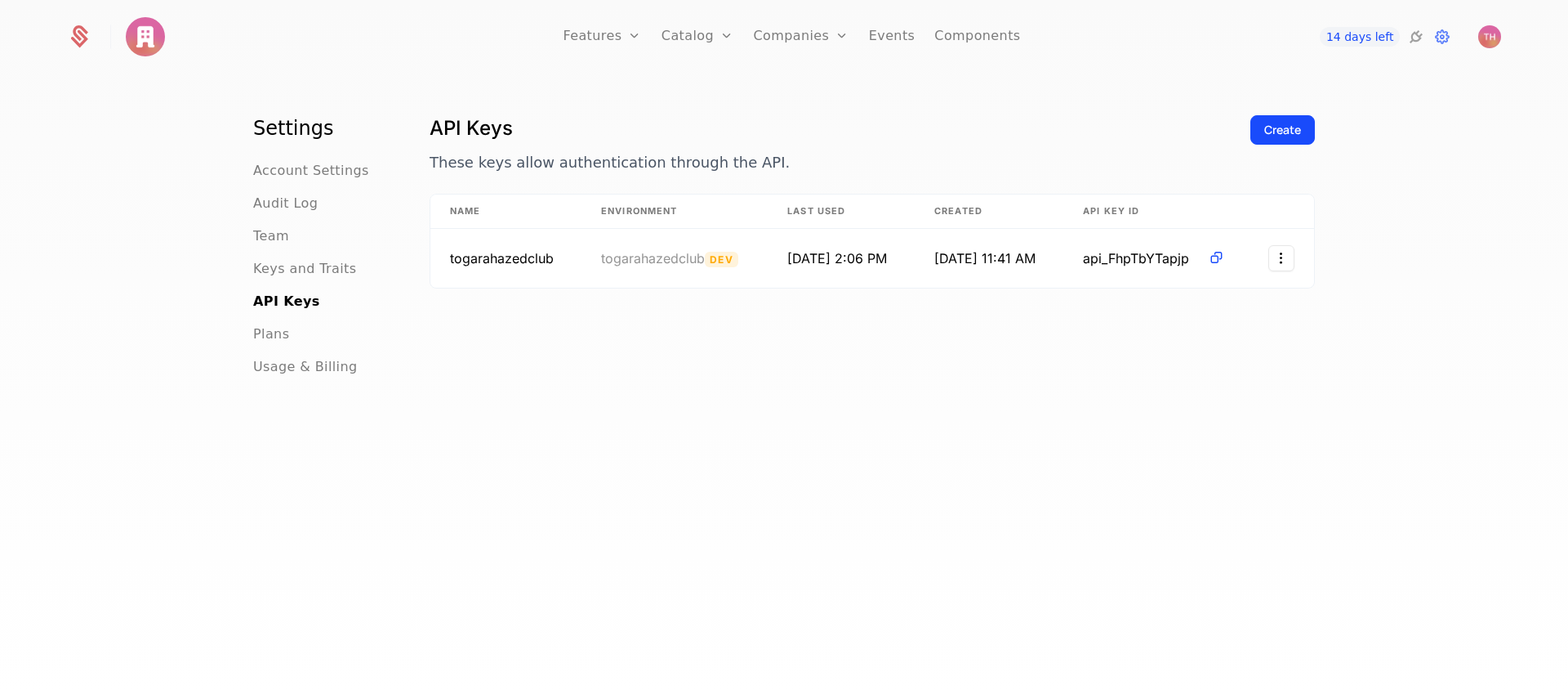
click at [277, 269] on span "Keys and Traits" at bounding box center [304, 269] width 103 height 20
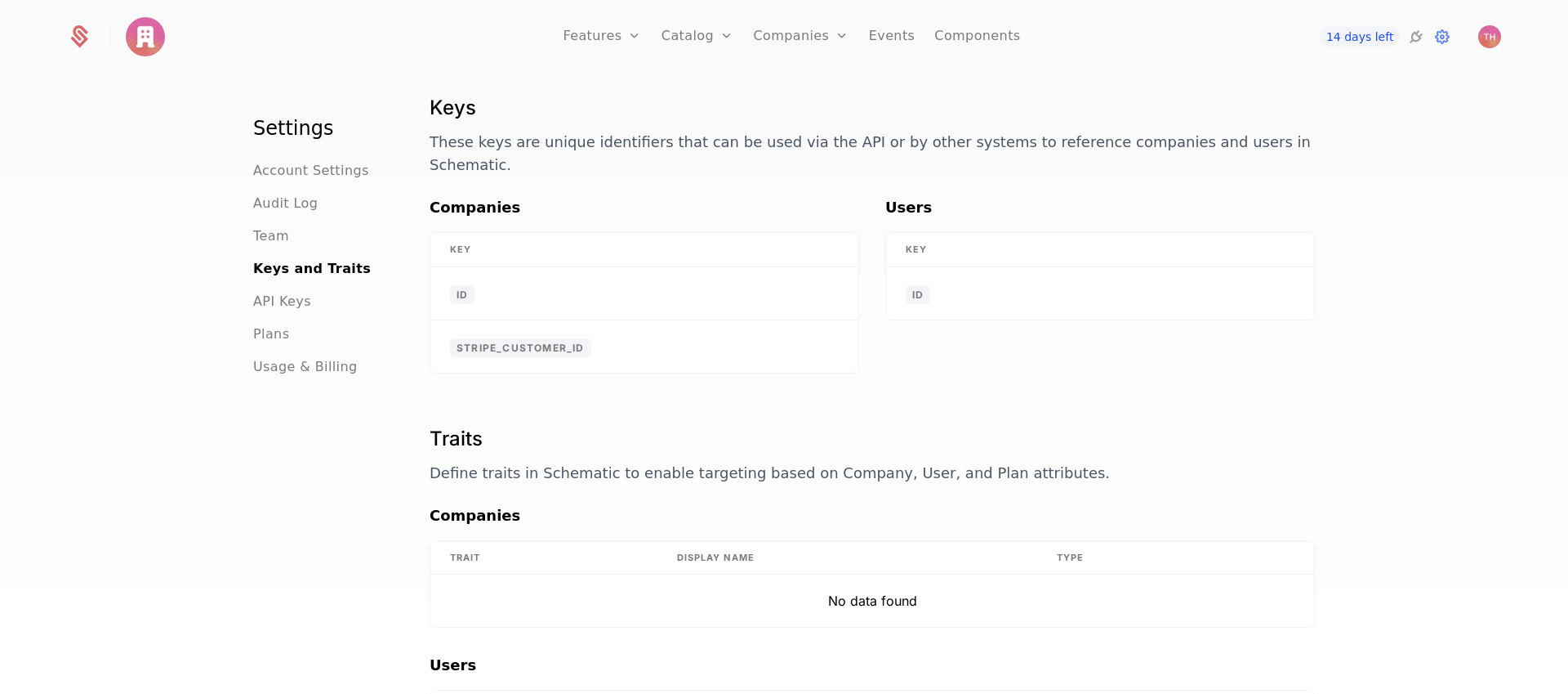
scroll to position [125, 0]
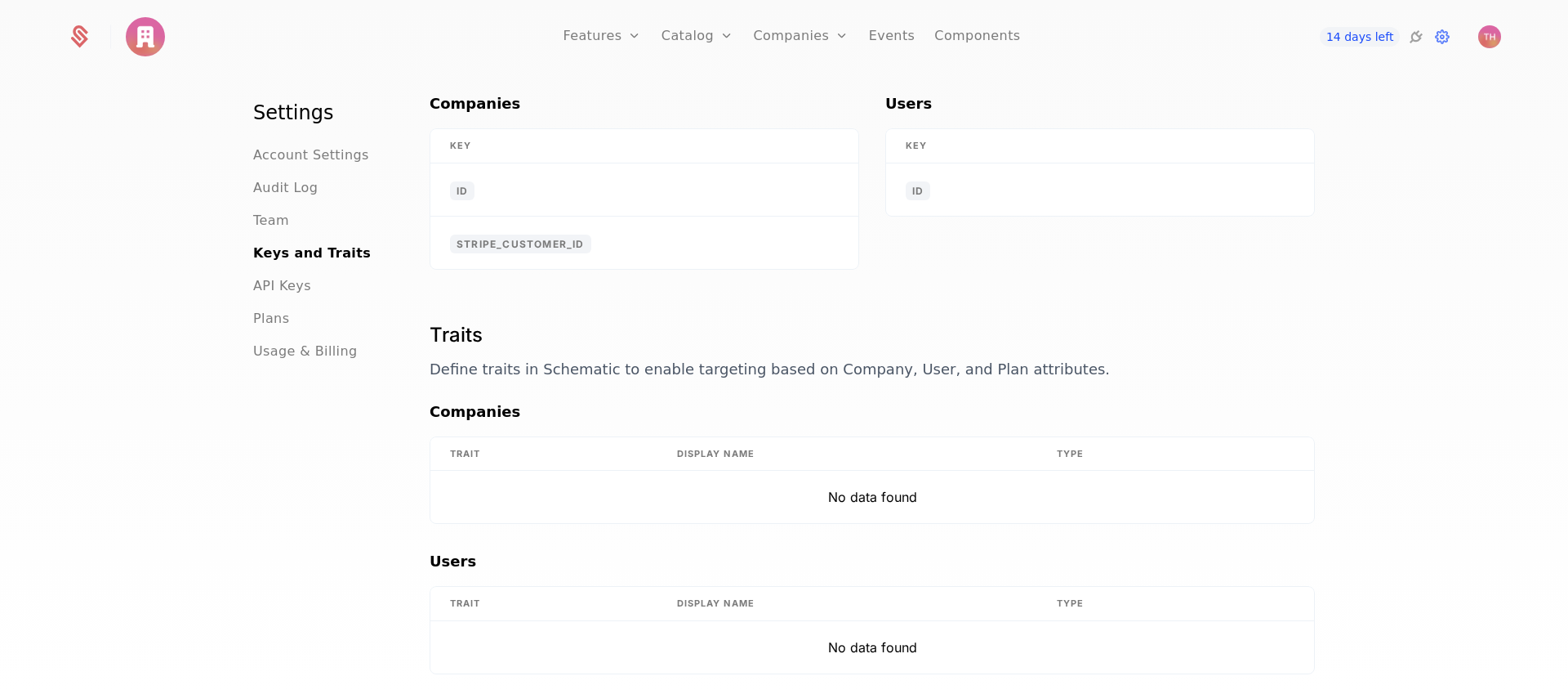
click at [714, 165] on link "Configuration" at bounding box center [723, 158] width 85 height 13
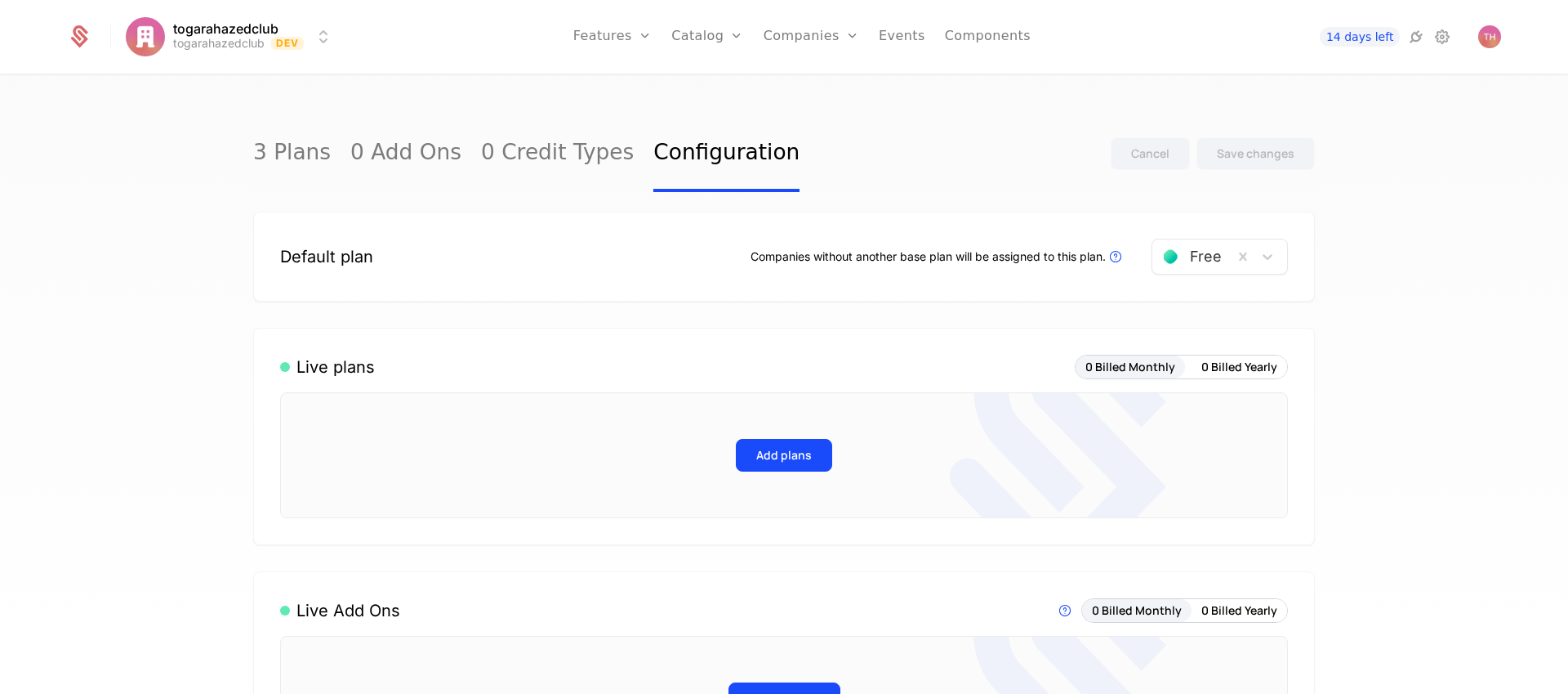
click at [1439, 41] on icon at bounding box center [1443, 37] width 20 height 20
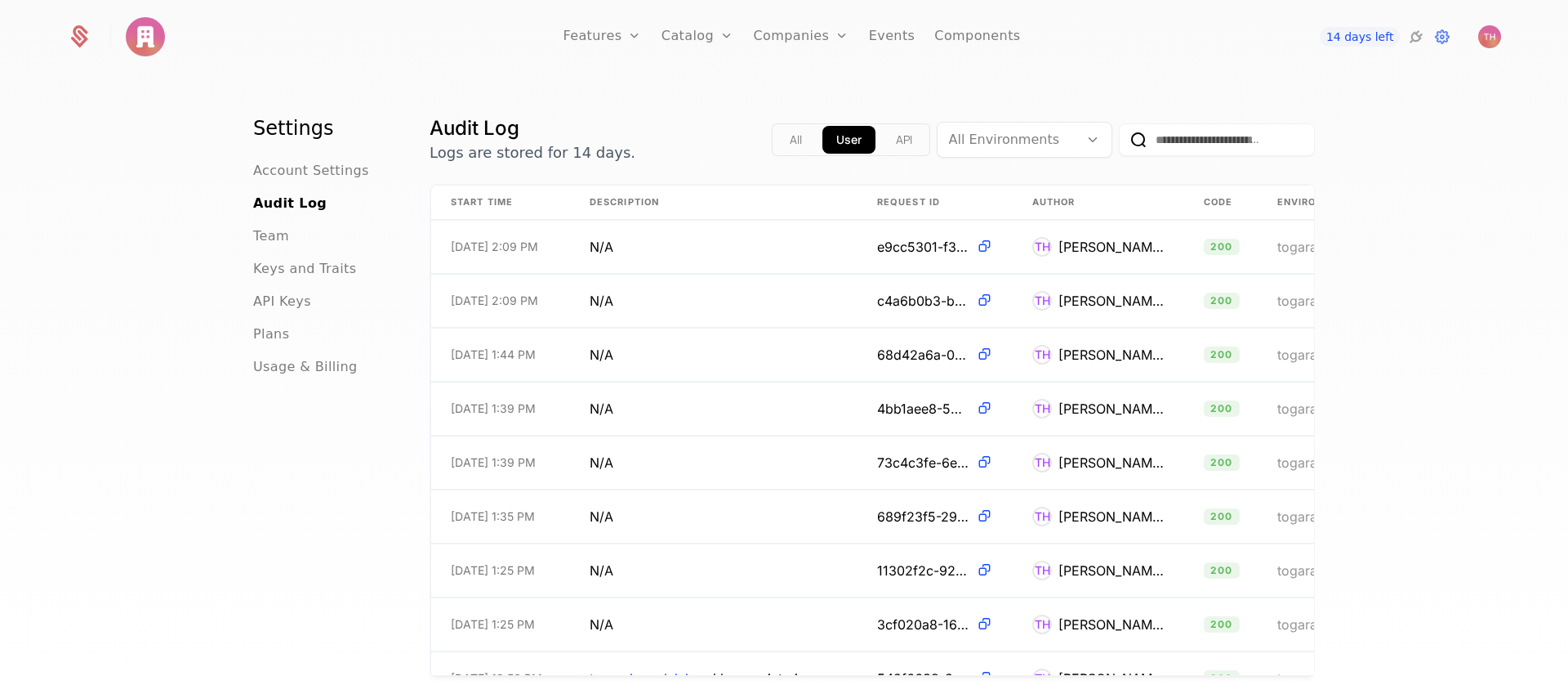
click at [899, 143] on button "API" at bounding box center [904, 139] width 45 height 28
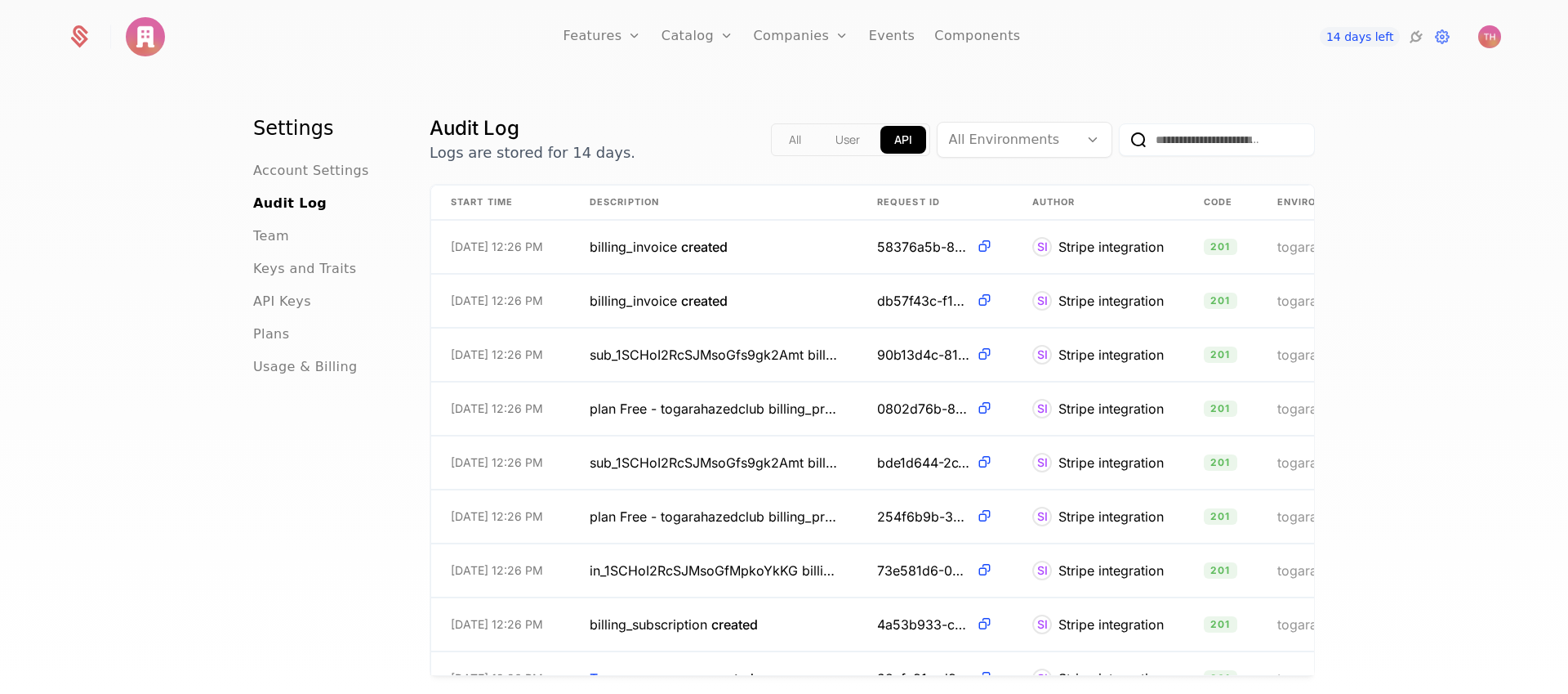
click at [793, 144] on button "All" at bounding box center [795, 139] width 40 height 28
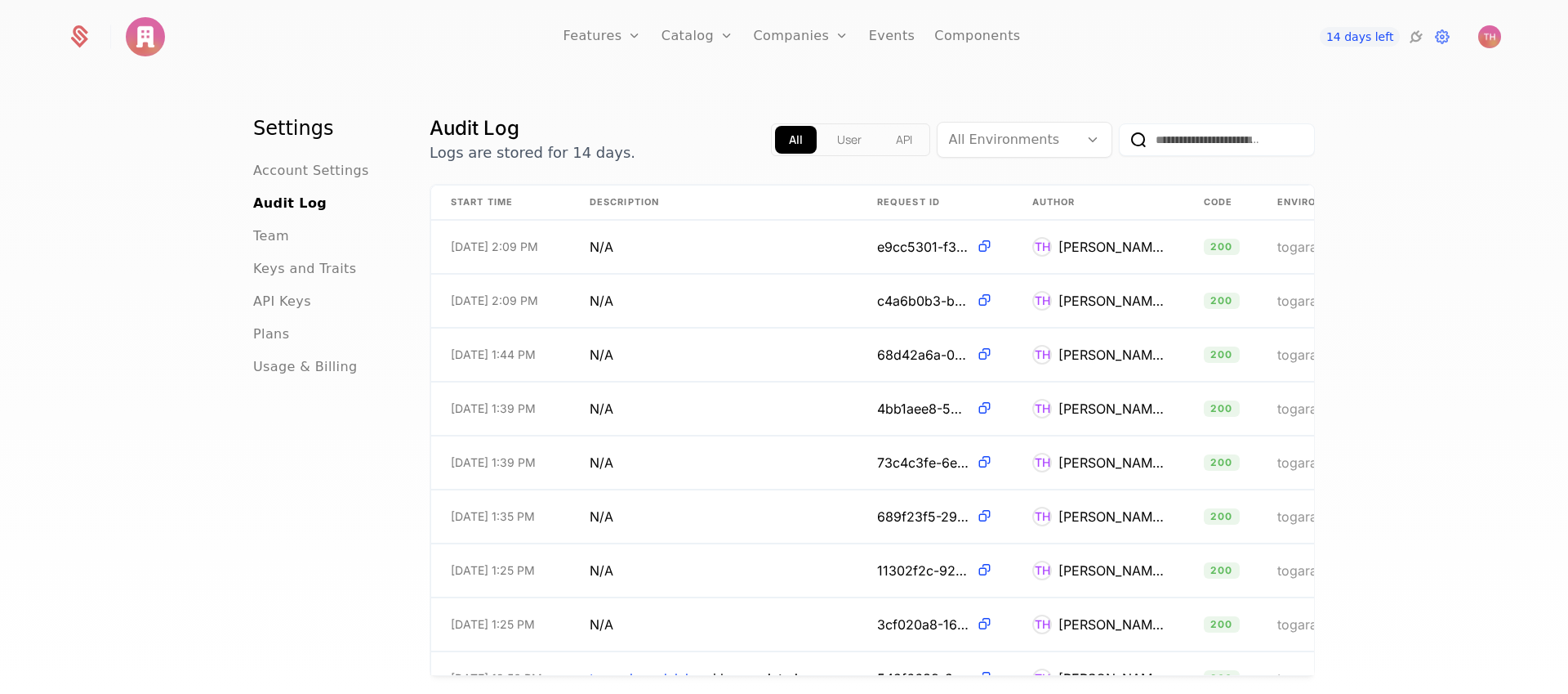
click at [290, 167] on span "Account Settings" at bounding box center [311, 171] width 116 height 20
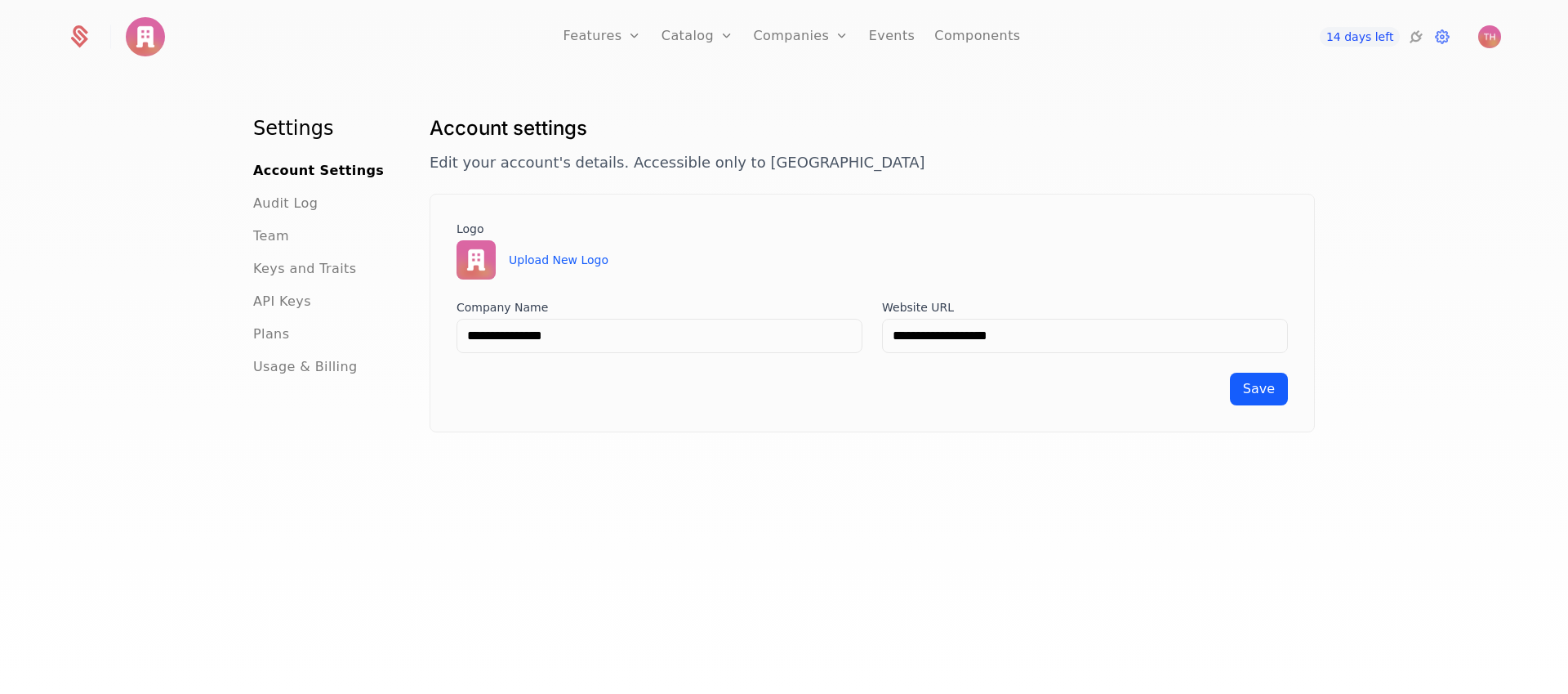
click at [286, 204] on span "Audit Log" at bounding box center [285, 204] width 65 height 20
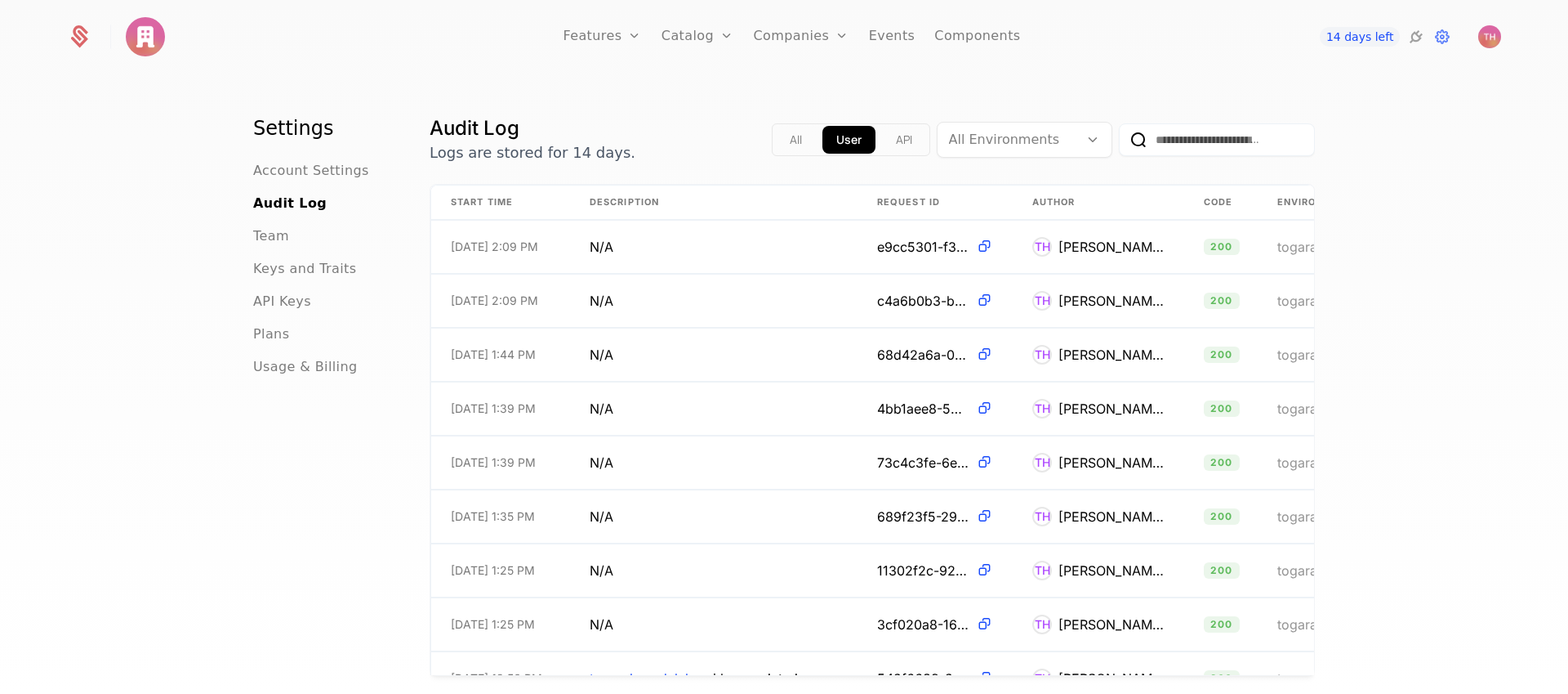
drag, startPoint x: 270, startPoint y: 234, endPoint x: 273, endPoint y: 242, distance: 8.5
click at [270, 234] on span "Team" at bounding box center [271, 236] width 36 height 20
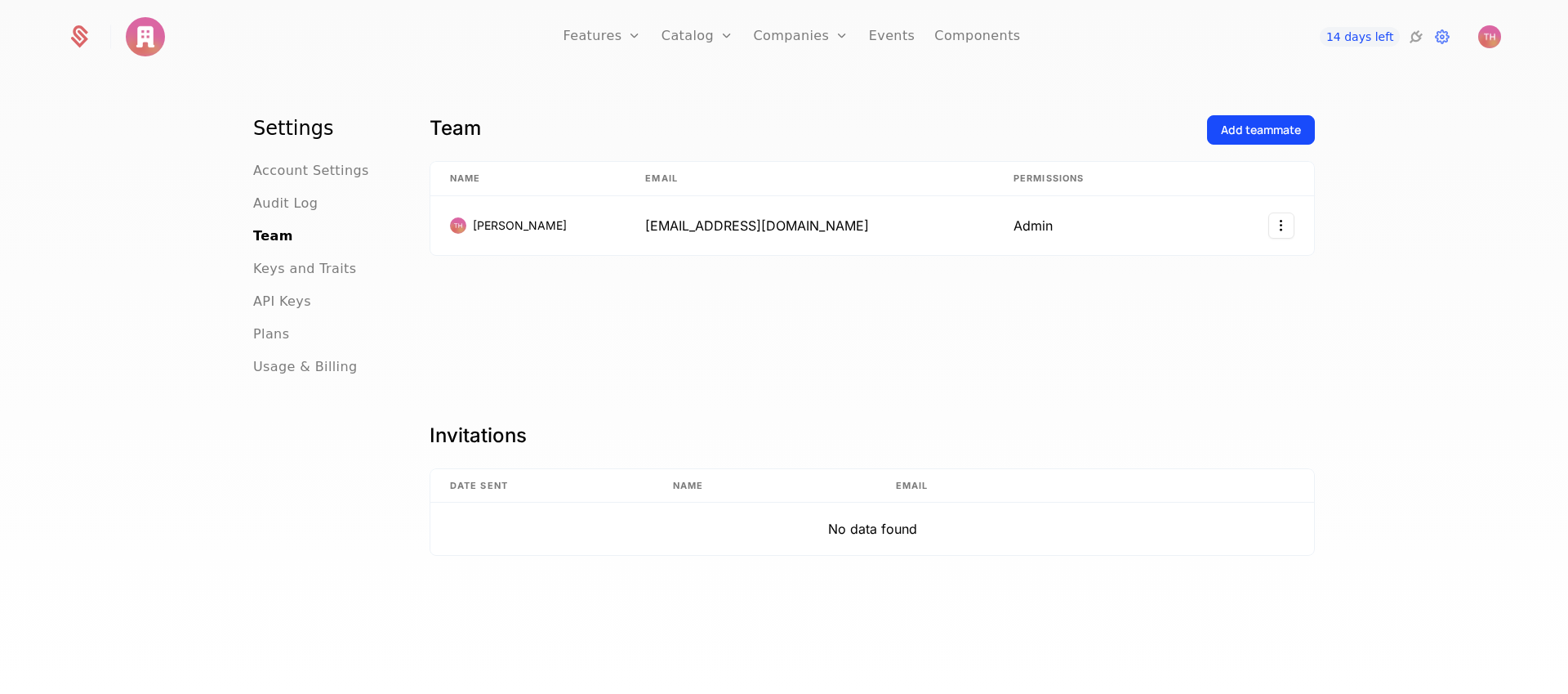
click at [282, 272] on span "Keys and Traits" at bounding box center [304, 269] width 103 height 20
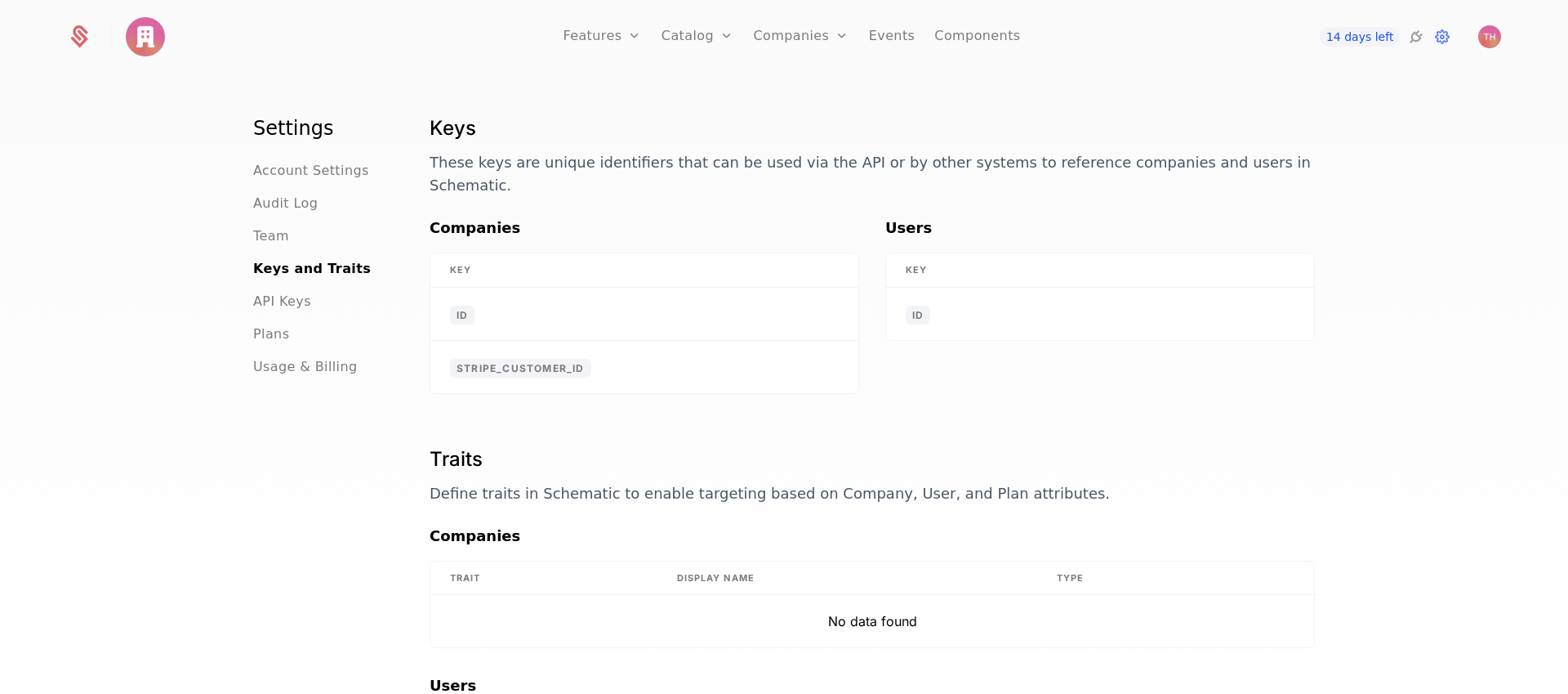
click at [272, 303] on span "API Keys" at bounding box center [282, 302] width 58 height 20
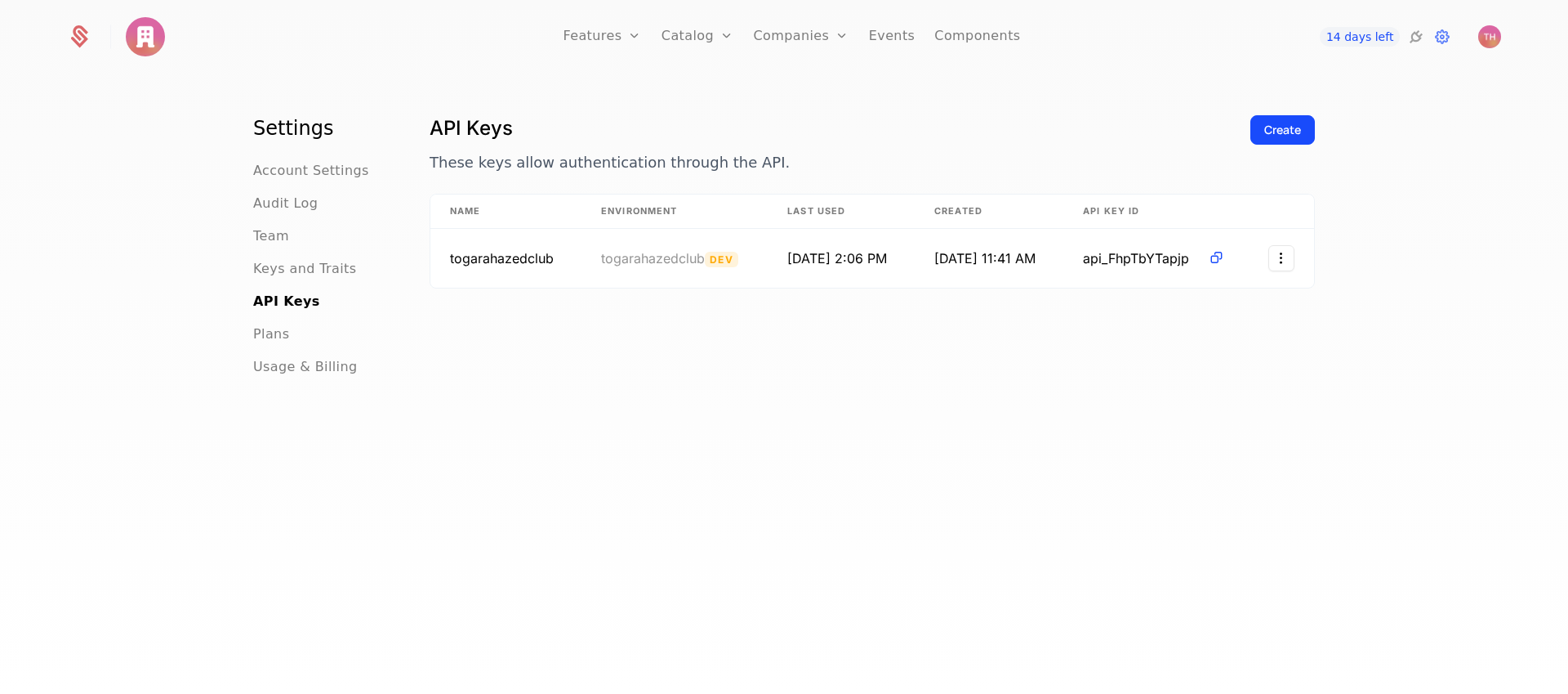
click at [262, 334] on span "Plans" at bounding box center [271, 335] width 36 height 20
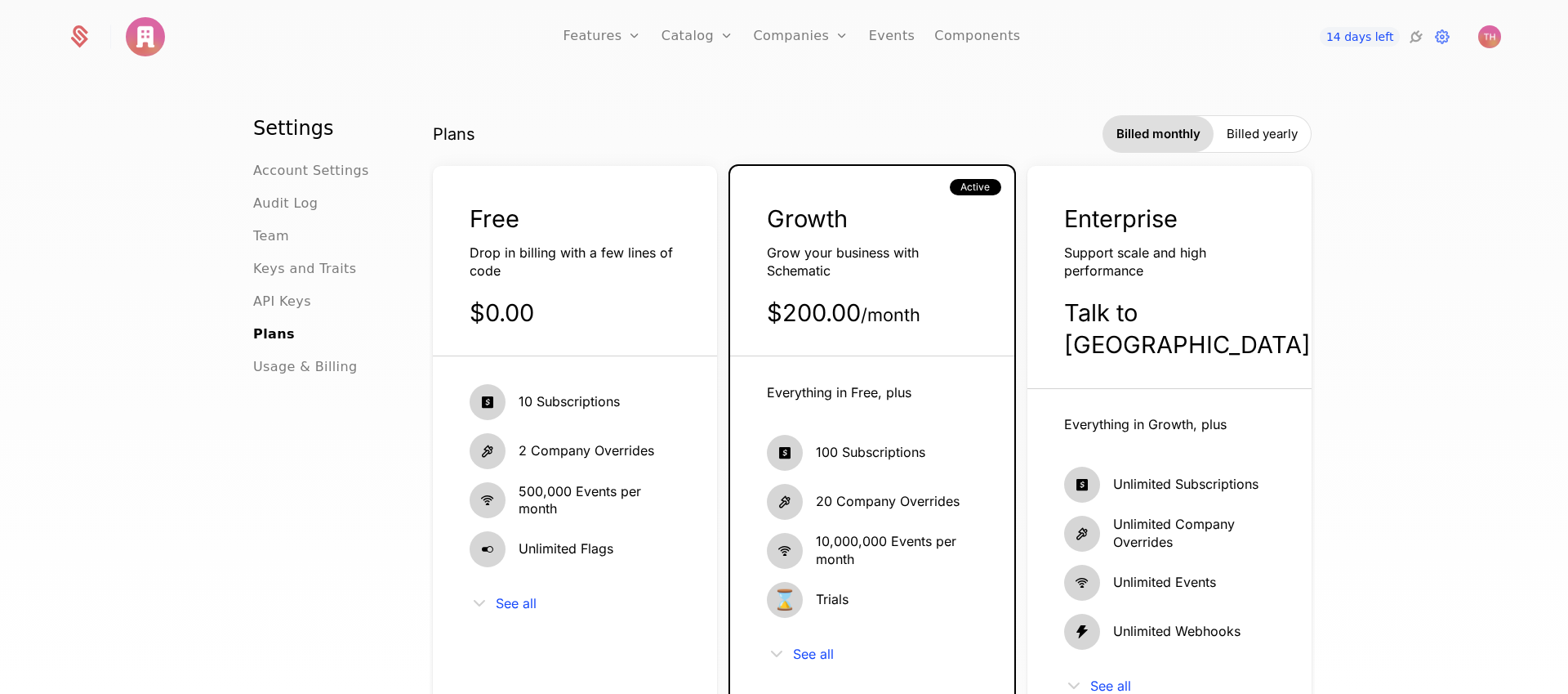
click at [269, 367] on span "Usage & Billing" at bounding box center [305, 367] width 105 height 20
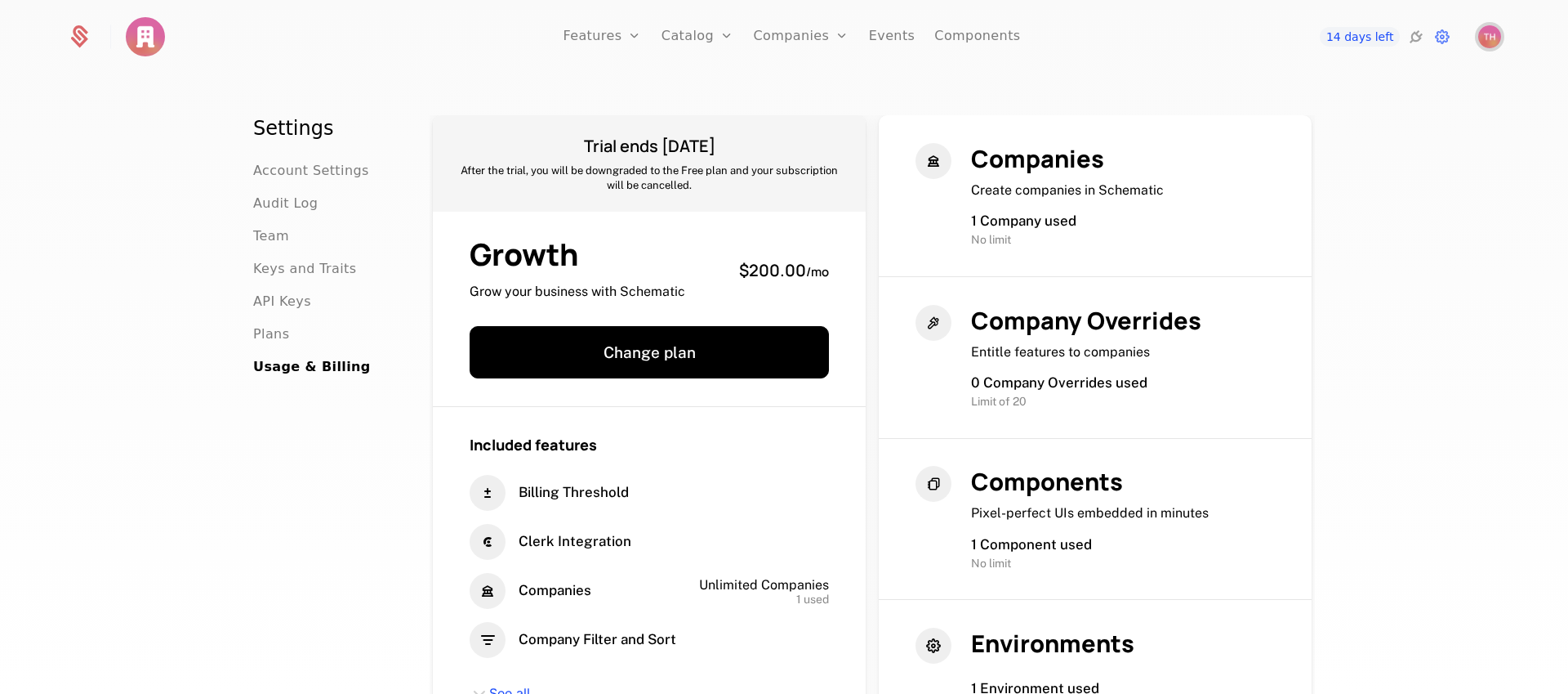
click at [1493, 38] on img "Open user button" at bounding box center [1489, 36] width 23 height 23
click at [1530, 112] on div "Settings Account Settings Audit Log Team Keys and Traits API Keys Plans Usage &…" at bounding box center [784, 390] width 1568 height 628
click at [1442, 34] on icon at bounding box center [1443, 37] width 20 height 20
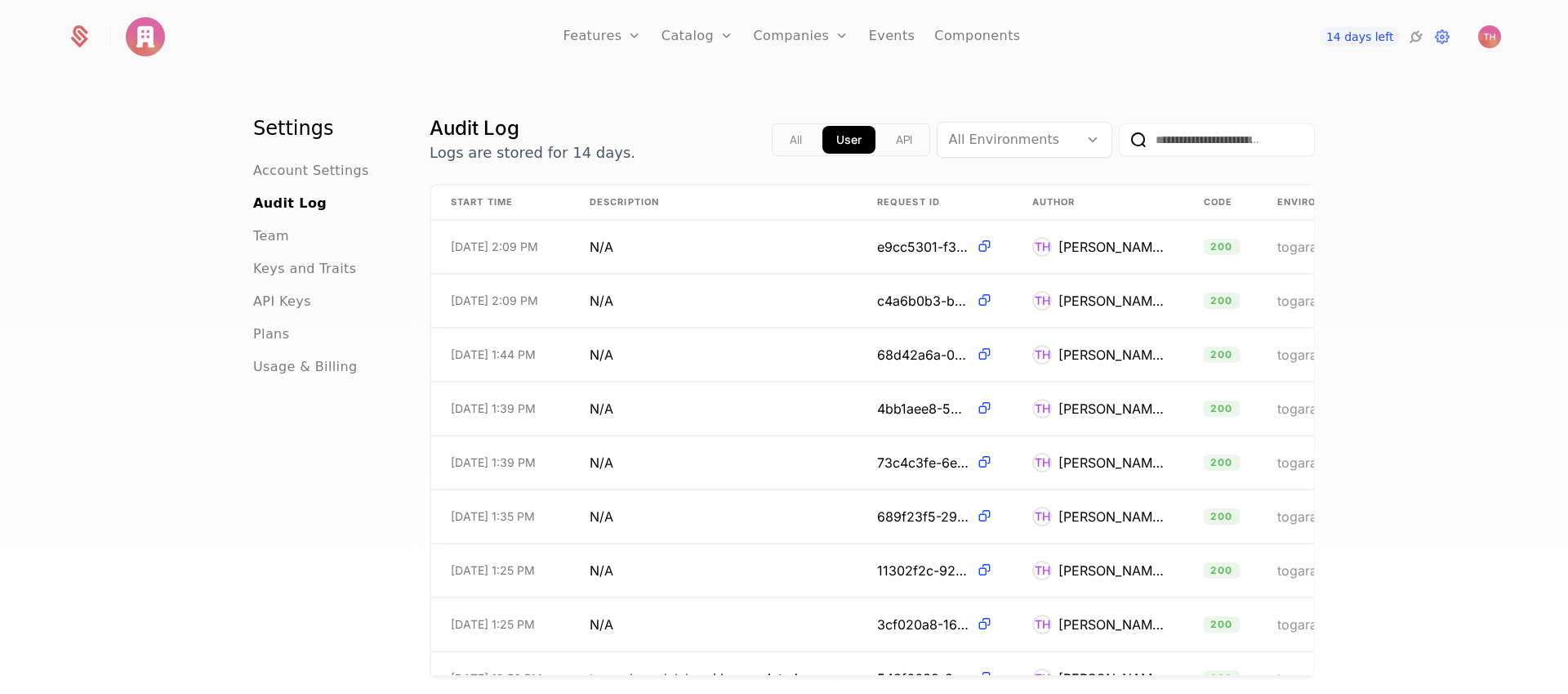
click at [266, 297] on span "API Keys" at bounding box center [282, 302] width 58 height 20
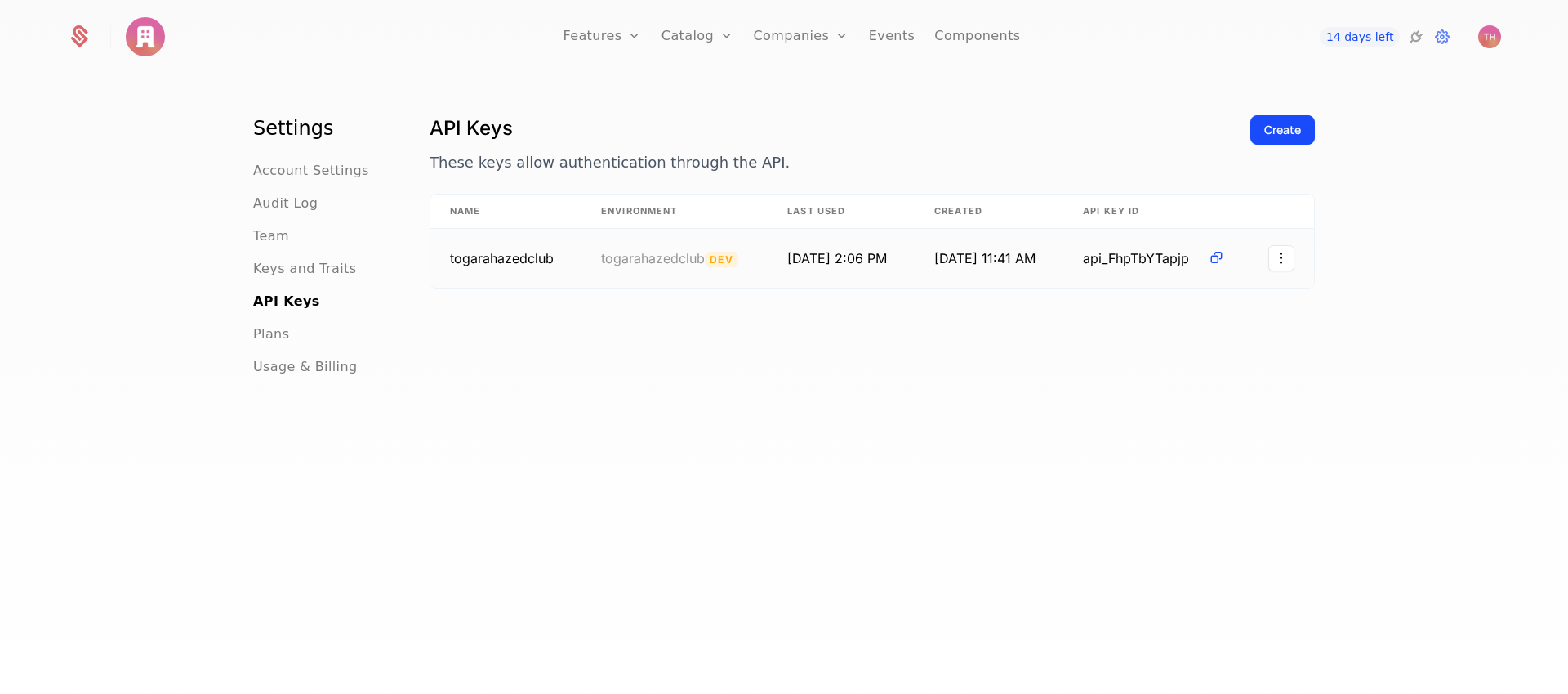
click at [528, 262] on span "togarahazedclub" at bounding box center [502, 258] width 104 height 16
click at [1283, 260] on html "Features Features Flags Catalog Plans Add Ons Credits Configuration Companies C…" at bounding box center [784, 347] width 1568 height 694
click at [1183, 297] on div "Edit" at bounding box center [1165, 302] width 42 height 23
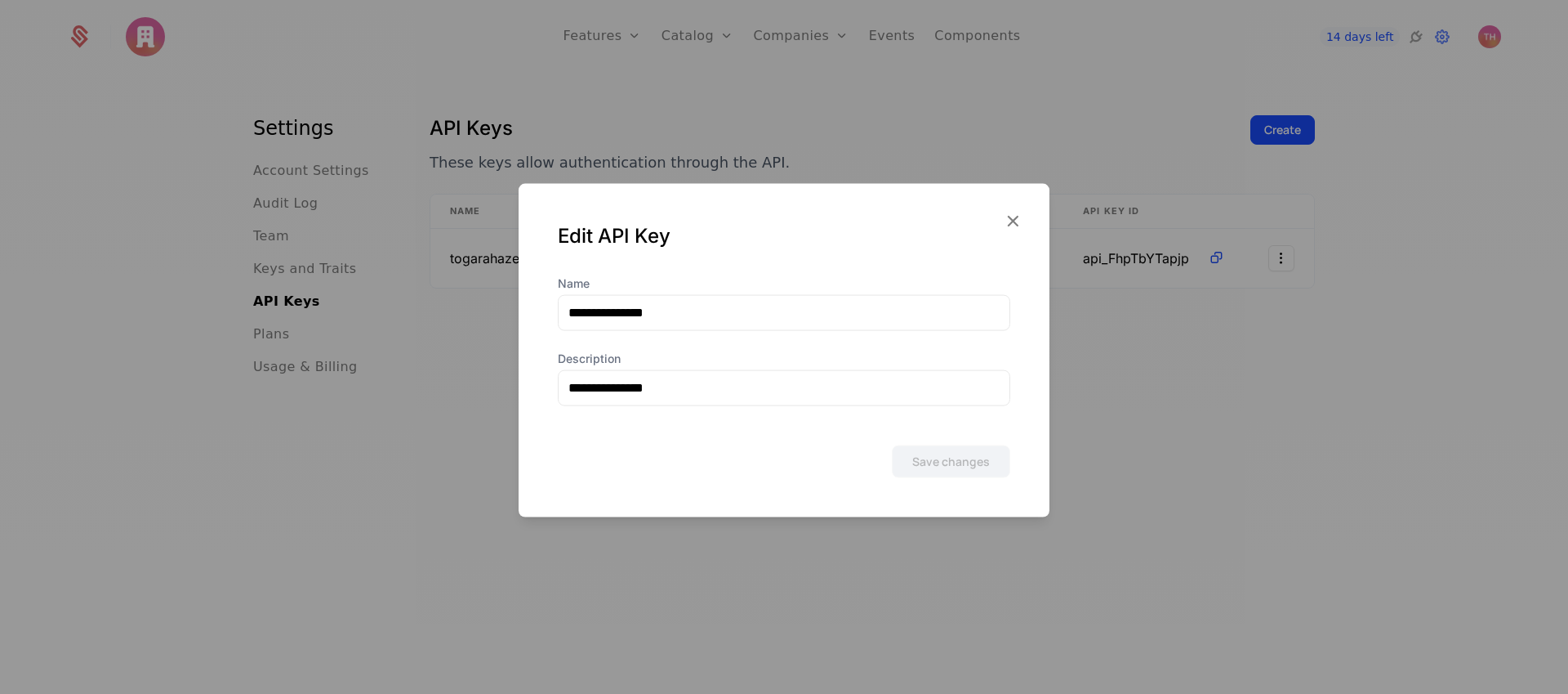
click at [1006, 221] on icon "button" at bounding box center [1012, 219] width 21 height 21
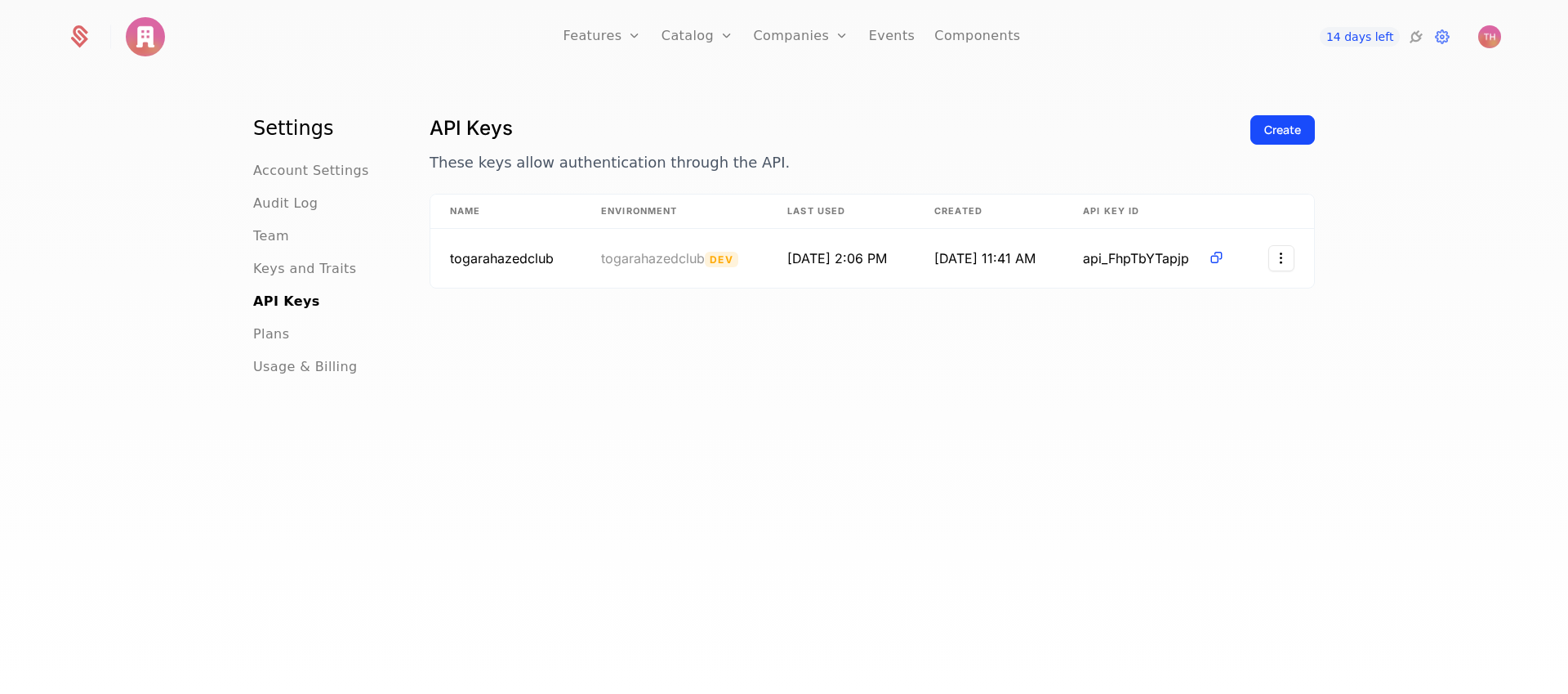
click at [146, 39] on img at bounding box center [145, 36] width 39 height 39
click at [72, 35] on icon at bounding box center [79, 36] width 23 height 23
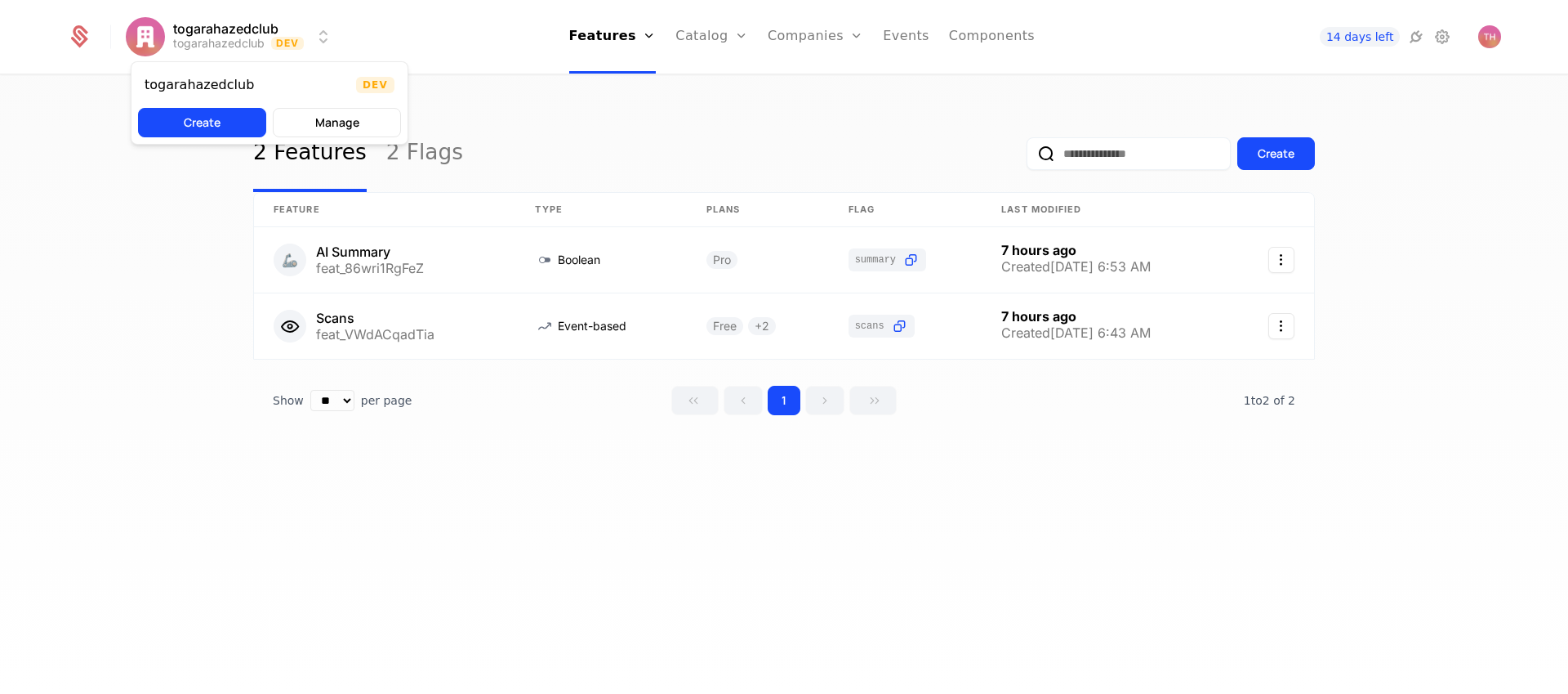
click at [318, 41] on html "togarahazedclub togarahazedclub Dev Features Features Flags Catalog Plans Add O…" at bounding box center [784, 347] width 1568 height 694
click at [185, 222] on html "togarahazedclub togarahazedclub Dev Features Features Flags Catalog Plans Add O…" at bounding box center [784, 347] width 1568 height 694
click at [1416, 38] on icon at bounding box center [1416, 37] width 20 height 20
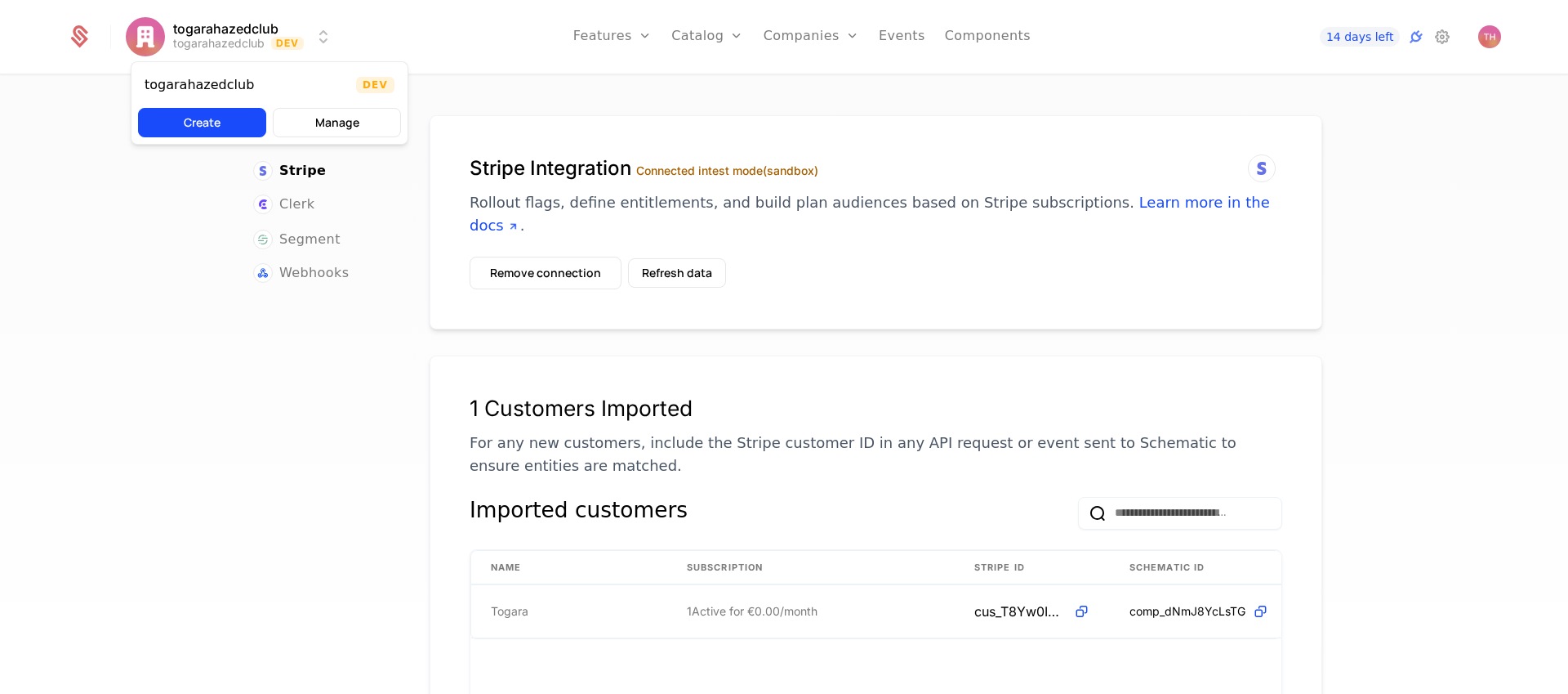
click at [321, 39] on html "togarahazedclub togarahazedclub Dev Features Features Flags Catalog Plans Add O…" at bounding box center [784, 347] width 1568 height 694
click at [310, 121] on button "Manage" at bounding box center [336, 123] width 128 height 29
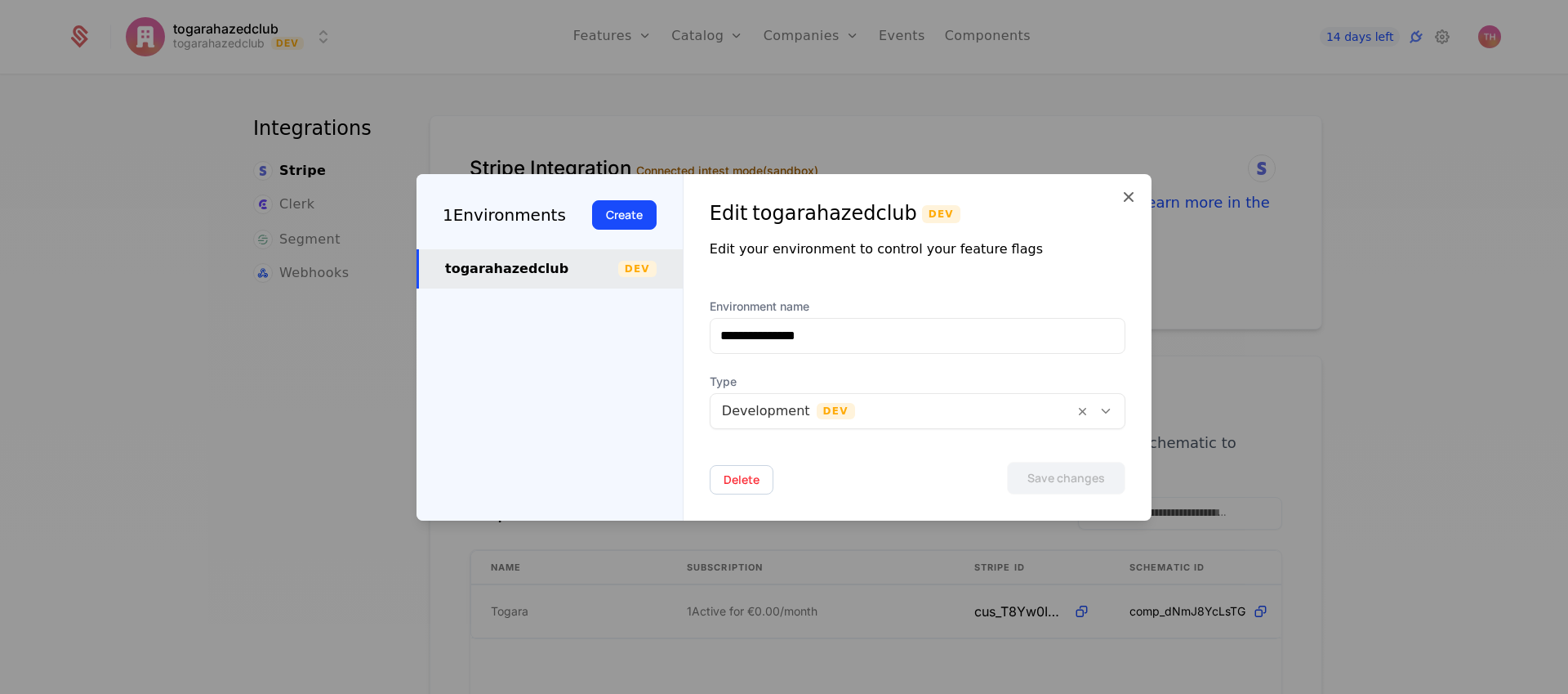
click at [571, 274] on div "togarahazedclub" at bounding box center [532, 269] width 173 height 20
click at [1129, 197] on icon at bounding box center [1129, 197] width 20 height 20
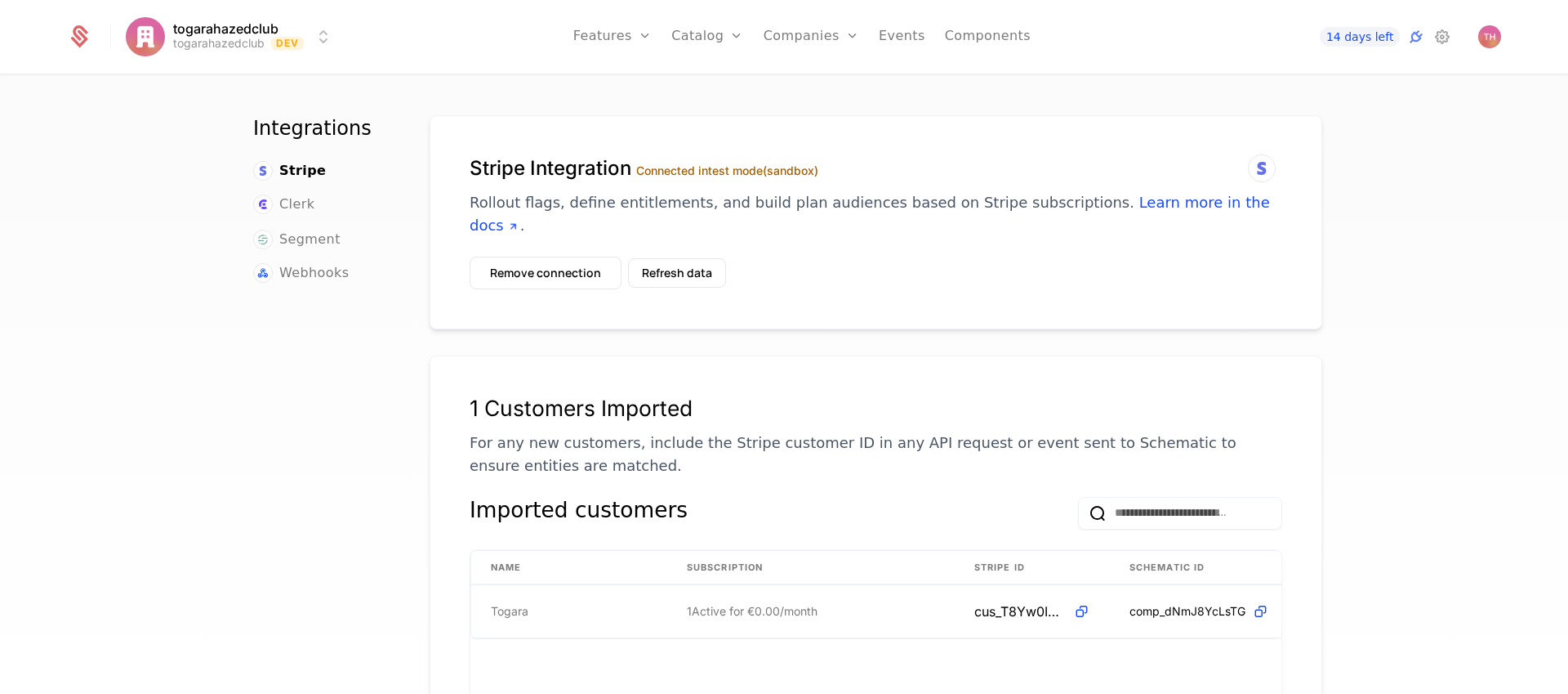
click at [85, 42] on icon at bounding box center [79, 36] width 23 height 23
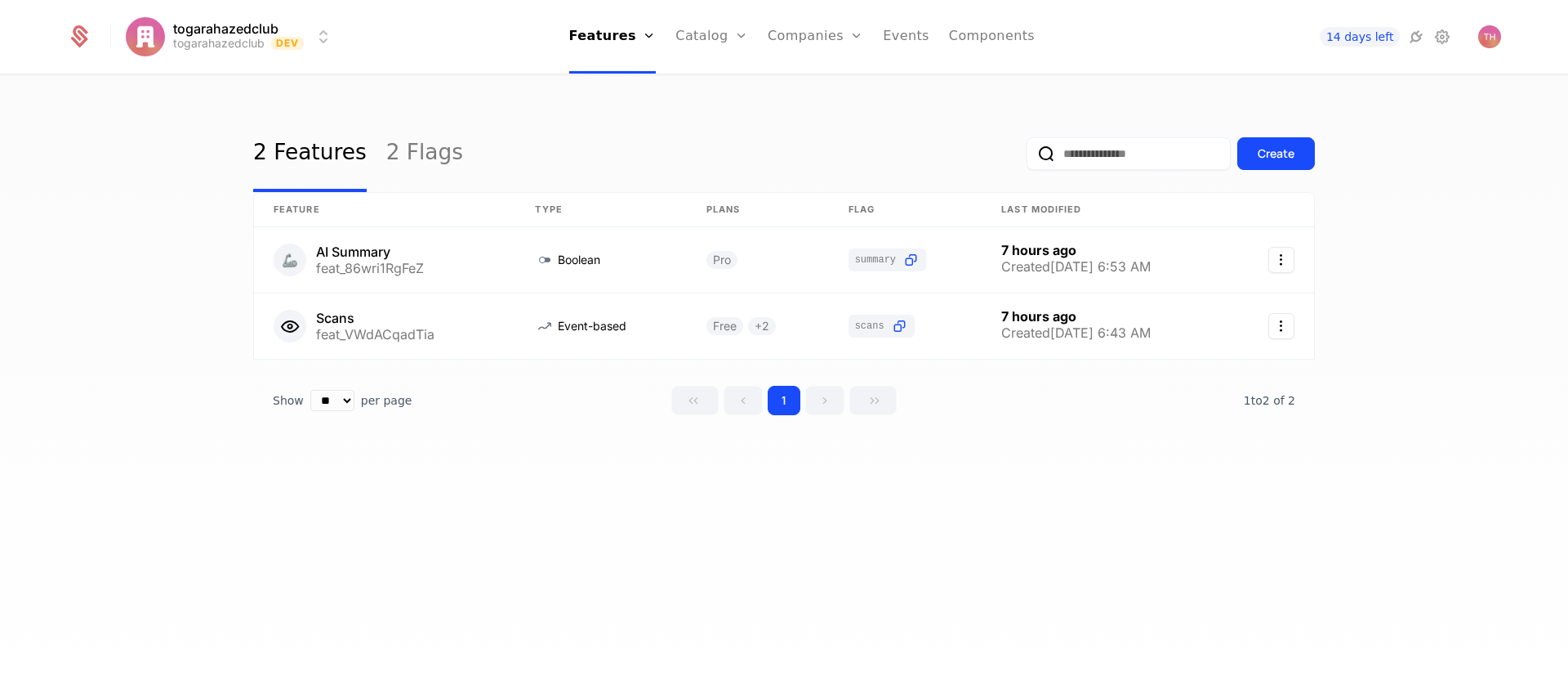
click at [394, 156] on link "2 Flags" at bounding box center [424, 154] width 76 height 76
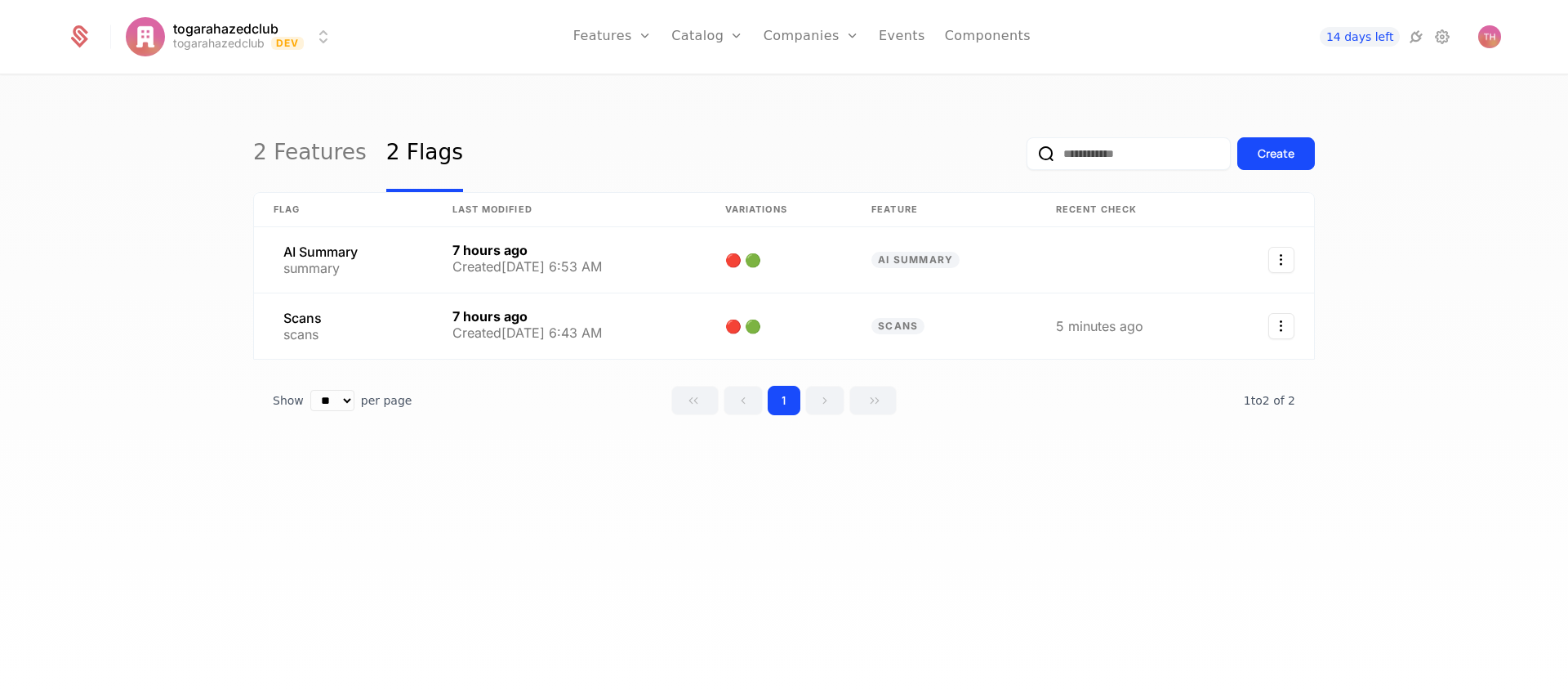
click at [307, 158] on link "2 Features" at bounding box center [309, 154] width 114 height 76
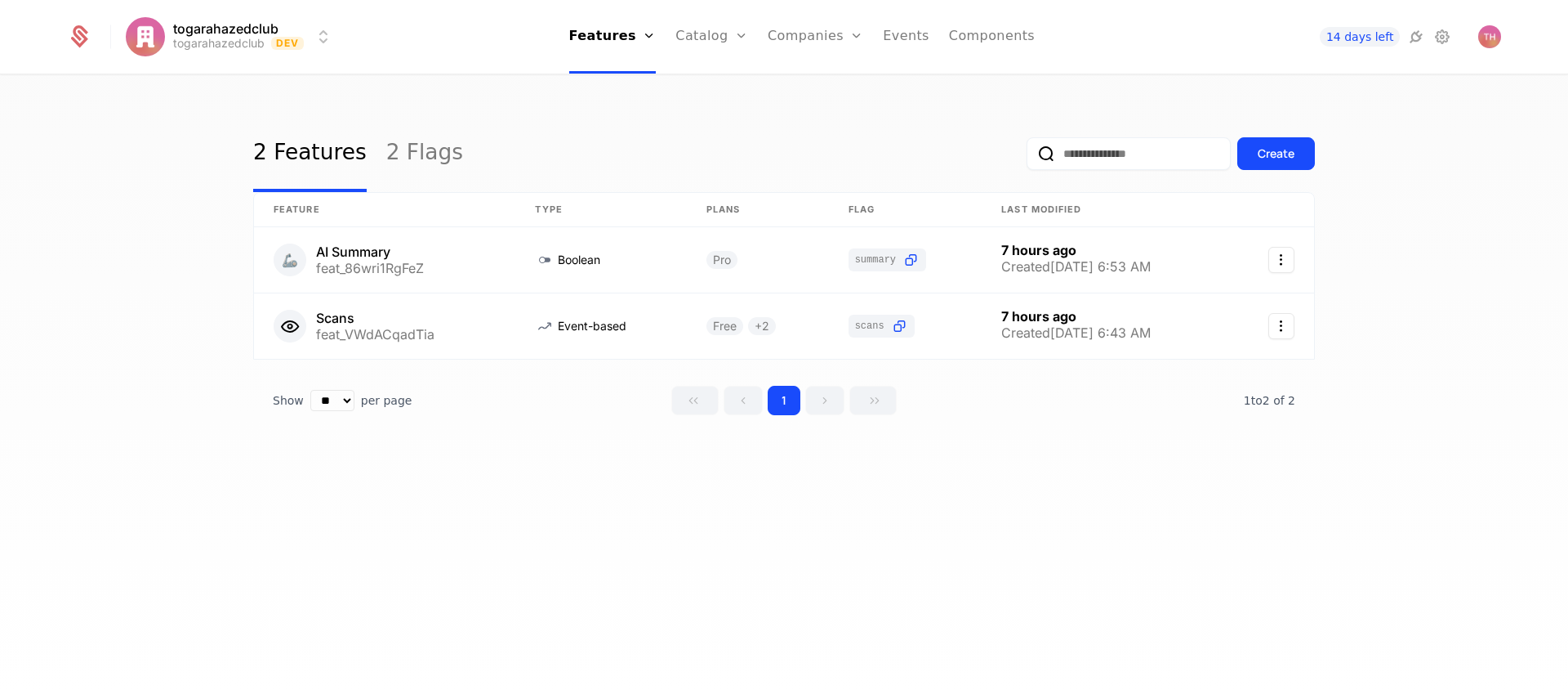
click at [989, 36] on link "Components" at bounding box center [992, 36] width 85 height 74
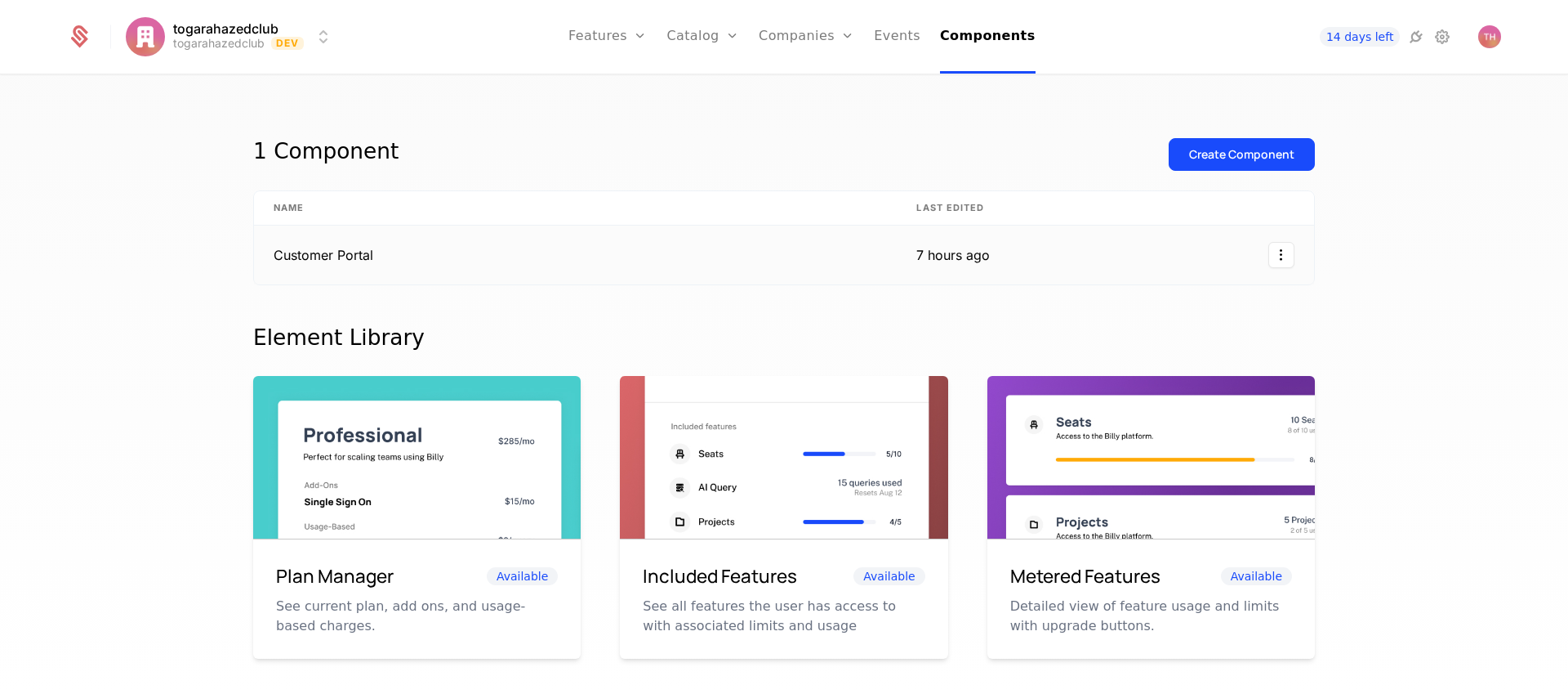
click at [345, 256] on td "Customer Portal" at bounding box center [574, 255] width 643 height 59
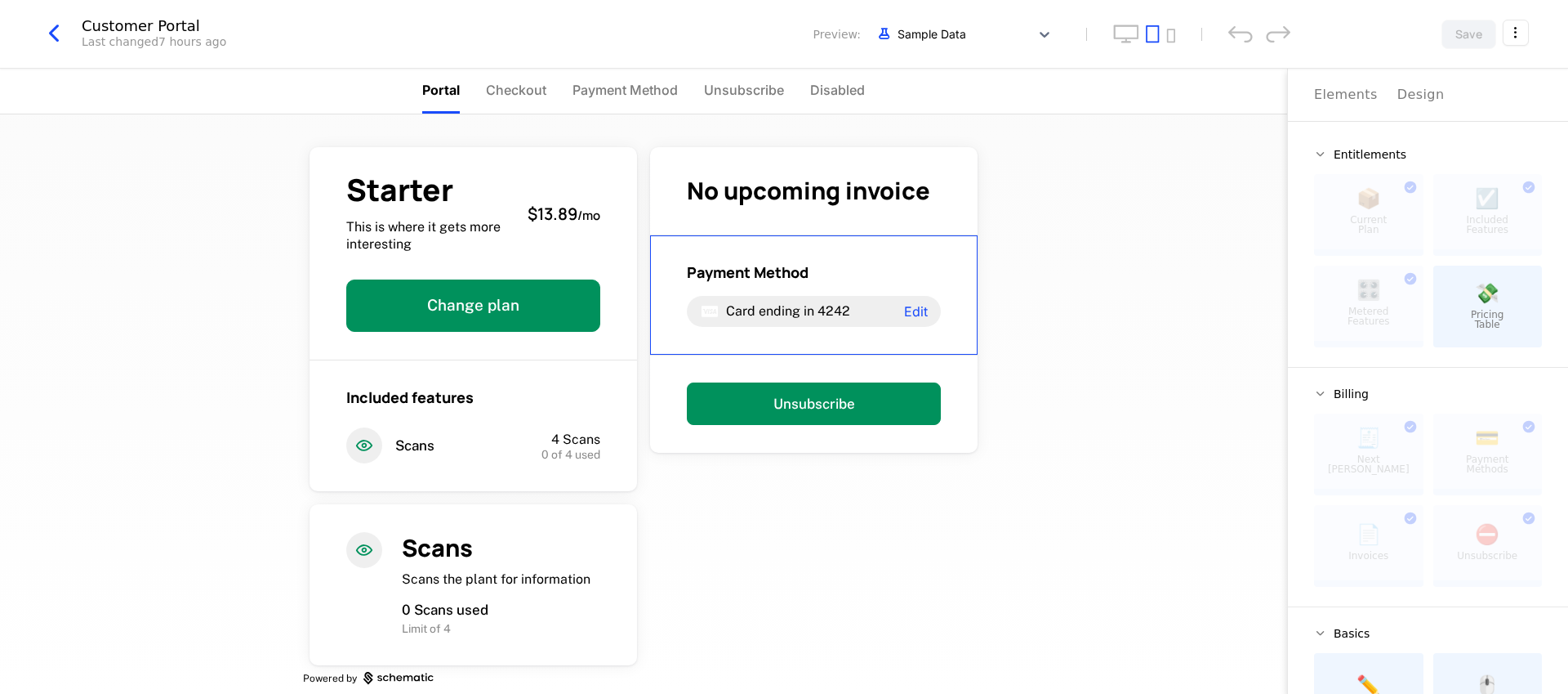
click at [1511, 39] on html "togarahazedclub togarahazedclub Dev Features Features Flags Catalog Plans Add O…" at bounding box center [784, 347] width 1568 height 694
click at [1402, 76] on div "Get embed code" at bounding box center [1418, 74] width 108 height 16
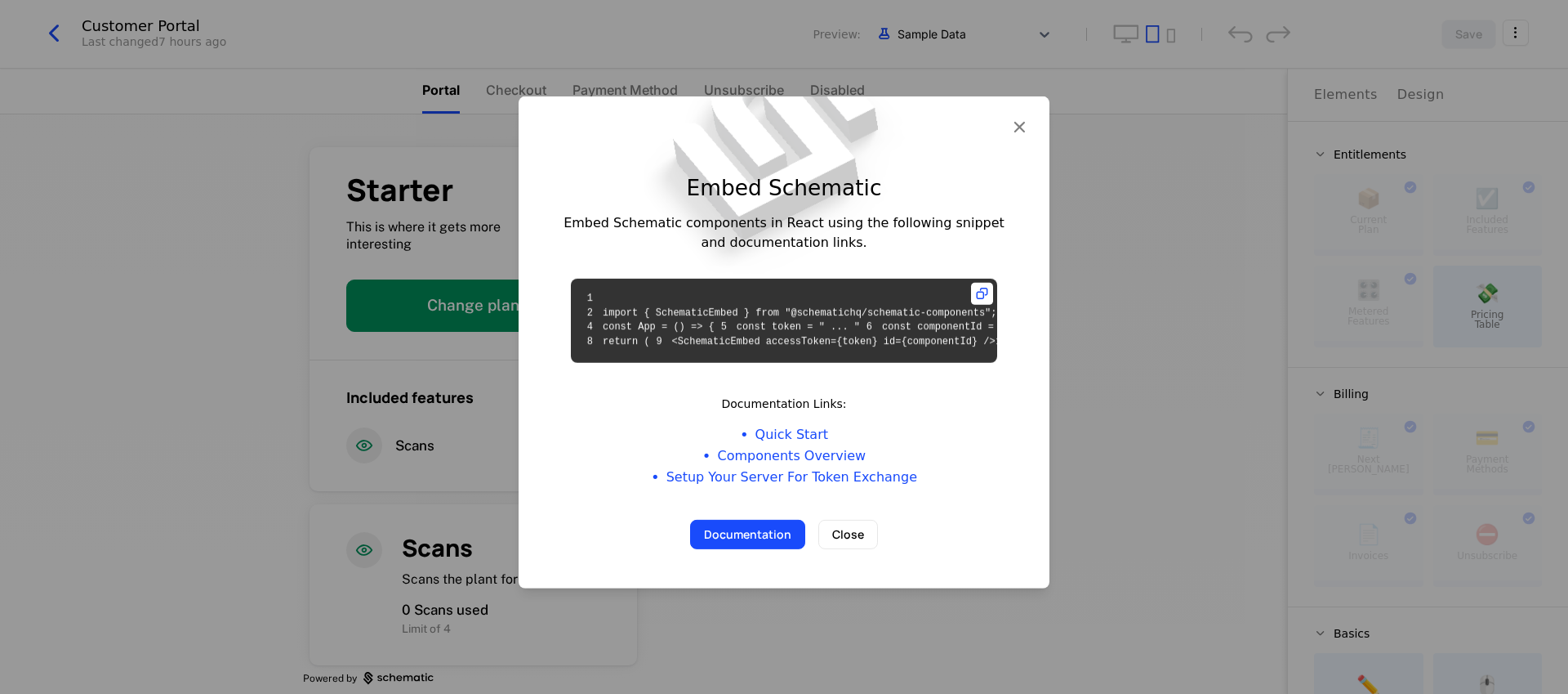
click at [1019, 116] on icon "button" at bounding box center [1018, 126] width 21 height 21
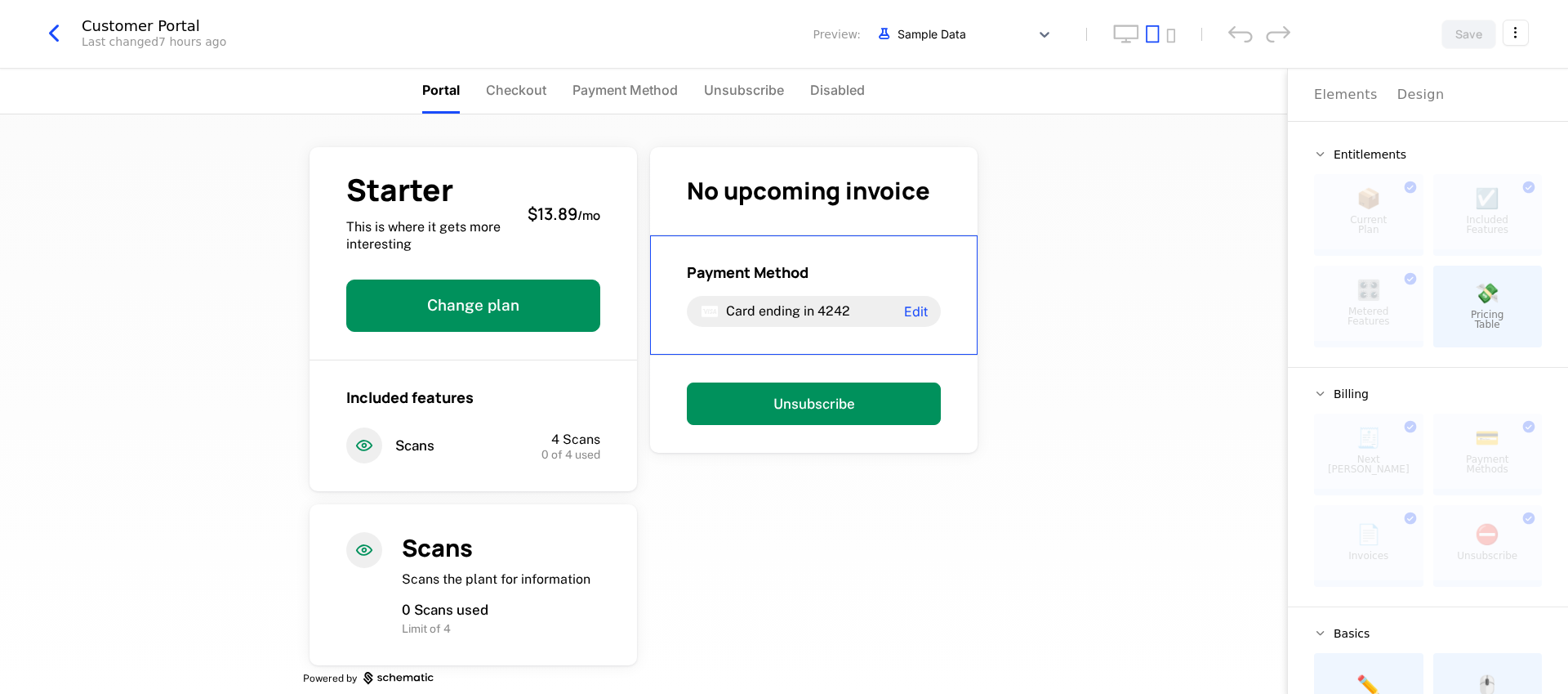
click at [1508, 37] on html "togarahazedclub togarahazedclub Dev Features Features Flags Catalog Plans Add O…" at bounding box center [784, 347] width 1568 height 694
click at [1406, 103] on div "How to install" at bounding box center [1409, 103] width 89 height 16
click at [1511, 31] on html "togarahazedclub togarahazedclub Dev Features Features Flags Catalog Plans Add O…" at bounding box center [784, 347] width 1568 height 694
click at [51, 36] on html "togarahazedclub togarahazedclub Dev Features Features Flags Catalog Plans Add O…" at bounding box center [784, 347] width 1568 height 694
click at [61, 36] on icon "button" at bounding box center [54, 34] width 29 height 29
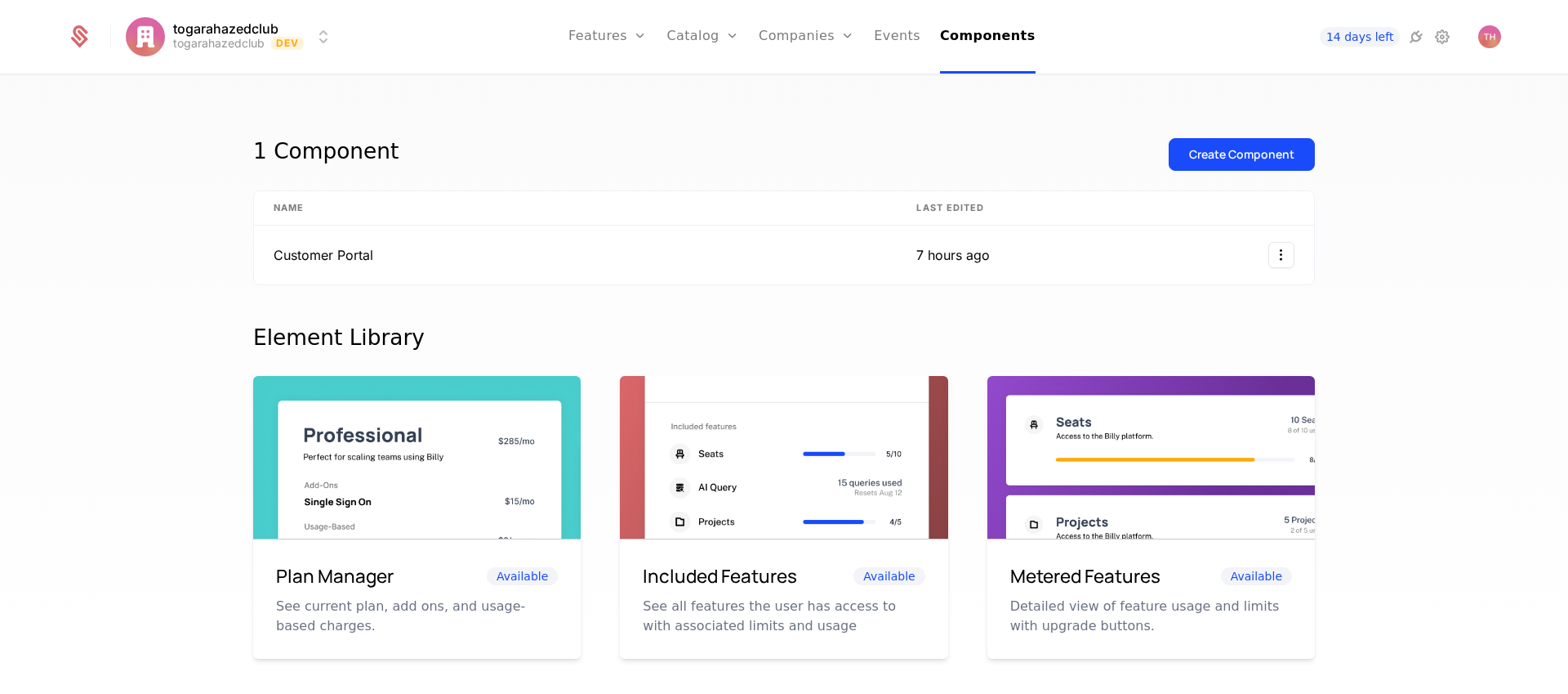
click at [1441, 42] on icon at bounding box center [1443, 37] width 20 height 20
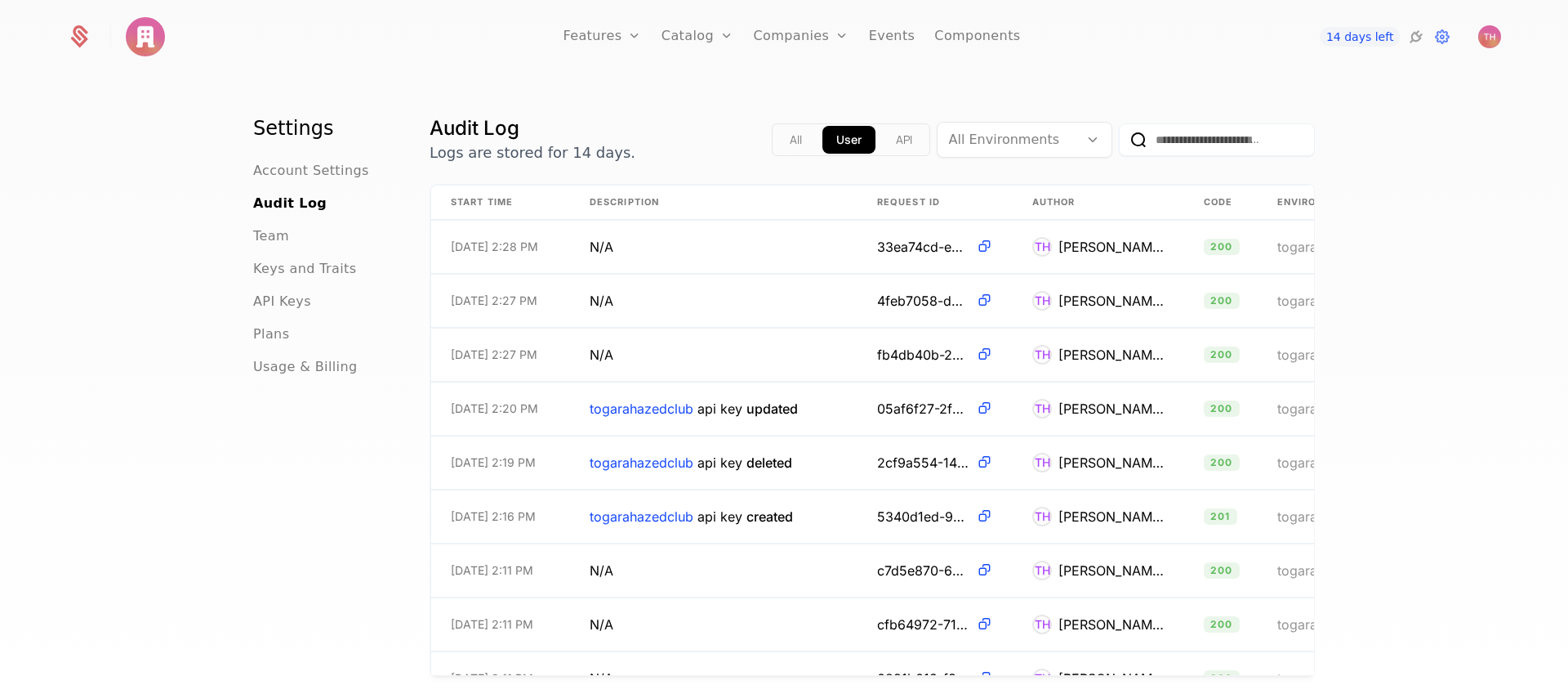
click at [272, 304] on span "API Keys" at bounding box center [282, 302] width 58 height 20
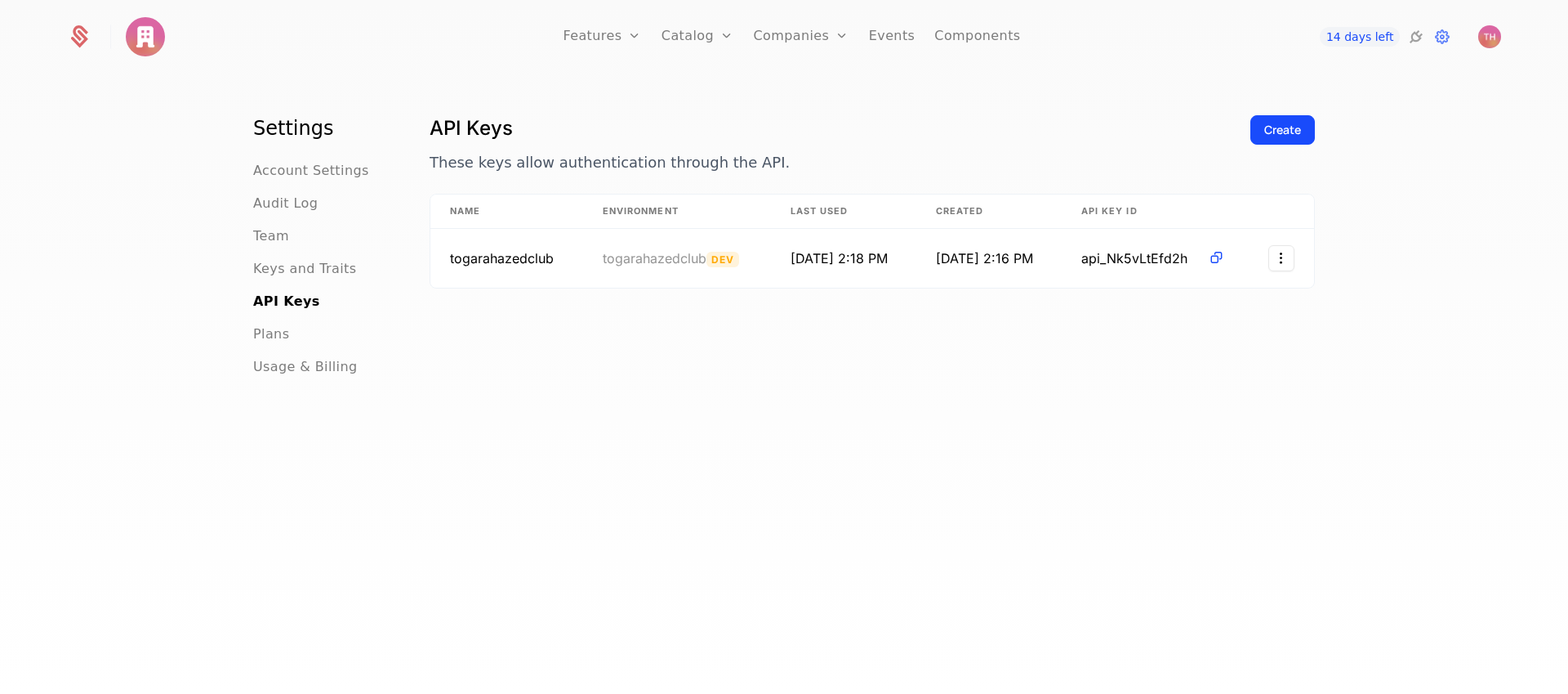
click at [1268, 136] on div "Create" at bounding box center [1283, 130] width 36 height 16
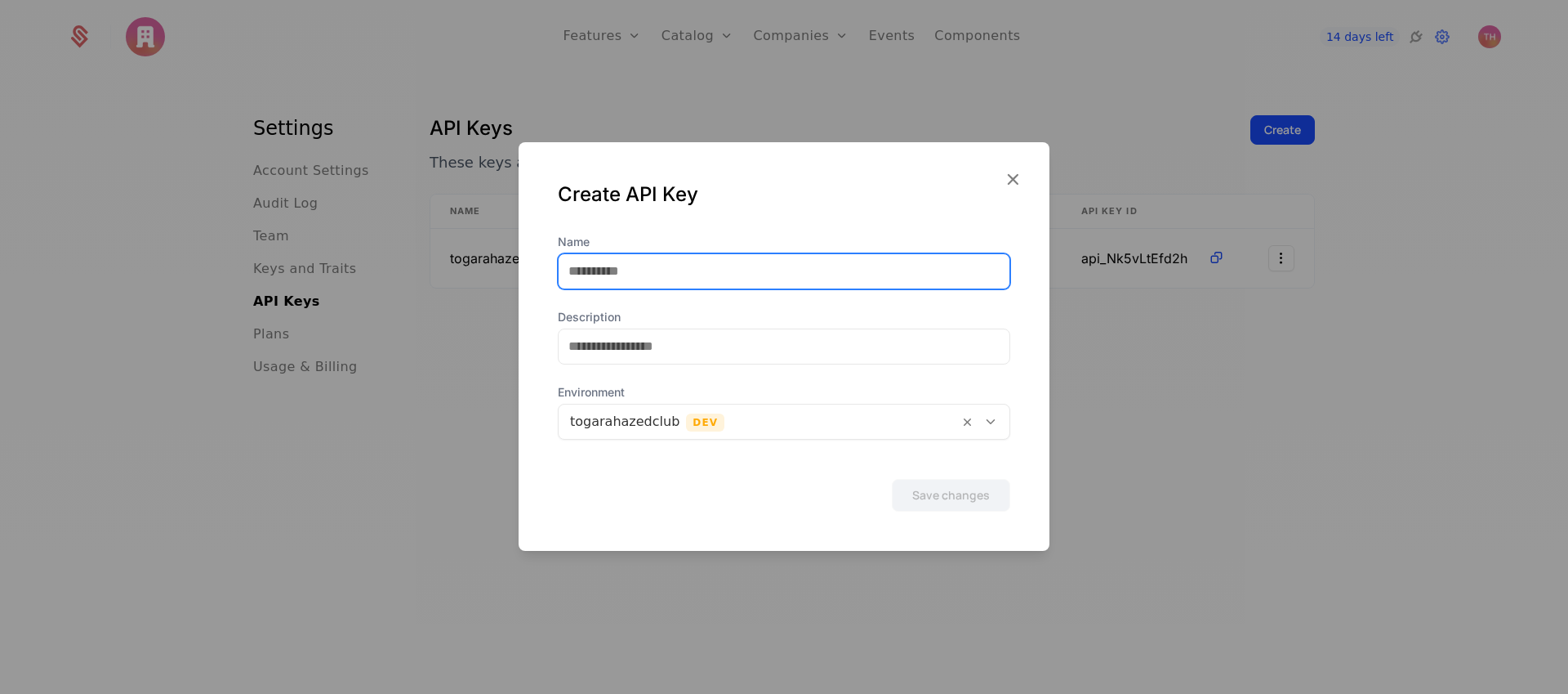
click at [800, 272] on input "Name" at bounding box center [784, 271] width 451 height 35
type input "**********"
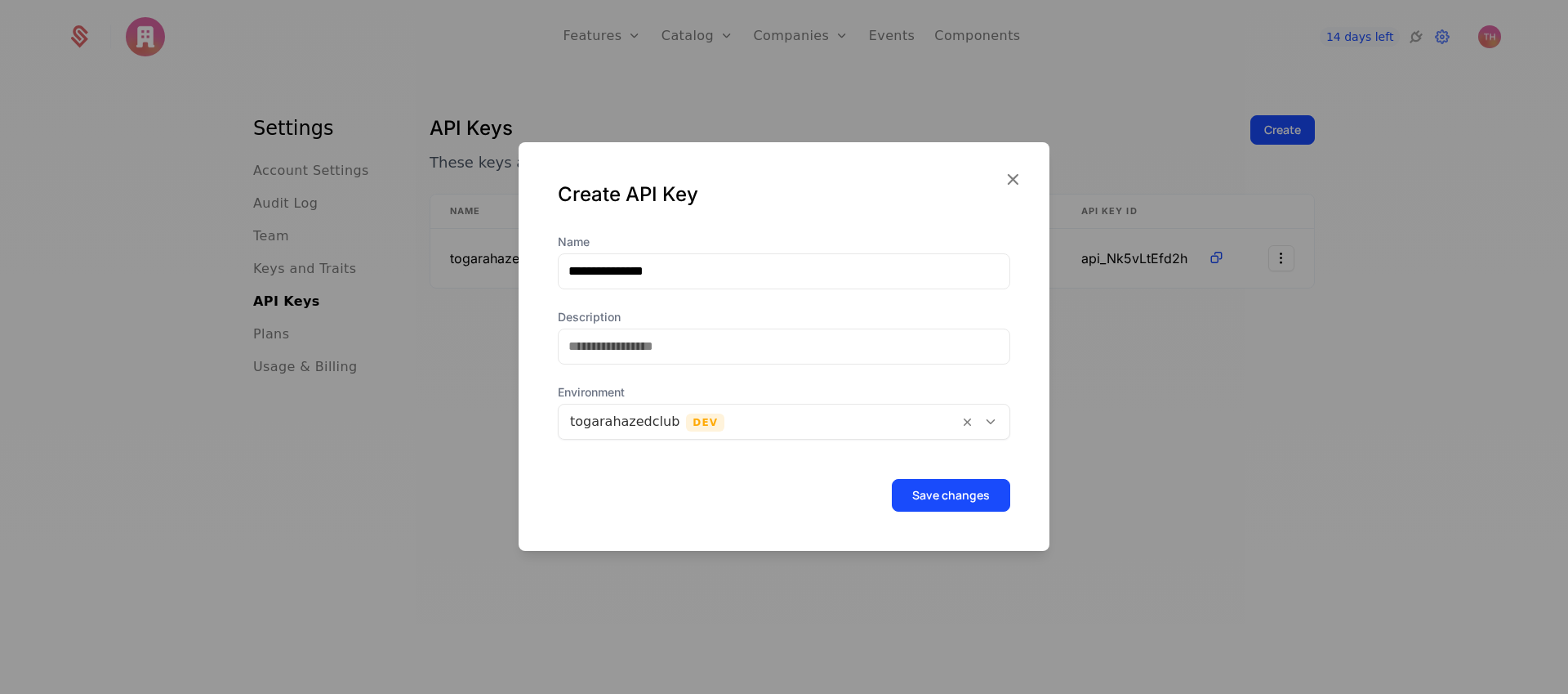
click at [949, 495] on button "Save changes" at bounding box center [951, 495] width 118 height 33
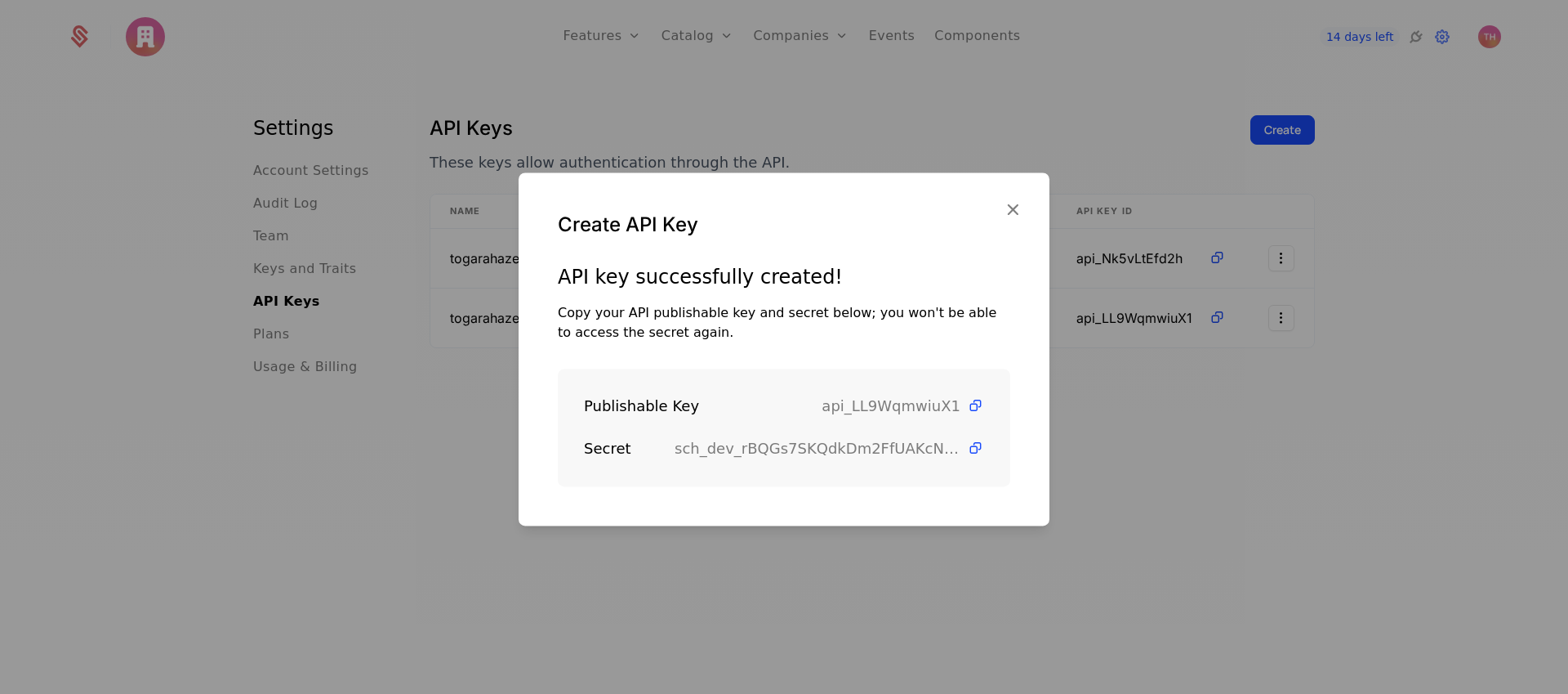
click at [967, 448] on icon at bounding box center [975, 448] width 17 height 17
click at [967, 407] on icon at bounding box center [975, 406] width 17 height 17
click at [1011, 208] on icon "button" at bounding box center [1012, 208] width 21 height 21
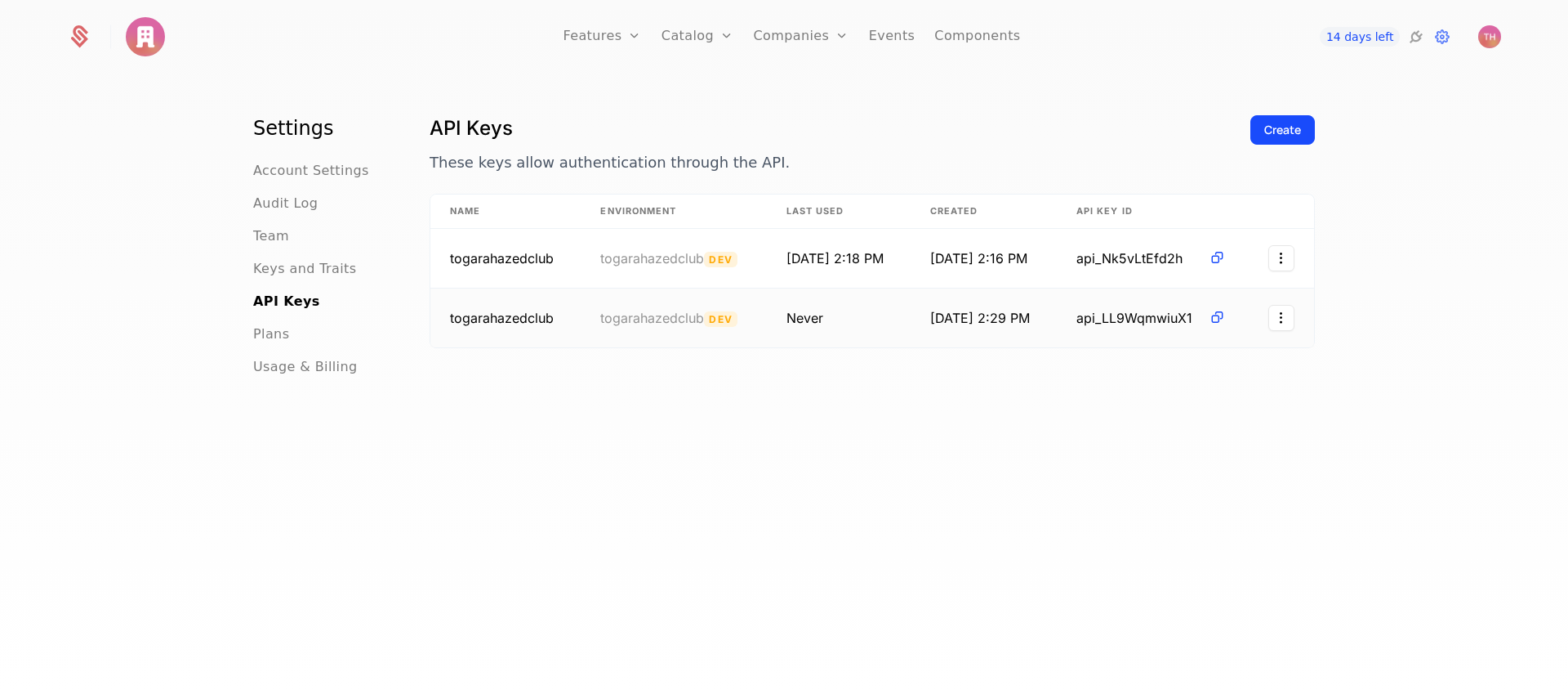
click at [1276, 320] on html "Features Features Flags Catalog Plans Add Ons Credits Configuration Companies C…" at bounding box center [784, 347] width 1568 height 694
click at [1227, 392] on div "Revoke" at bounding box center [1206, 397] width 125 height 23
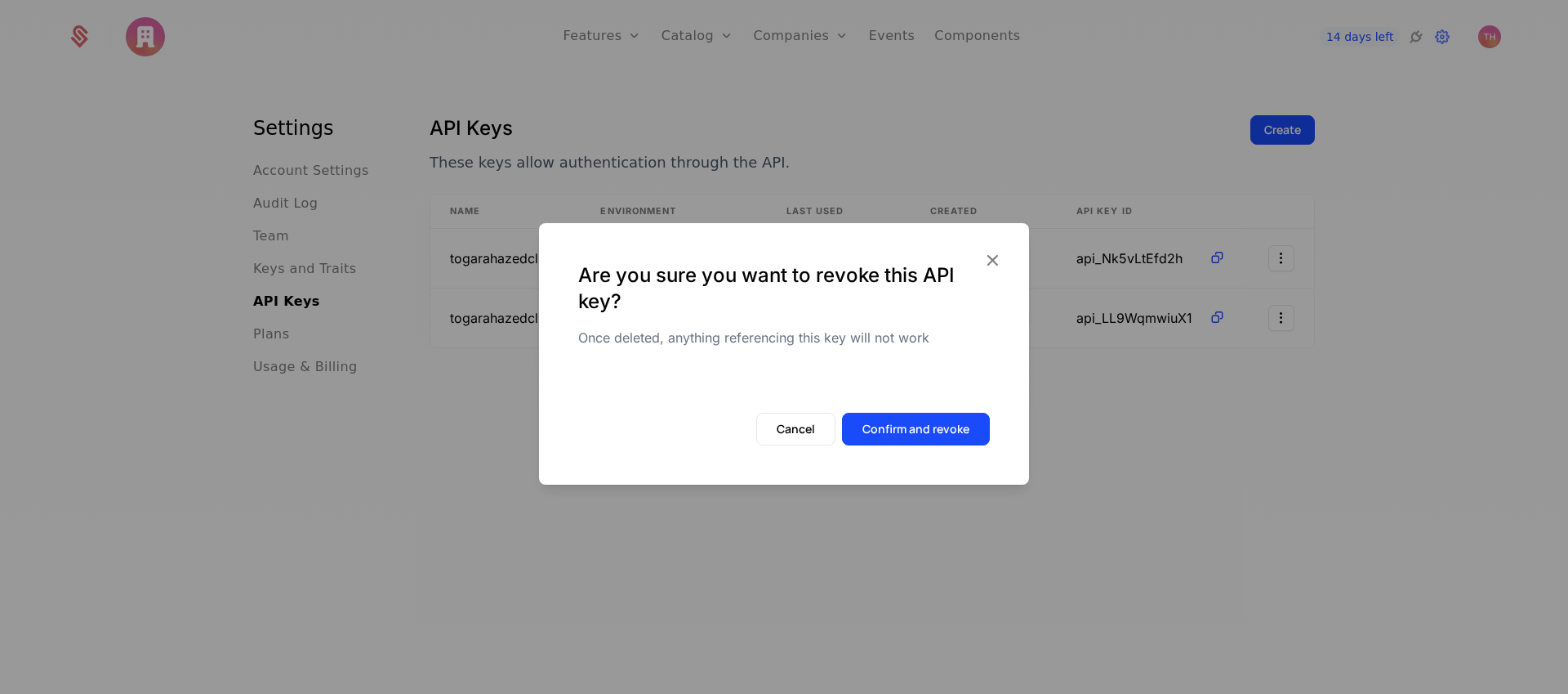
click at [922, 427] on button "Confirm and revoke" at bounding box center [915, 429] width 148 height 33
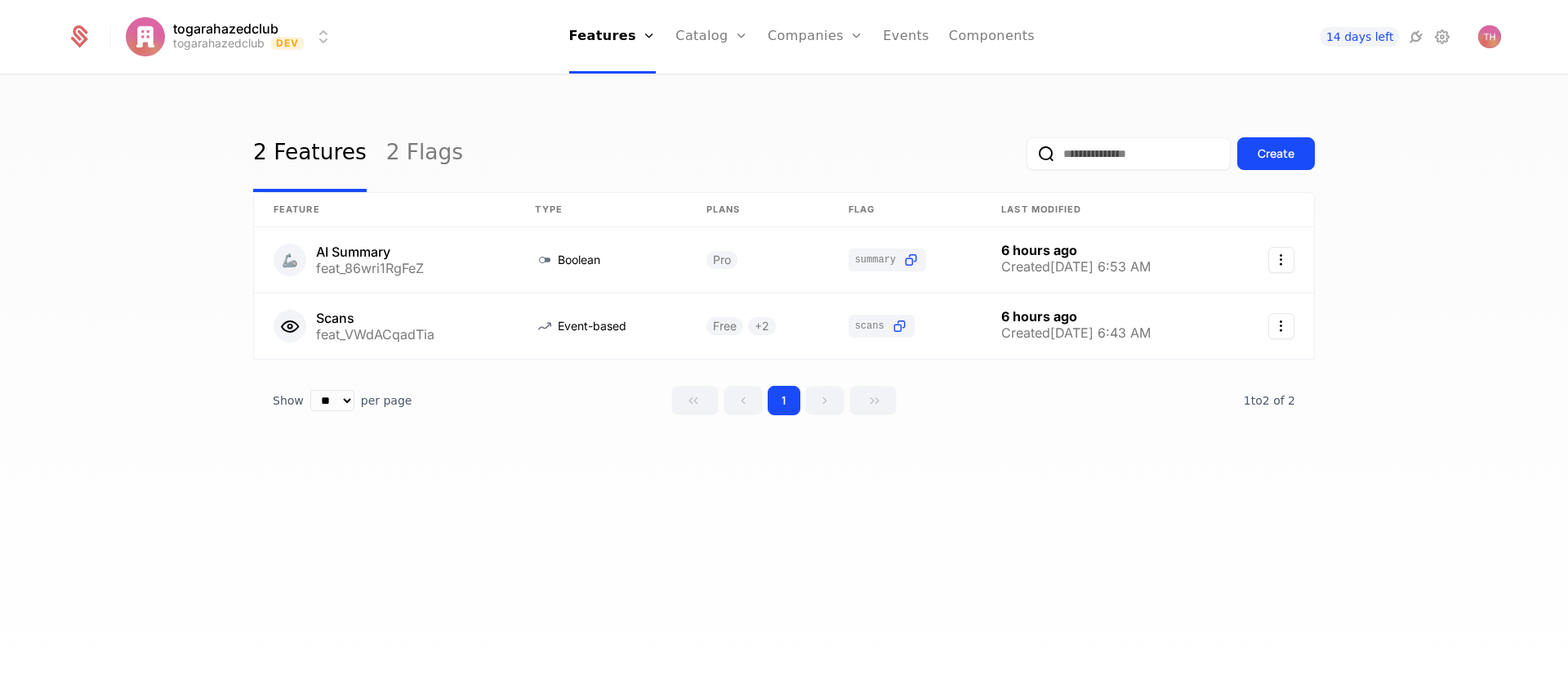
click at [719, 161] on link "Configuration" at bounding box center [736, 158] width 85 height 13
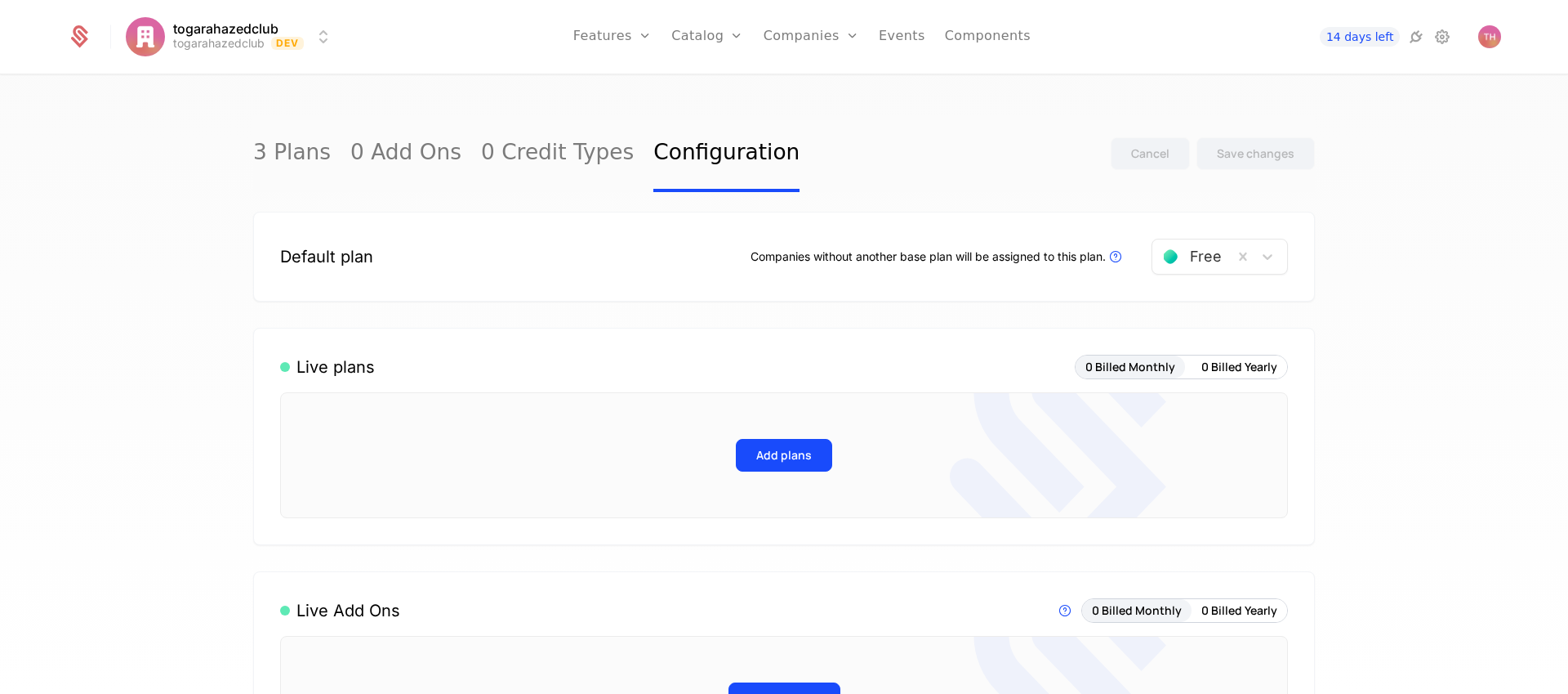
click at [1441, 38] on icon at bounding box center [1443, 37] width 20 height 20
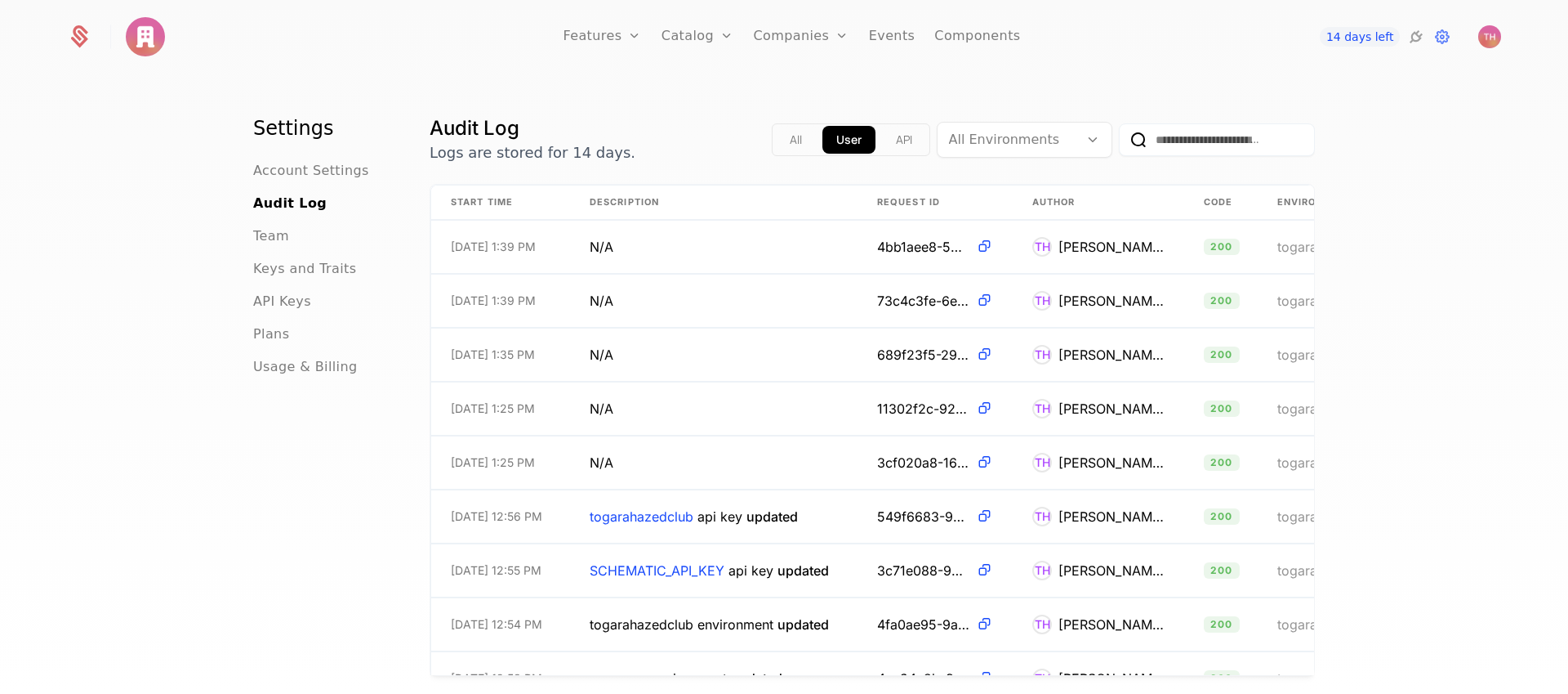
click at [277, 306] on span "API Keys" at bounding box center [282, 302] width 58 height 20
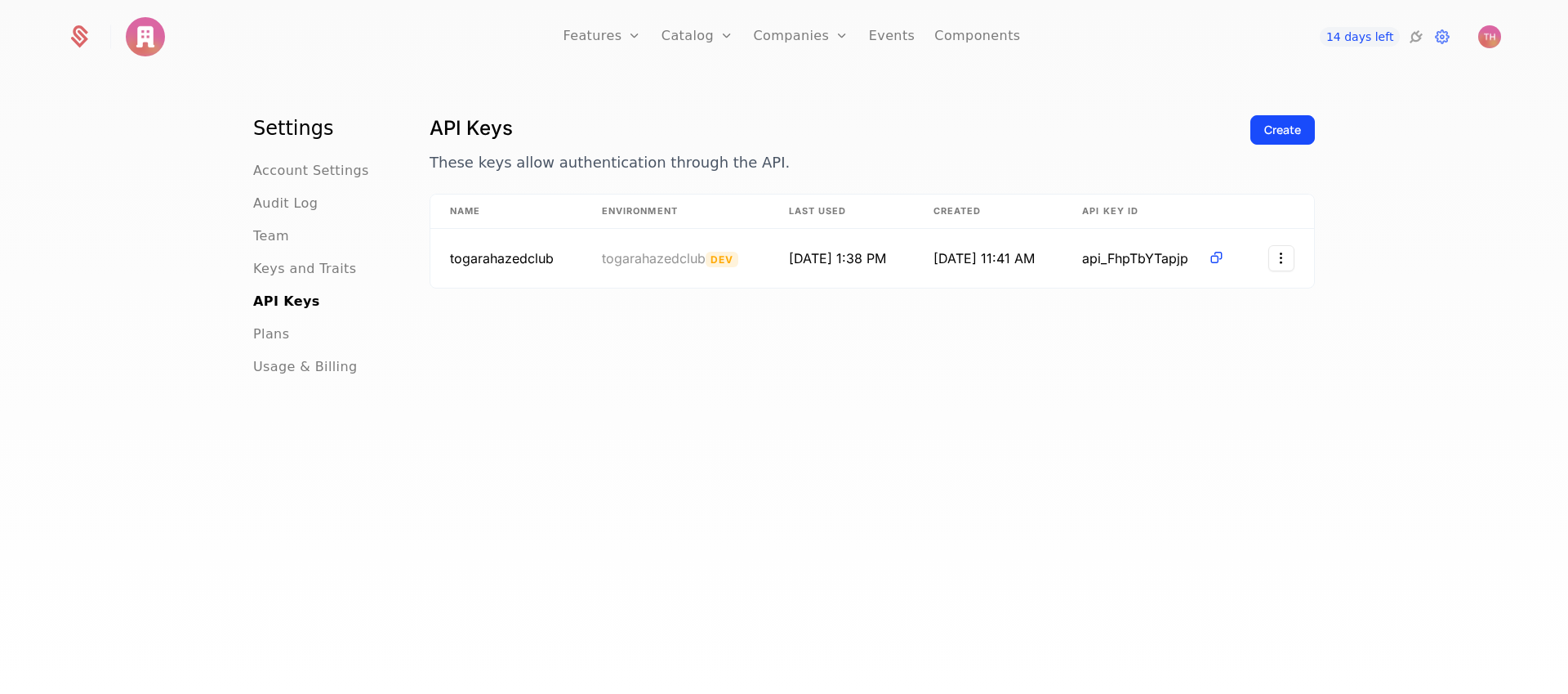
click at [272, 335] on span "Plans" at bounding box center [271, 335] width 36 height 20
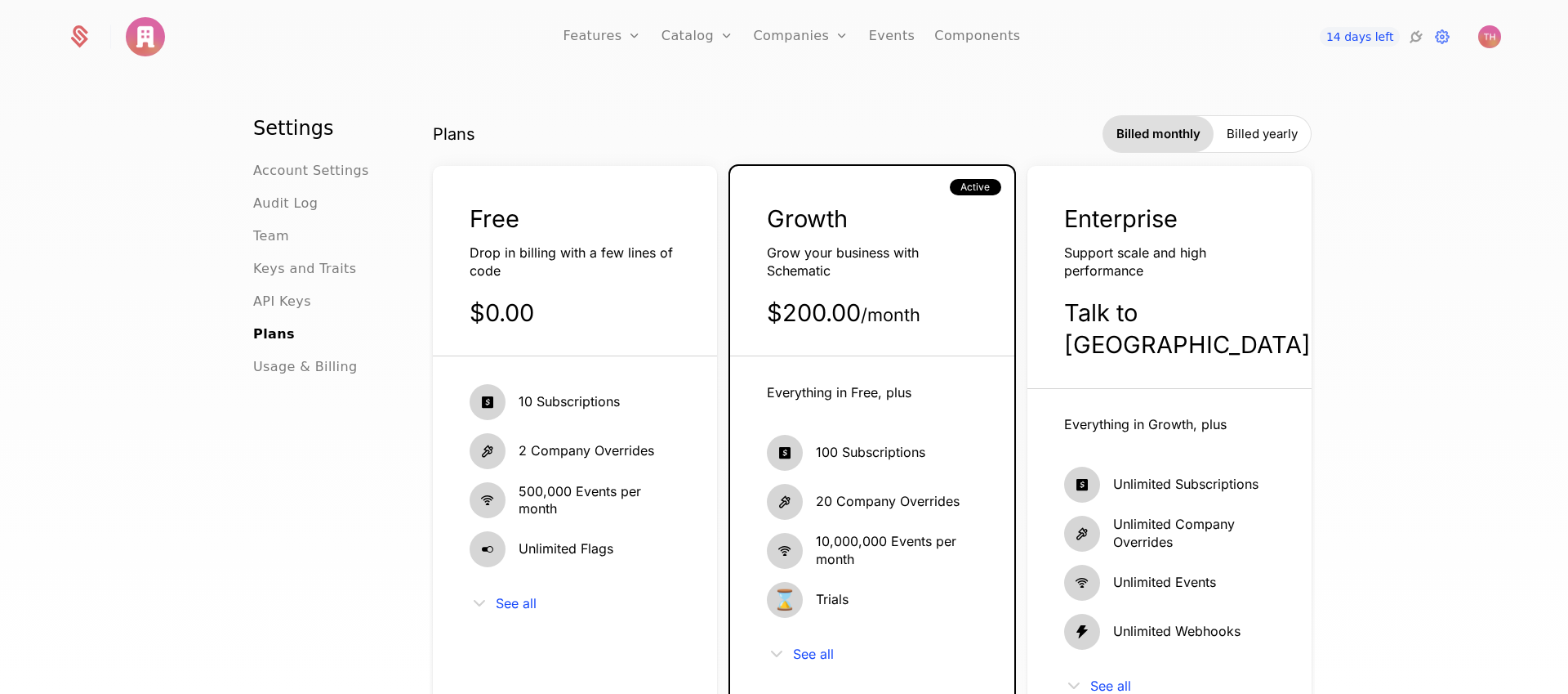
click at [272, 367] on span "Usage & Billing" at bounding box center [305, 367] width 105 height 20
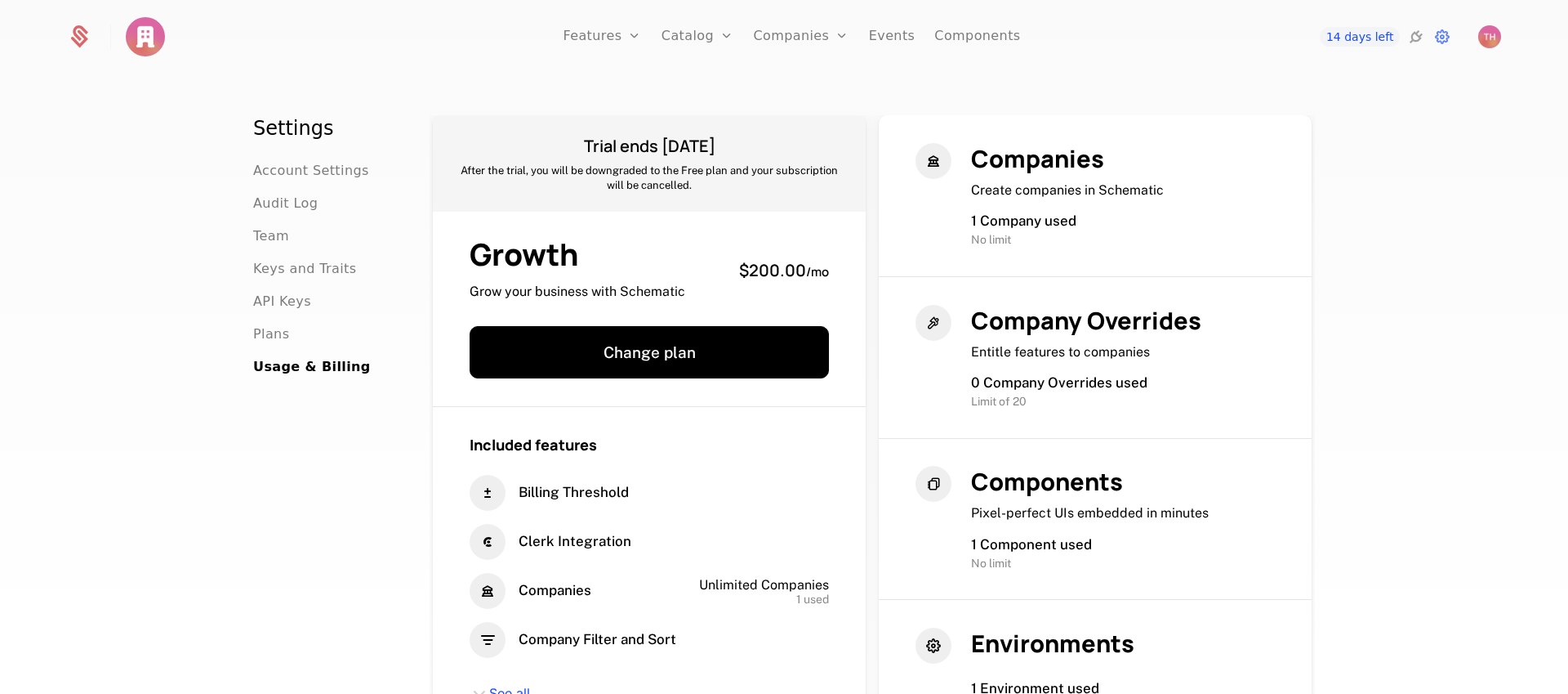
click at [75, 40] on icon at bounding box center [79, 39] width 17 height 18
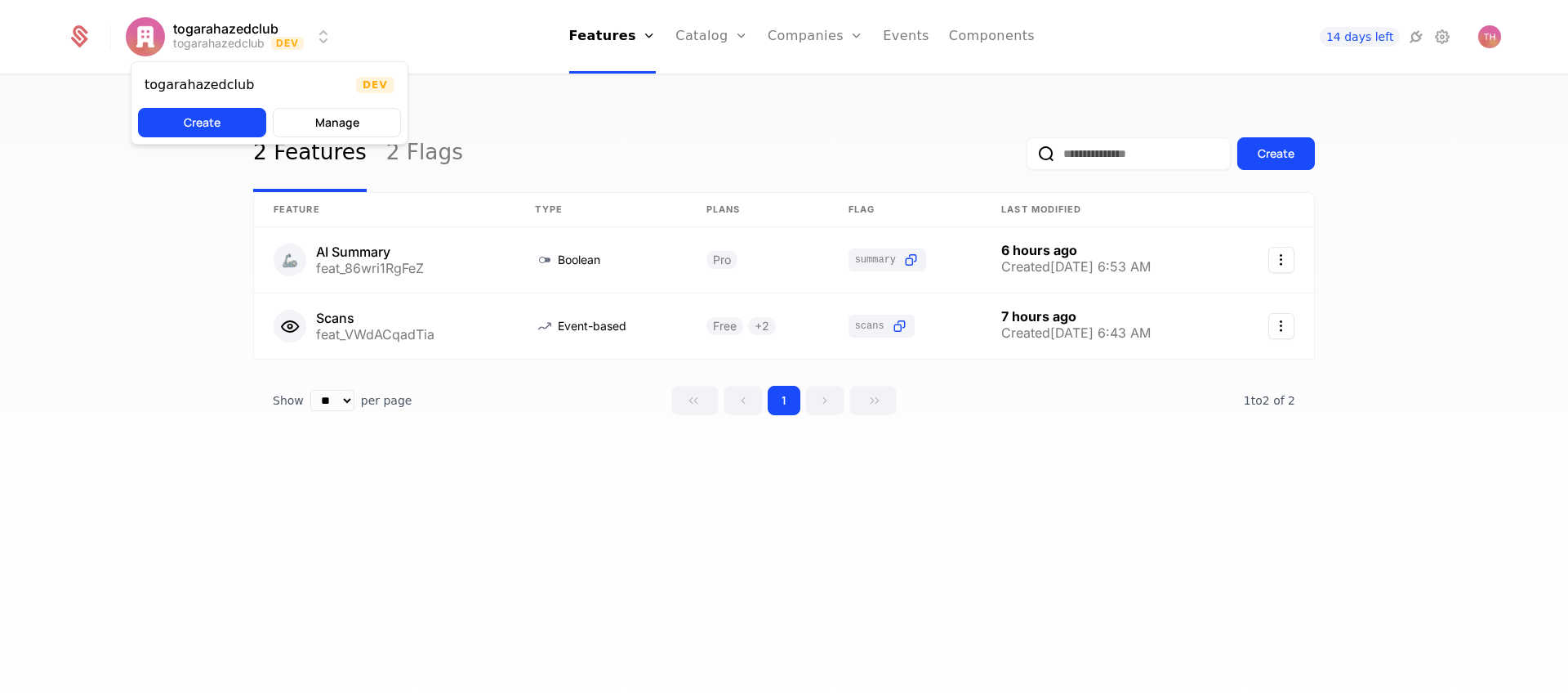
click at [261, 40] on html "togarahazedclub togarahazedclub Dev Features Features Flags Catalog Plans Add O…" at bounding box center [784, 347] width 1568 height 694
click at [331, 130] on button "Manage" at bounding box center [336, 123] width 128 height 29
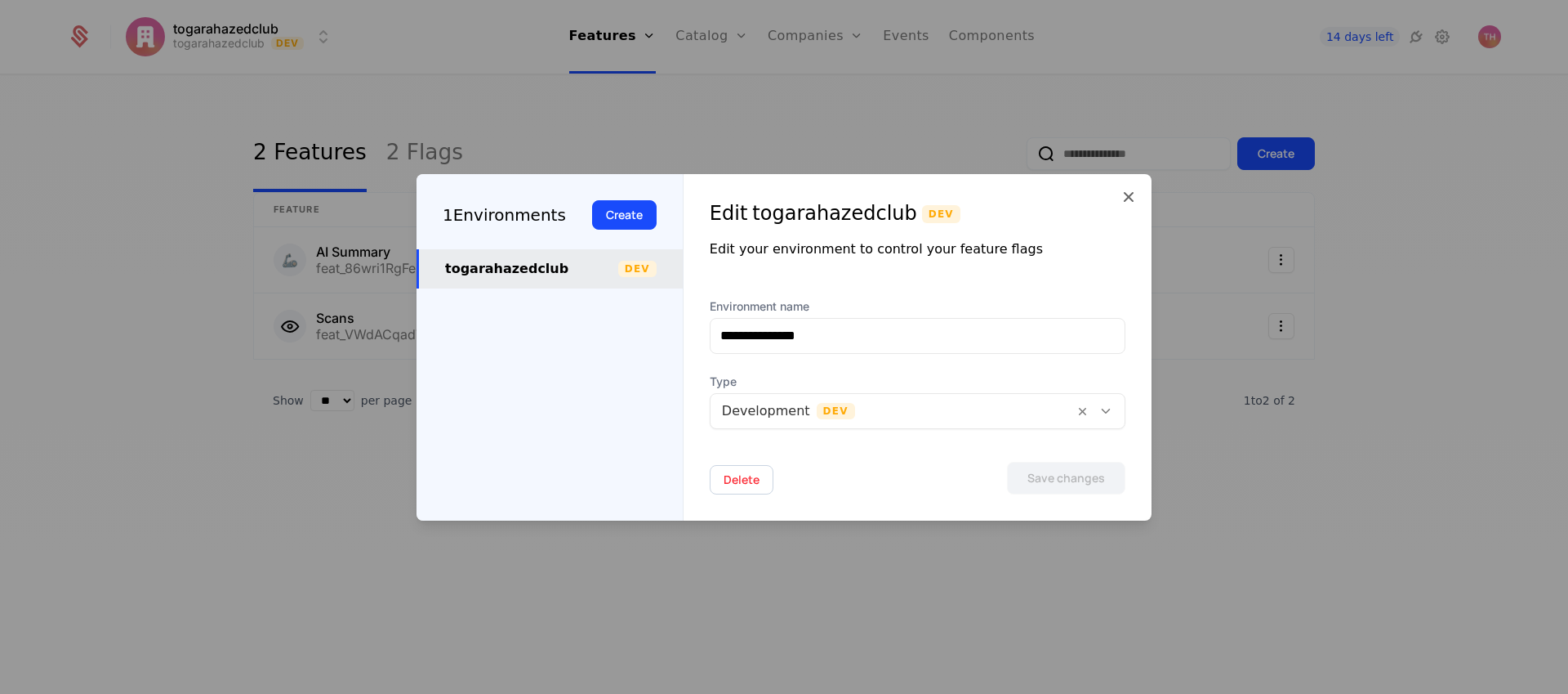
click at [595, 277] on div "togarahazedclub" at bounding box center [532, 269] width 173 height 20
click at [1105, 413] on icon at bounding box center [1105, 411] width 15 height 15
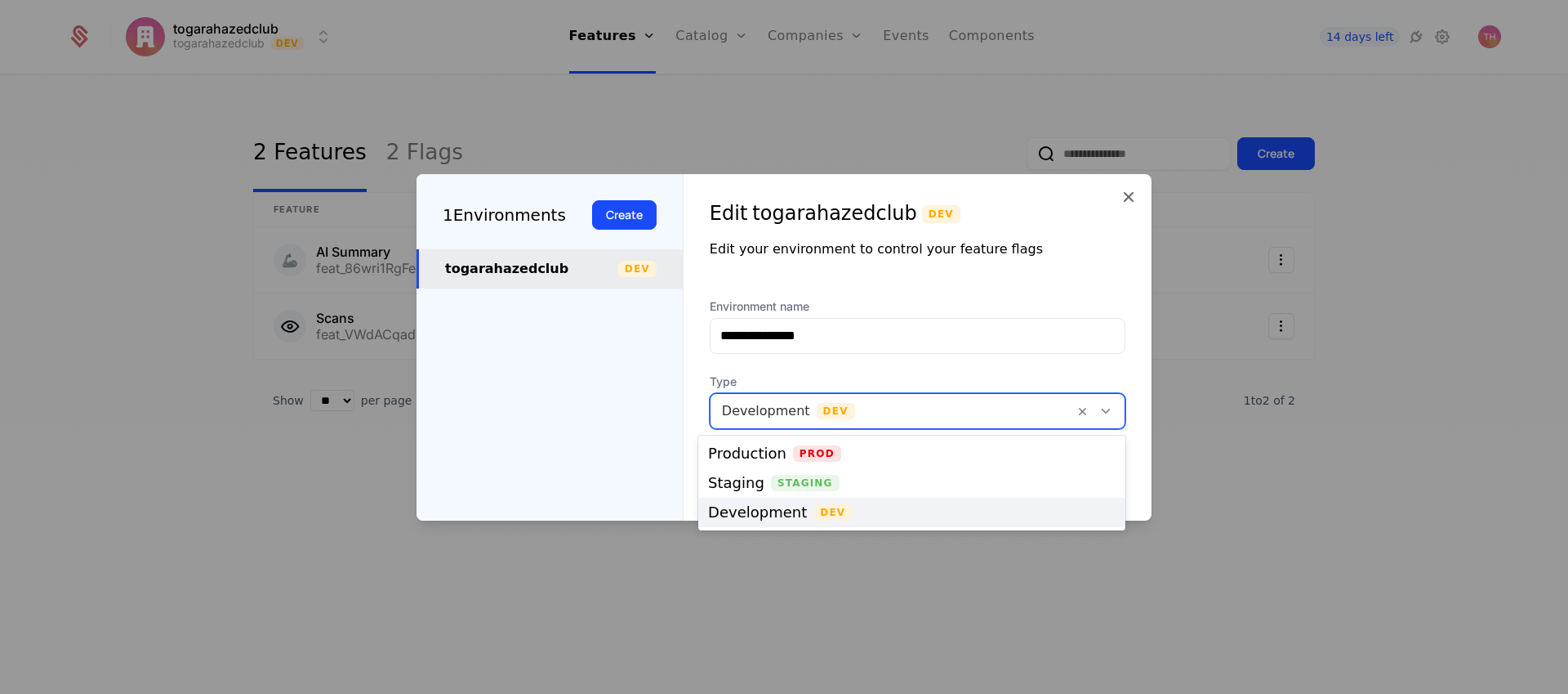
click at [1128, 196] on icon at bounding box center [1129, 197] width 20 height 20
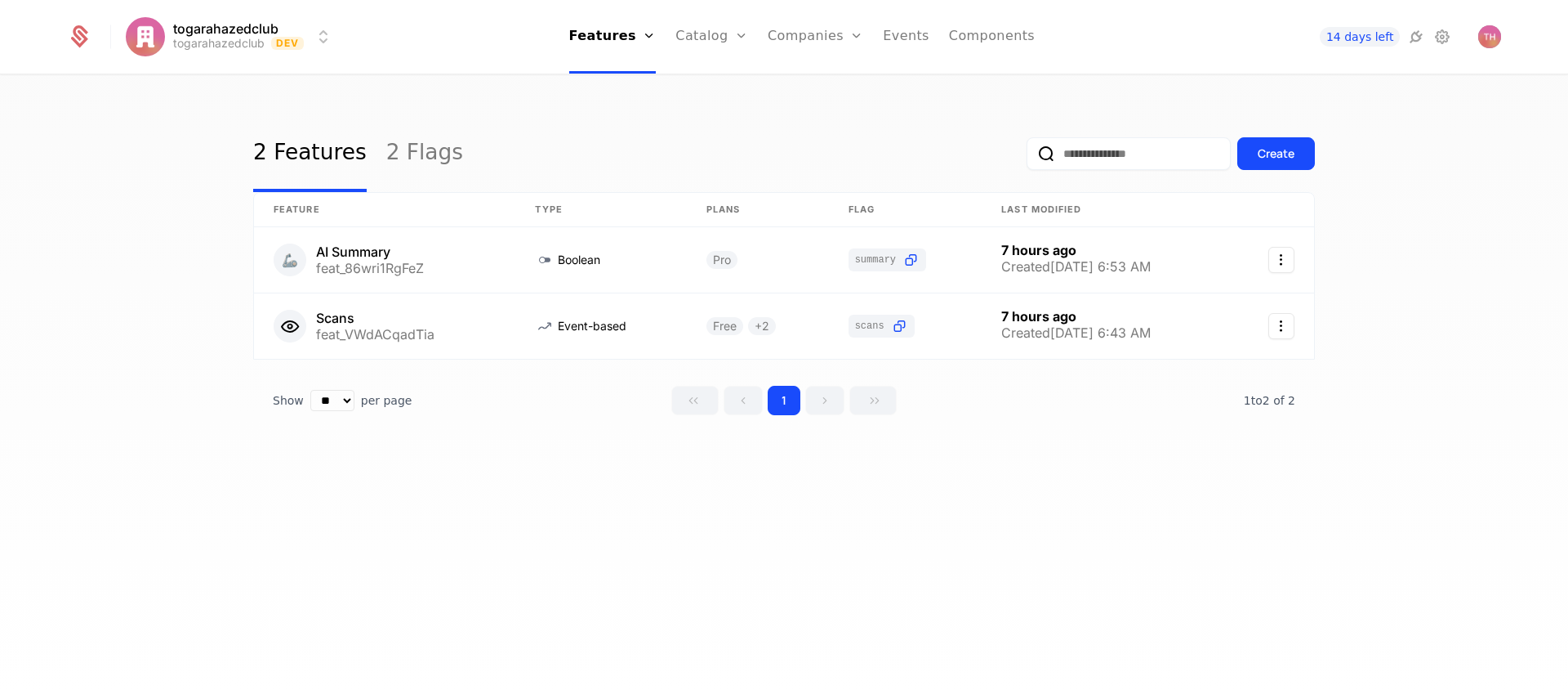
click at [84, 41] on icon at bounding box center [79, 39] width 17 height 18
click at [1448, 36] on icon at bounding box center [1443, 37] width 20 height 20
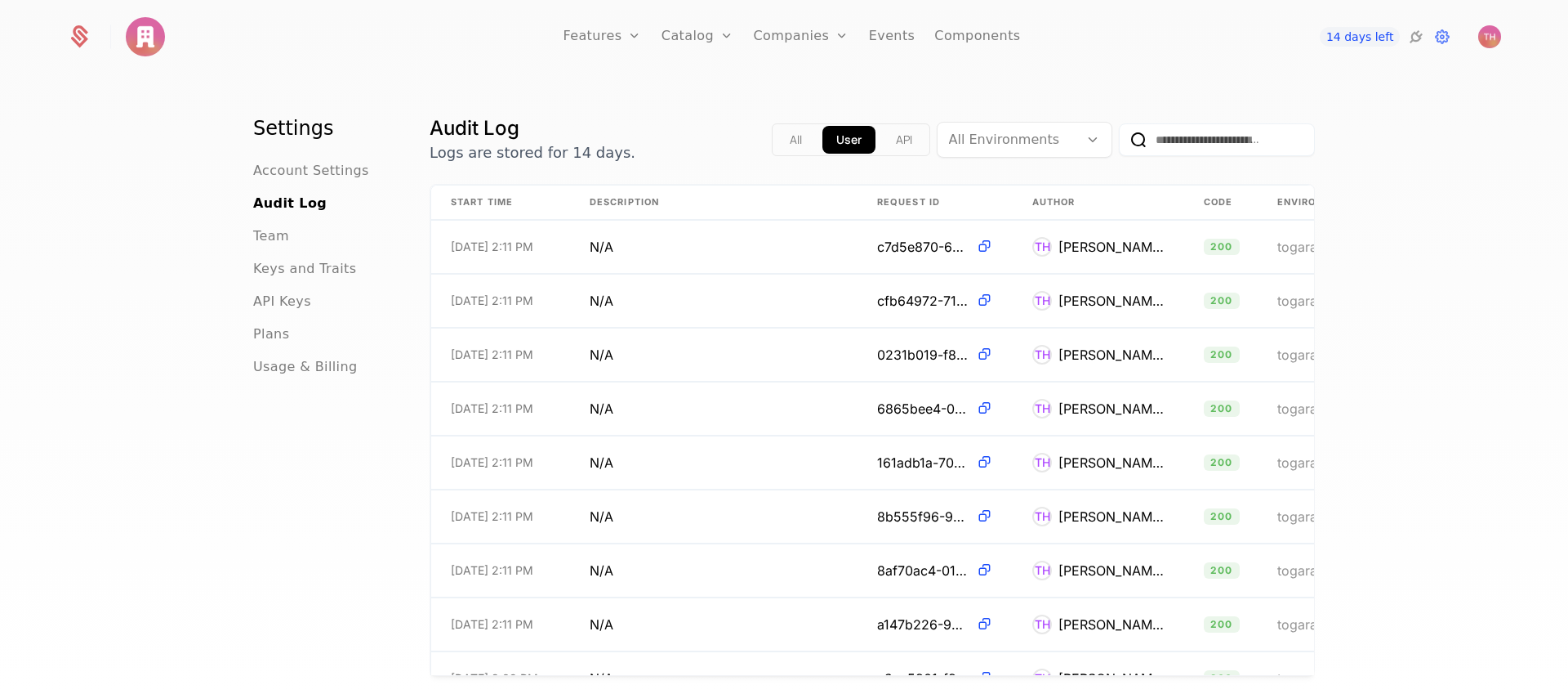
click at [299, 301] on span "API Keys" at bounding box center [282, 302] width 58 height 20
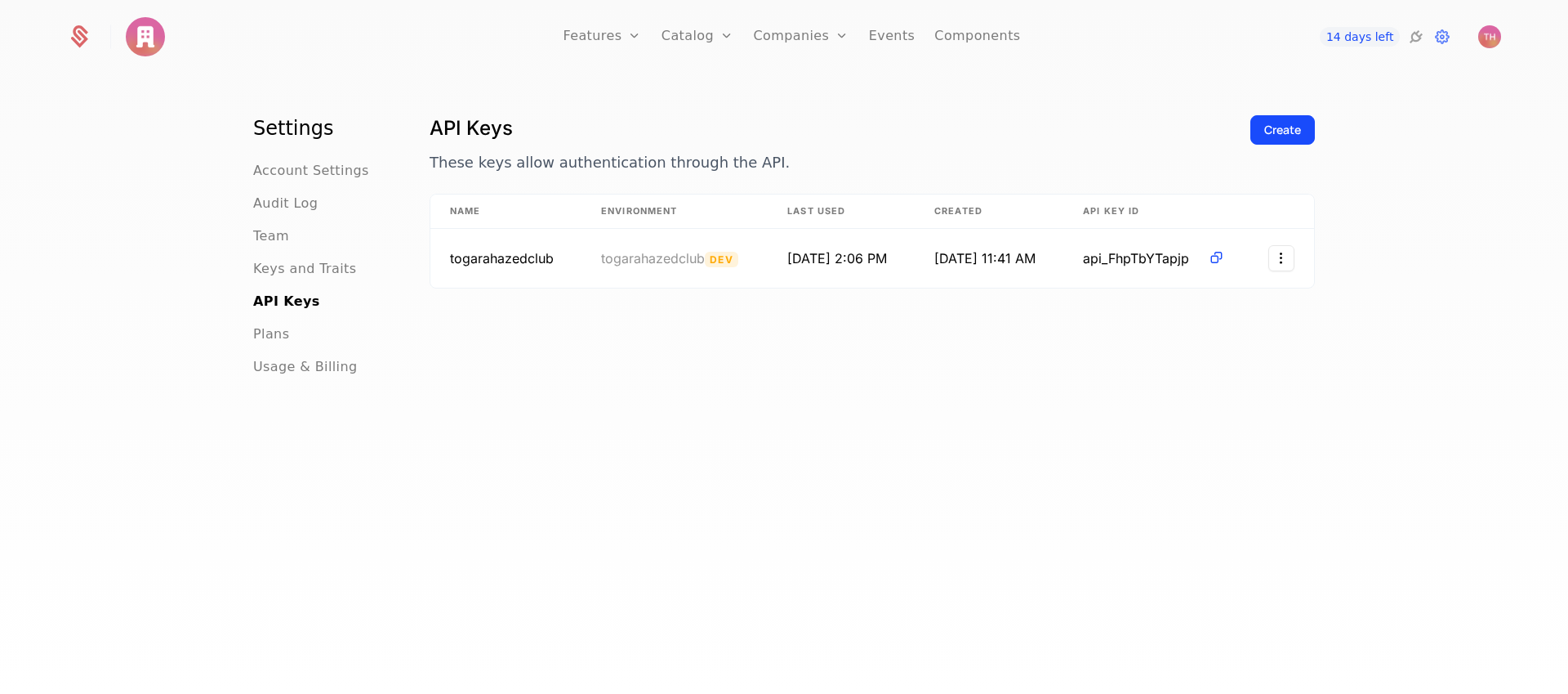
click at [285, 305] on span "API Keys" at bounding box center [286, 302] width 67 height 20
click at [308, 269] on span "Keys and Traits" at bounding box center [304, 269] width 103 height 20
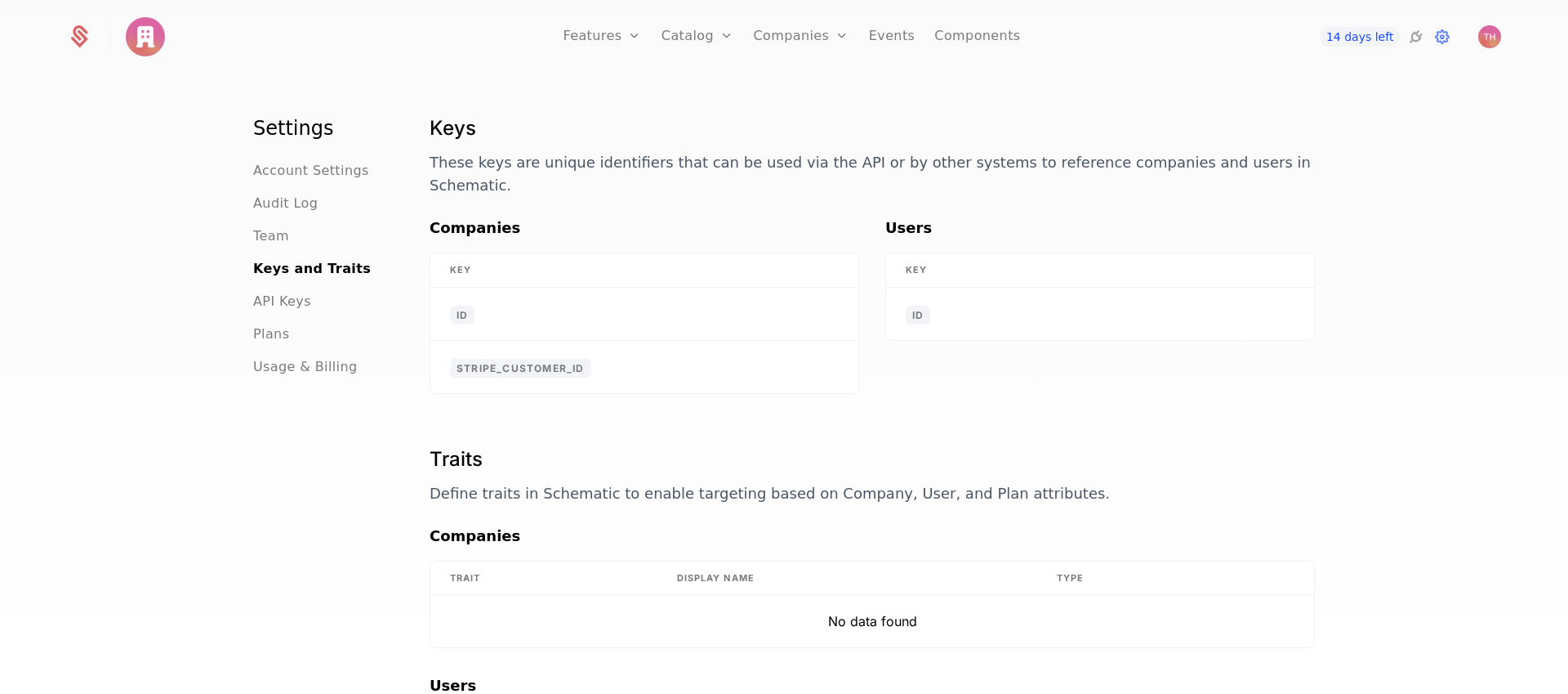
click at [270, 305] on span "API Keys" at bounding box center [282, 302] width 58 height 20
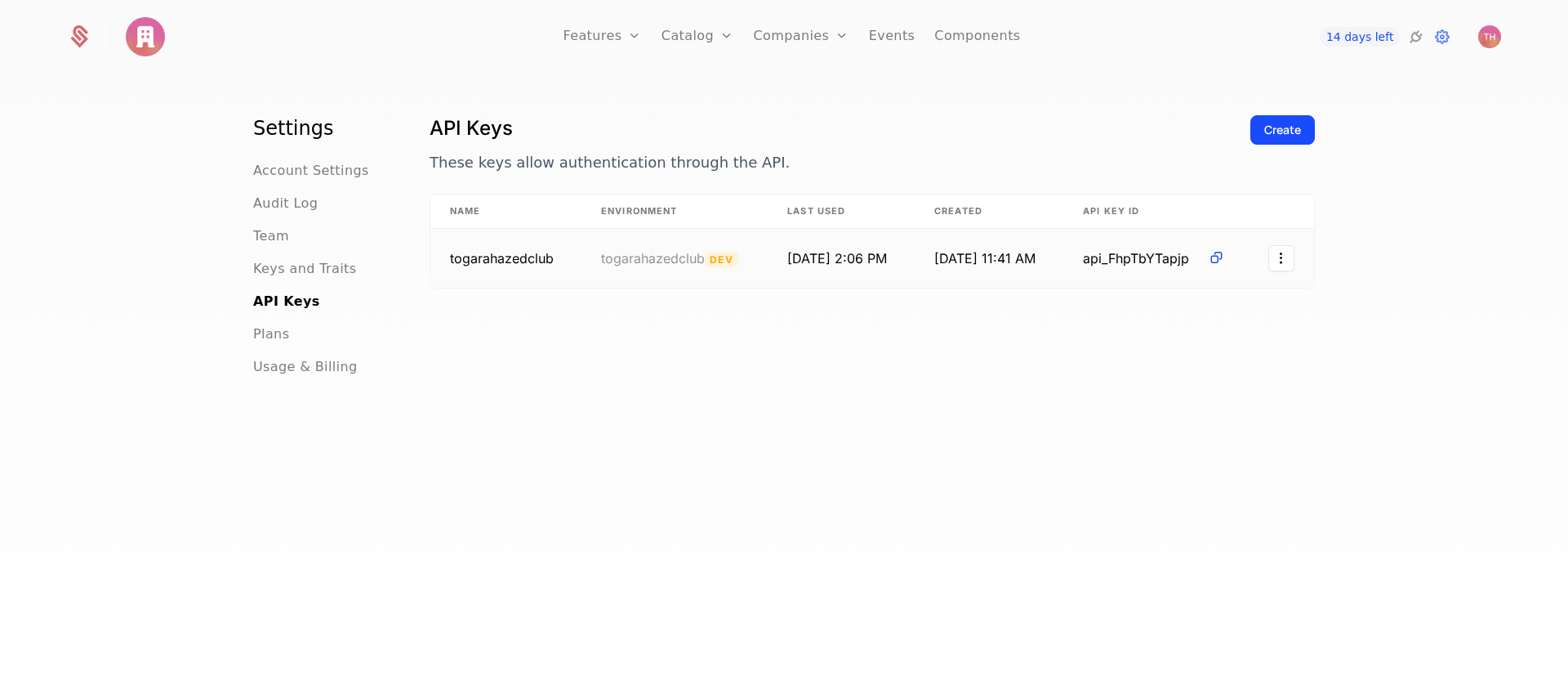
click at [685, 262] on span "togarahazedclub" at bounding box center [653, 258] width 104 height 16
drag, startPoint x: 537, startPoint y: 262, endPoint x: 594, endPoint y: 270, distance: 57.6
click at [537, 262] on span "togarahazedclub" at bounding box center [502, 258] width 104 height 16
click at [1281, 264] on html "Features Features Flags Catalog Plans Add Ons Credits Configuration Companies C…" at bounding box center [784, 347] width 1568 height 694
click at [1096, 255] on html "Features Features Flags Catalog Plans Add Ons Credits Configuration Companies C…" at bounding box center [784, 347] width 1568 height 694
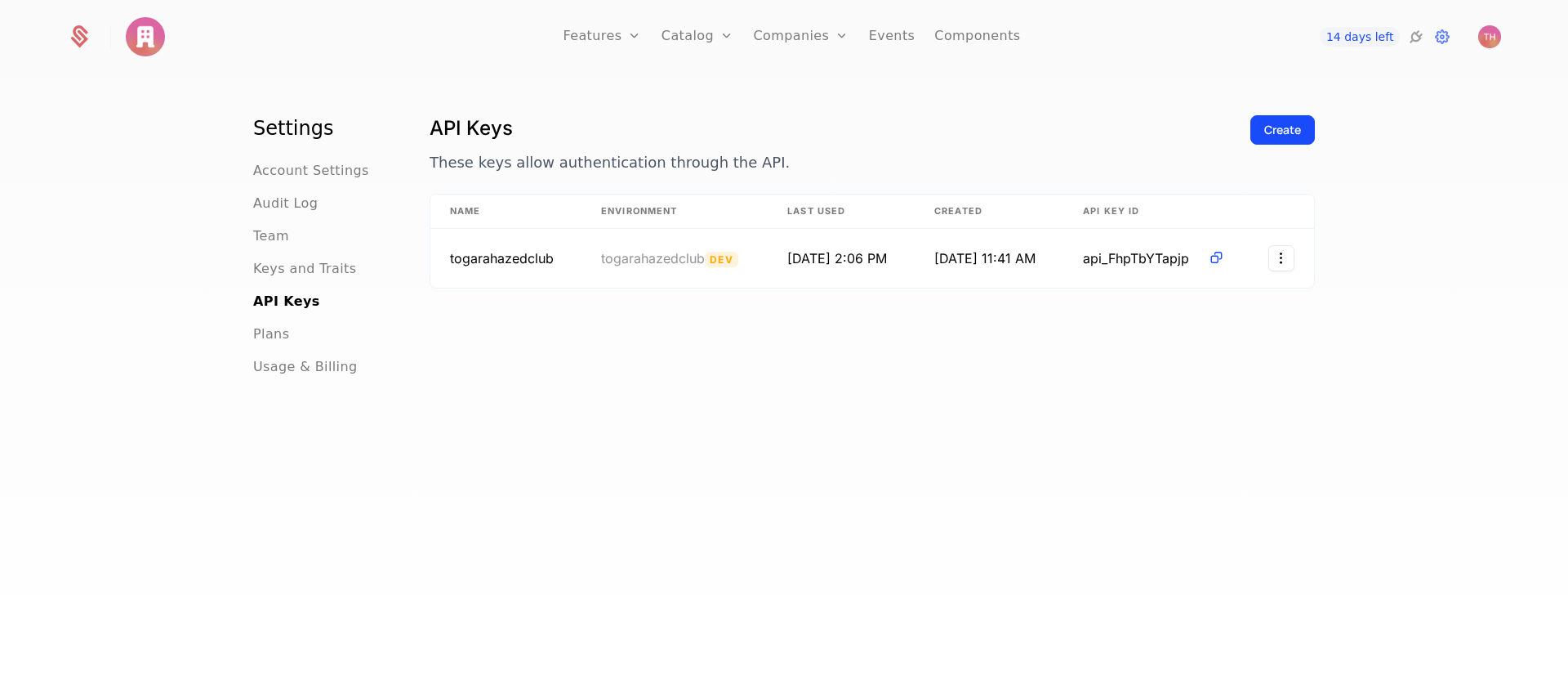
click at [1264, 137] on div "Create" at bounding box center [1283, 130] width 36 height 16
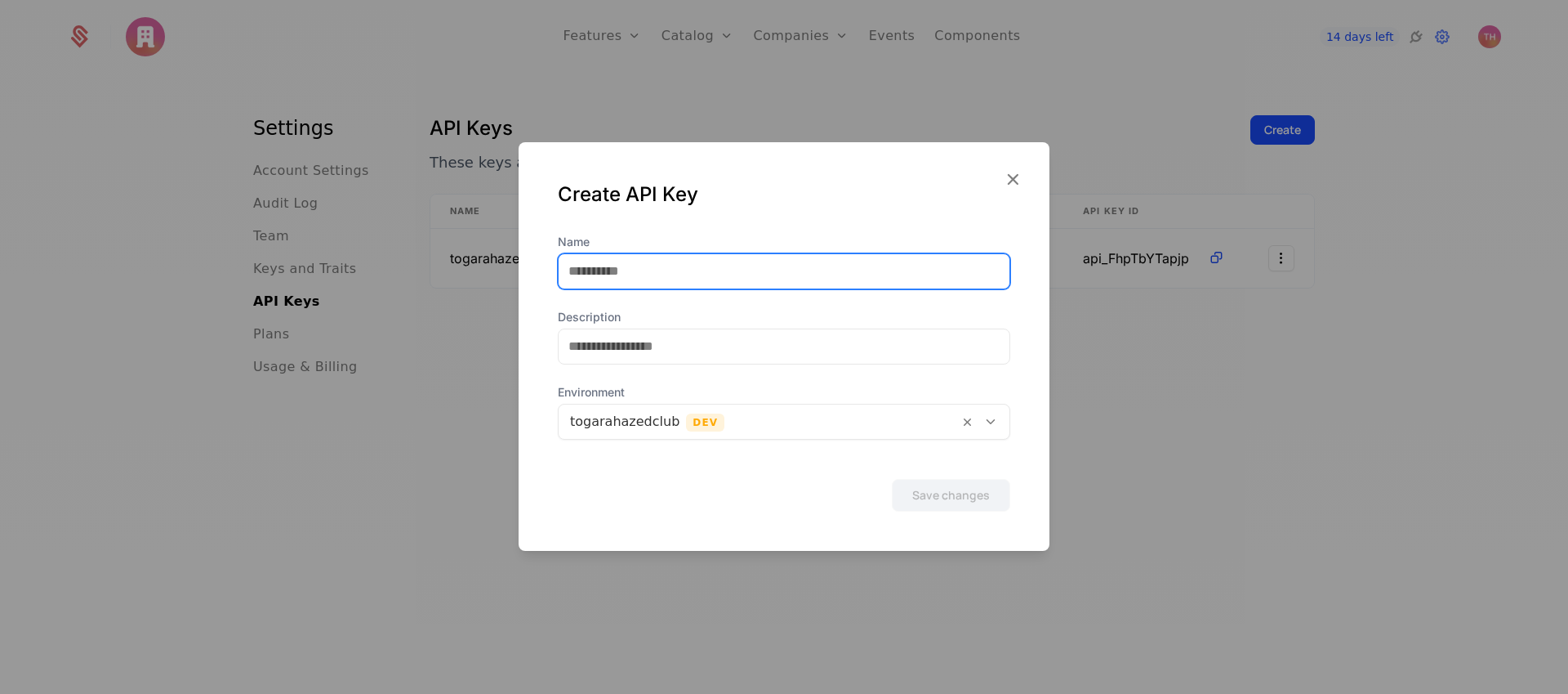
click at [771, 281] on input "Name" at bounding box center [784, 271] width 451 height 35
type input "**********"
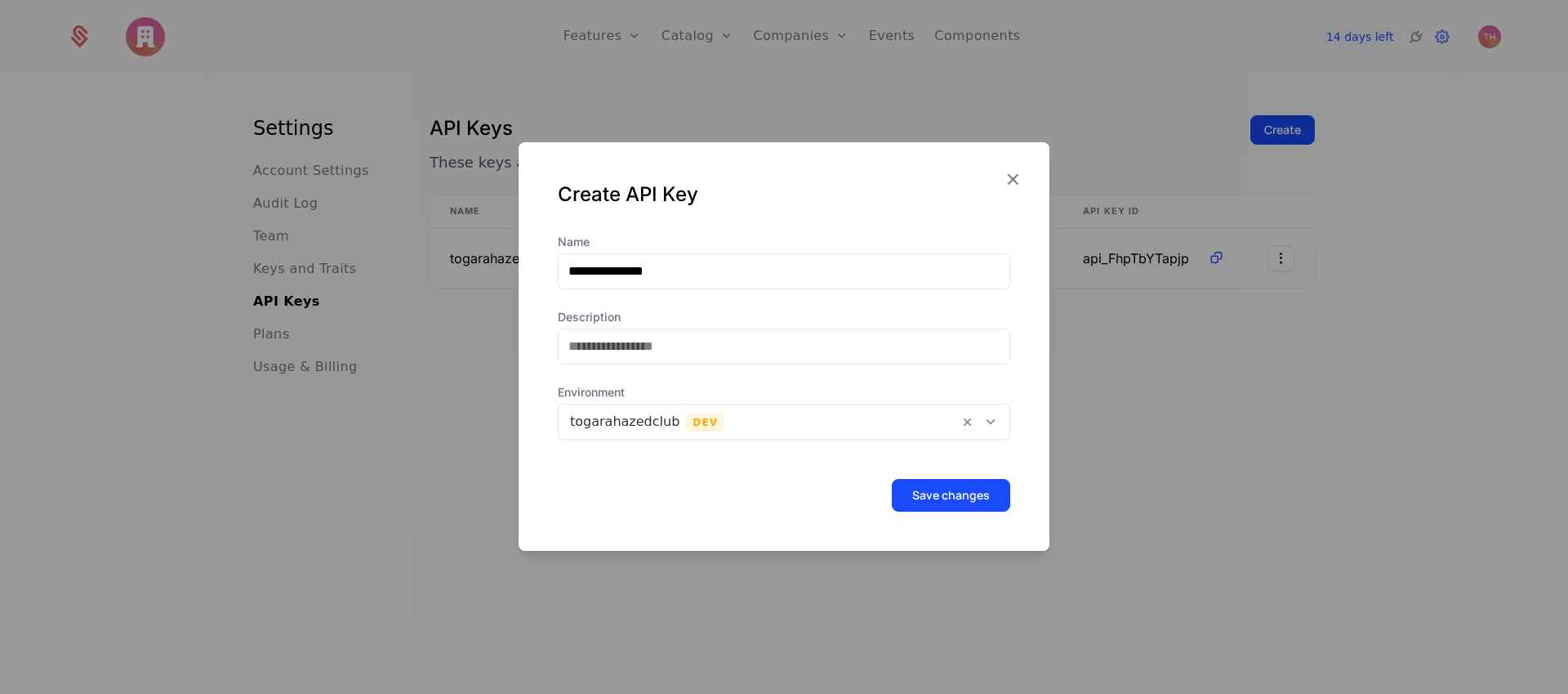
click at [928, 491] on button "Save changes" at bounding box center [951, 495] width 118 height 33
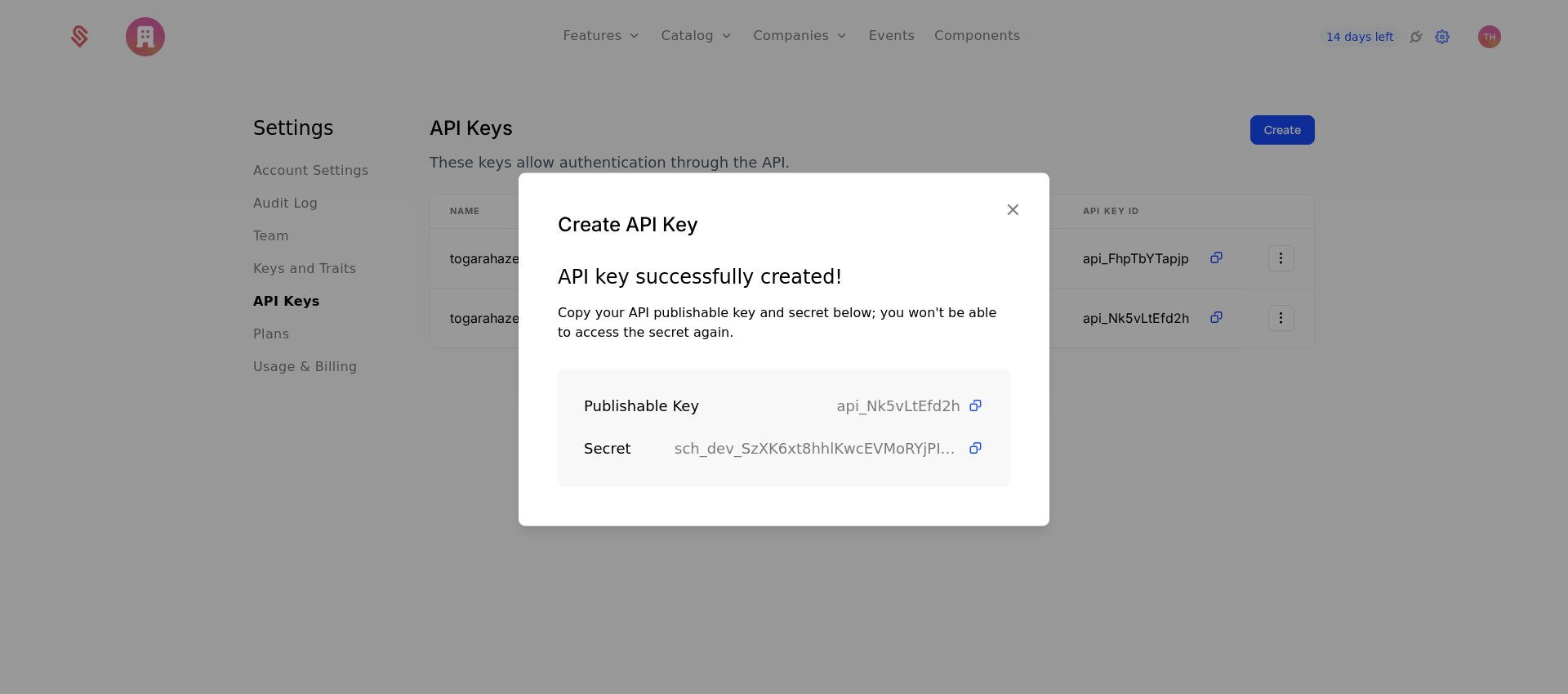
click at [967, 448] on icon at bounding box center [975, 448] width 17 height 17
click at [967, 407] on icon at bounding box center [975, 406] width 17 height 17
click at [967, 448] on icon at bounding box center [975, 448] width 17 height 17
click at [1013, 211] on icon "button" at bounding box center [1012, 208] width 21 height 21
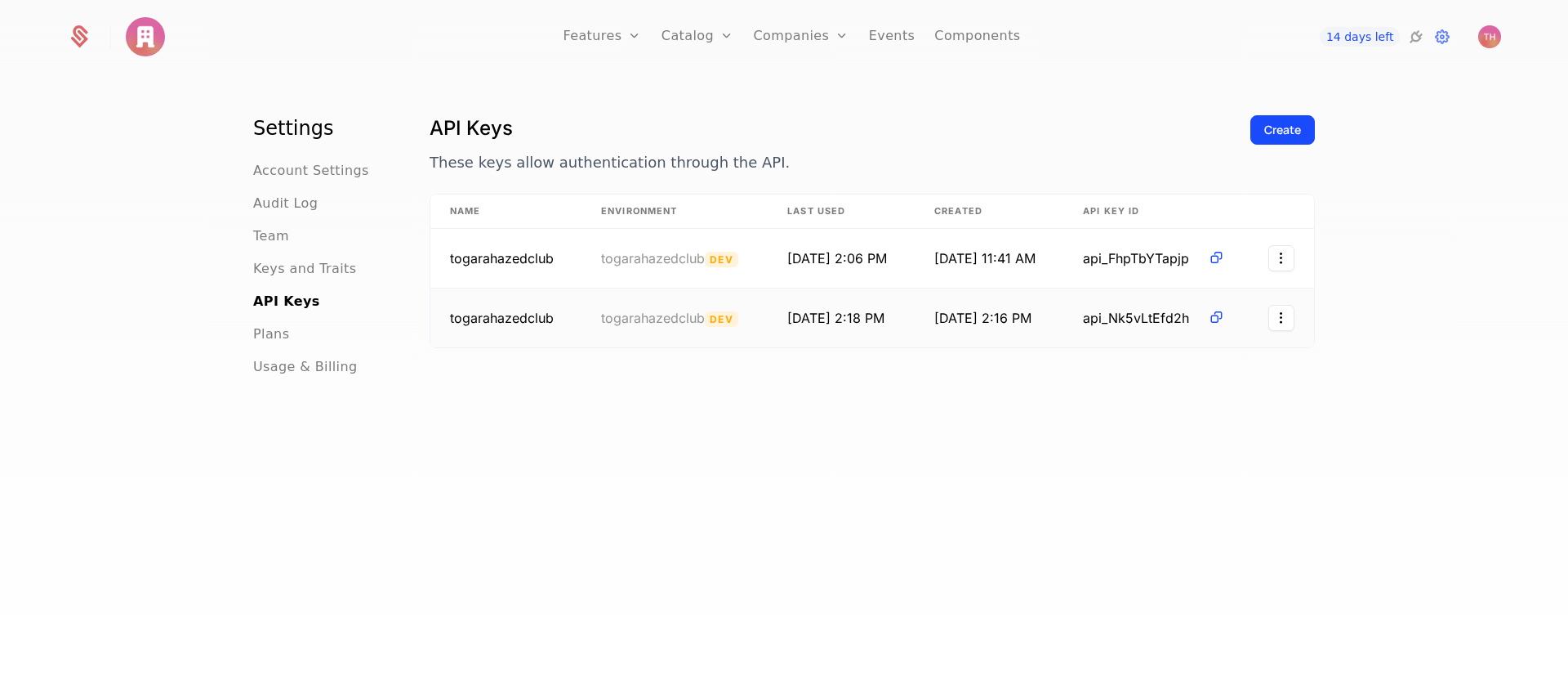
click at [649, 323] on span "togarahazedclub" at bounding box center [653, 317] width 104 height 16
click at [514, 318] on span "togarahazedclub" at bounding box center [502, 317] width 104 height 16
click at [643, 318] on span "togarahazedclub" at bounding box center [653, 317] width 104 height 16
click at [850, 318] on td "[DATE] 2:18 PM" at bounding box center [841, 317] width 147 height 59
click at [1124, 260] on span "api_FhpTbYTapjp" at bounding box center [1142, 258] width 118 height 20
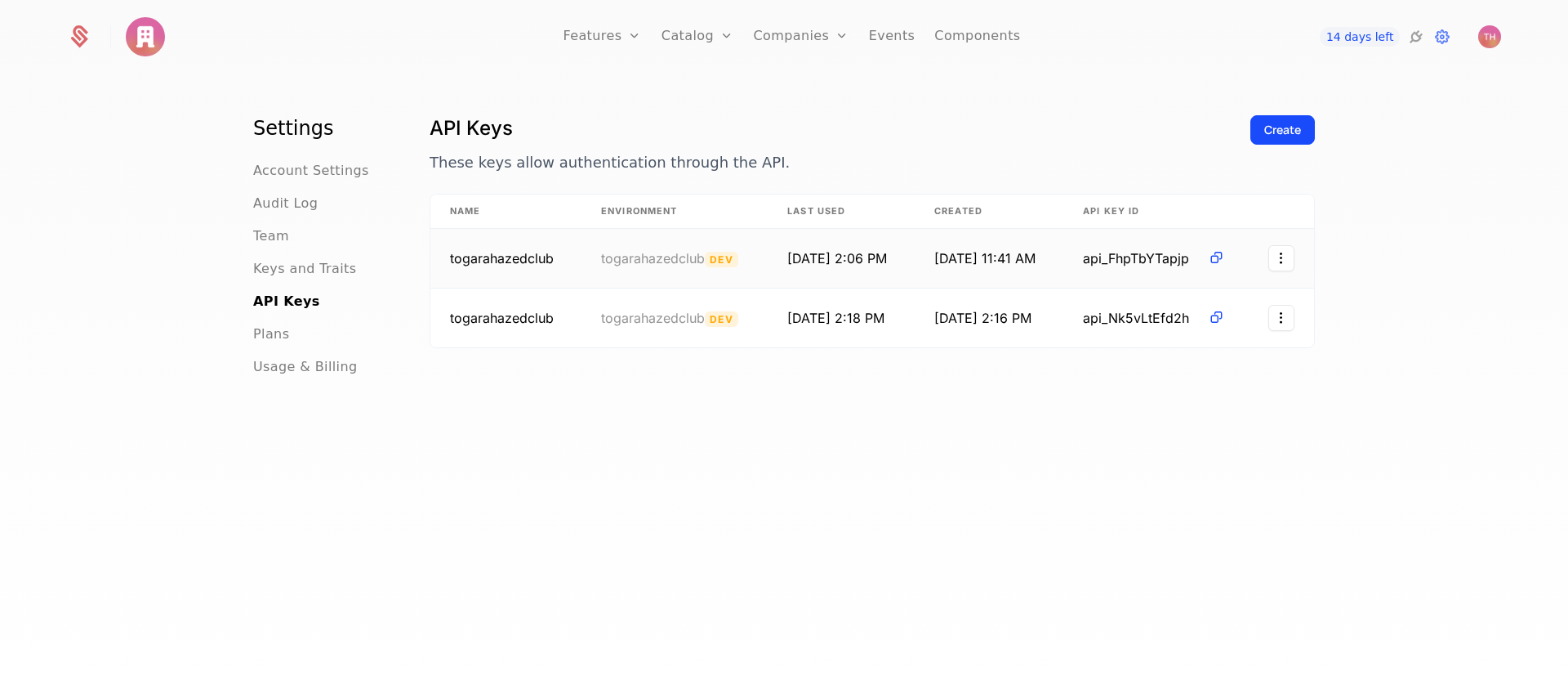
click at [1270, 260] on html "Features Features Flags Catalog Plans Add Ons Credits Configuration Companies C…" at bounding box center [784, 347] width 1568 height 694
click at [1180, 342] on div "Revoke" at bounding box center [1171, 337] width 53 height 23
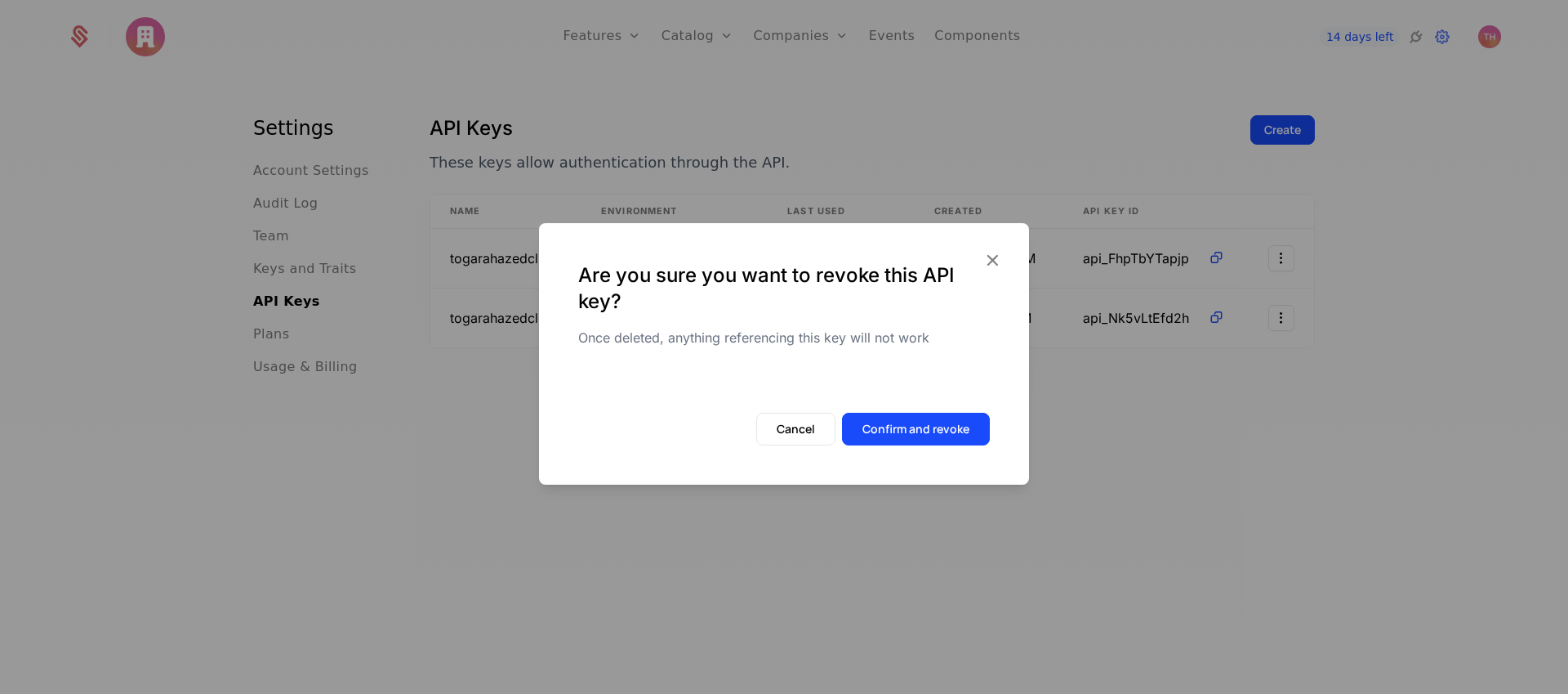
click at [921, 426] on button "Confirm and revoke" at bounding box center [915, 429] width 148 height 33
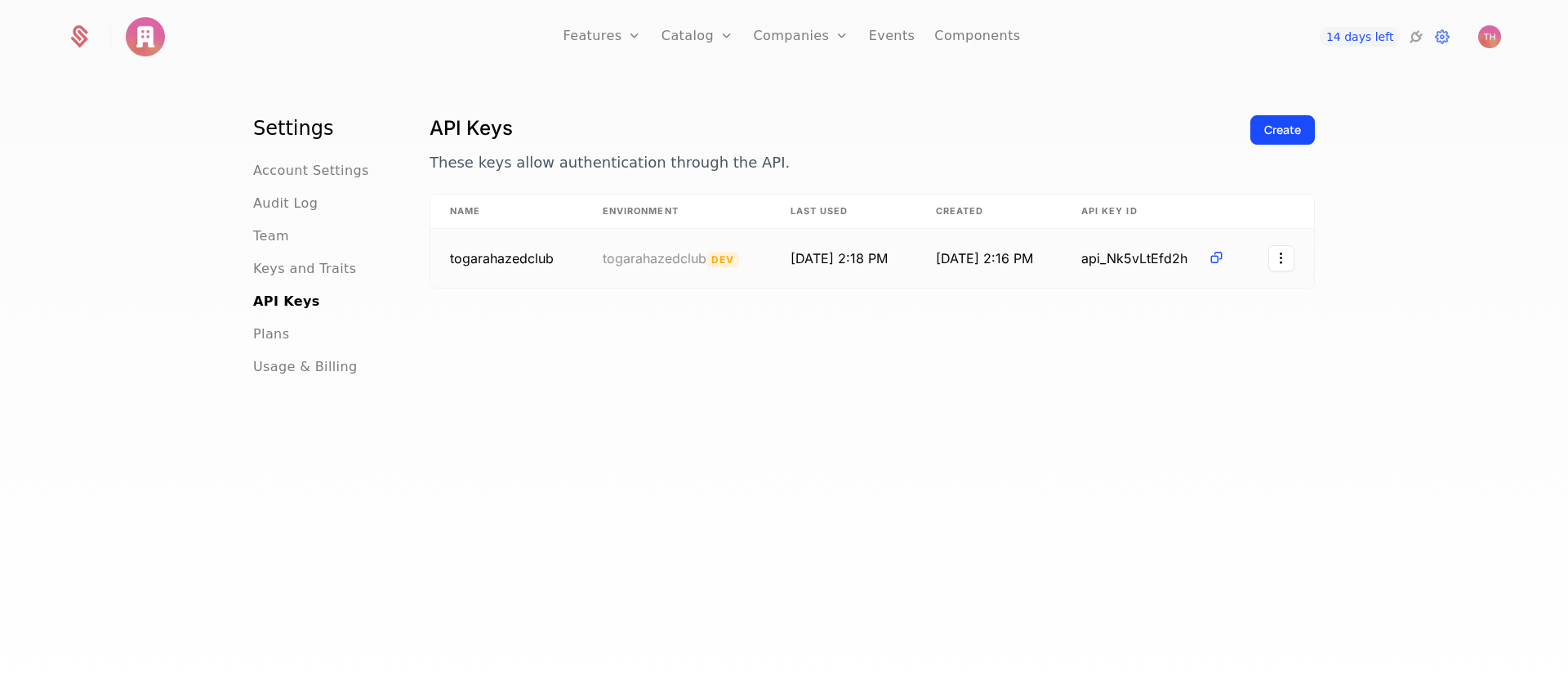
click at [684, 263] on span "togarahazedclub" at bounding box center [654, 258] width 104 height 16
click at [1266, 256] on html "Features Features Flags Catalog Plans Add Ons Credits Configuration Companies C…" at bounding box center [784, 347] width 1568 height 694
click at [1104, 177] on html "Features Features Flags Catalog Plans Add Ons Credits Configuration Companies C…" at bounding box center [784, 347] width 1568 height 694
click at [517, 262] on span "togarahazedclub" at bounding box center [502, 258] width 104 height 16
click at [1208, 259] on icon at bounding box center [1216, 257] width 17 height 17
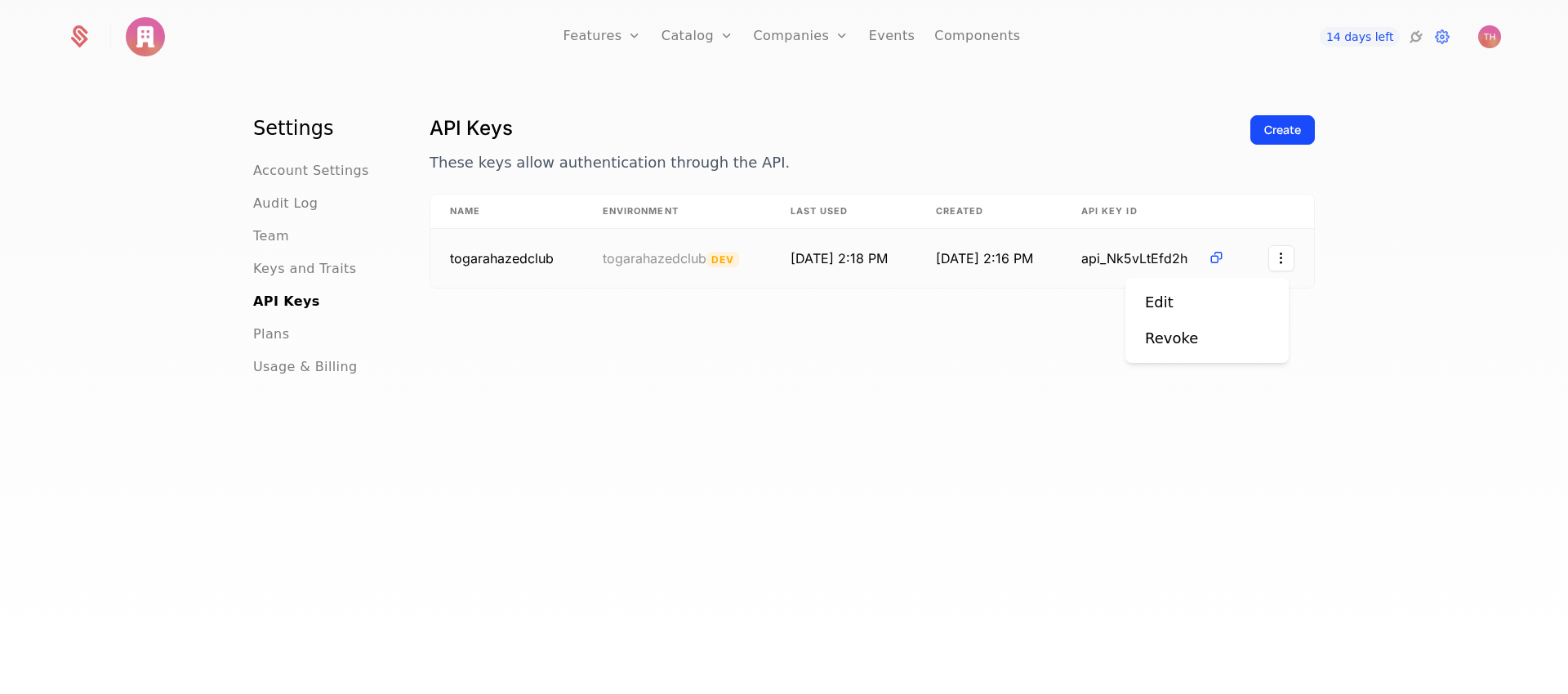
click at [1275, 261] on html "Features Features Flags Catalog Plans Add Ons Credits Configuration Companies C…" at bounding box center [784, 347] width 1568 height 694
click at [1213, 294] on div "Edit" at bounding box center [1206, 302] width 125 height 23
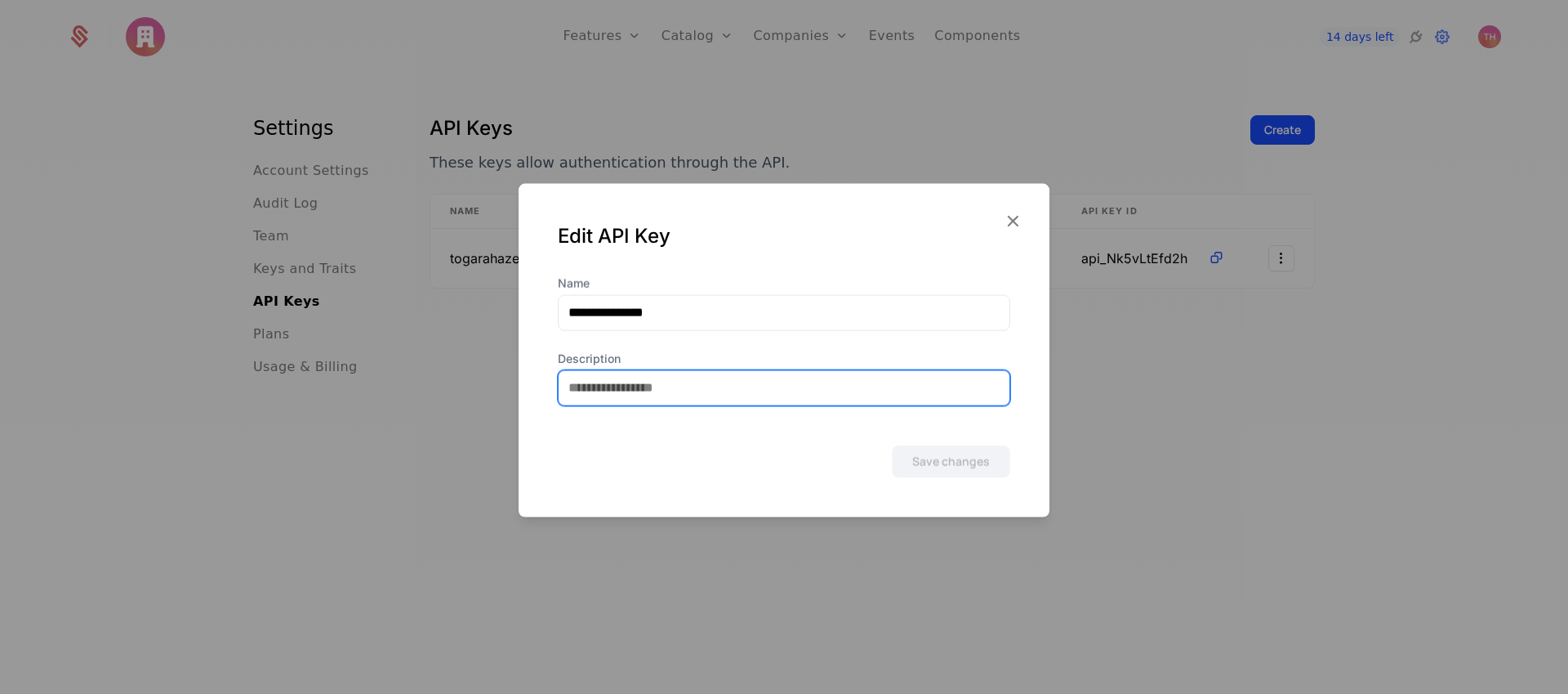
click at [750, 389] on input "Description" at bounding box center [784, 387] width 451 height 35
type input "**********"
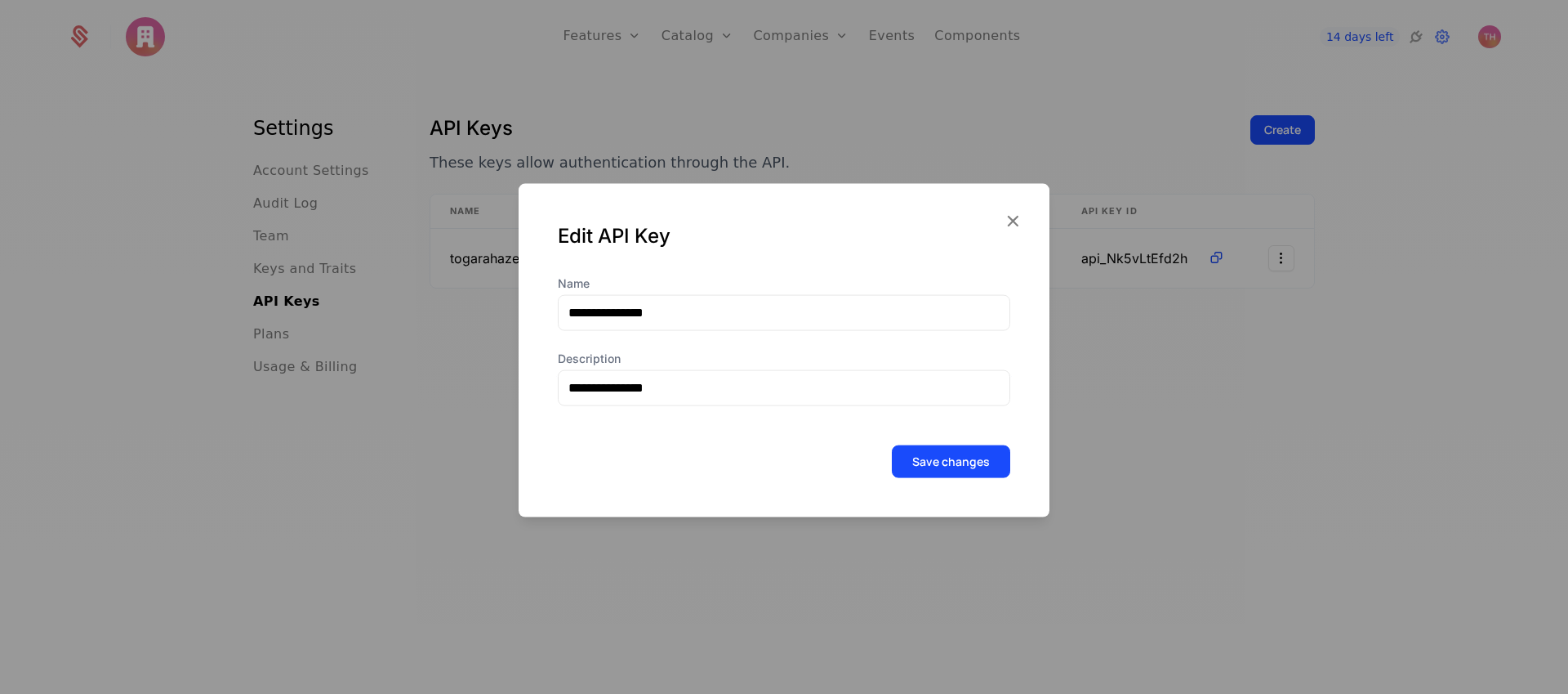
click at [939, 462] on button "Save changes" at bounding box center [951, 461] width 118 height 33
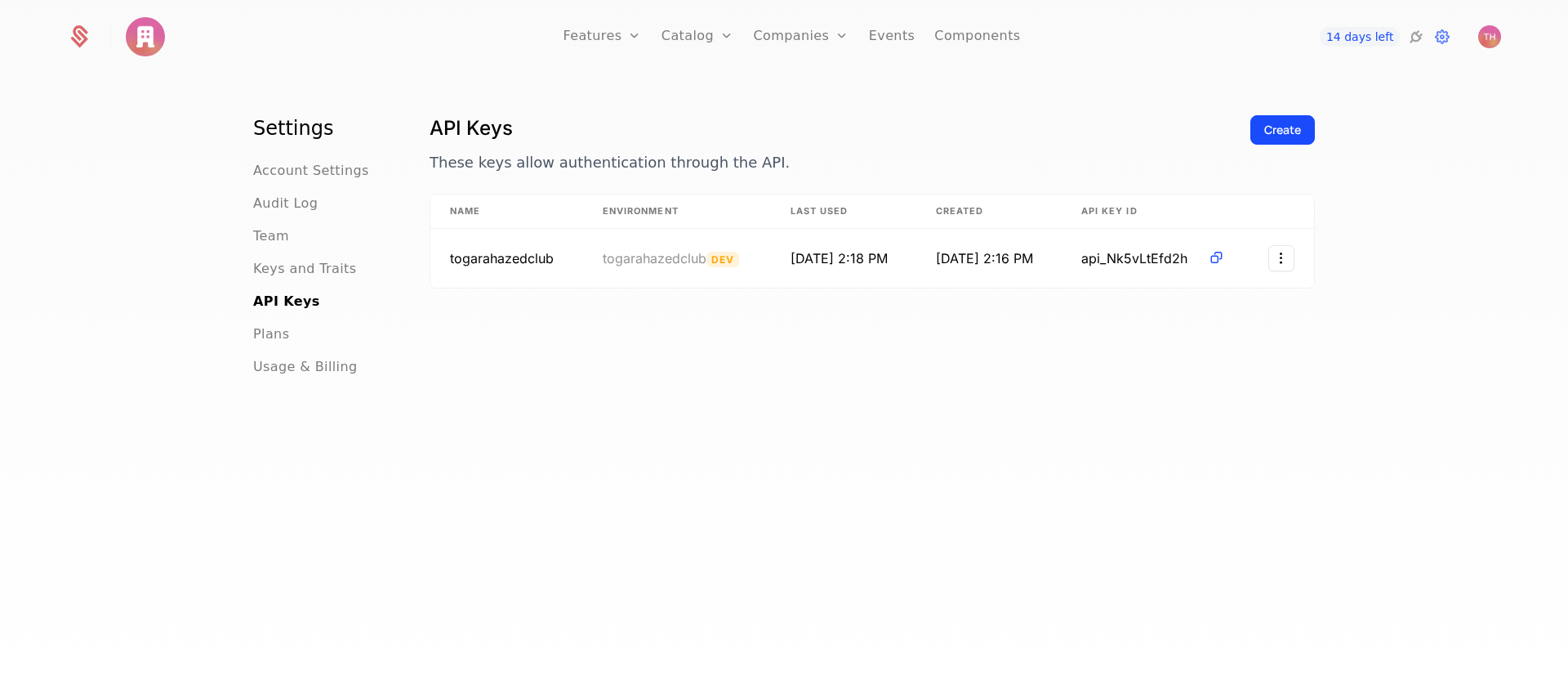
click at [285, 301] on span "API Keys" at bounding box center [286, 302] width 67 height 20
click at [1443, 42] on icon at bounding box center [1443, 37] width 20 height 20
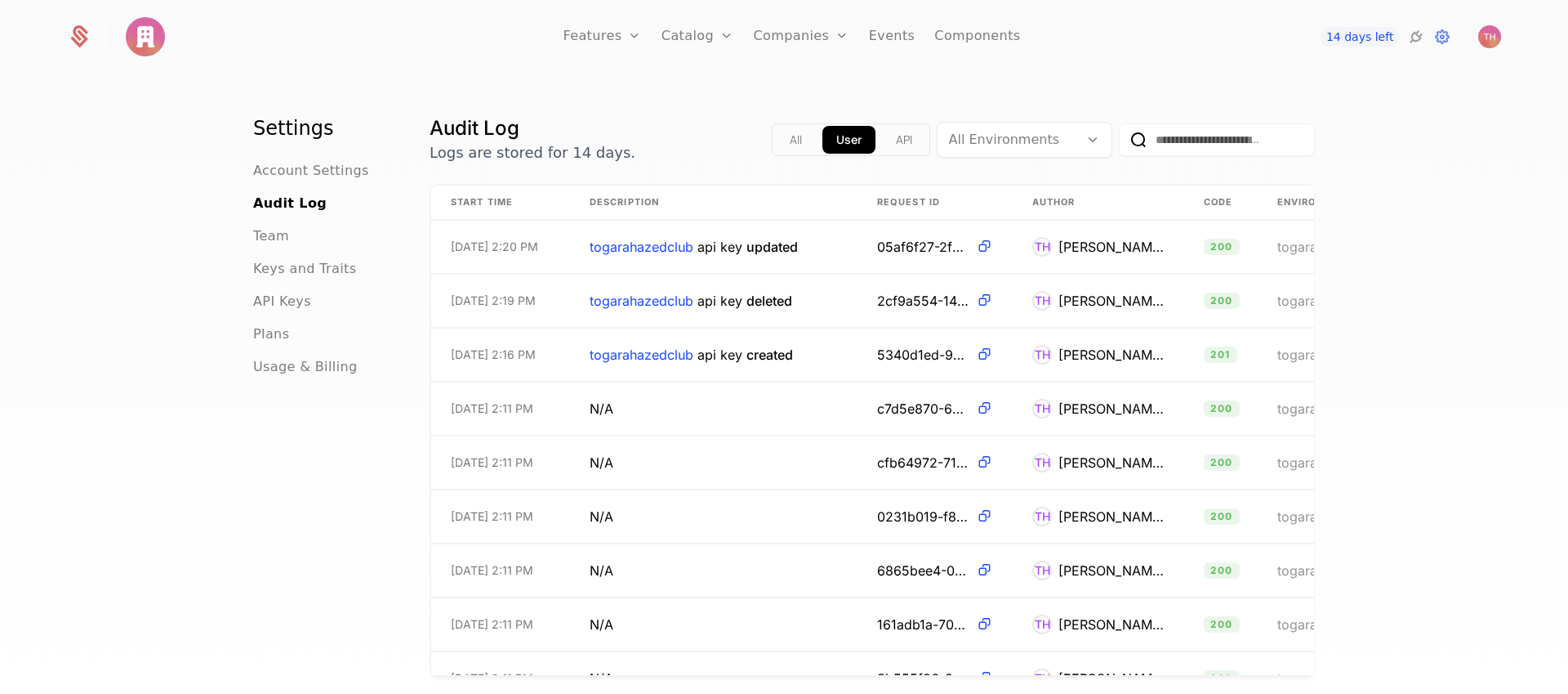
click at [285, 298] on span "API Keys" at bounding box center [282, 302] width 58 height 20
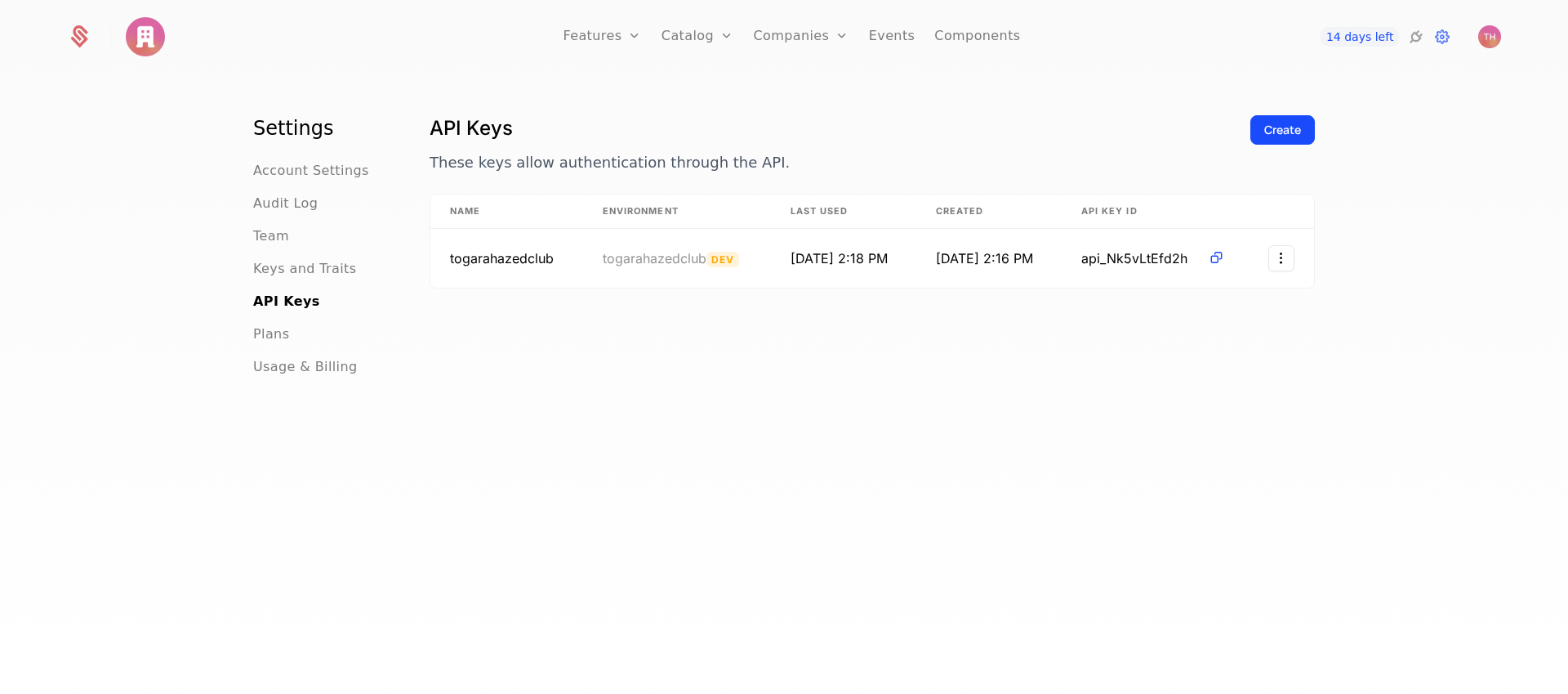
click at [294, 268] on span "Keys and Traits" at bounding box center [304, 269] width 103 height 20
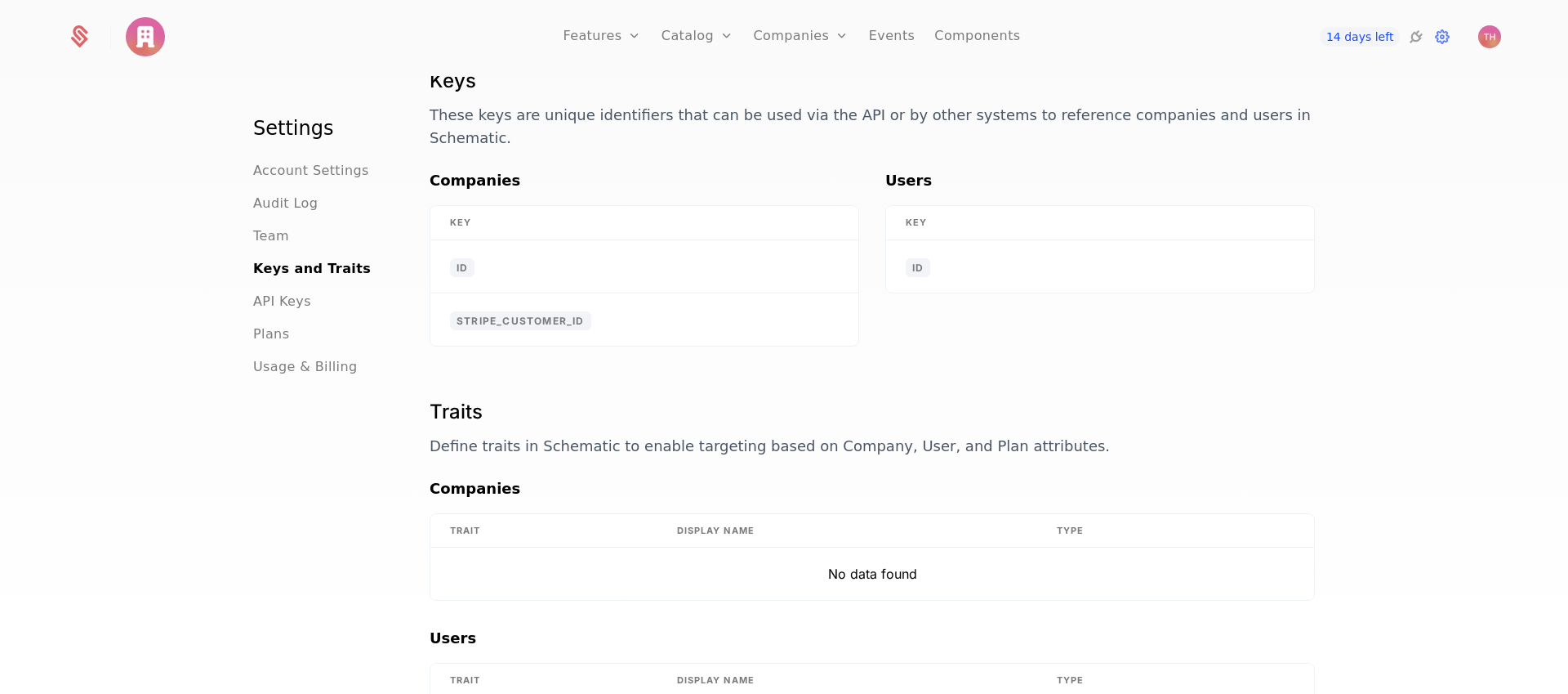
scroll to position [125, 0]
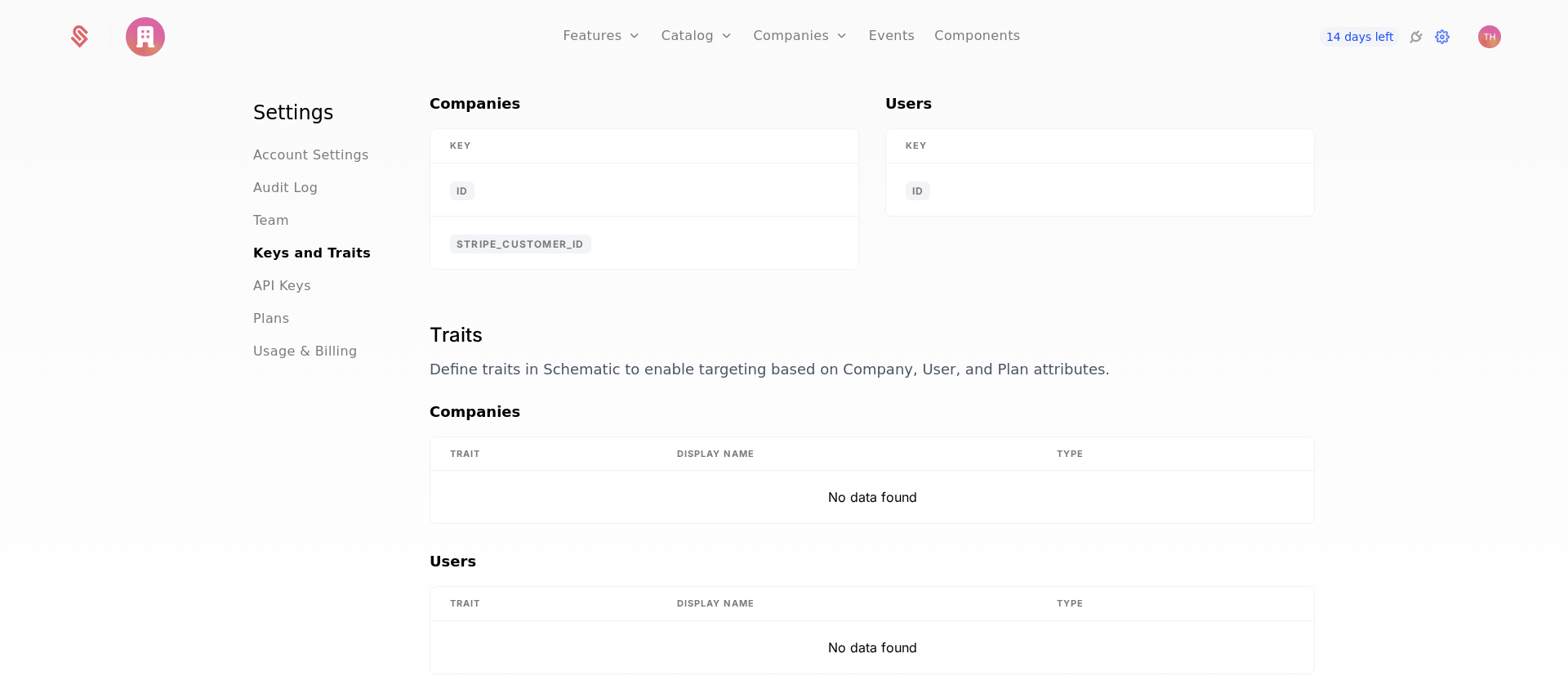
click at [303, 146] on span "Account Settings" at bounding box center [311, 156] width 116 height 20
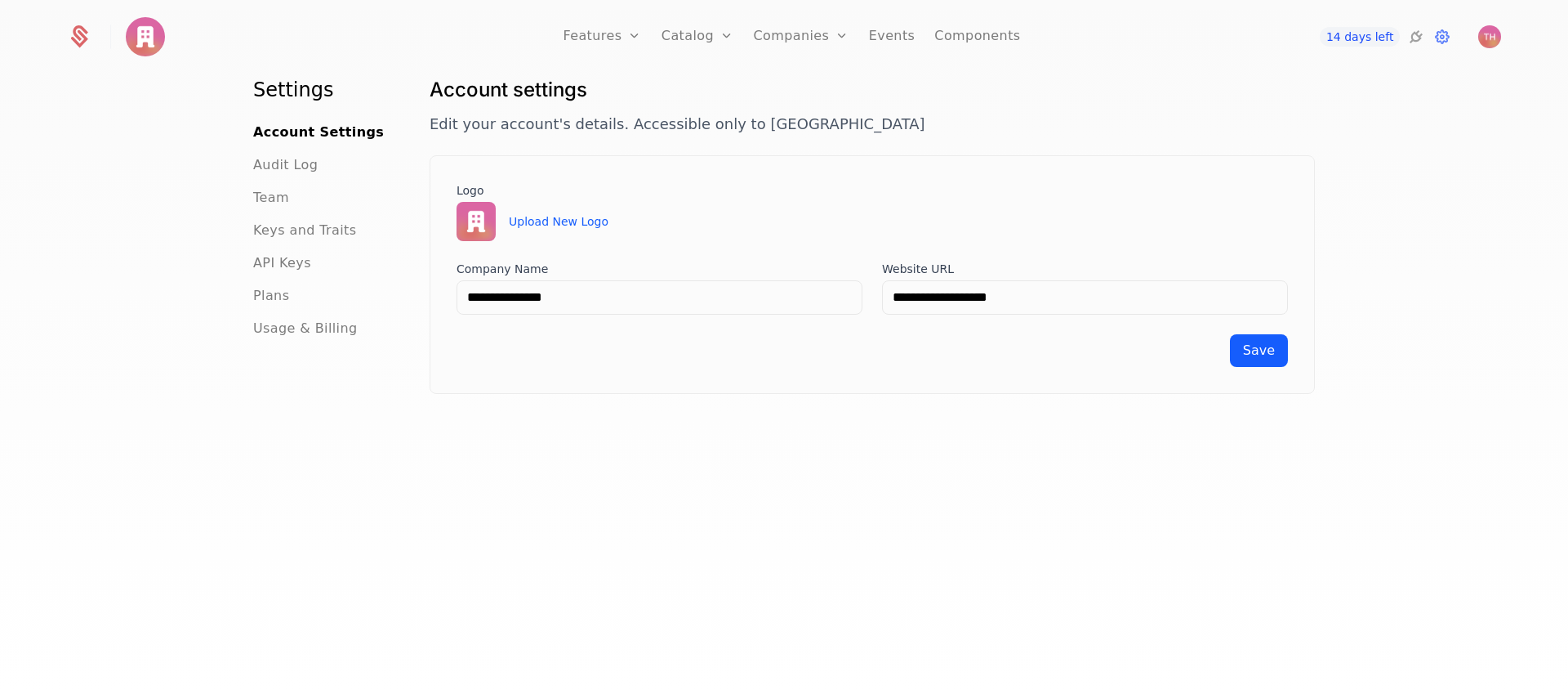
scroll to position [38, 0]
click at [277, 265] on span "API Keys" at bounding box center [282, 263] width 58 height 20
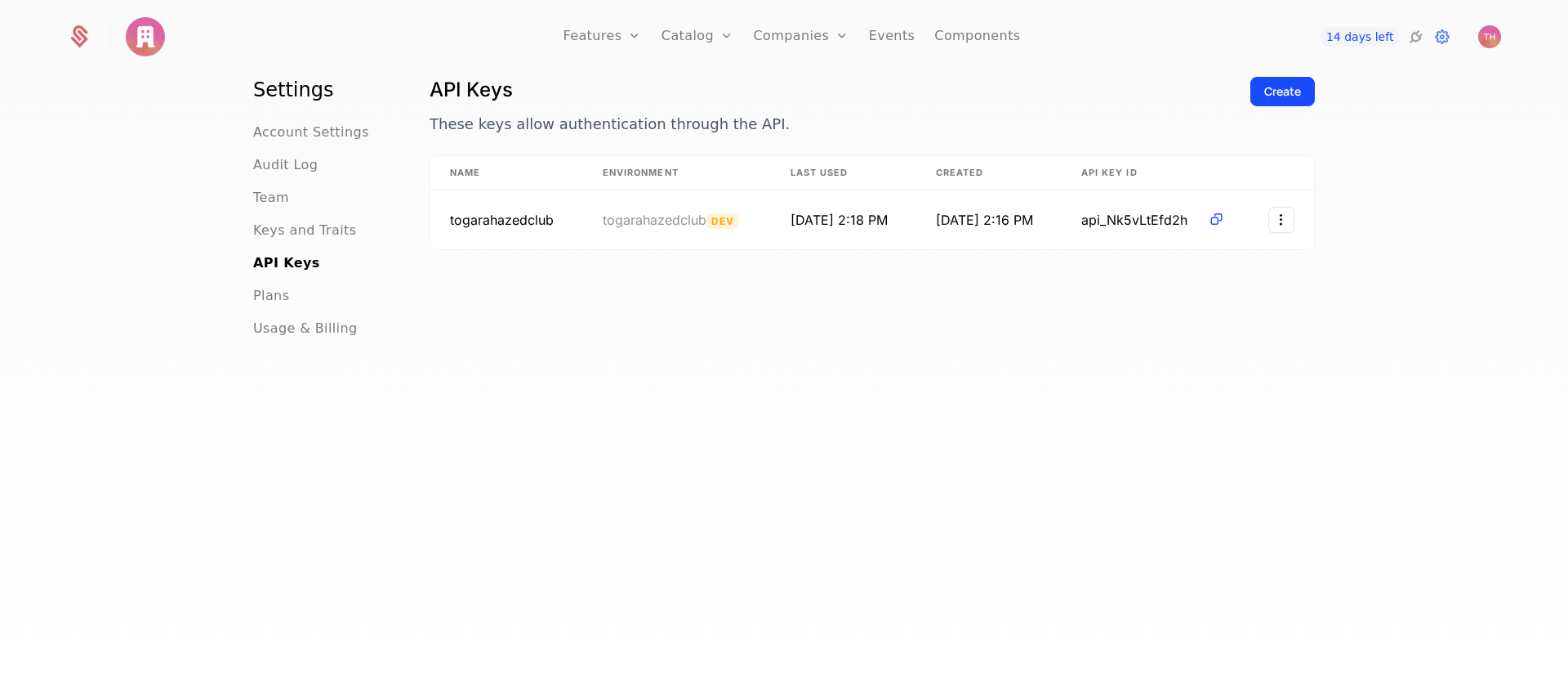
click at [1445, 38] on icon at bounding box center [1443, 37] width 20 height 20
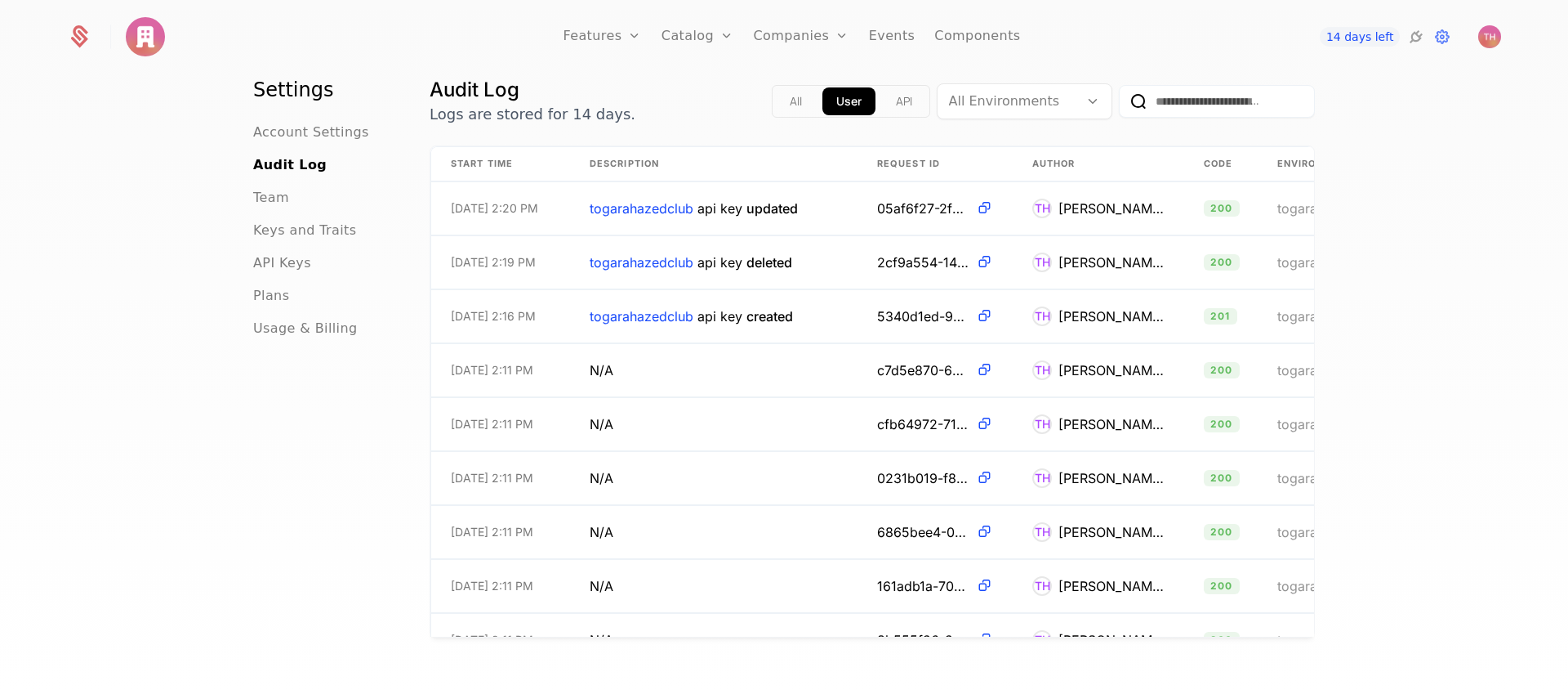
click at [286, 134] on span "Account Settings" at bounding box center [311, 133] width 116 height 20
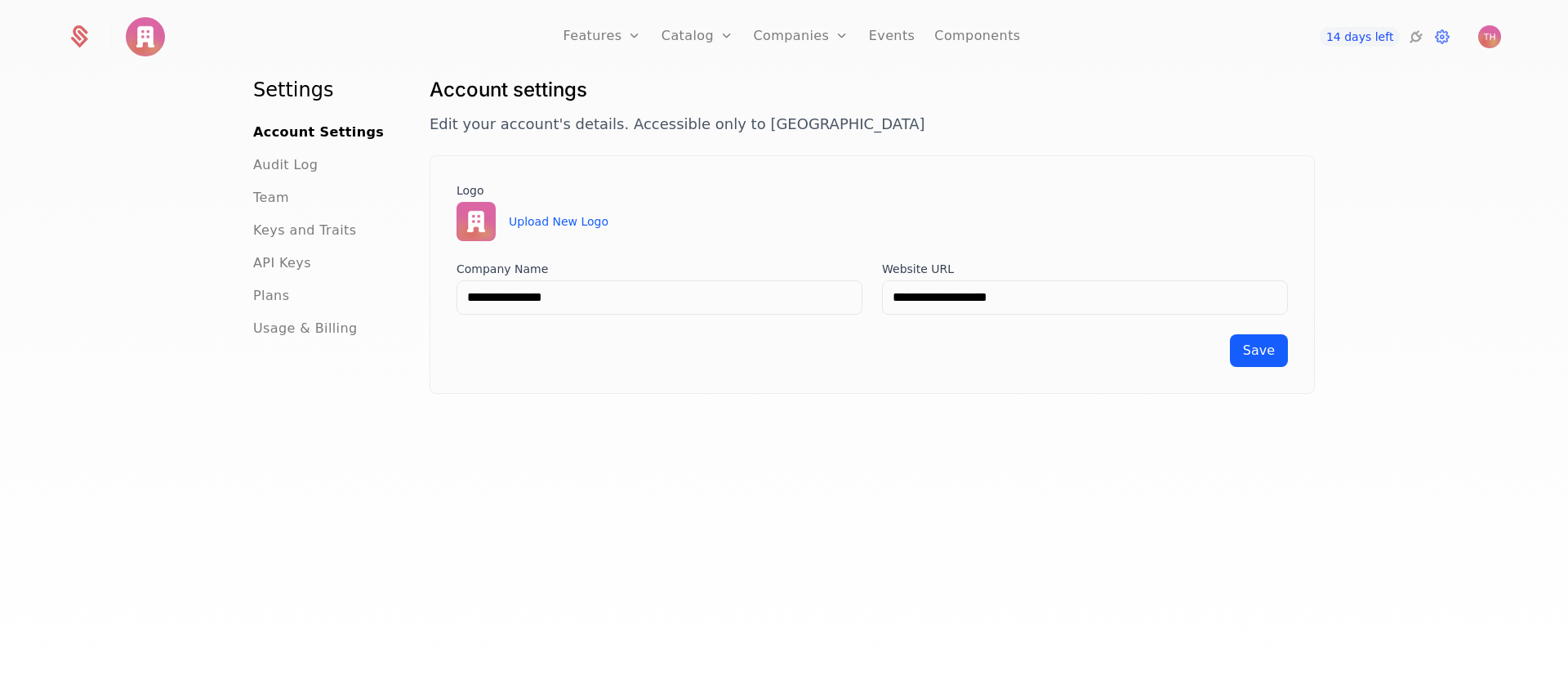
drag, startPoint x: 1447, startPoint y: 40, endPoint x: 1481, endPoint y: 39, distance: 34.0
click at [1448, 40] on icon at bounding box center [1443, 37] width 20 height 20
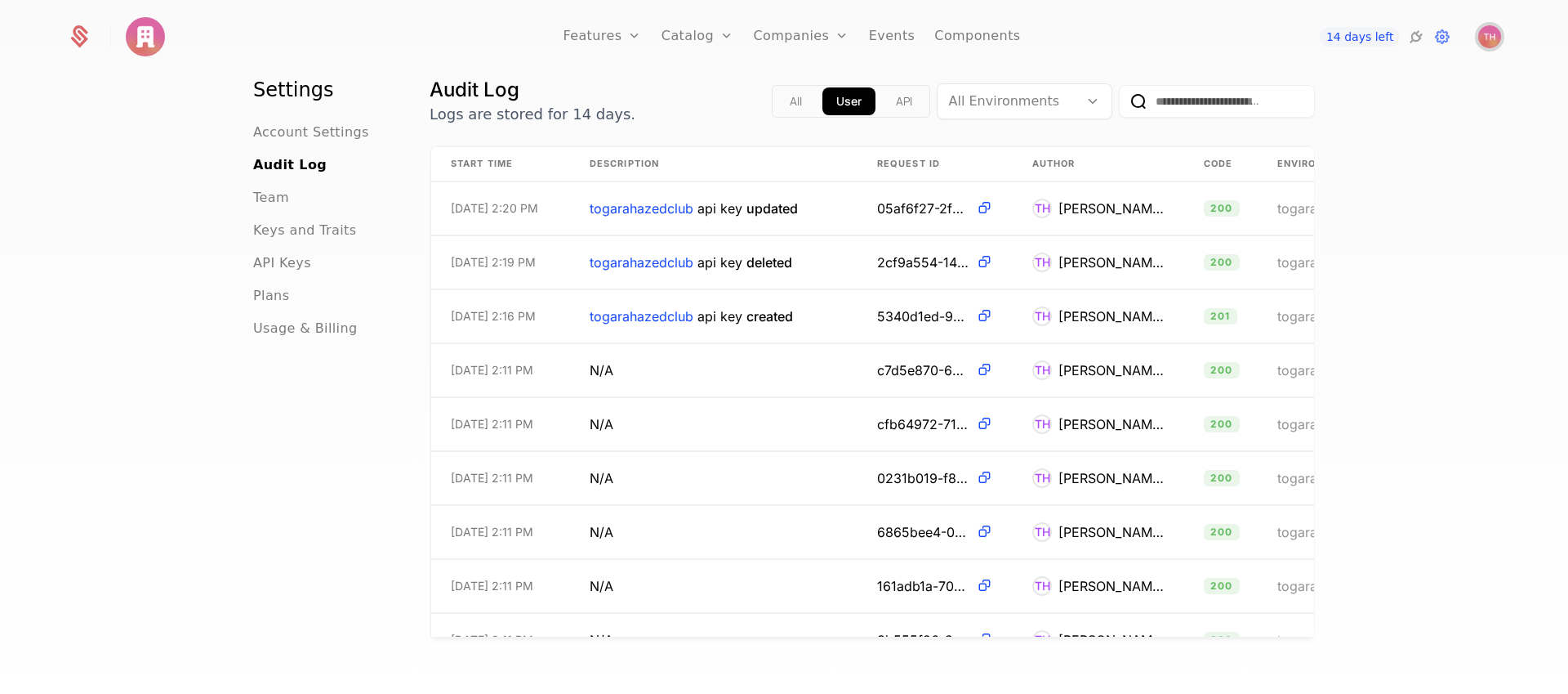
click at [1490, 40] on img "Open user button" at bounding box center [1489, 36] width 23 height 23
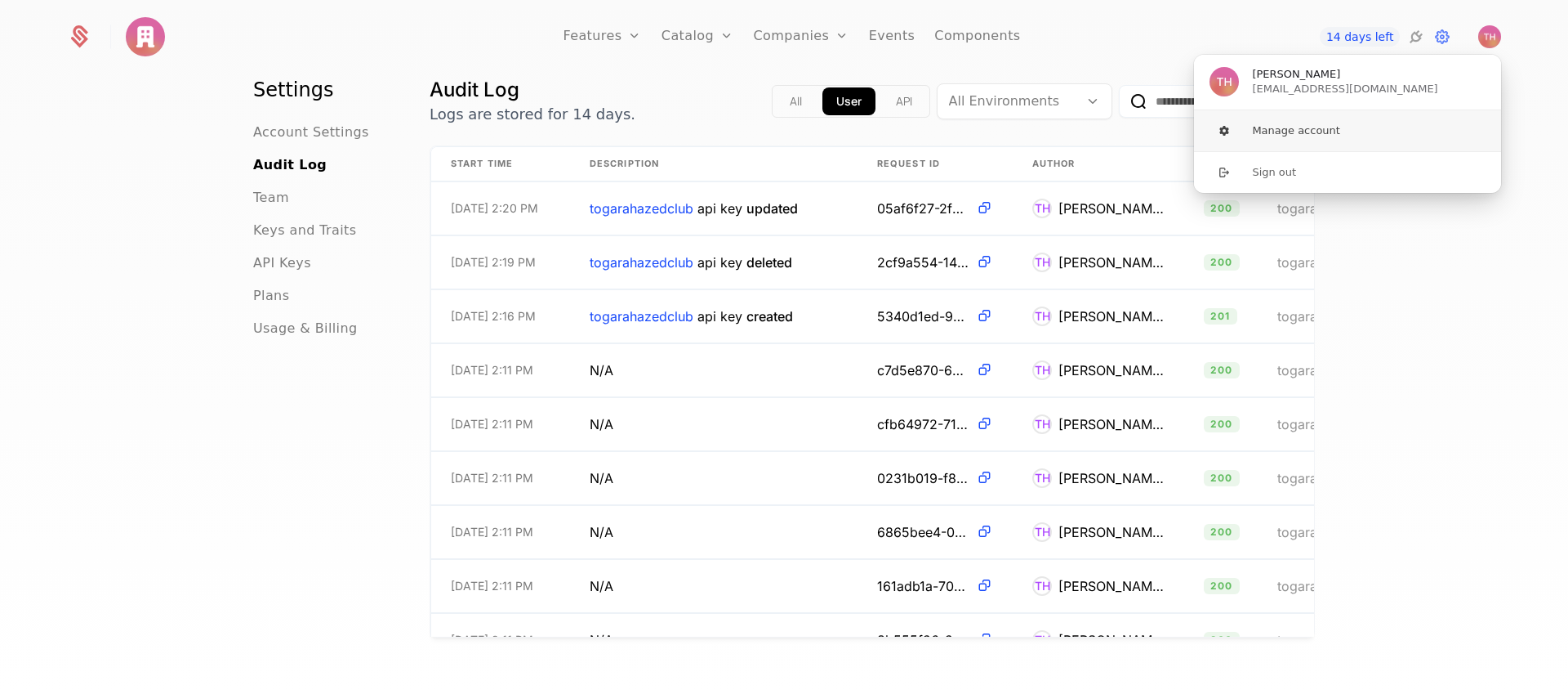
click at [1388, 136] on button "Manage account" at bounding box center [1347, 130] width 309 height 41
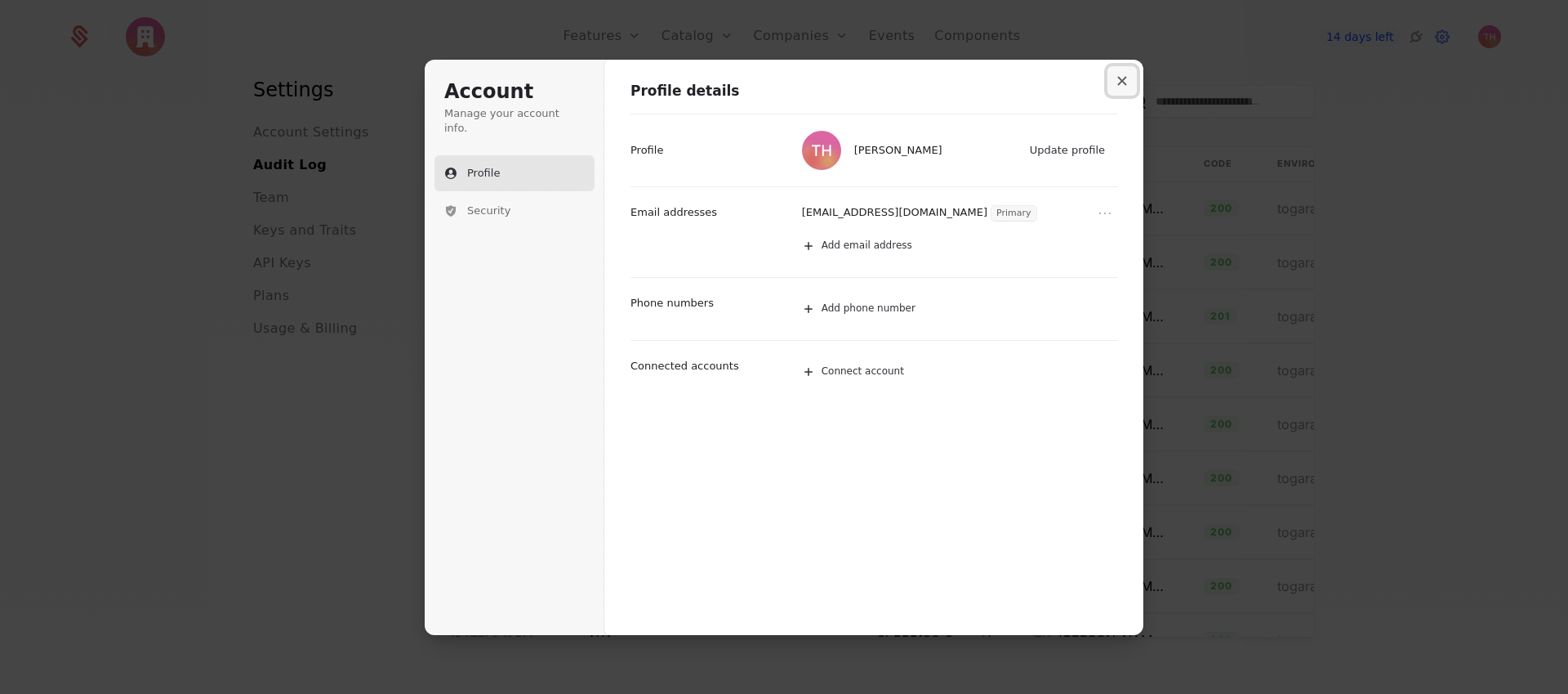
click at [1124, 83] on icon "Close modal" at bounding box center [1123, 81] width 9 height 9
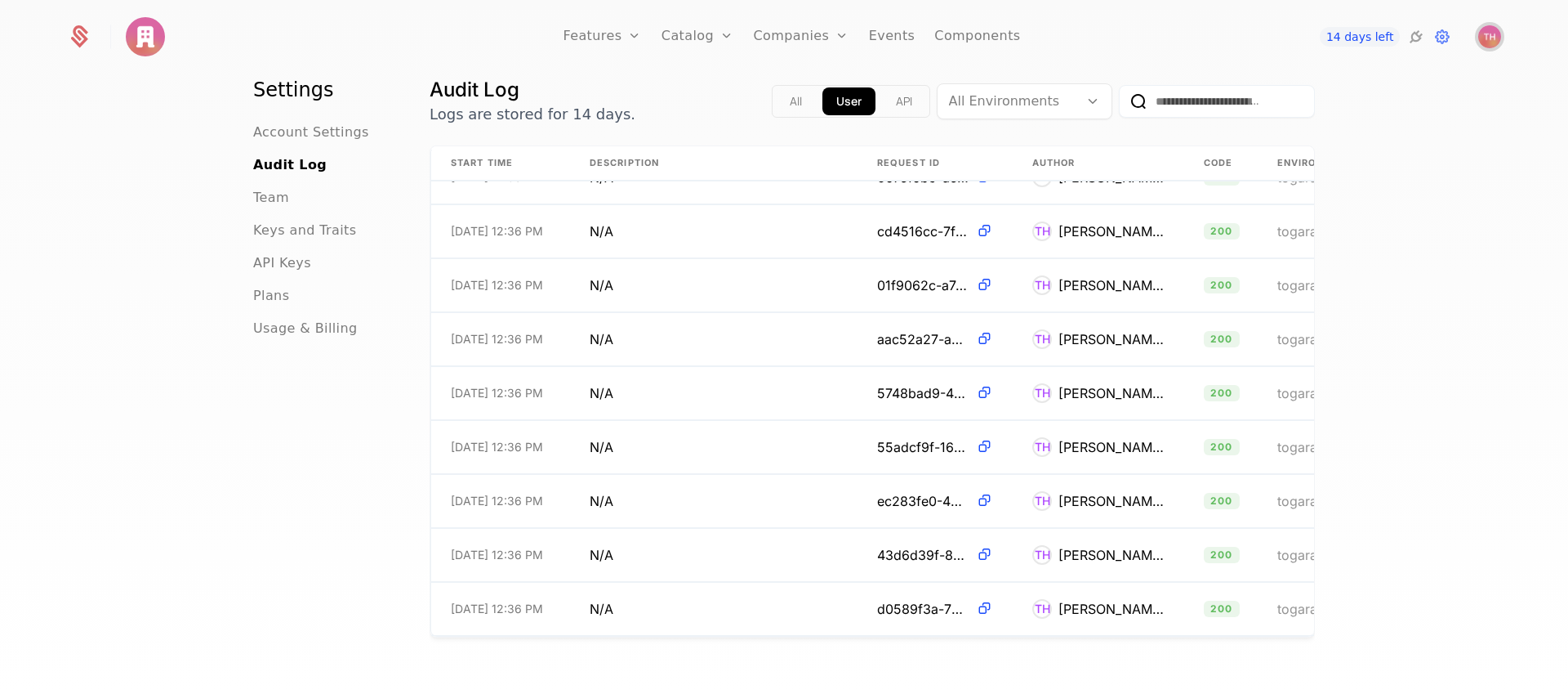
scroll to position [6025, 0]
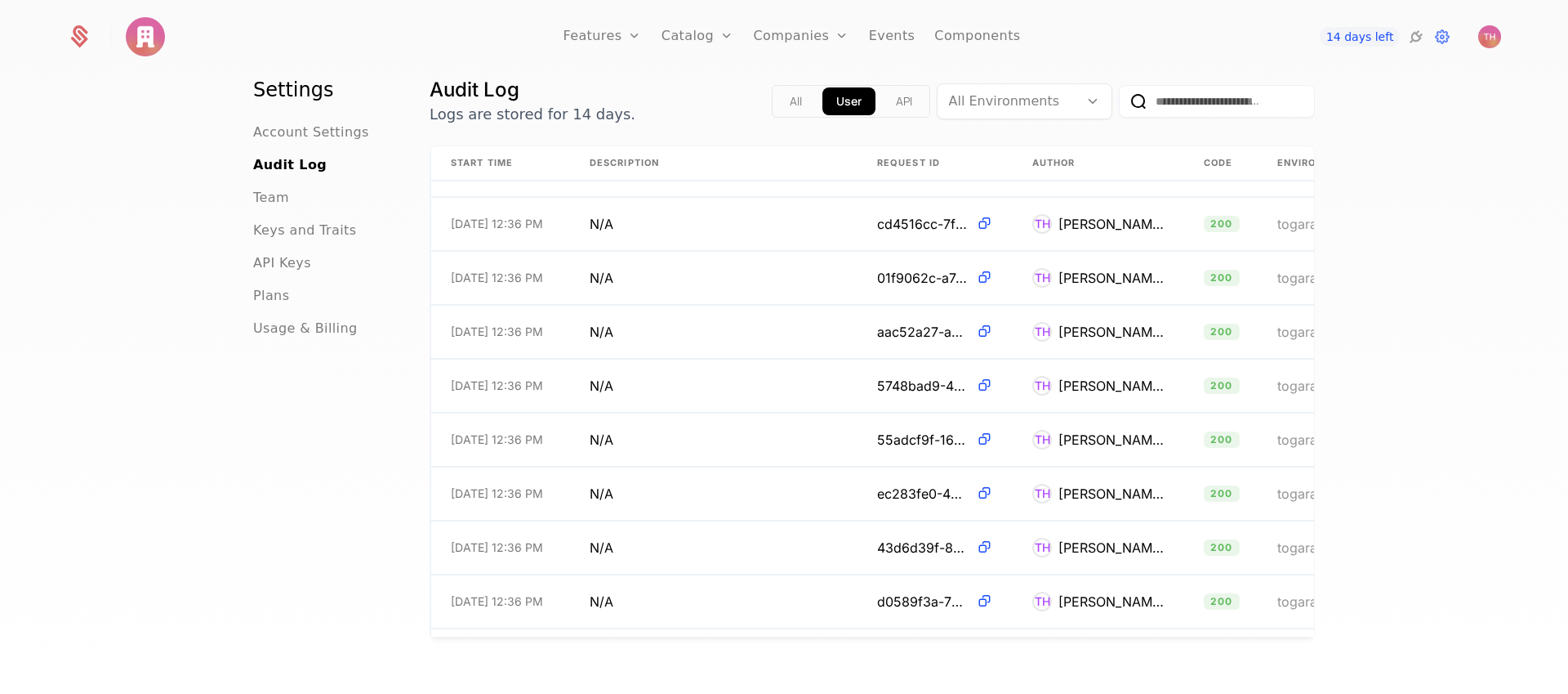
click at [298, 260] on span "API Keys" at bounding box center [282, 263] width 58 height 20
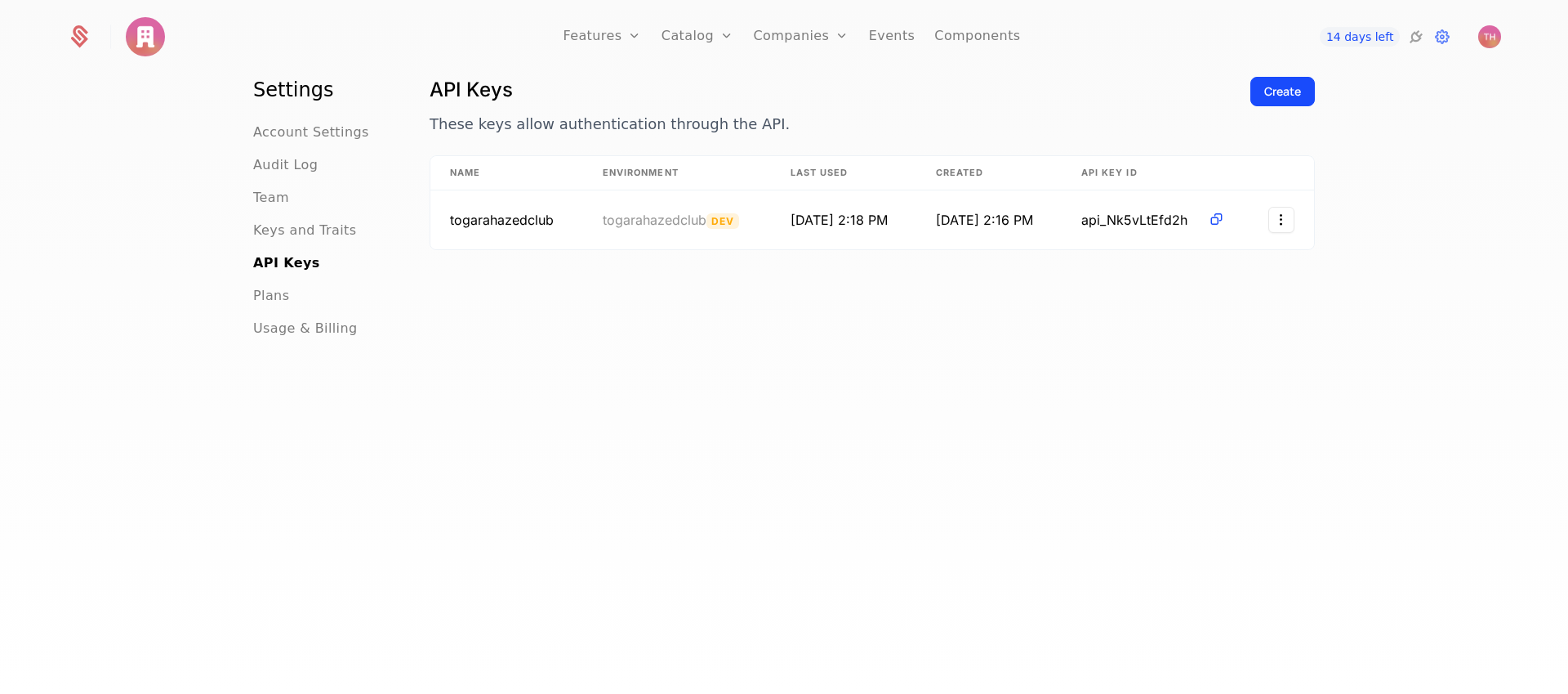
click at [269, 266] on span "API Keys" at bounding box center [286, 263] width 67 height 20
click at [285, 234] on span "Keys and Traits" at bounding box center [304, 231] width 103 height 20
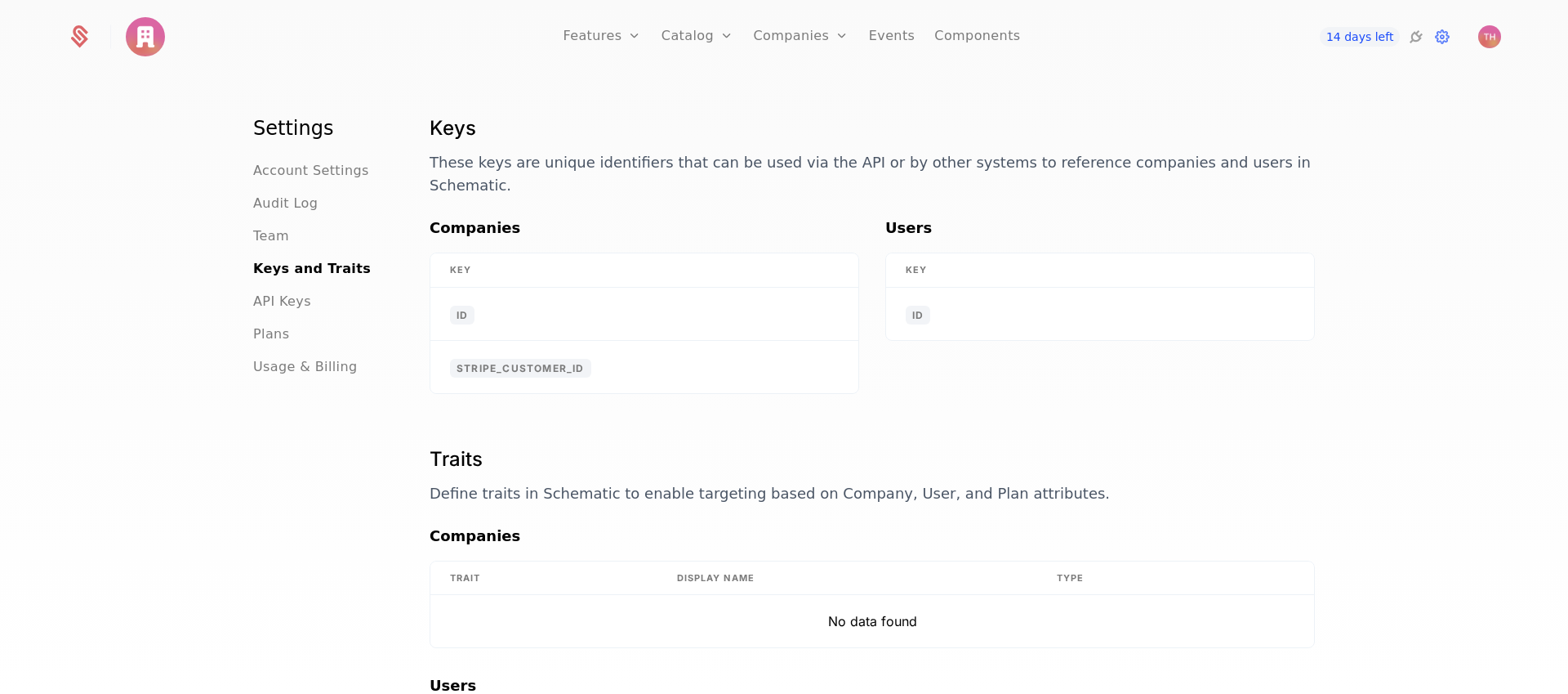
click at [275, 303] on span "API Keys" at bounding box center [282, 302] width 58 height 20
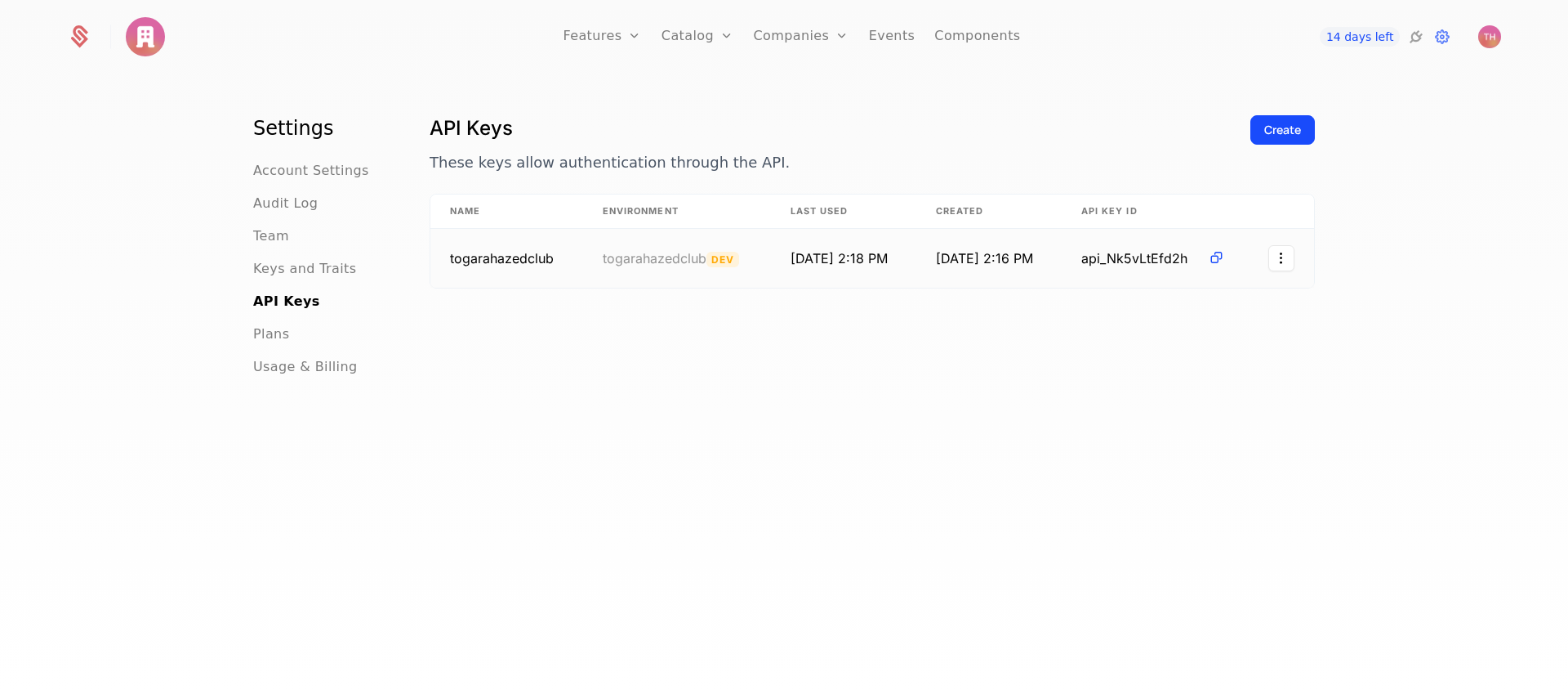
click at [518, 259] on span "togarahazedclub" at bounding box center [502, 258] width 104 height 16
click at [1447, 38] on icon at bounding box center [1443, 37] width 20 height 20
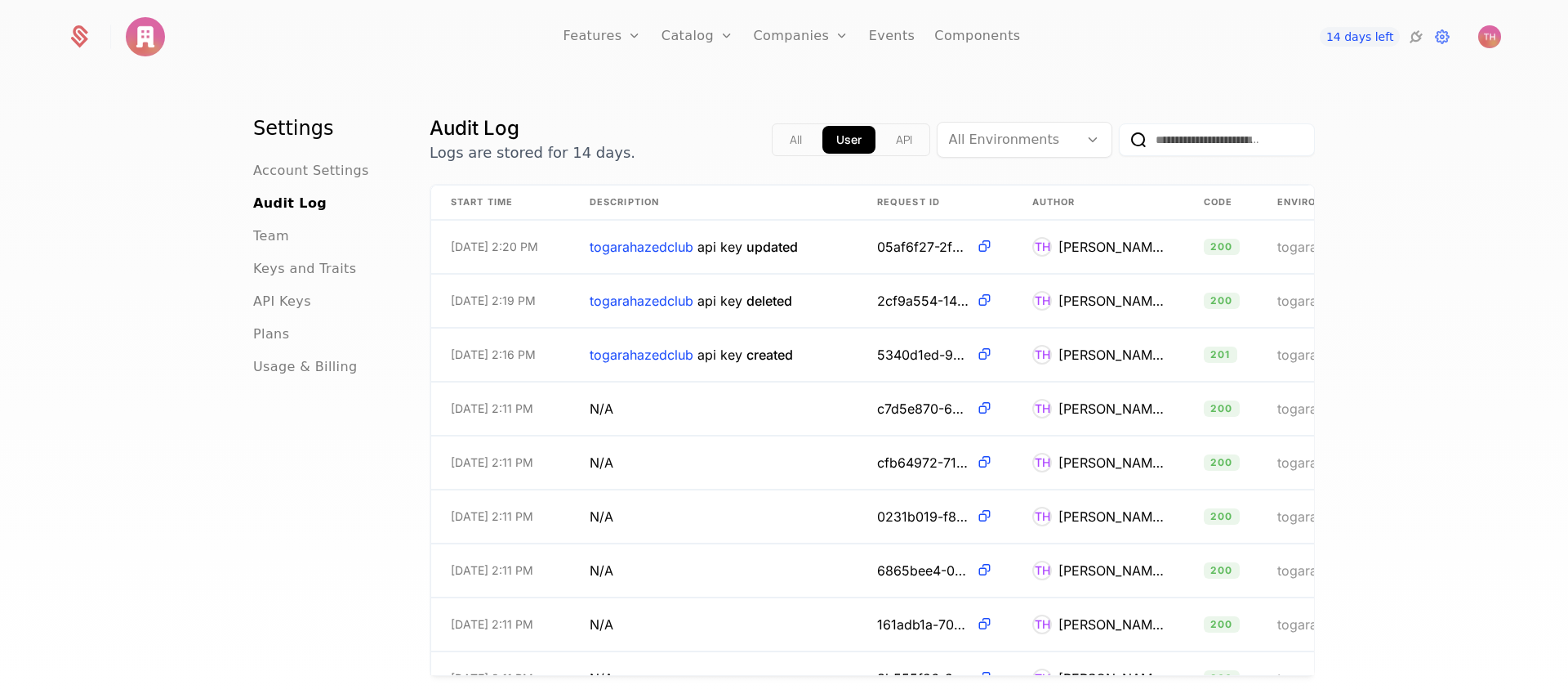
click at [280, 303] on span "API Keys" at bounding box center [282, 302] width 58 height 20
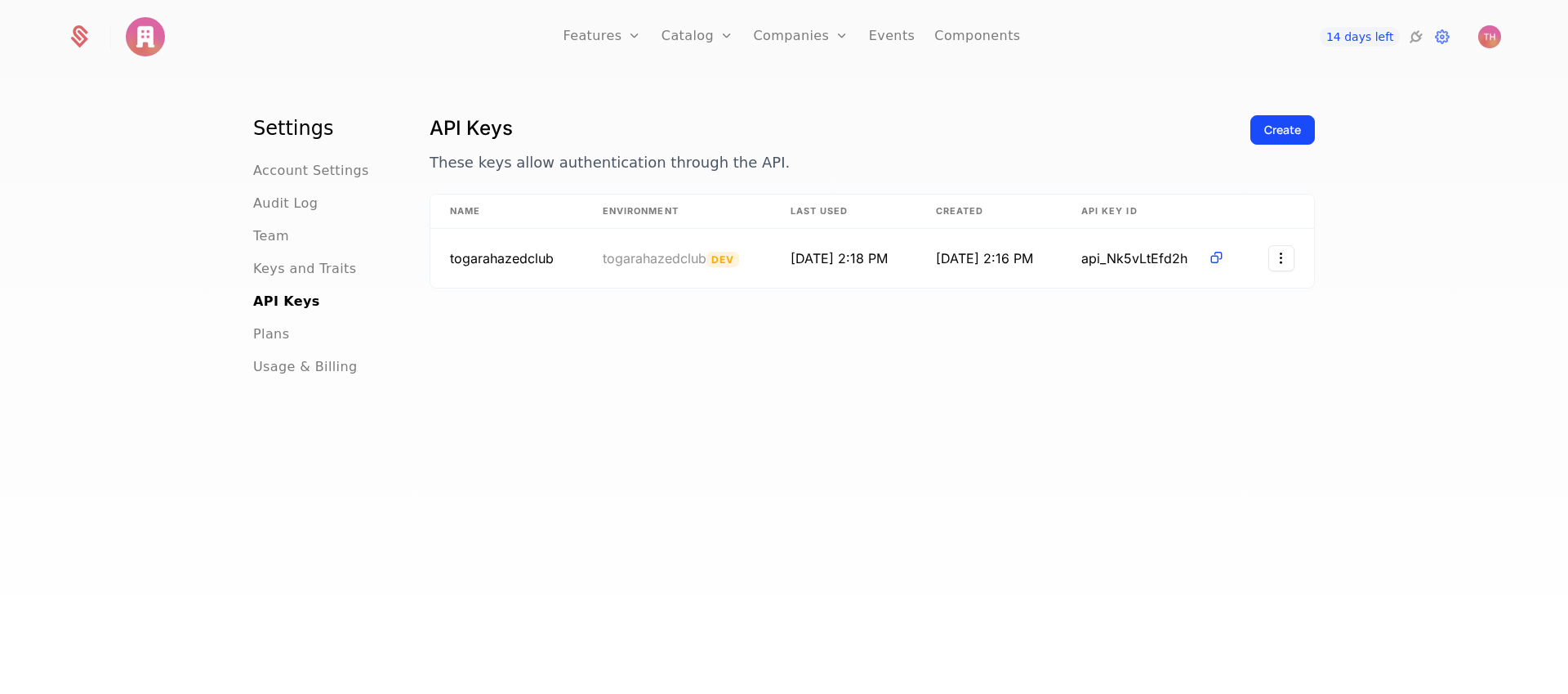
click at [291, 269] on span "Keys and Traits" at bounding box center [304, 269] width 103 height 20
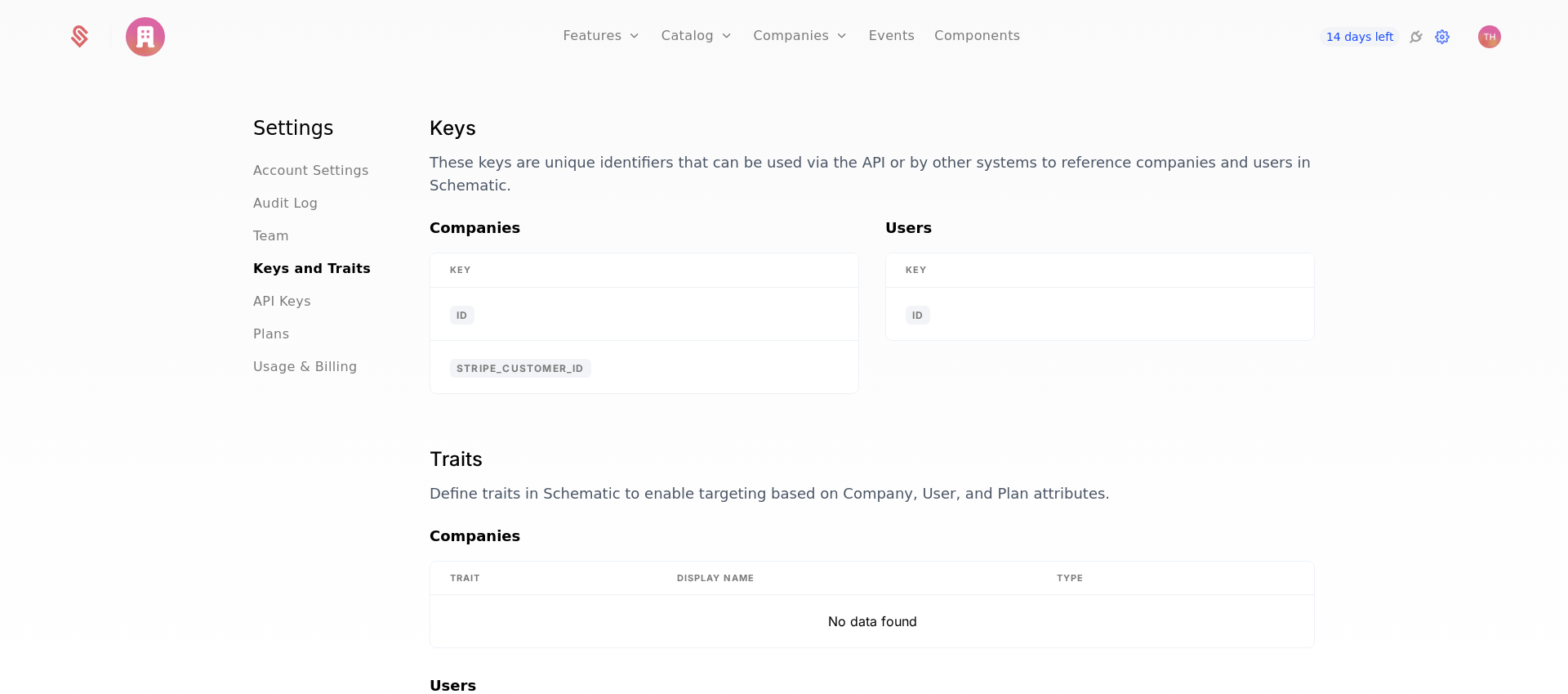
click at [275, 304] on span "API Keys" at bounding box center [282, 302] width 58 height 20
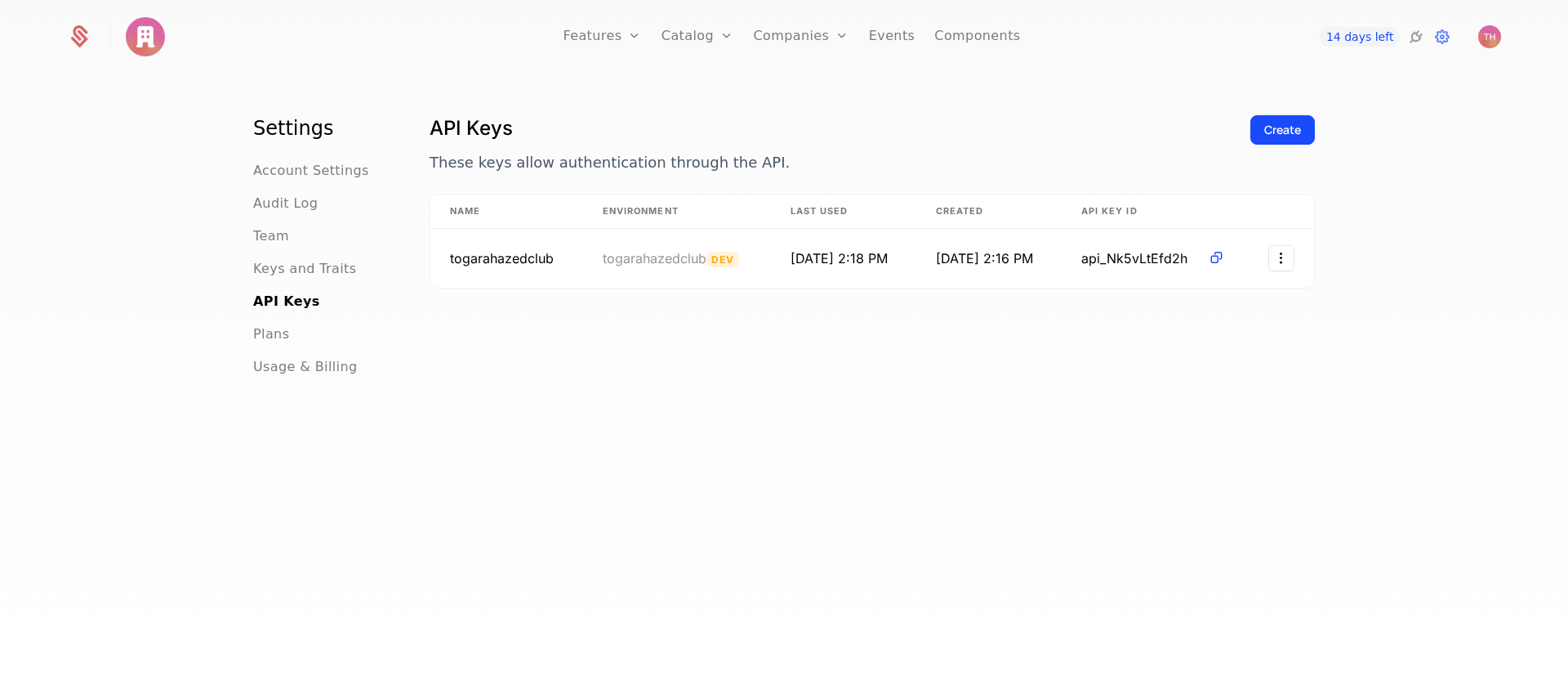
click at [1122, 211] on th "API Key ID" at bounding box center [1153, 212] width 183 height 35
click at [979, 261] on td "[DATE] 2:16 PM" at bounding box center [989, 258] width 145 height 59
drag, startPoint x: 791, startPoint y: 261, endPoint x: 773, endPoint y: 264, distance: 18.2
click at [784, 262] on td "[DATE] 2:18 PM" at bounding box center [844, 258] width 145 height 59
click at [665, 261] on span "togarahazedclub" at bounding box center [654, 258] width 104 height 16
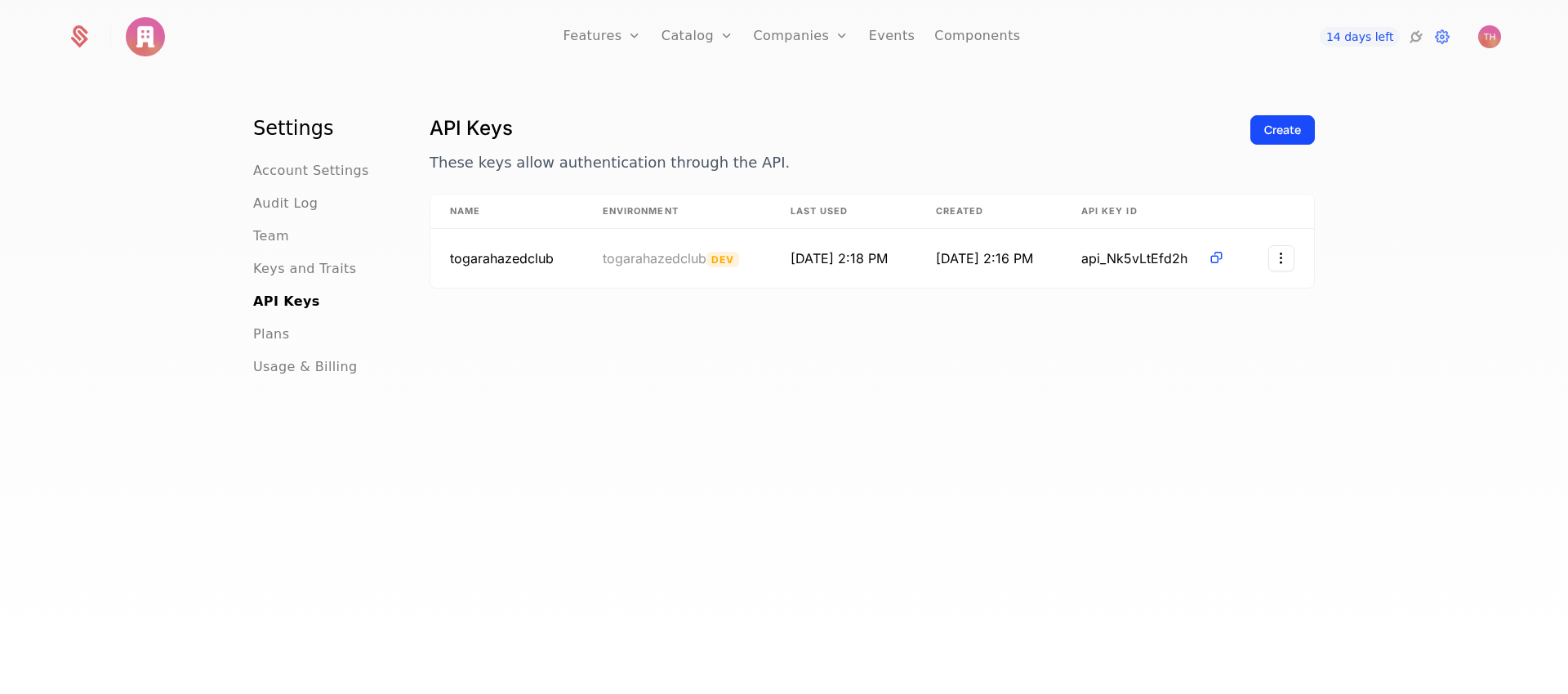
click at [1443, 40] on icon at bounding box center [1443, 37] width 20 height 20
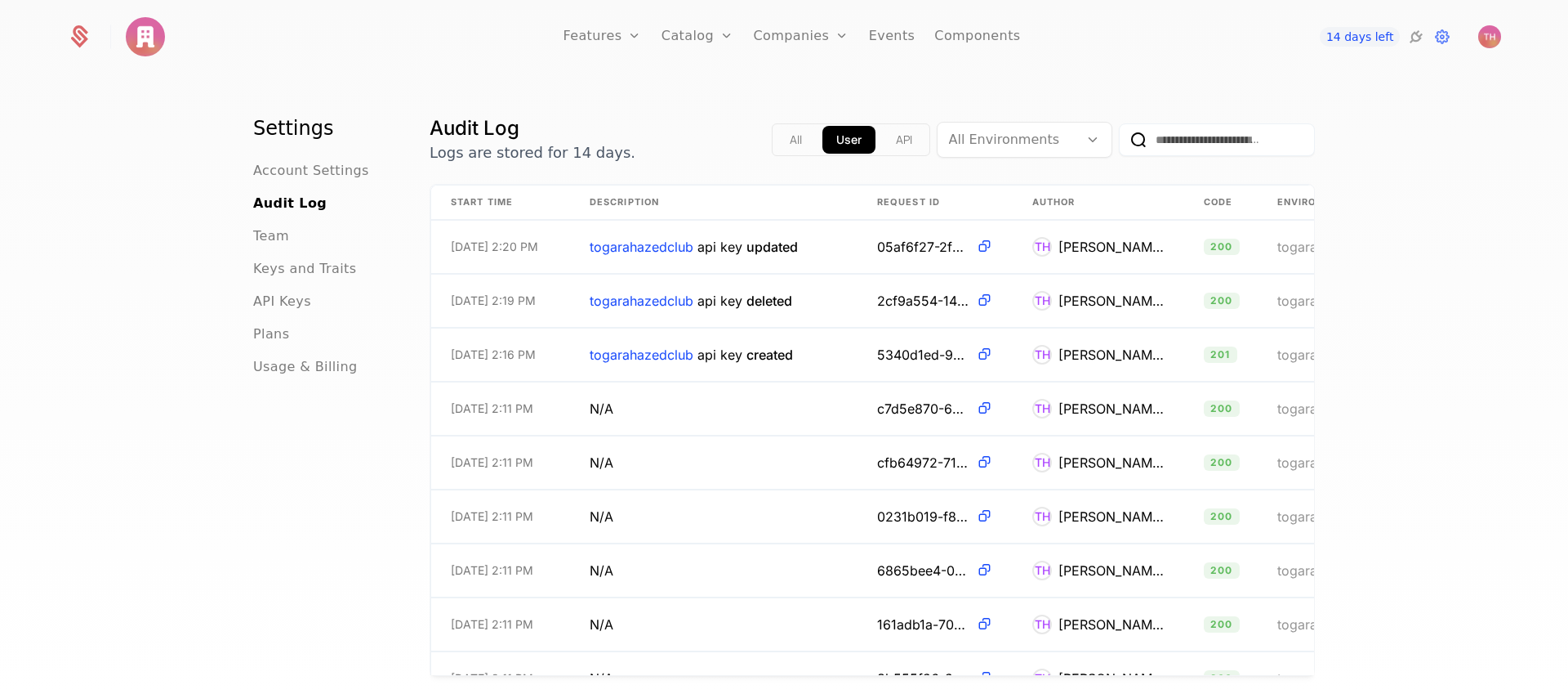
click at [735, 164] on link "Configuration" at bounding box center [723, 158] width 85 height 13
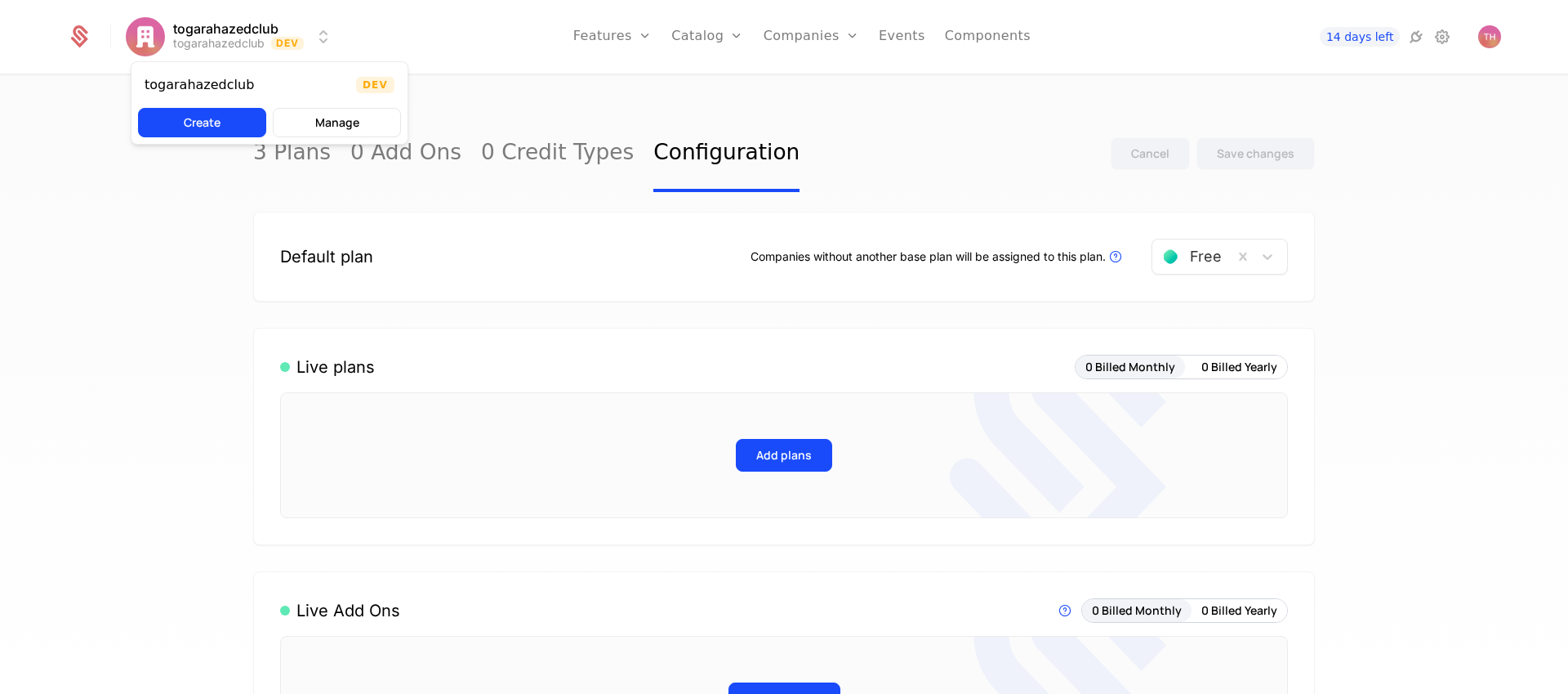
click at [324, 38] on html "togarahazedclub togarahazedclub Dev Features Features Flags Catalog Plans Add O…" at bounding box center [784, 347] width 1568 height 694
click at [325, 126] on button "Manage" at bounding box center [336, 123] width 128 height 29
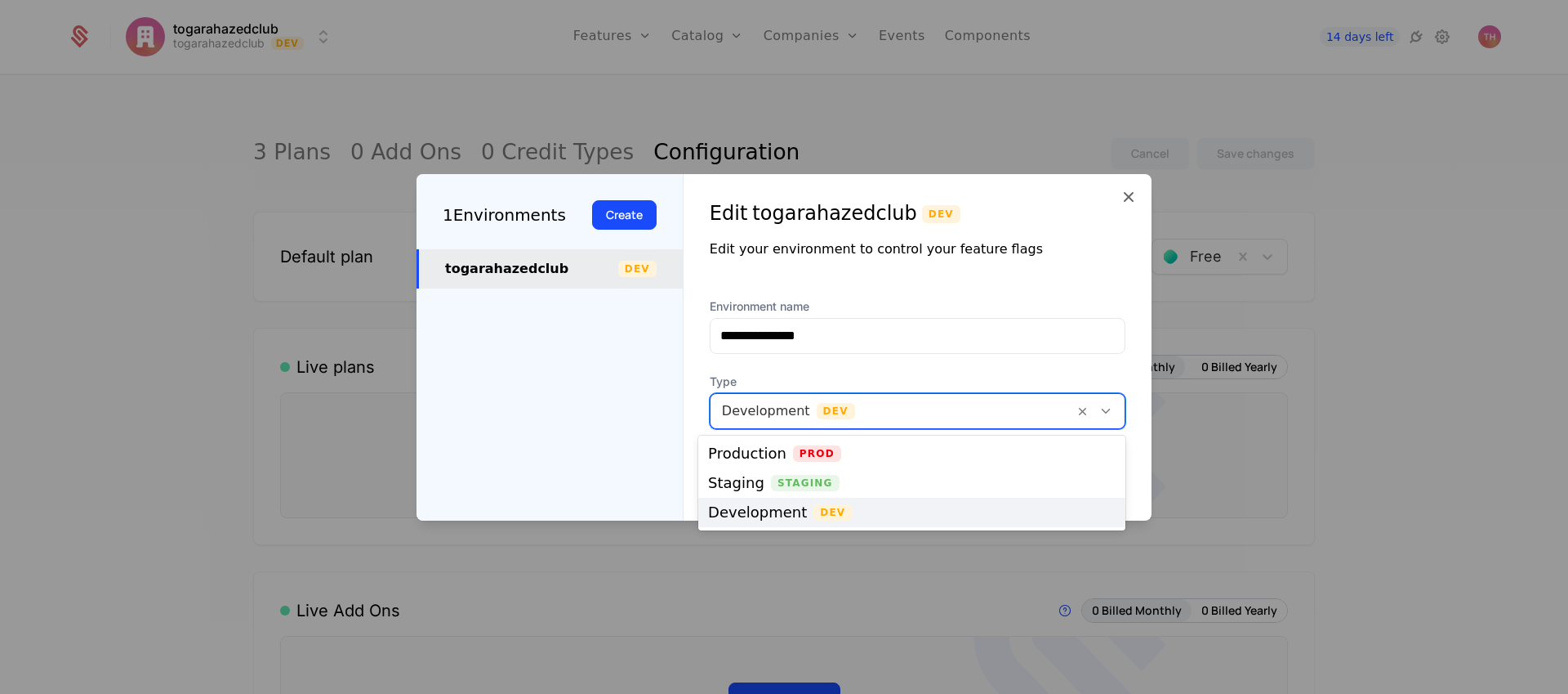
click at [1103, 413] on icon at bounding box center [1105, 411] width 15 height 15
click at [1113, 414] on icon at bounding box center [1105, 411] width 15 height 15
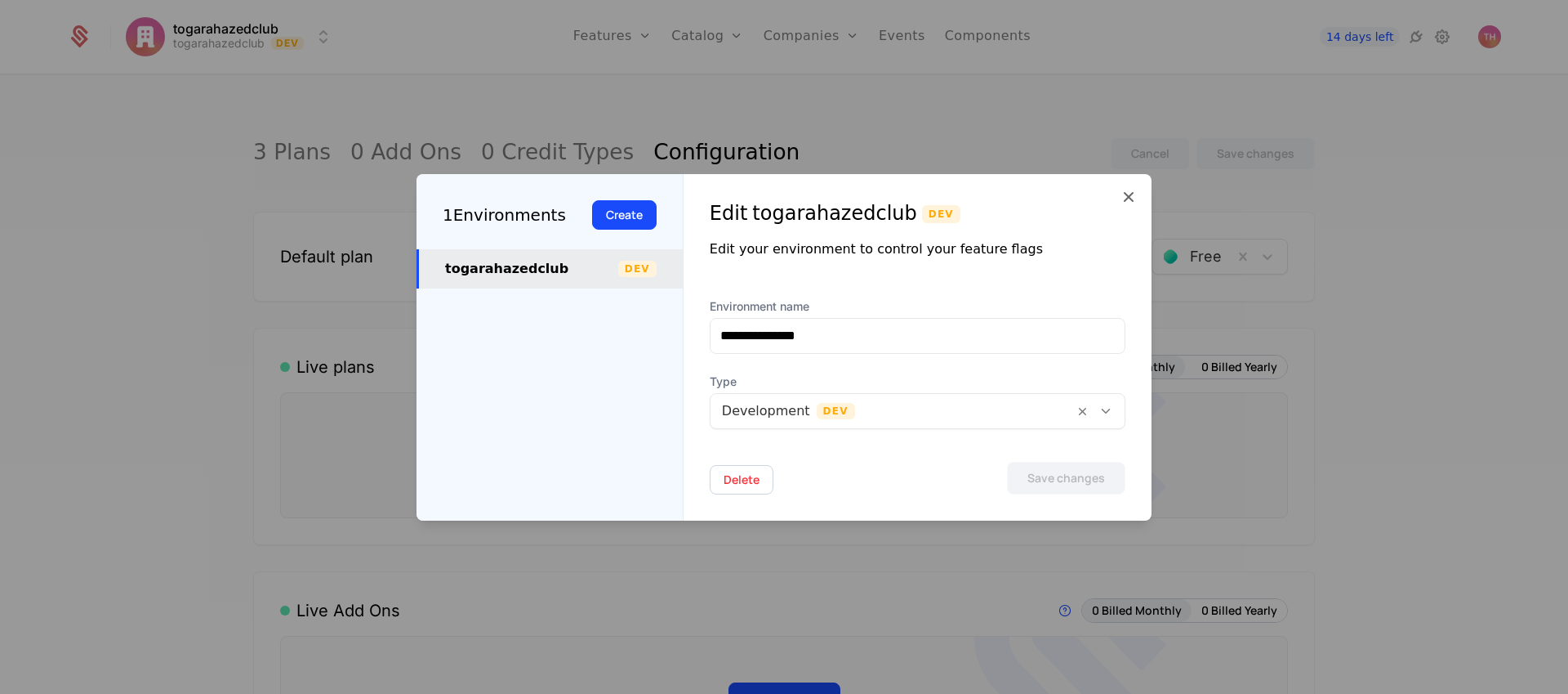
click at [1126, 197] on icon at bounding box center [1129, 197] width 20 height 20
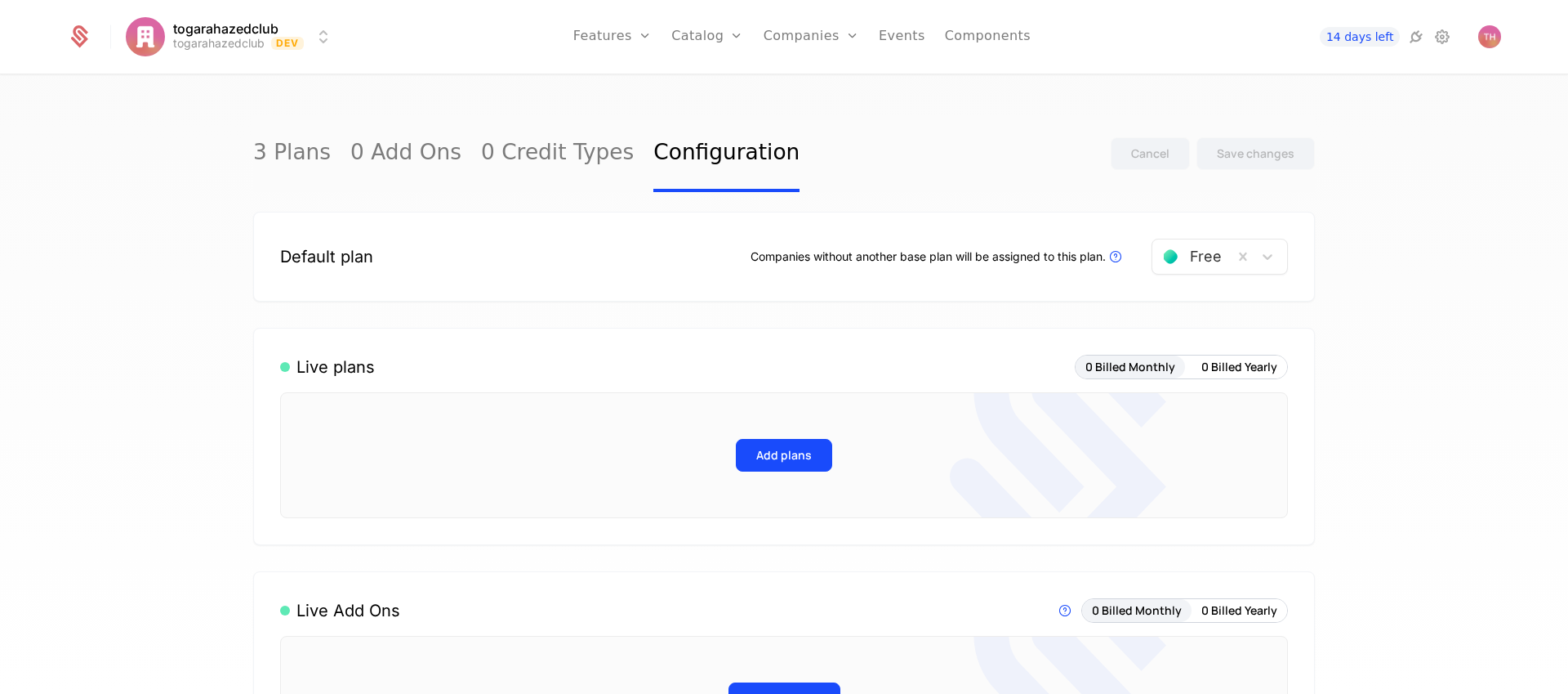
click at [1443, 39] on icon at bounding box center [1443, 37] width 20 height 20
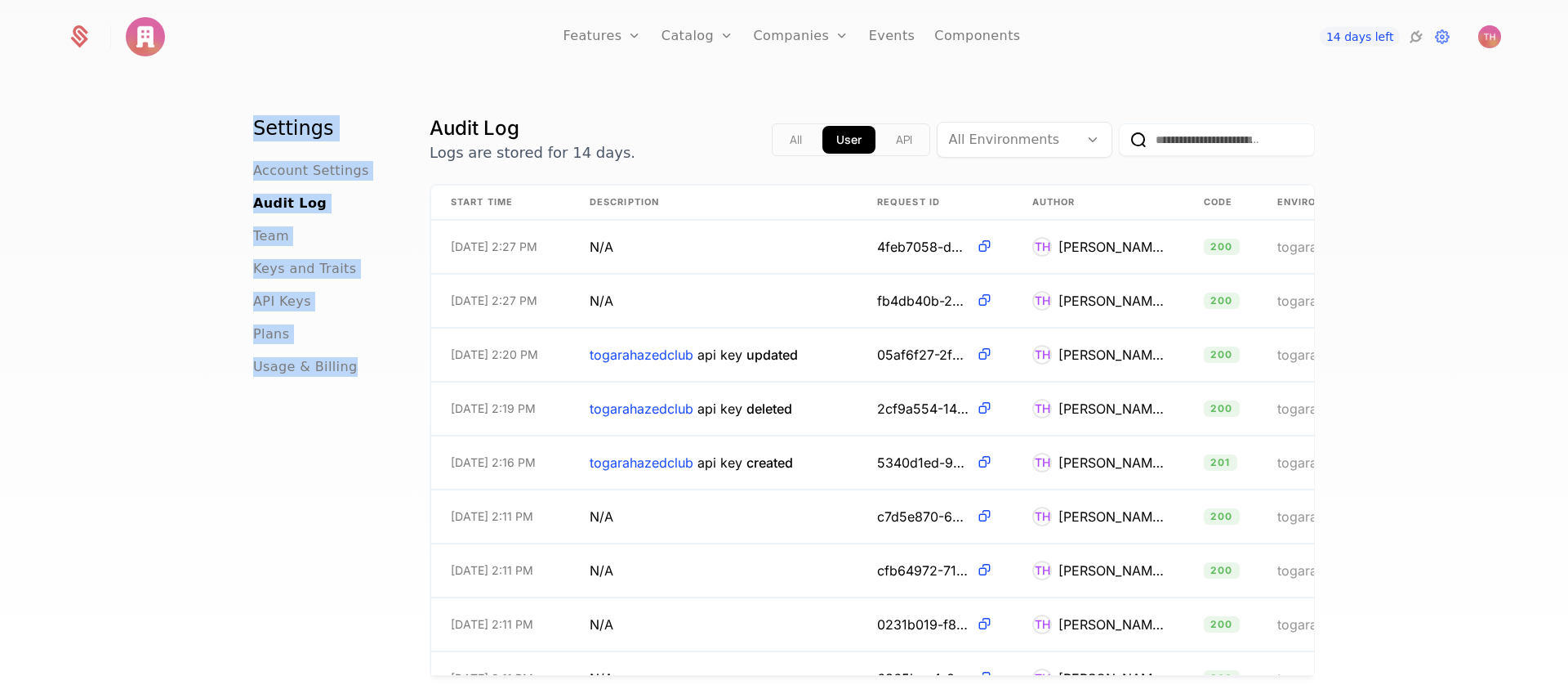
drag, startPoint x: 361, startPoint y: 367, endPoint x: 245, endPoint y: 116, distance: 276.5
click at [245, 116] on div "Settings Account Settings Audit Log Team Keys and Traits API Keys Plans Usage &…" at bounding box center [784, 390] width 1568 height 628
copy nav "Settings Account Settings Audit Log Team Keys and Traits API Keys Plans Usage &…"
click at [143, 366] on div "Settings Account Settings Audit Log Team Keys and Traits API Keys Plans Usage &…" at bounding box center [784, 390] width 1568 height 628
